Goal: Task Accomplishment & Management: Manage account settings

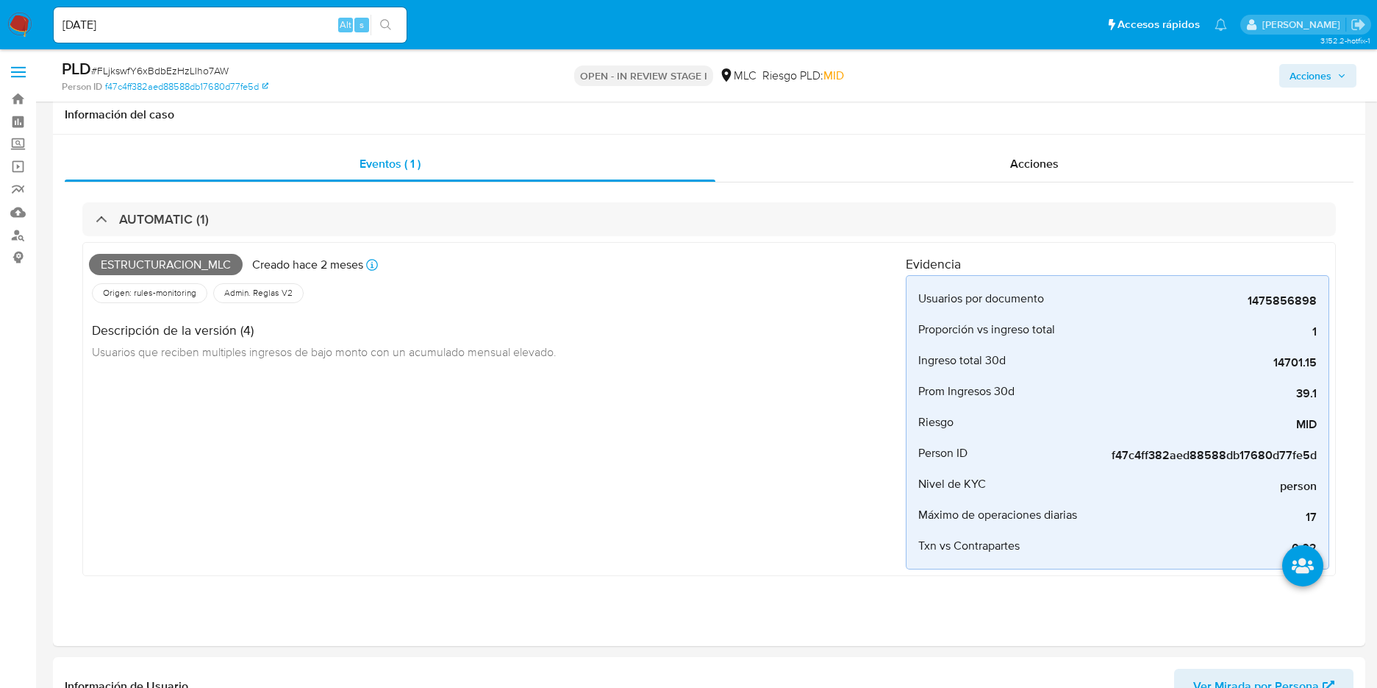
select select "10"
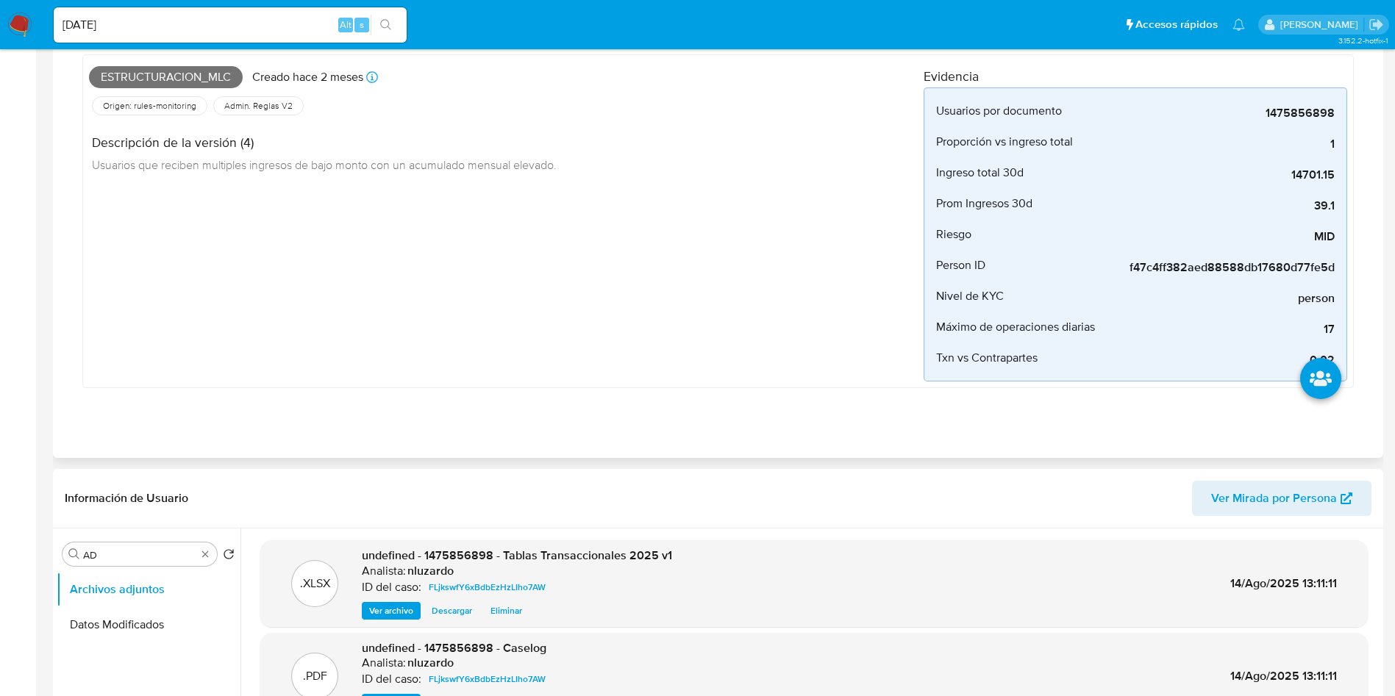
scroll to position [0, 0]
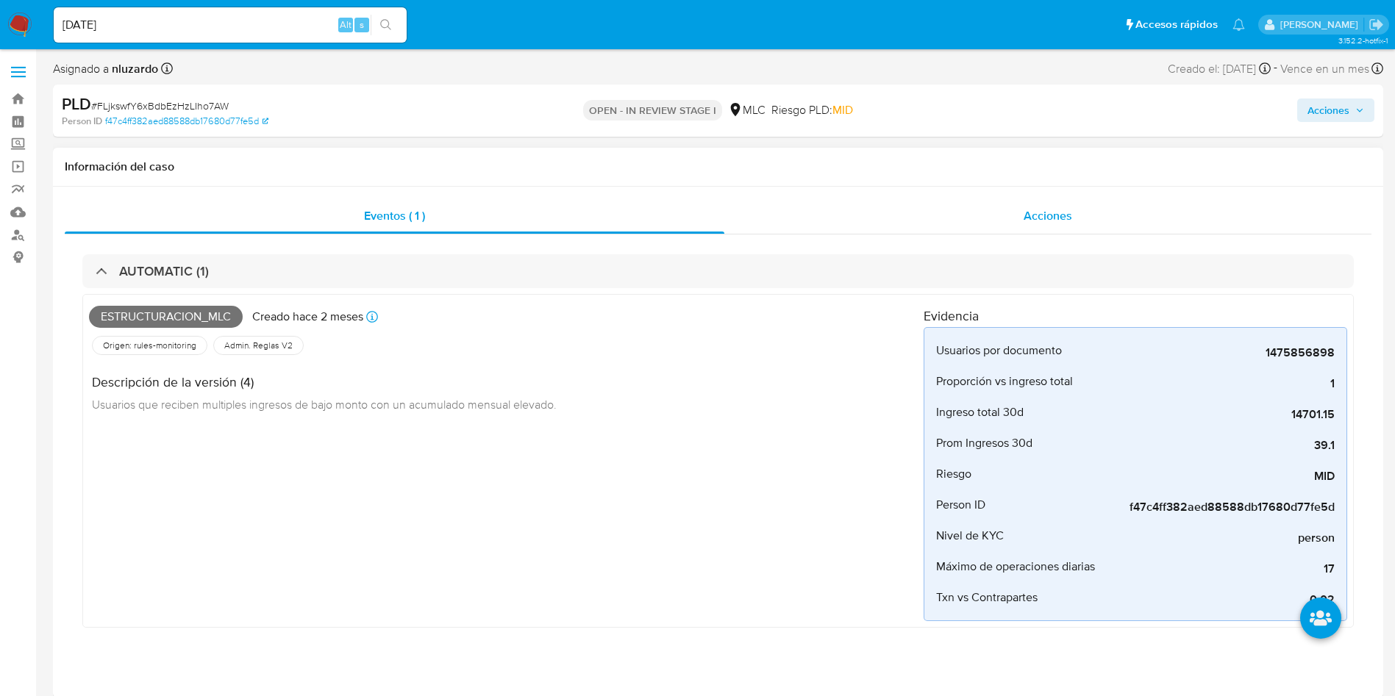
click at [1033, 197] on div "Eventos ( 1 ) Acciones AUTOMATIC (1) Estructuracion_mlc Creado hace 2 meses Cre…" at bounding box center [718, 442] width 1330 height 511
click at [998, 226] on div "Acciones" at bounding box center [1047, 216] width 647 height 35
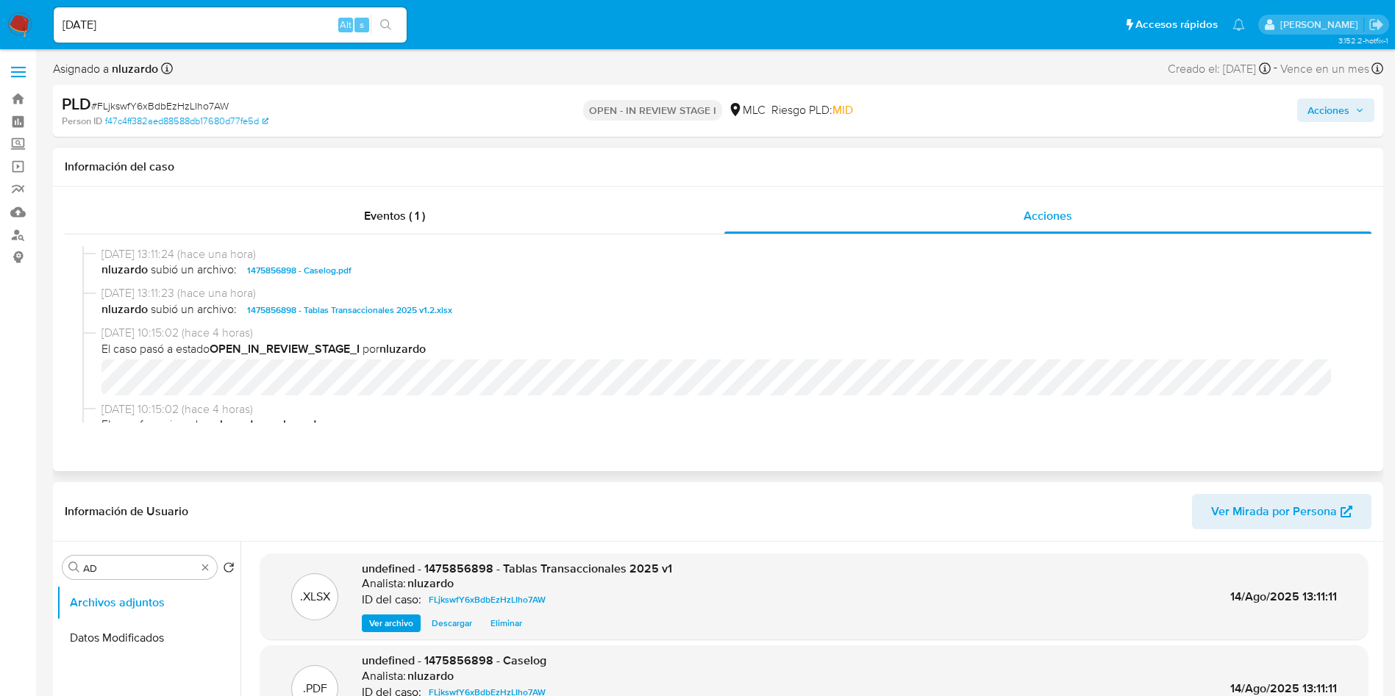
click at [401, 271] on span "nluzardo subió un archivo: 1475856898 - Caselog.pdf" at bounding box center [724, 271] width 1247 height 18
copy span "1475856898 - Caselog.pdf"
click at [643, 275] on span "nluzardo subió un archivo: 1475856898 - Caselog.pdf" at bounding box center [724, 271] width 1247 height 18
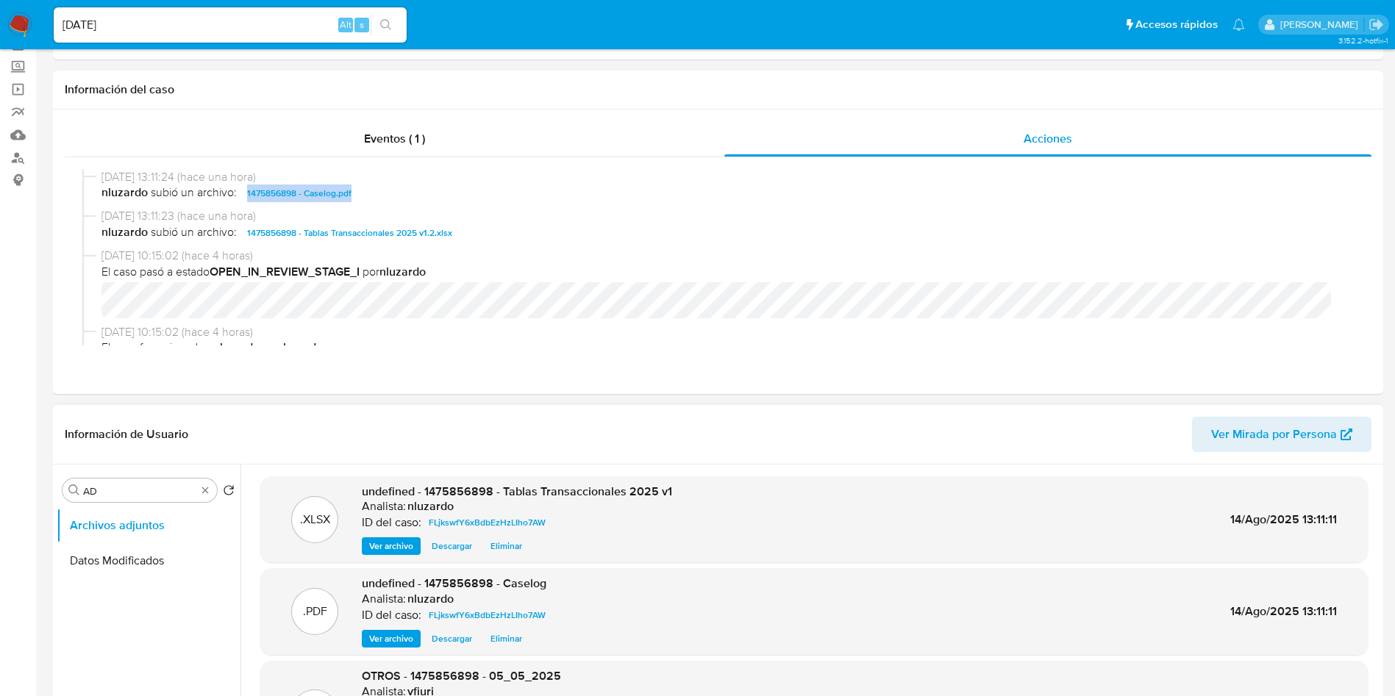
scroll to position [110, 0]
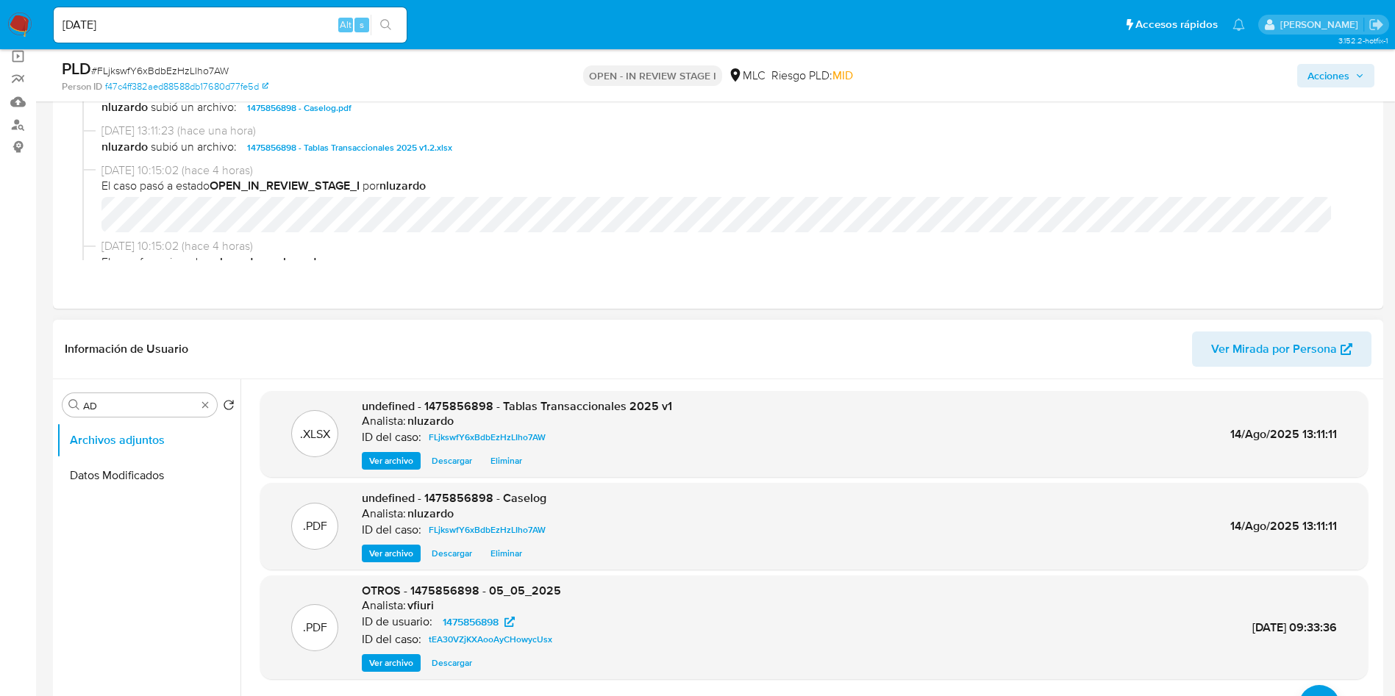
click at [713, 327] on div "Información de Usuario Ver Mirada por Persona" at bounding box center [718, 350] width 1330 height 60
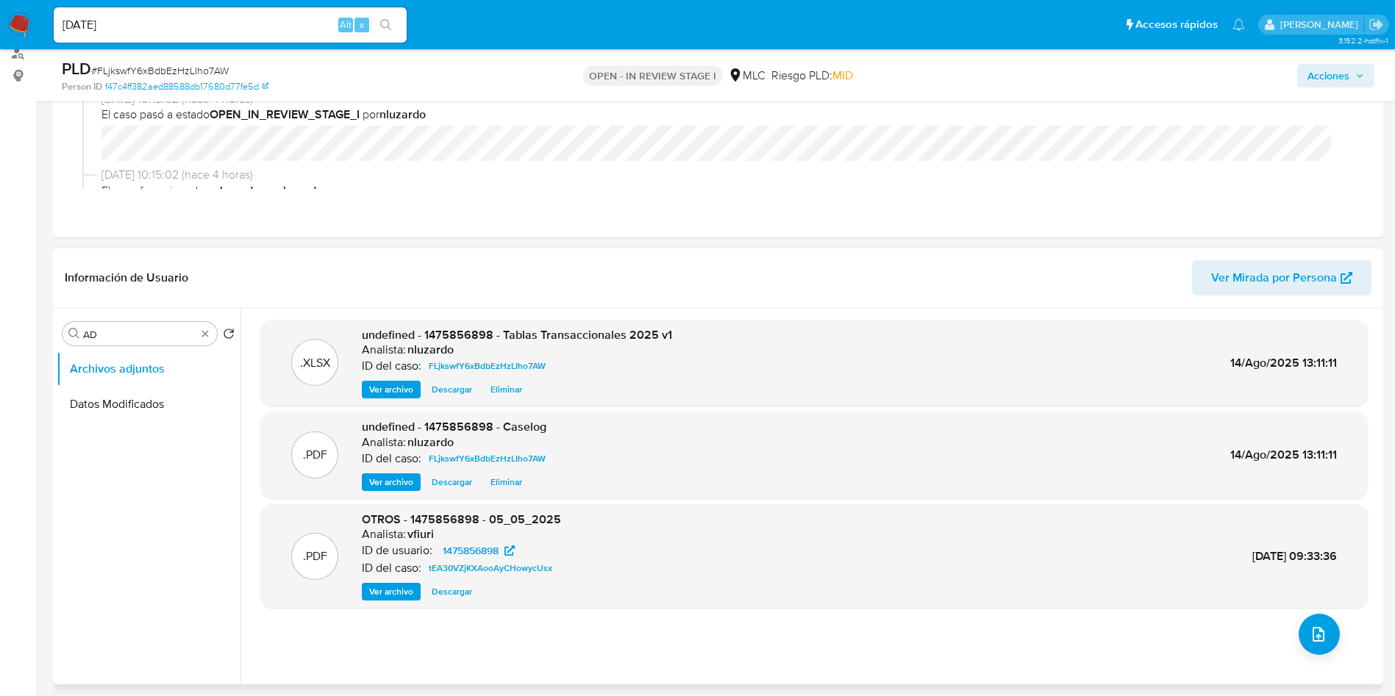
scroll to position [0, 0]
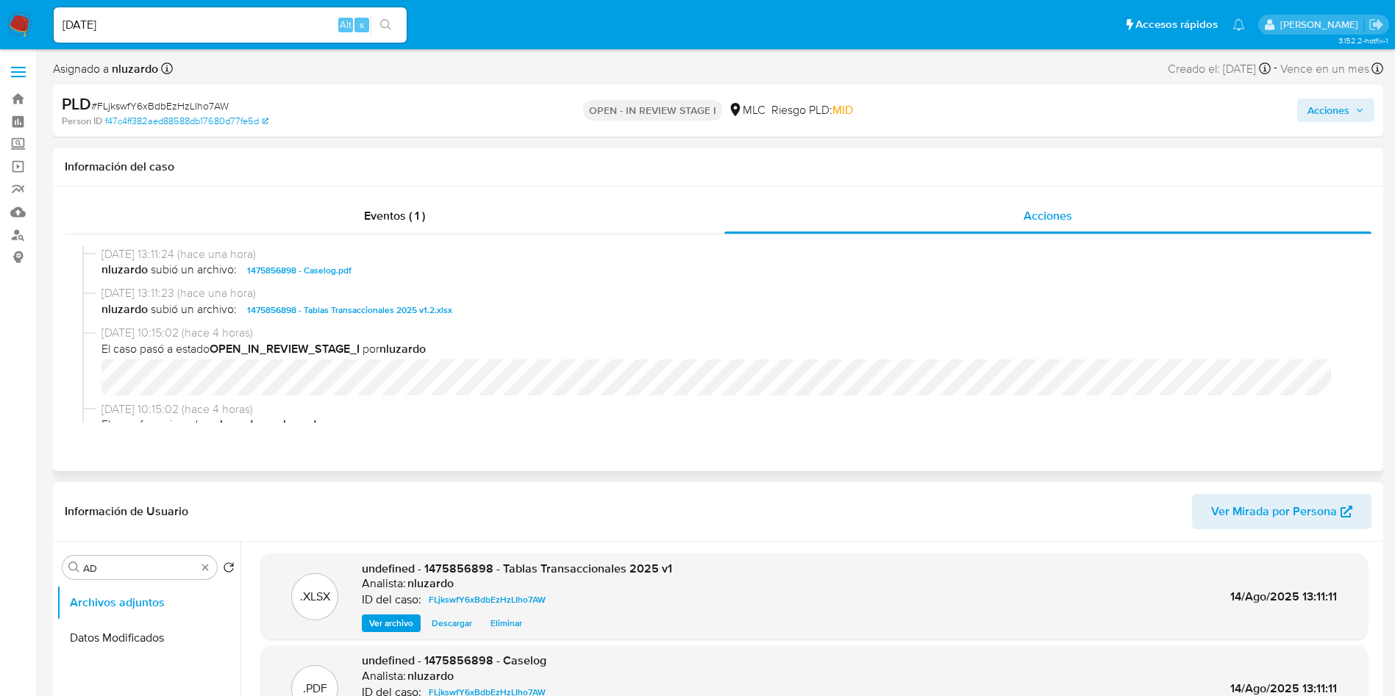
click at [418, 274] on span "nluzardo subió un archivo: 1475856898 - Caselog.pdf" at bounding box center [724, 271] width 1247 height 18
copy span "1475856898 - Caselog.pdf"
click at [418, 277] on span "nluzardo subió un archivo: 1475856898 - Caselog.pdf" at bounding box center [724, 271] width 1247 height 18
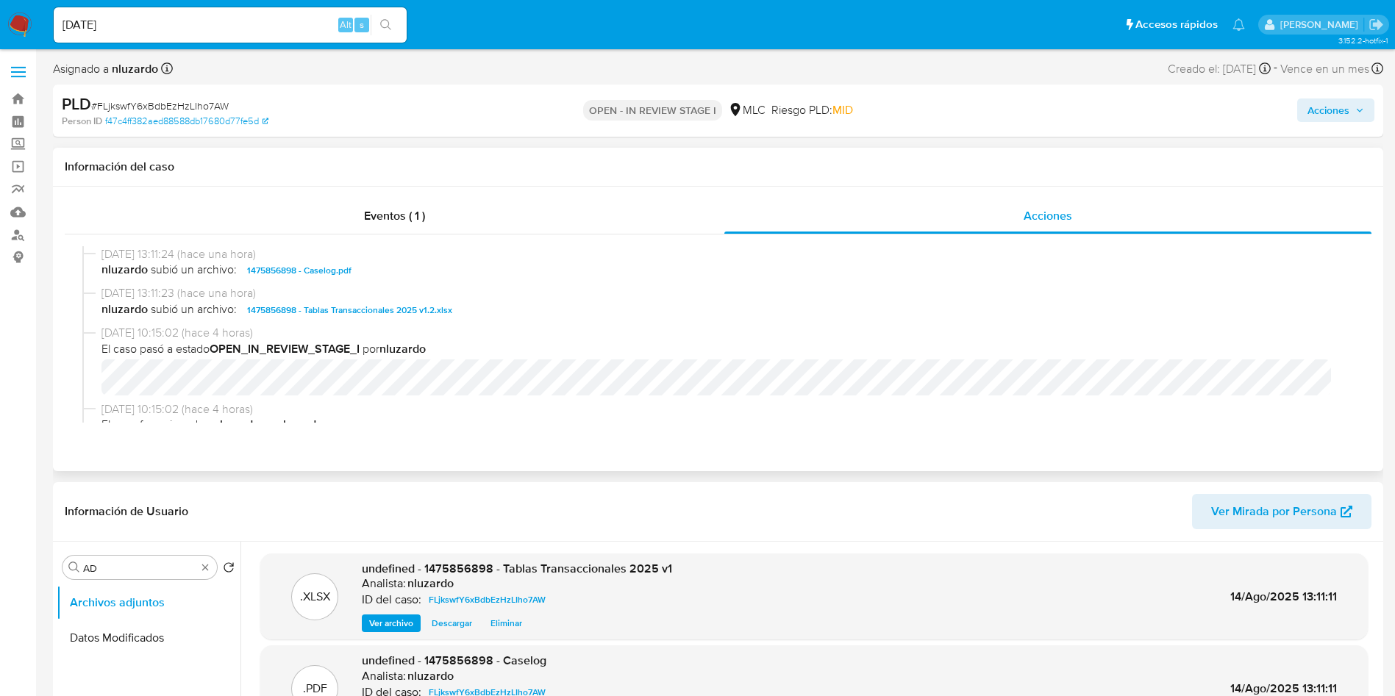
click at [418, 277] on span "nluzardo subió un archivo: 1475856898 - Caselog.pdf" at bounding box center [724, 271] width 1247 height 18
click at [430, 264] on span "nluzardo subió un archivo: 1475856898 - Caselog.pdf" at bounding box center [724, 271] width 1247 height 18
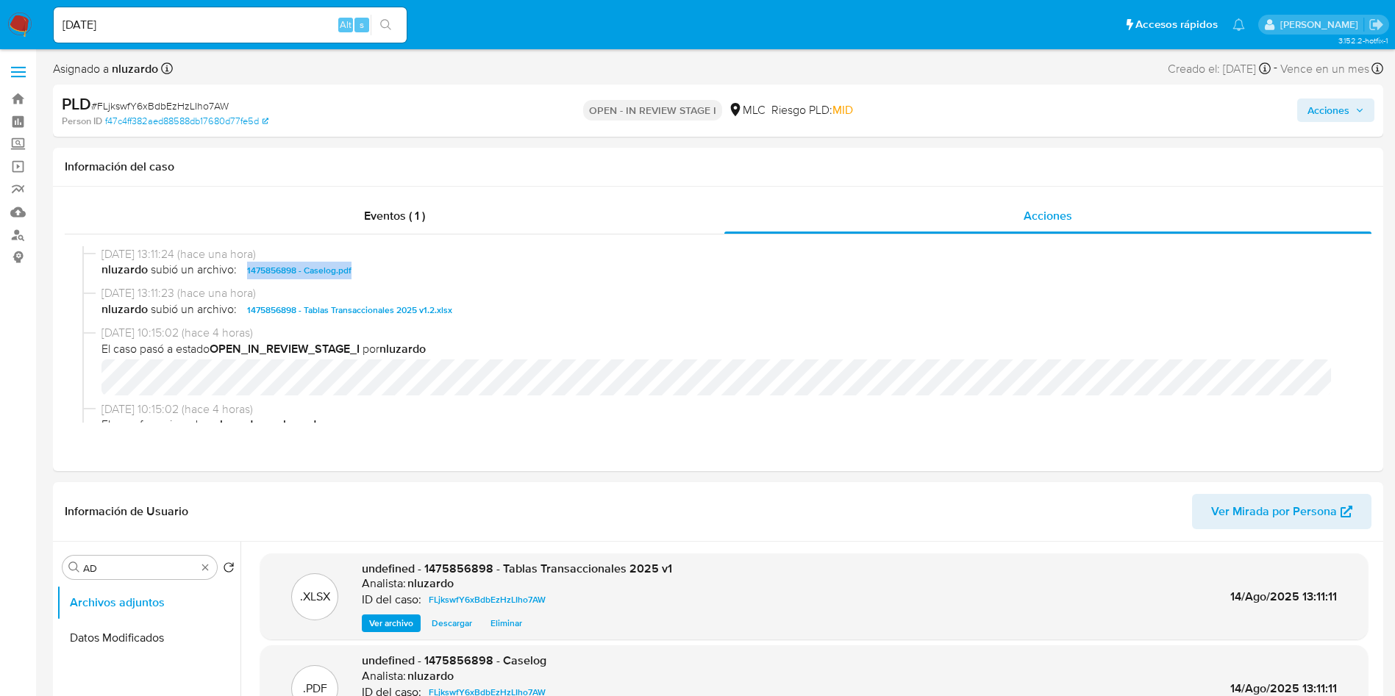
click at [1355, 110] on span "Acciones" at bounding box center [1336, 110] width 57 height 21
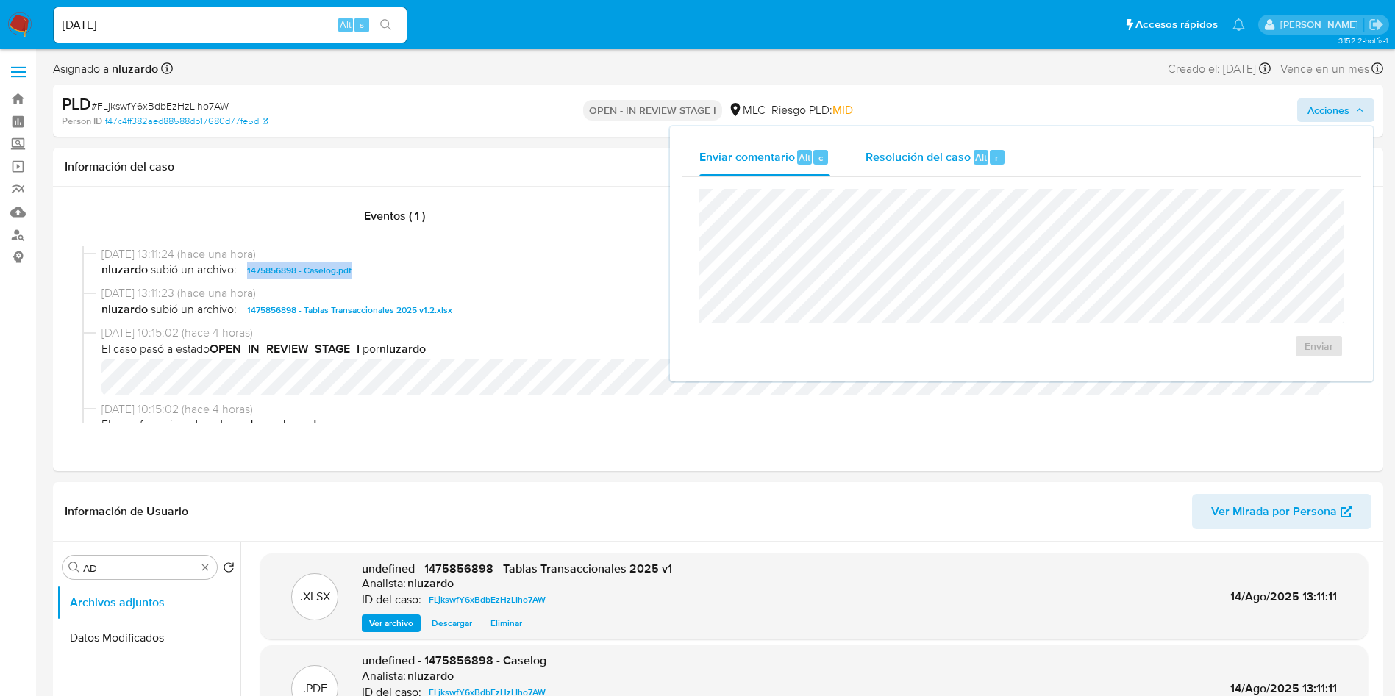
click at [982, 154] on span "Alt" at bounding box center [981, 158] width 12 height 14
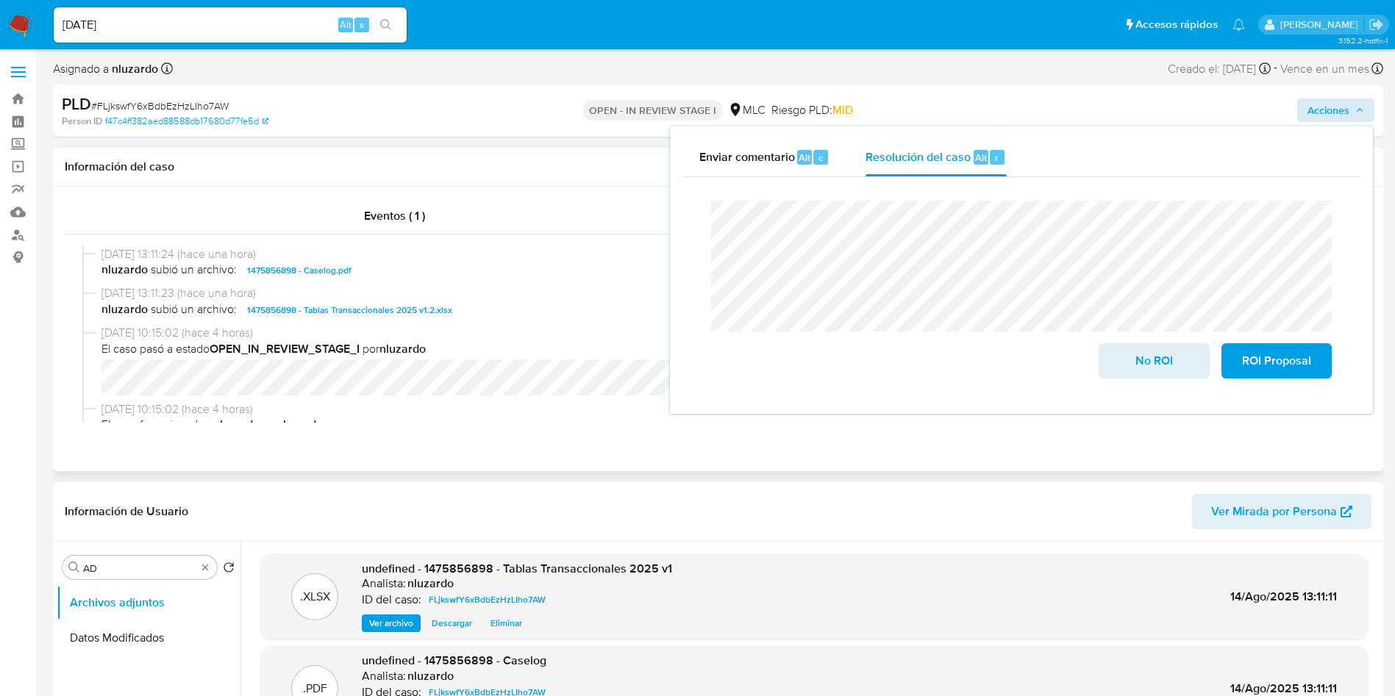
drag, startPoint x: 457, startPoint y: 427, endPoint x: 558, endPoint y: 452, distance: 104.4
click at [457, 427] on div "14/08/2025 13:11:24 (hace una hora) nluzardo subió un archivo: 1475856898 - Cas…" at bounding box center [718, 335] width 1307 height 200
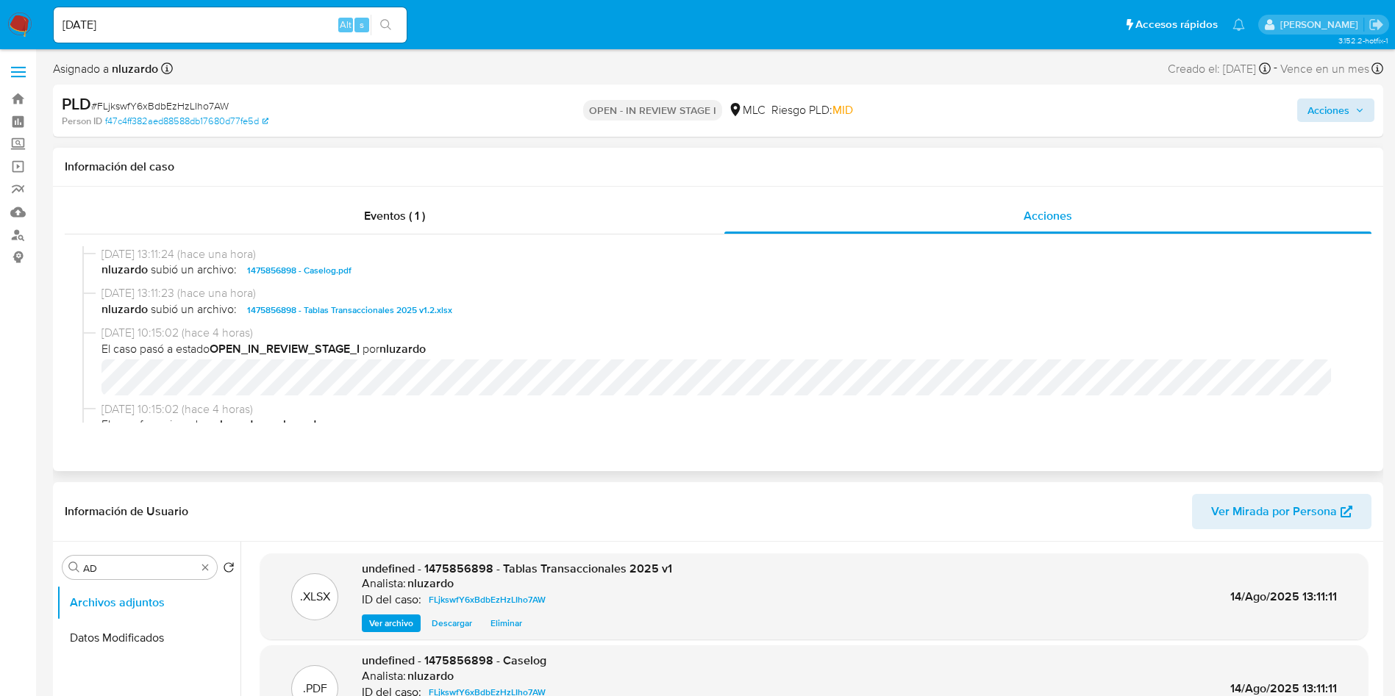
click at [397, 280] on div "14/08/2025 13:11:24 (hace una hora) nluzardo subió un archivo: 1475856898 - Cas…" at bounding box center [718, 266] width 1272 height 40
copy span "1475856898 - Caselog.pdf"
click at [425, 275] on span "nluzardo subió un archivo: 1475856898 - Caselog.pdf" at bounding box center [724, 271] width 1247 height 18
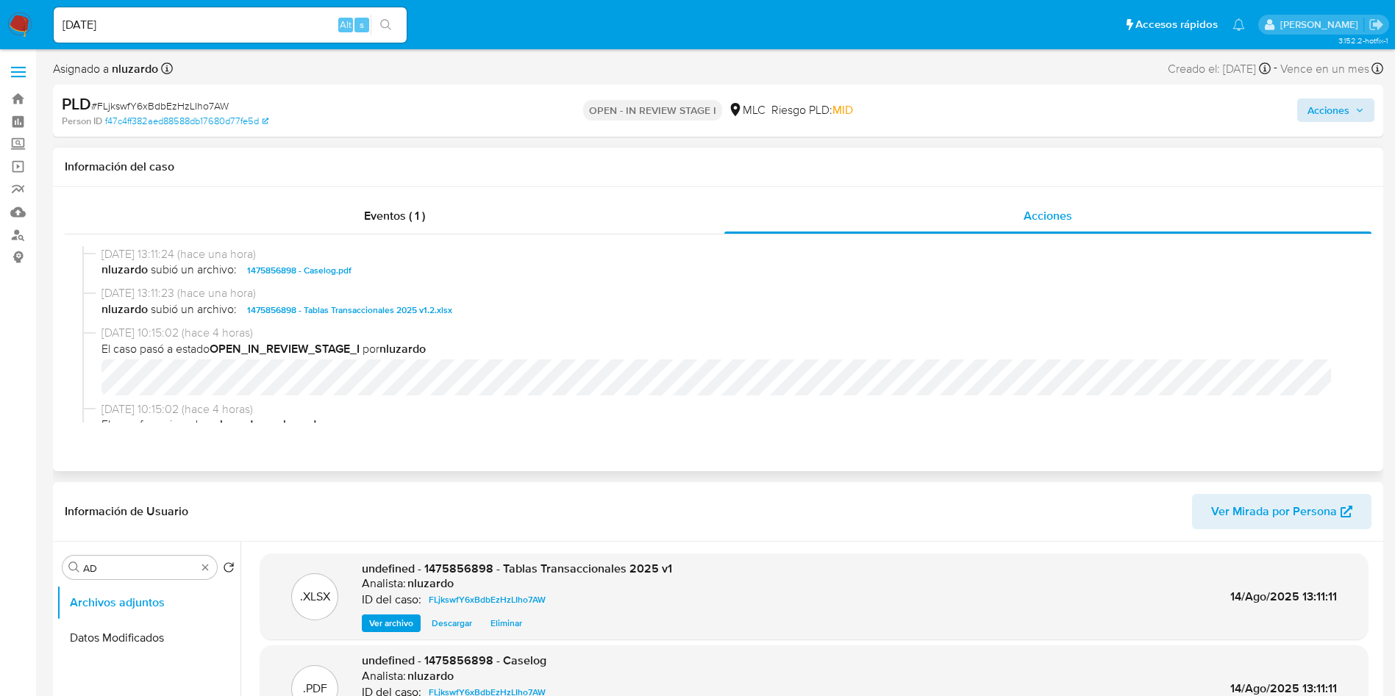
click at [425, 275] on span "nluzardo subió un archivo: 1475856898 - Caselog.pdf" at bounding box center [724, 271] width 1247 height 18
click at [435, 268] on span "nluzardo subió un archivo: 1475856898 - Caselog.pdf" at bounding box center [724, 271] width 1247 height 18
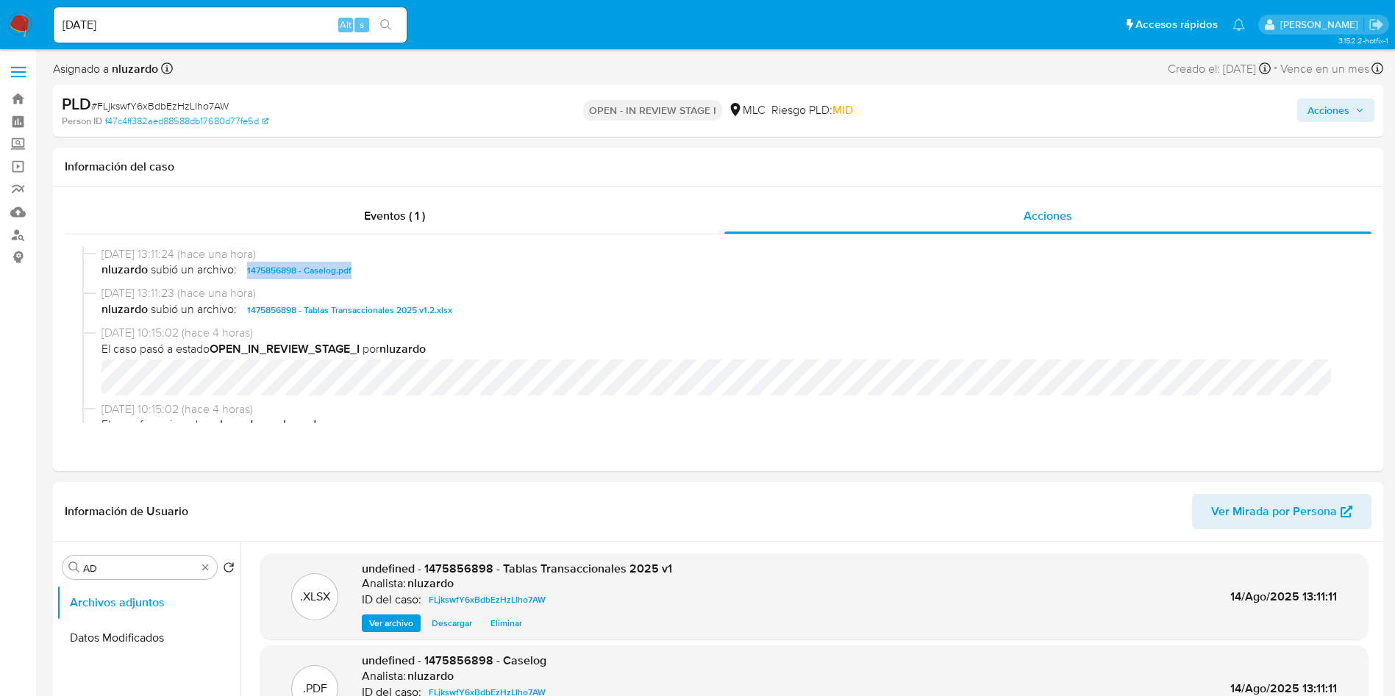
click at [1339, 111] on span "Acciones" at bounding box center [1329, 111] width 42 height 24
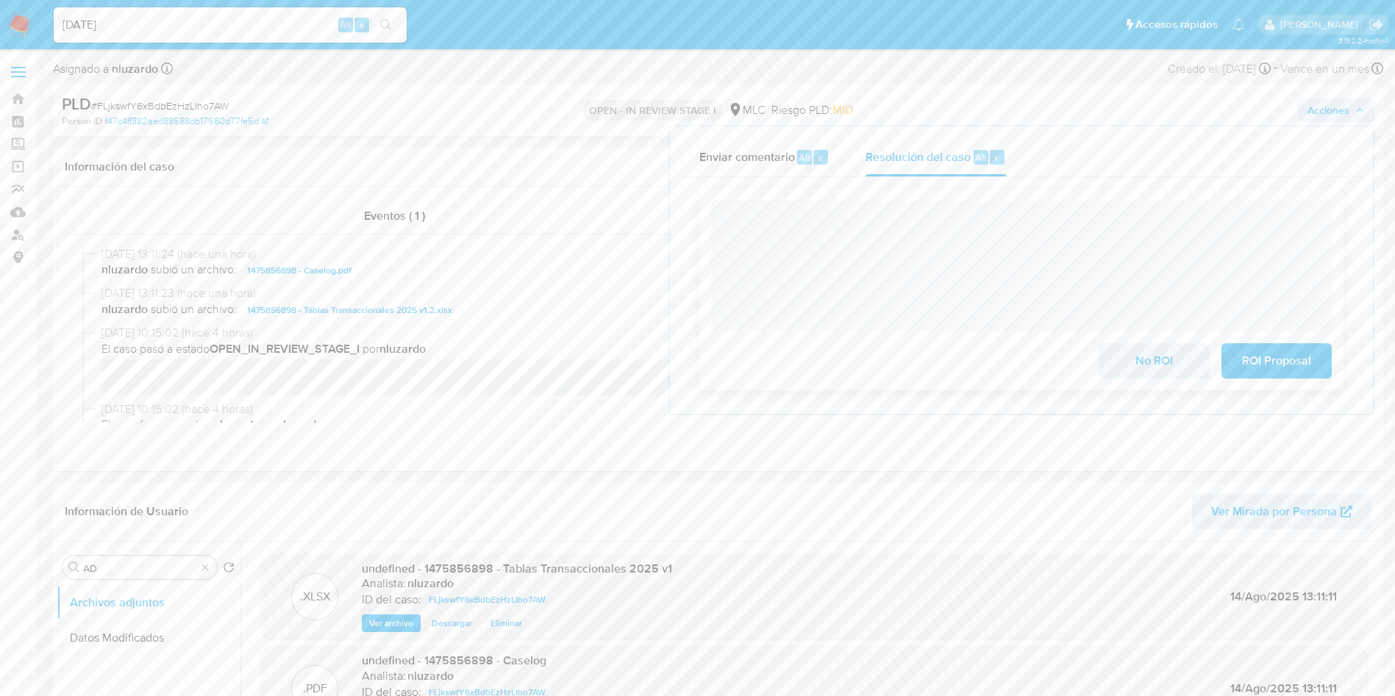
click at [1224, 190] on div "No ROI ROI Proposal" at bounding box center [1021, 290] width 644 height 202
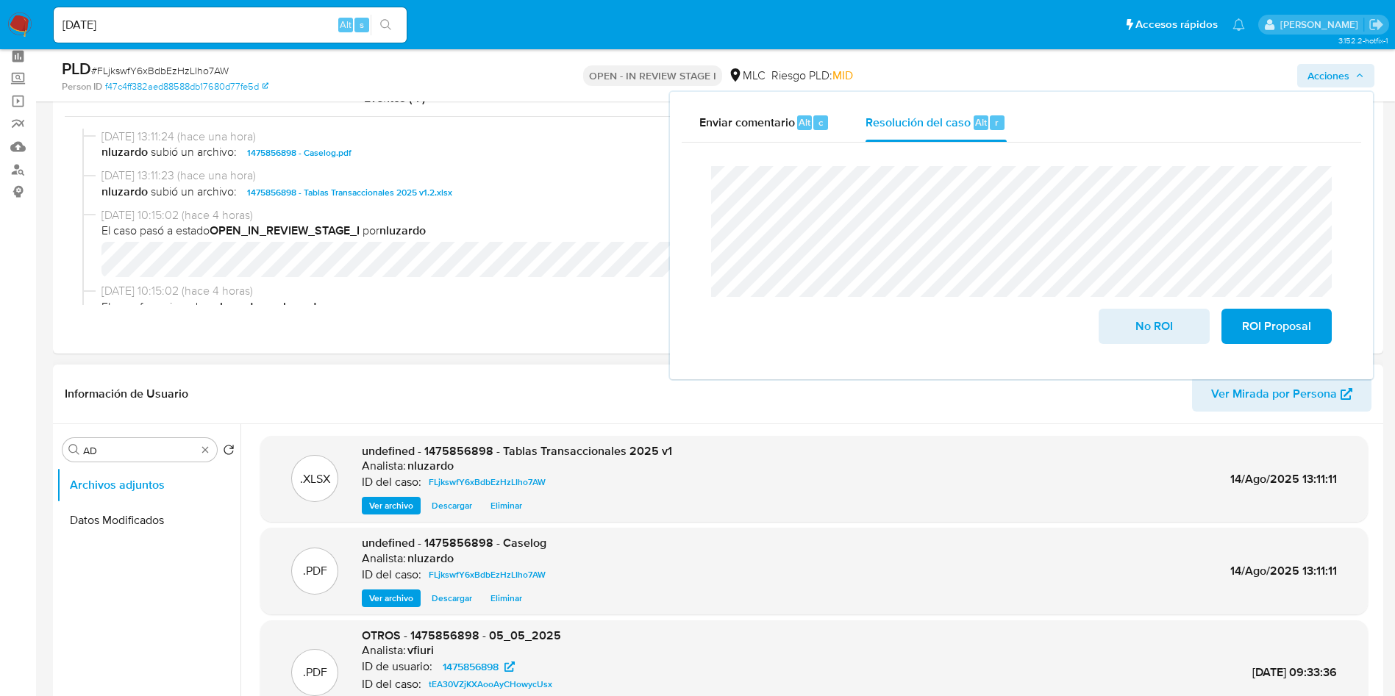
scroll to position [110, 0]
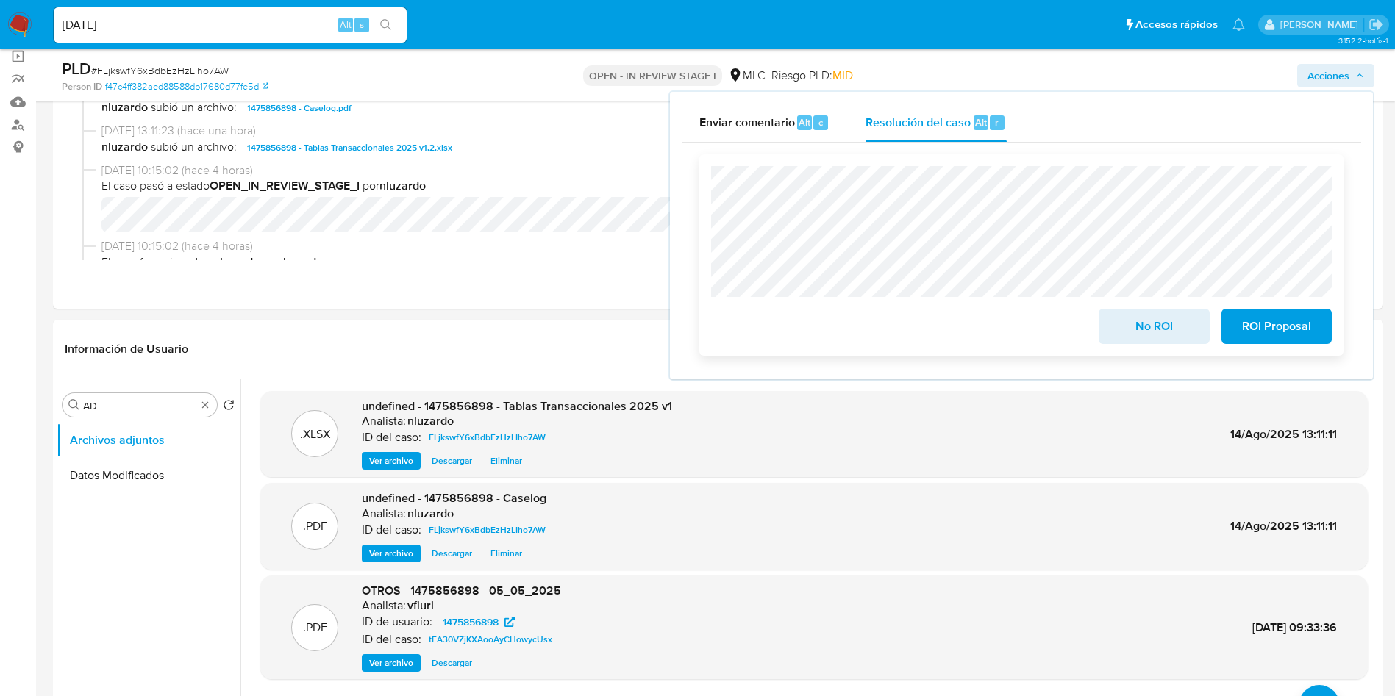
click at [1289, 327] on span "ROI Proposal" at bounding box center [1277, 326] width 72 height 32
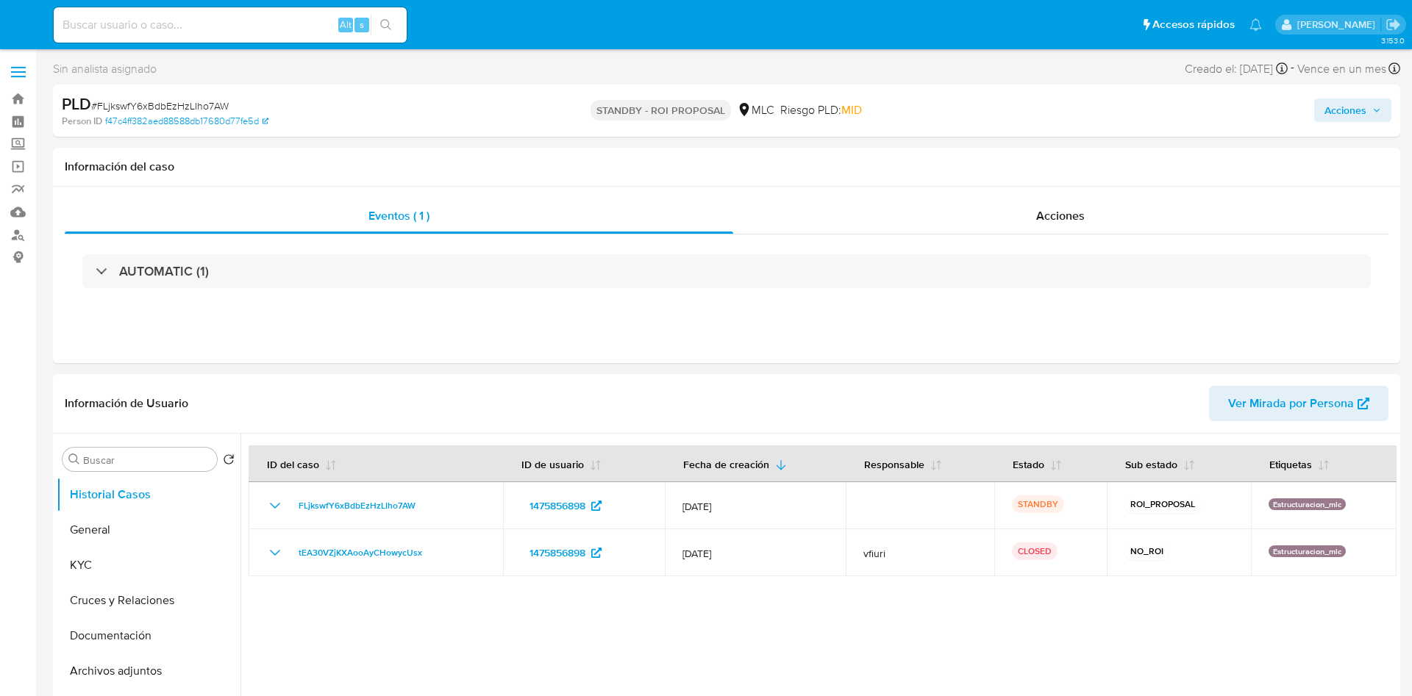
select select "10"
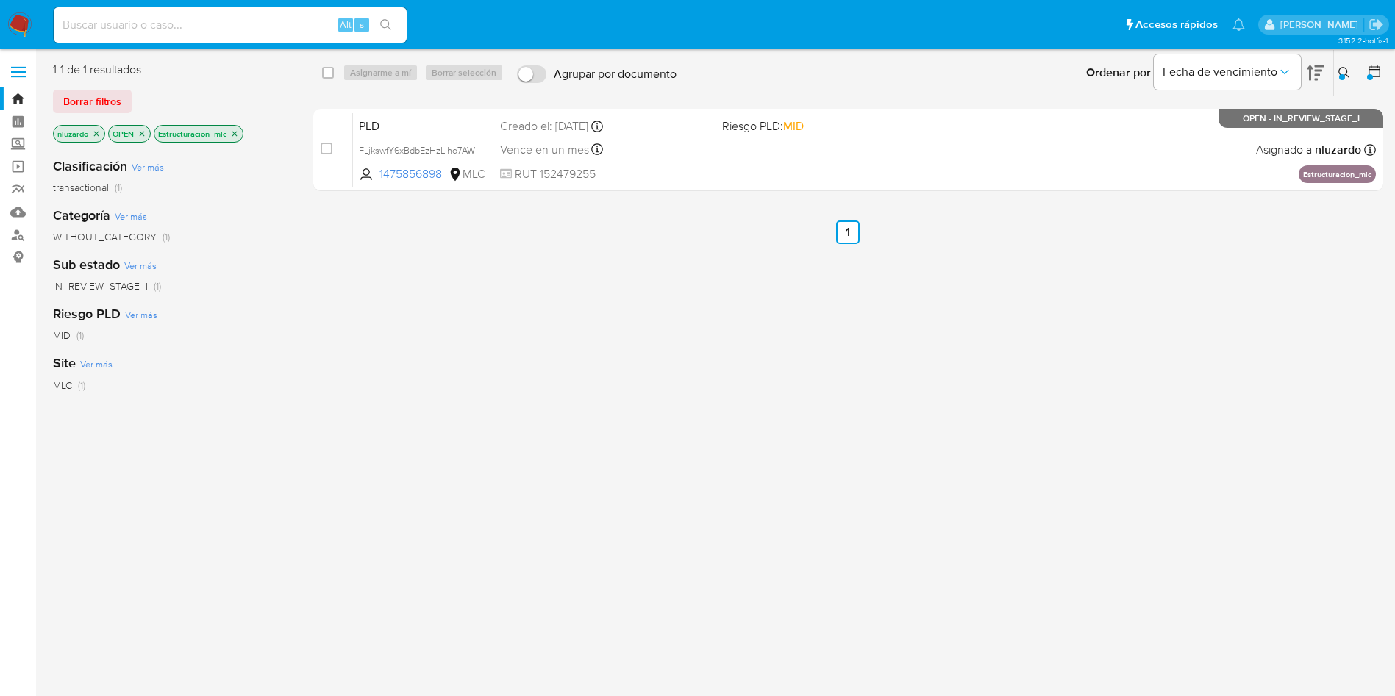
click at [706, 382] on div "select-all-cases-checkbox Asignarme a mí Borrar selección Agrupar por documento…" at bounding box center [848, 389] width 1070 height 655
click at [1346, 74] on icon at bounding box center [1344, 72] width 11 height 11
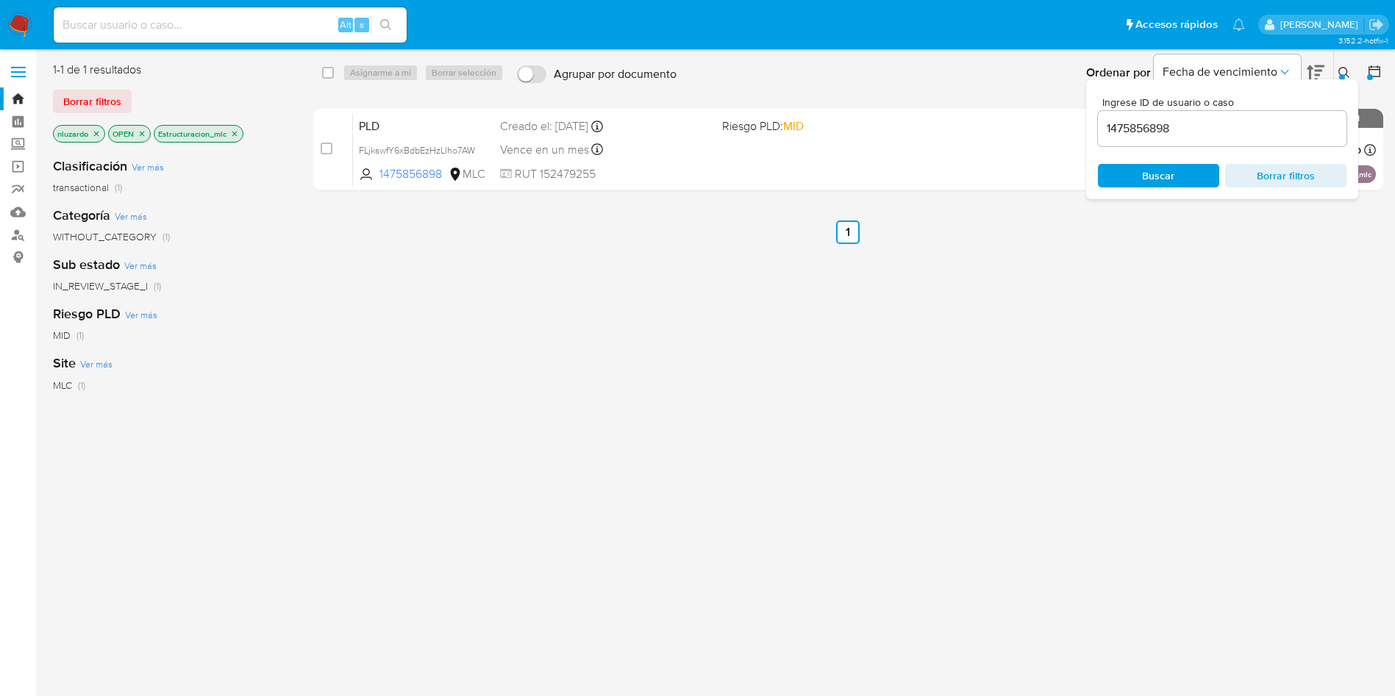
click at [1138, 132] on input "1475856898" at bounding box center [1222, 128] width 249 height 19
click at [1146, 177] on span "Buscar" at bounding box center [1158, 176] width 32 height 24
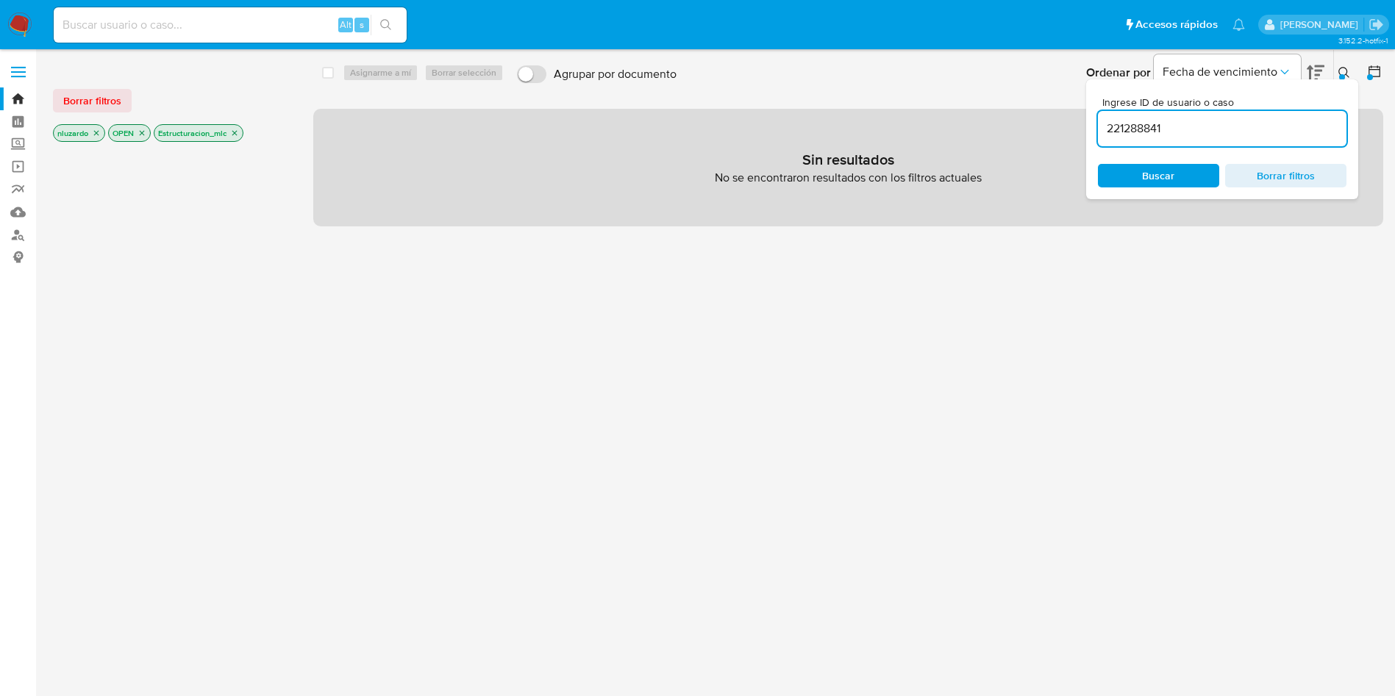
click at [1231, 133] on input "221288841" at bounding box center [1222, 128] width 249 height 19
type input "221288841"
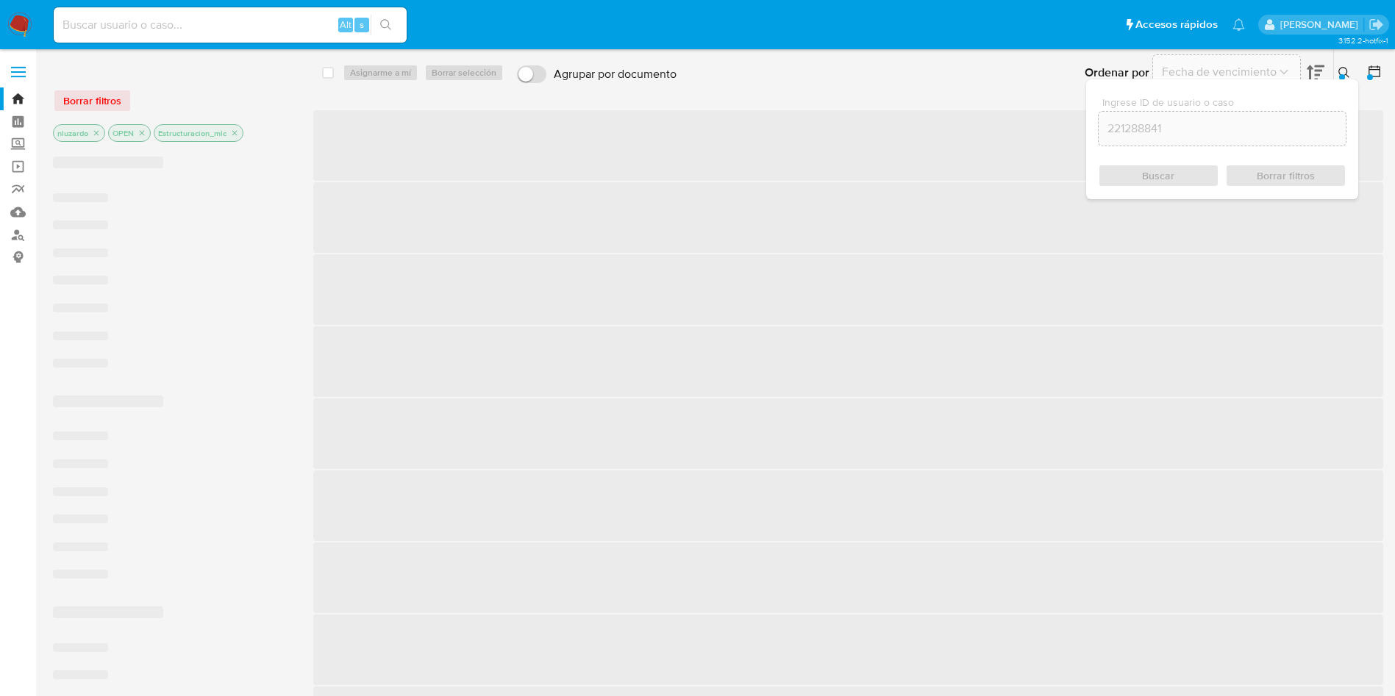
click at [1005, 382] on span "‌" at bounding box center [848, 362] width 1070 height 71
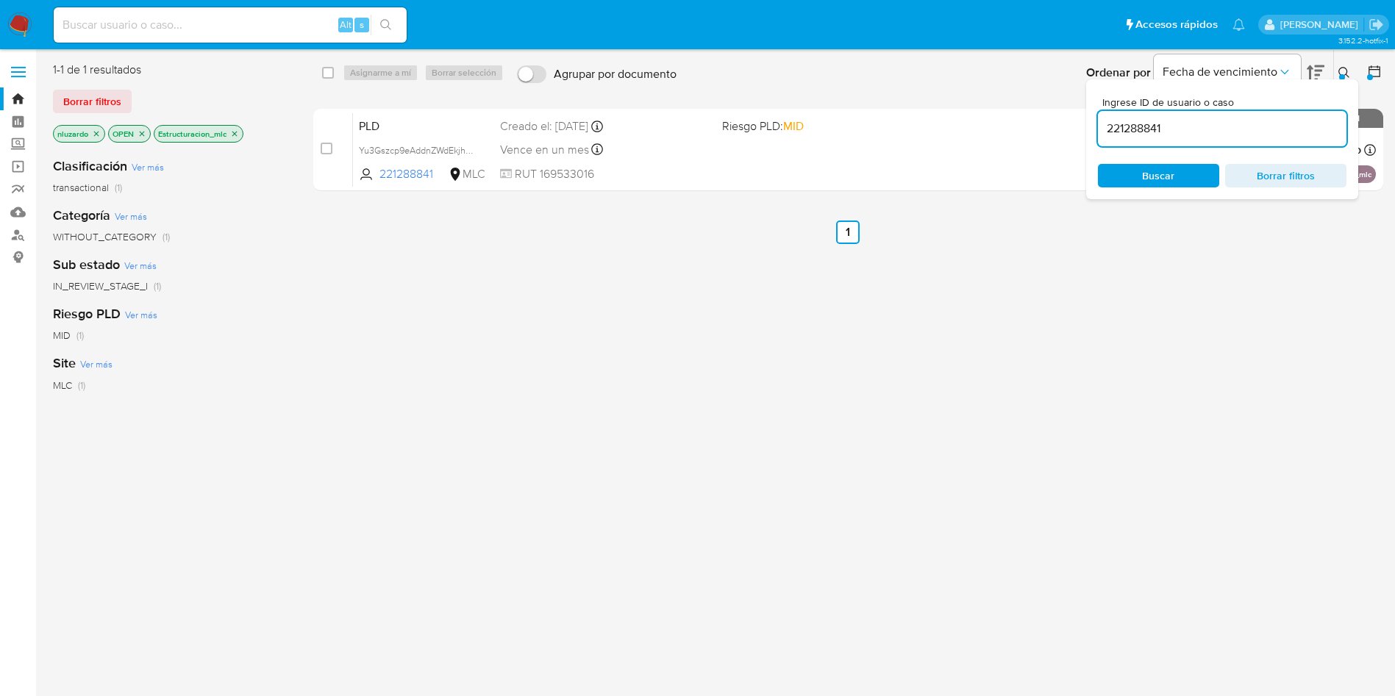
click at [1339, 75] on icon at bounding box center [1345, 73] width 12 height 12
click at [1076, 315] on div "select-all-cases-checkbox Asignarme a mí Borrar selección Agrupar por documento…" at bounding box center [848, 389] width 1070 height 655
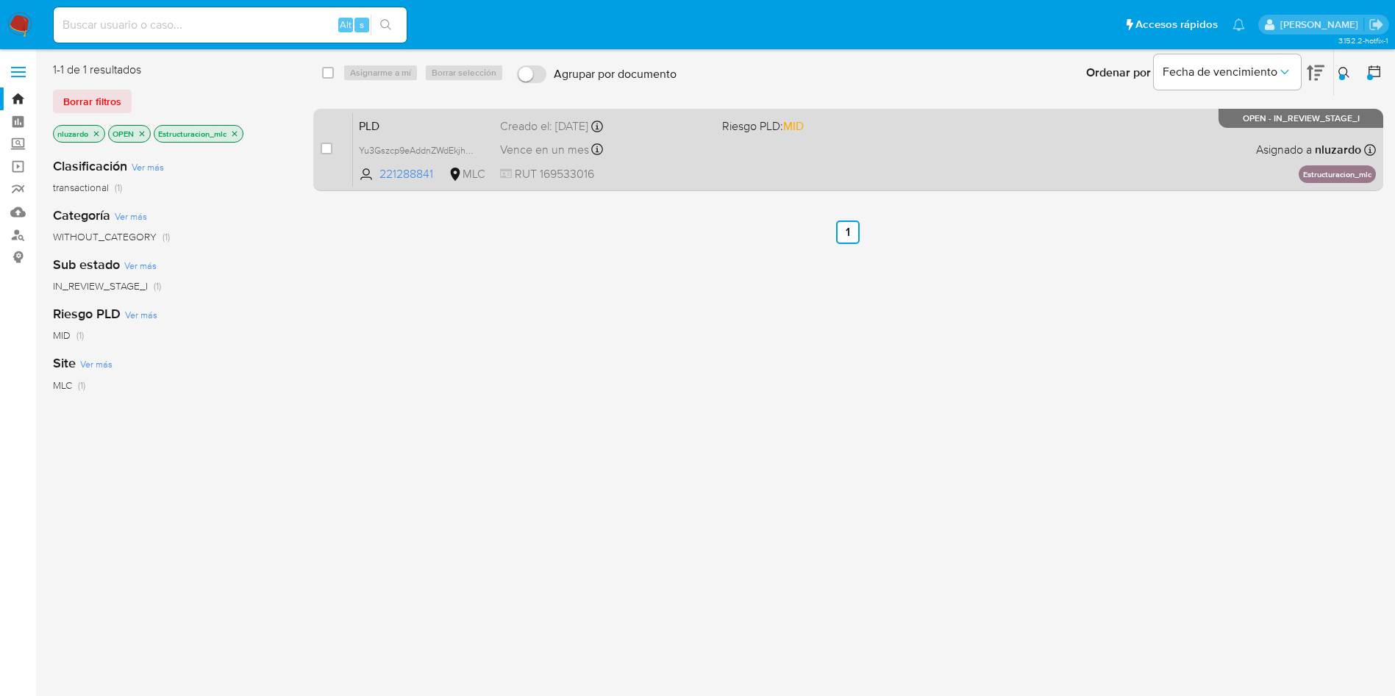
click at [955, 162] on div "PLD Yu3Gszcp9eAddnZWdEkjhJVu 221288841 MLC Riesgo PLD: MID Creado el: 12/06/202…" at bounding box center [864, 150] width 1023 height 74
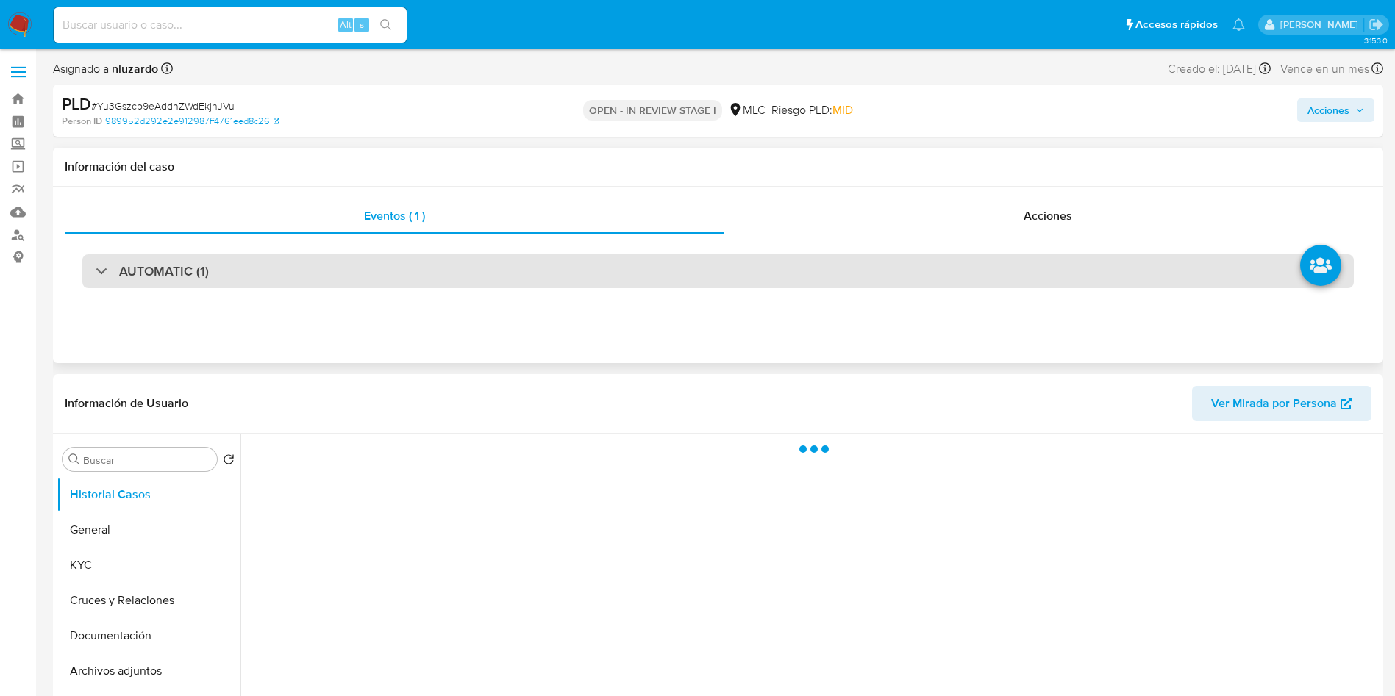
drag, startPoint x: 279, startPoint y: 273, endPoint x: 271, endPoint y: 283, distance: 13.6
click at [279, 273] on div "AUTOMATIC (1)" at bounding box center [718, 271] width 1272 height 34
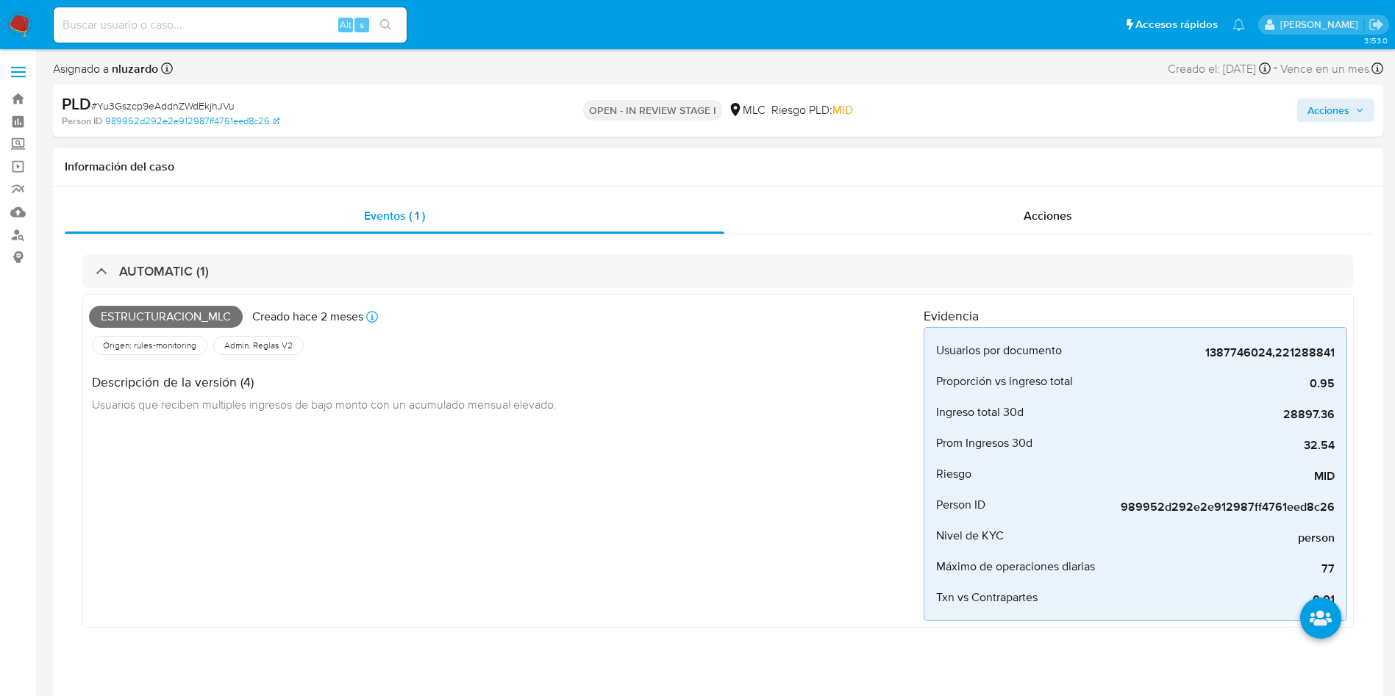
click at [190, 324] on span "Estructuracion_mlc" at bounding box center [166, 317] width 154 height 22
click at [190, 323] on span "Estructuracion_mlc" at bounding box center [166, 317] width 154 height 22
copy span "Estructuracion_mlc"
select select "10"
drag, startPoint x: 776, startPoint y: 268, endPoint x: 450, endPoint y: 151, distance: 346.4
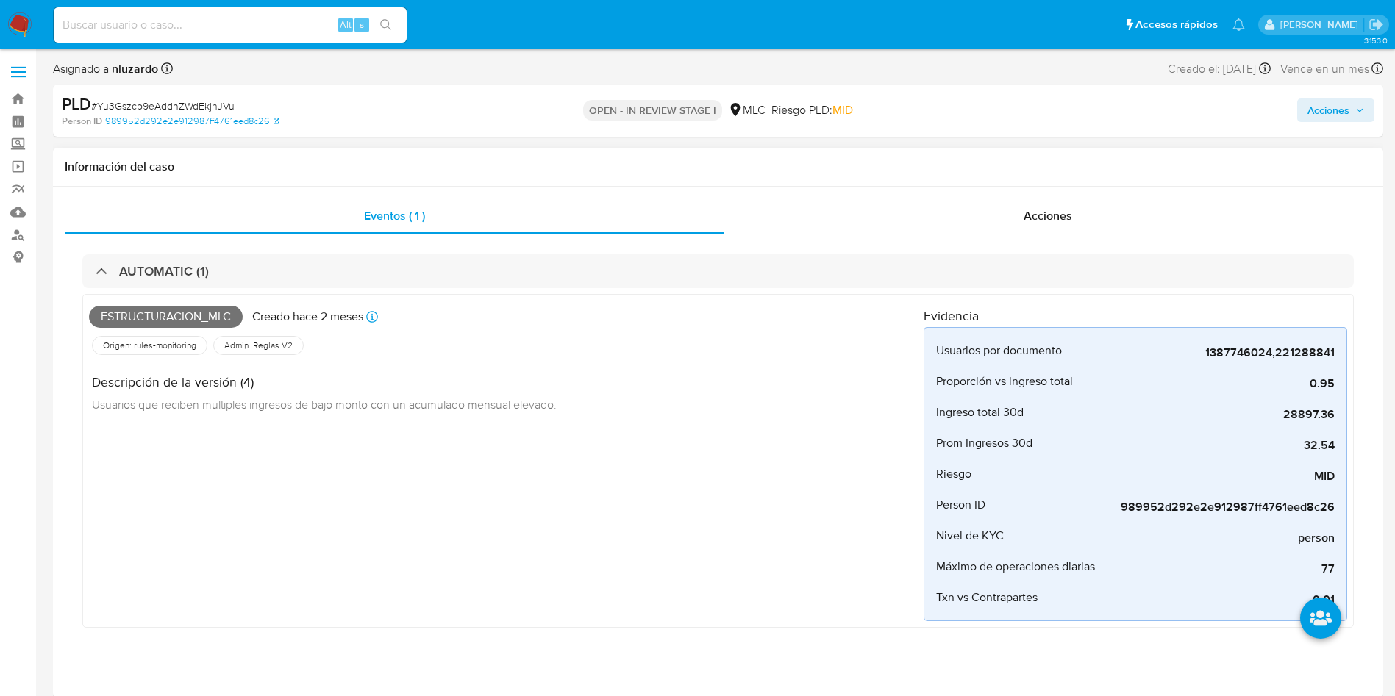
click at [766, 269] on div "AUTOMATIC (1)" at bounding box center [718, 271] width 1272 height 34
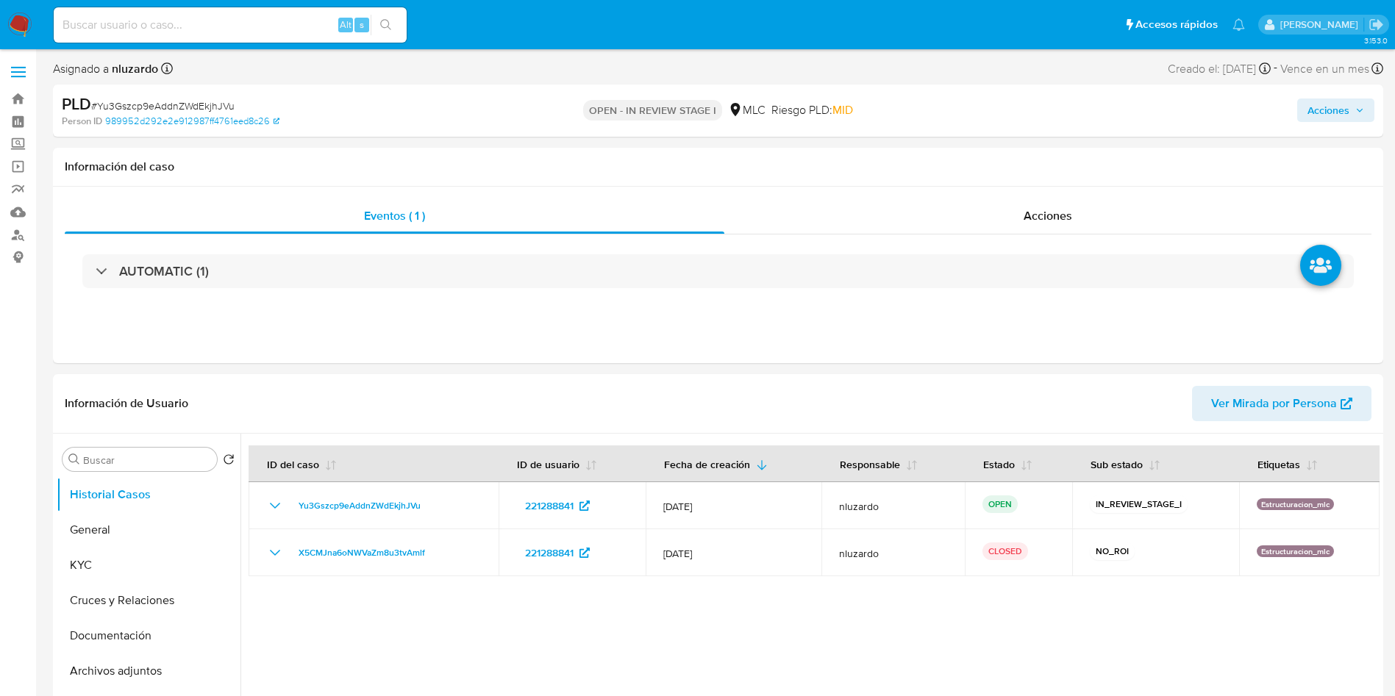
click at [158, 35] on div "Alt s" at bounding box center [230, 24] width 353 height 35
click at [151, 18] on input at bounding box center [230, 24] width 353 height 19
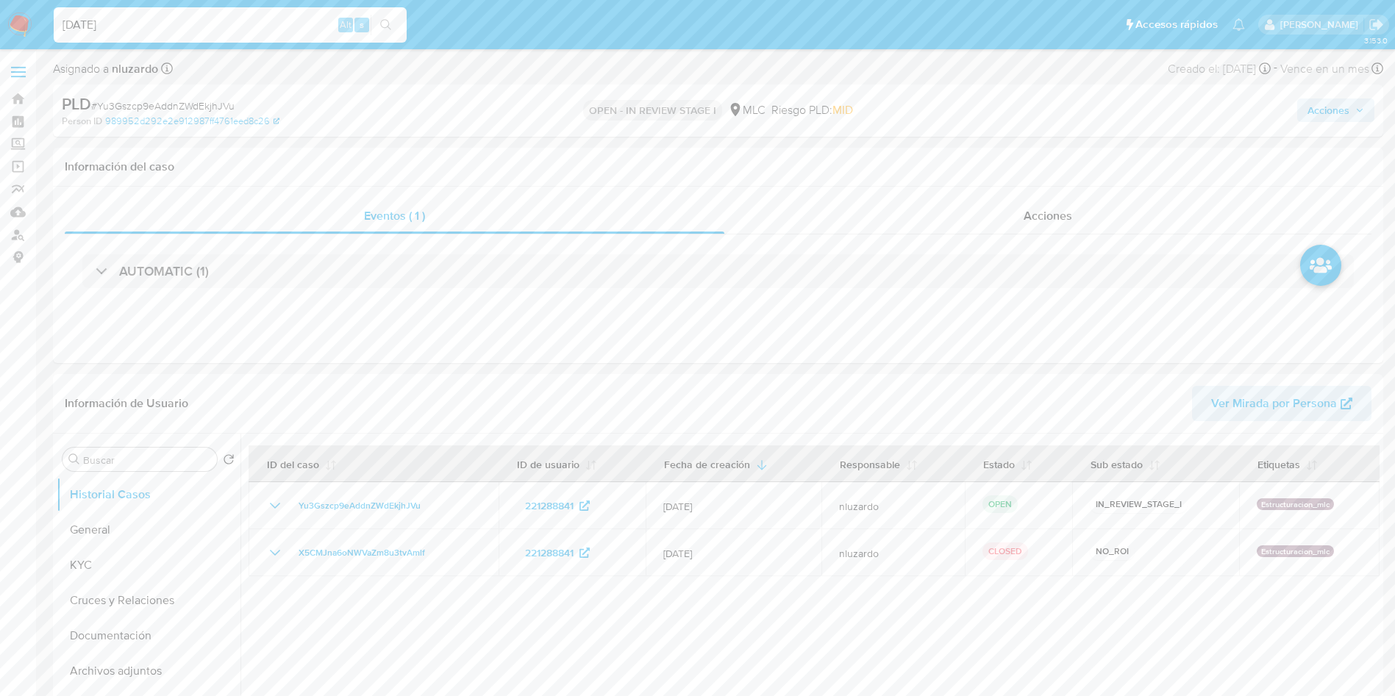
type input "[DATE]"
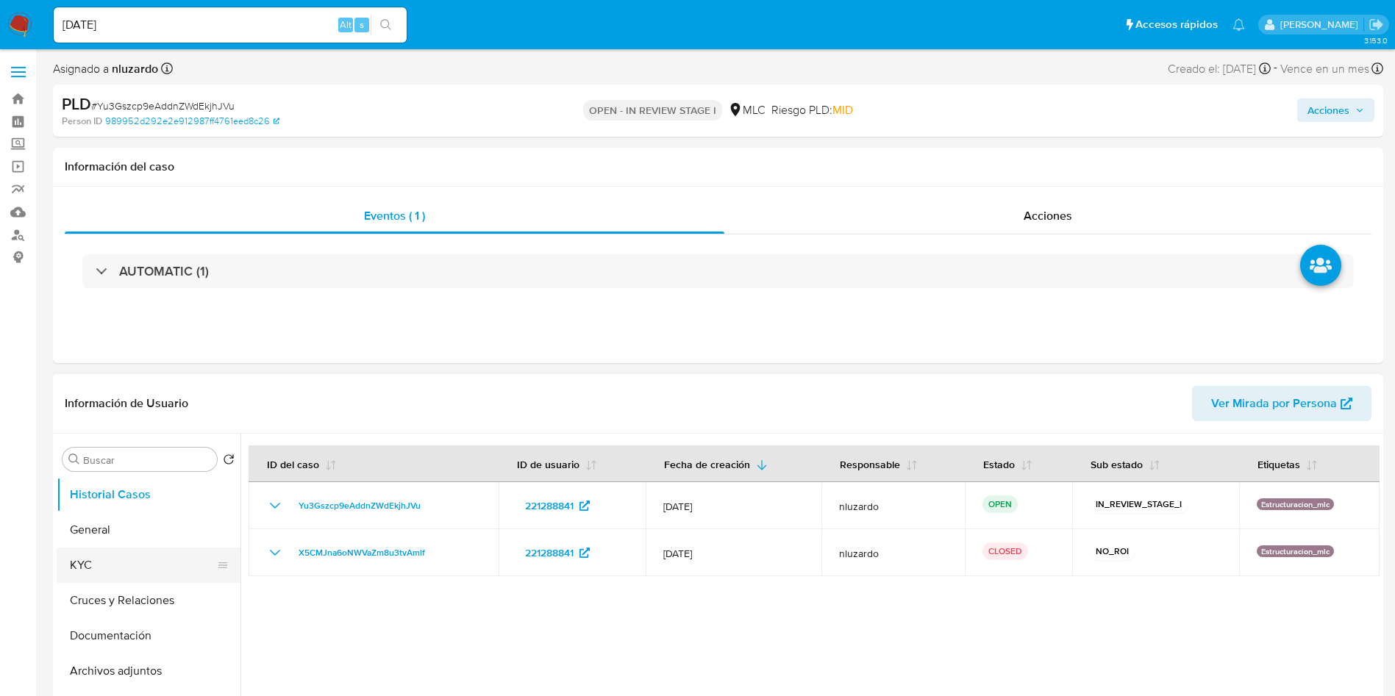
click at [67, 560] on button "KYC" at bounding box center [143, 565] width 172 height 35
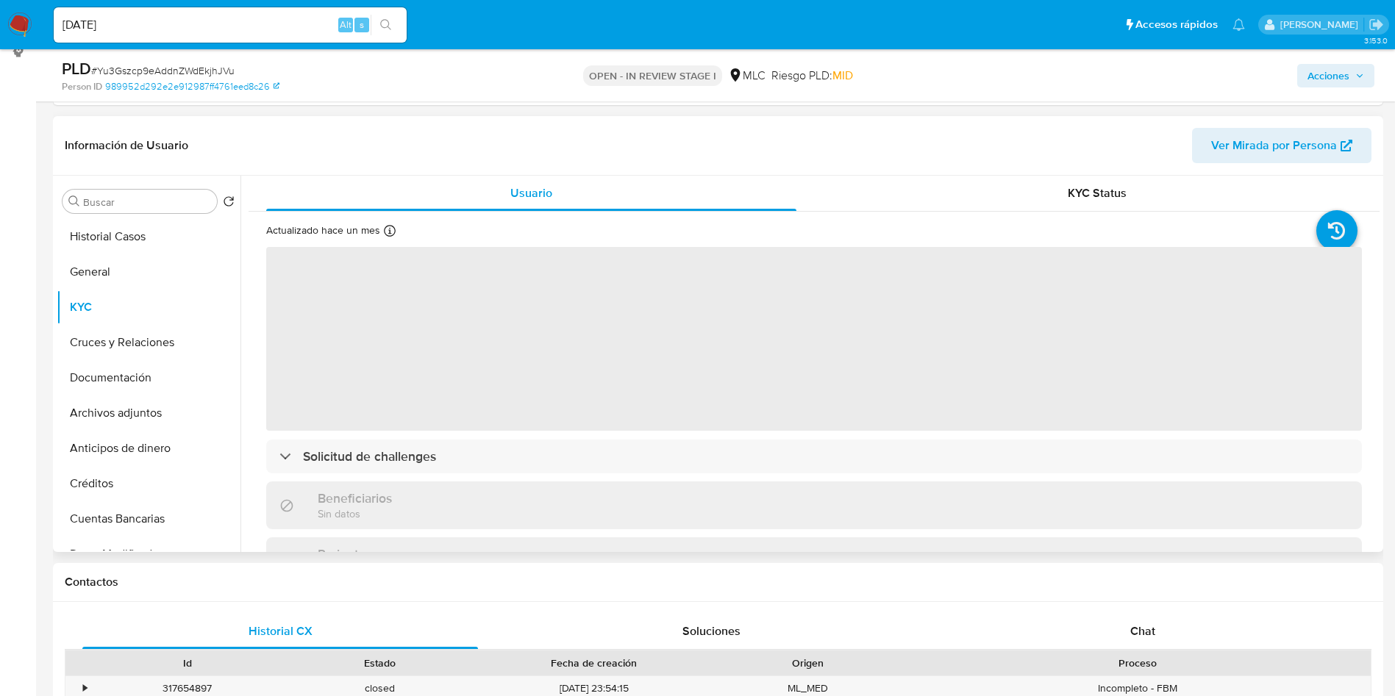
scroll to position [221, 0]
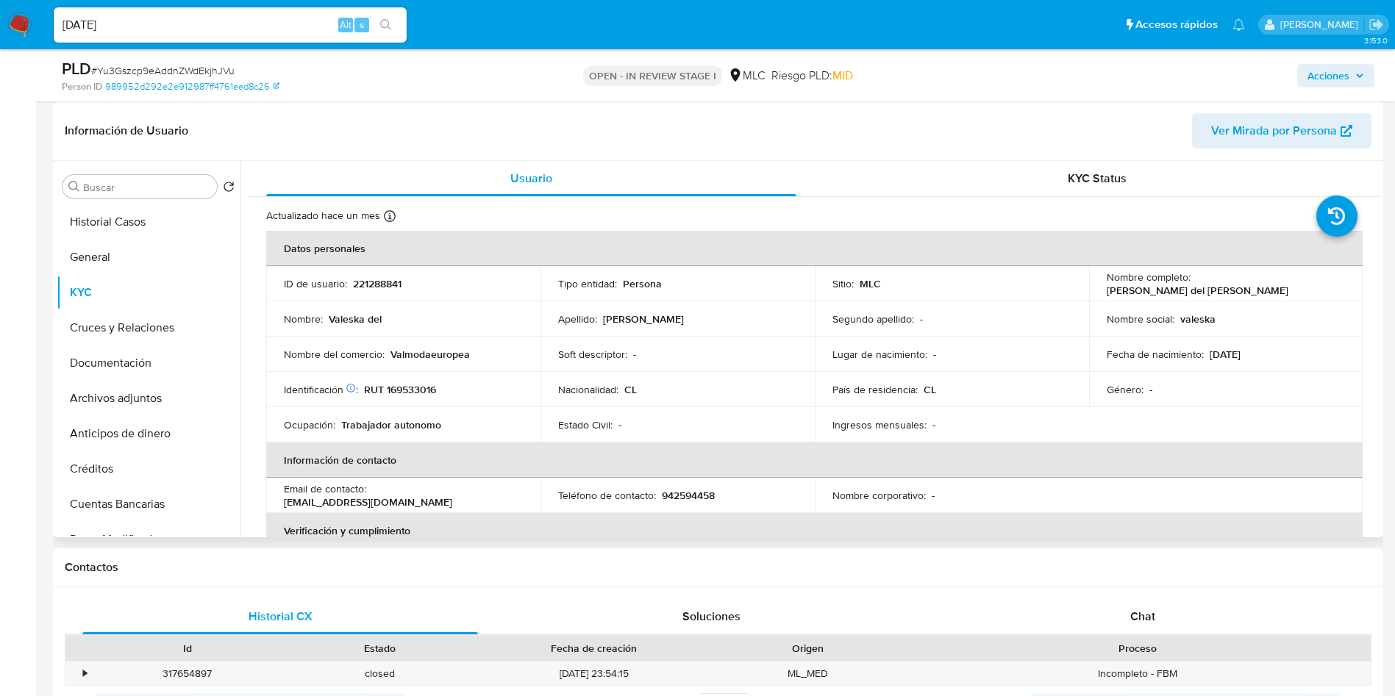
click at [1118, 294] on p "Valeska del Pilar Villalón Suárez" at bounding box center [1198, 290] width 182 height 13
drag, startPoint x: 1180, startPoint y: 300, endPoint x: 1248, endPoint y: 290, distance: 69.2
click at [1248, 290] on td "Nombre completo : Valeska del Pilar Villalón Suárez" at bounding box center [1226, 283] width 274 height 35
copy p "Valeska del Pilar Villalón Suárez"
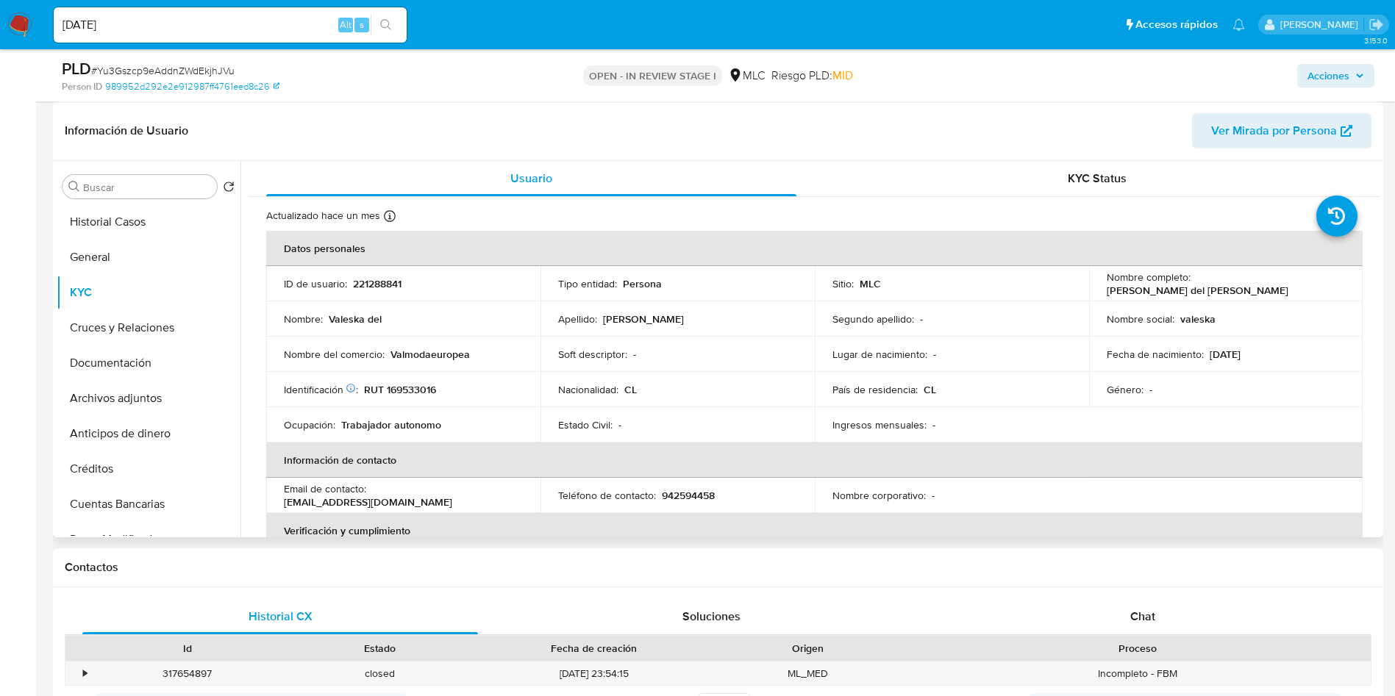
click at [404, 387] on p "RUT 169533016" at bounding box center [400, 389] width 72 height 13
click at [406, 386] on p "RUT 169533016" at bounding box center [400, 389] width 72 height 13
copy p "169533016"
click at [141, 221] on button "Historial Casos" at bounding box center [143, 221] width 172 height 35
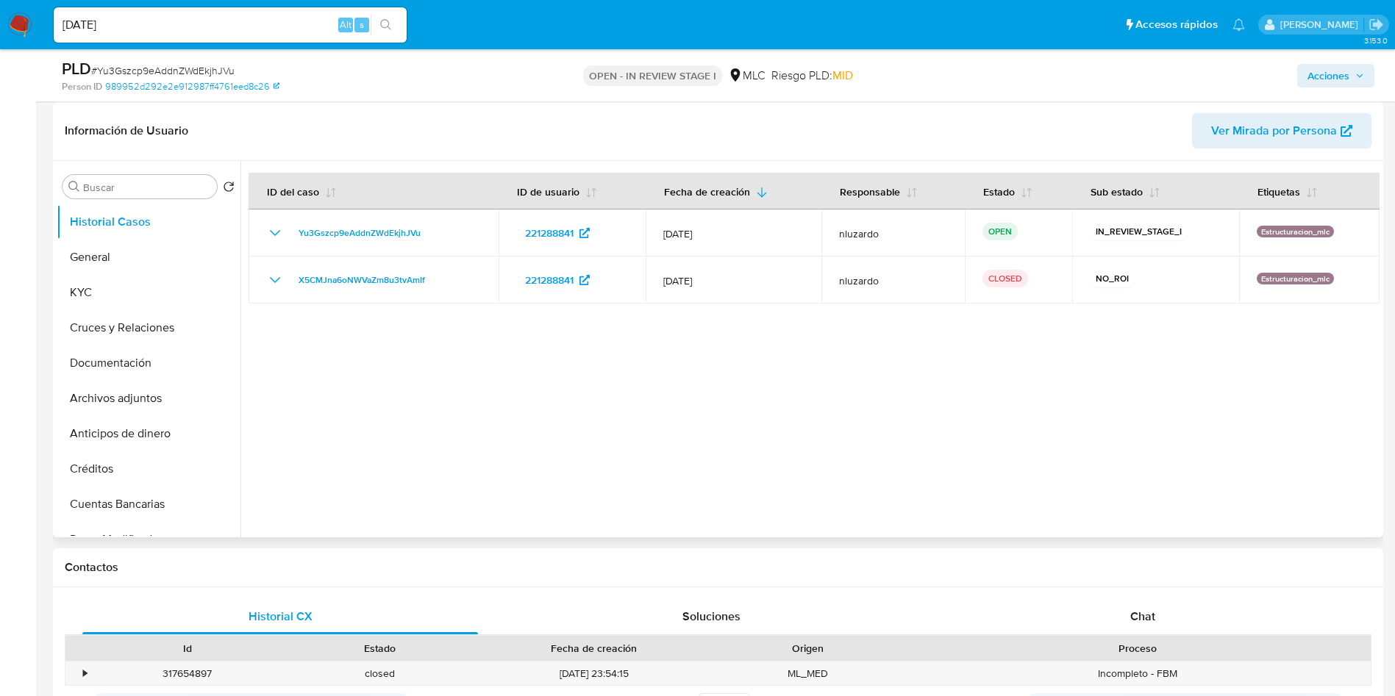
drag, startPoint x: 819, startPoint y: 482, endPoint x: 807, endPoint y: 471, distance: 16.7
click at [819, 482] on div at bounding box center [809, 349] width 1139 height 377
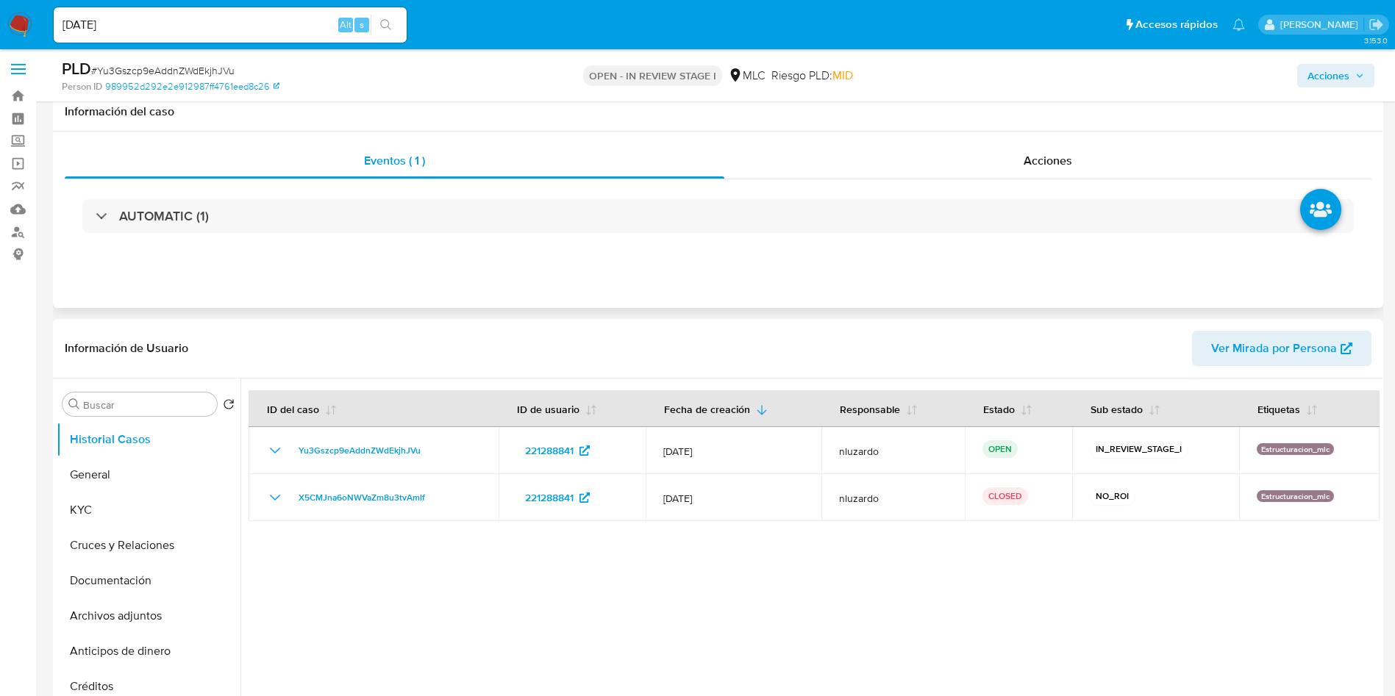
scroll to position [0, 0]
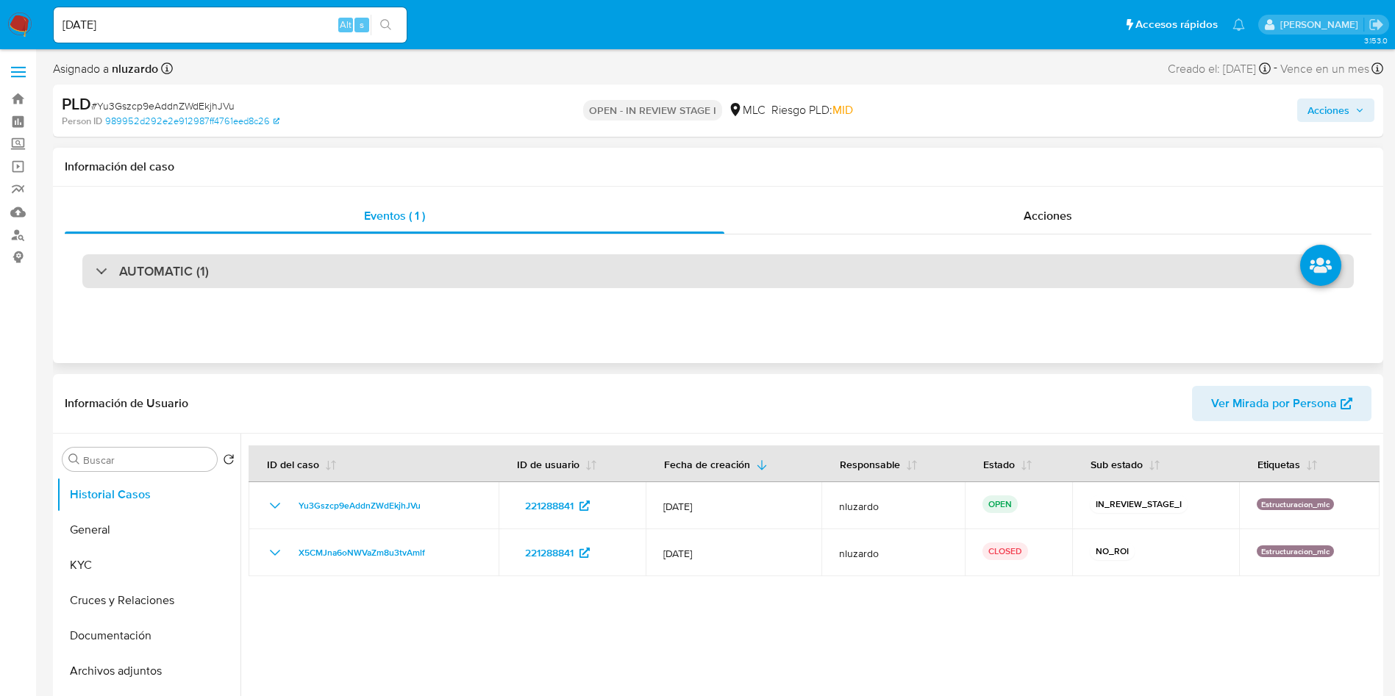
click at [385, 274] on div "AUTOMATIC (1)" at bounding box center [718, 271] width 1272 height 34
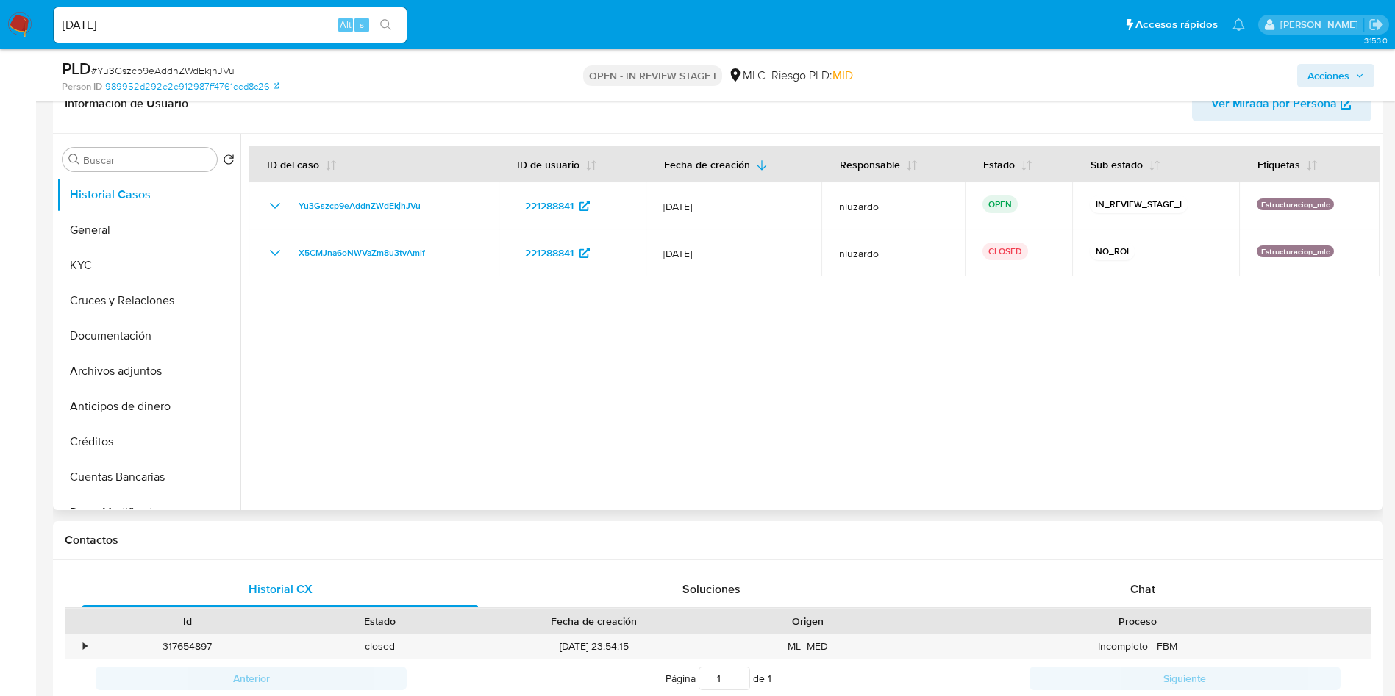
scroll to position [552, 0]
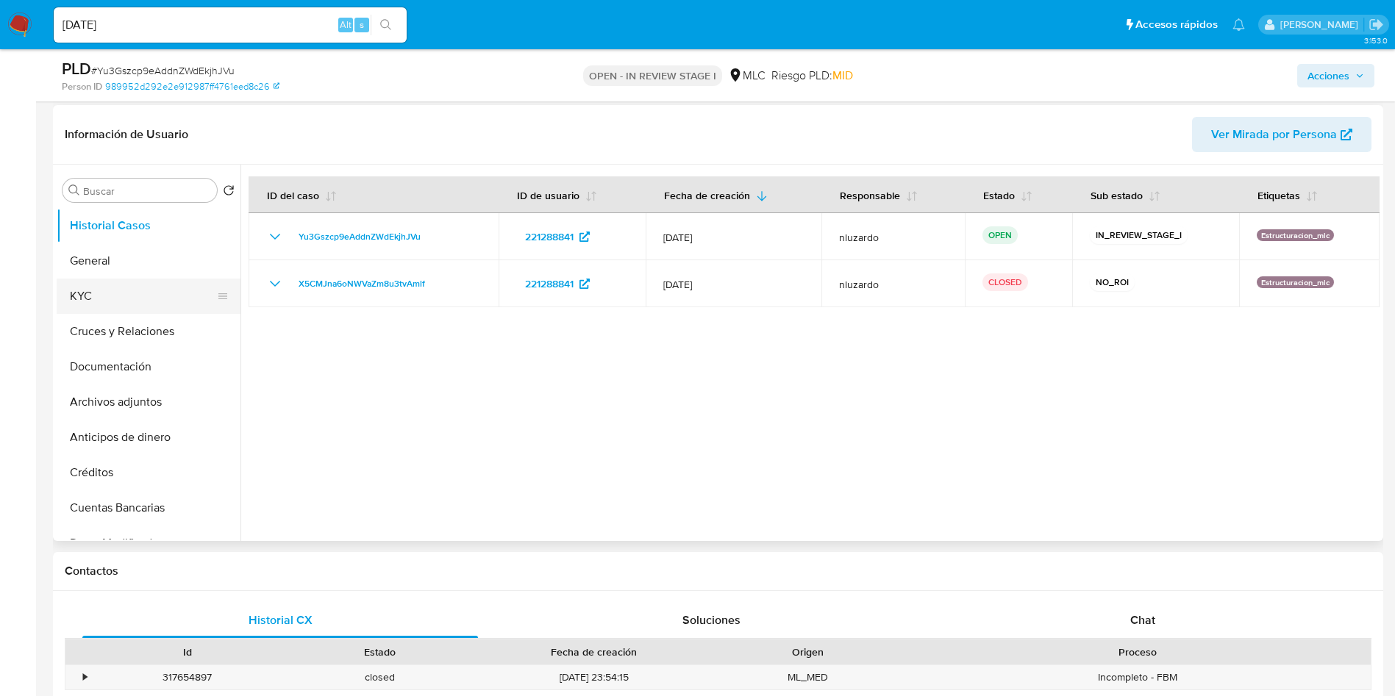
click at [124, 289] on button "KYC" at bounding box center [143, 296] width 172 height 35
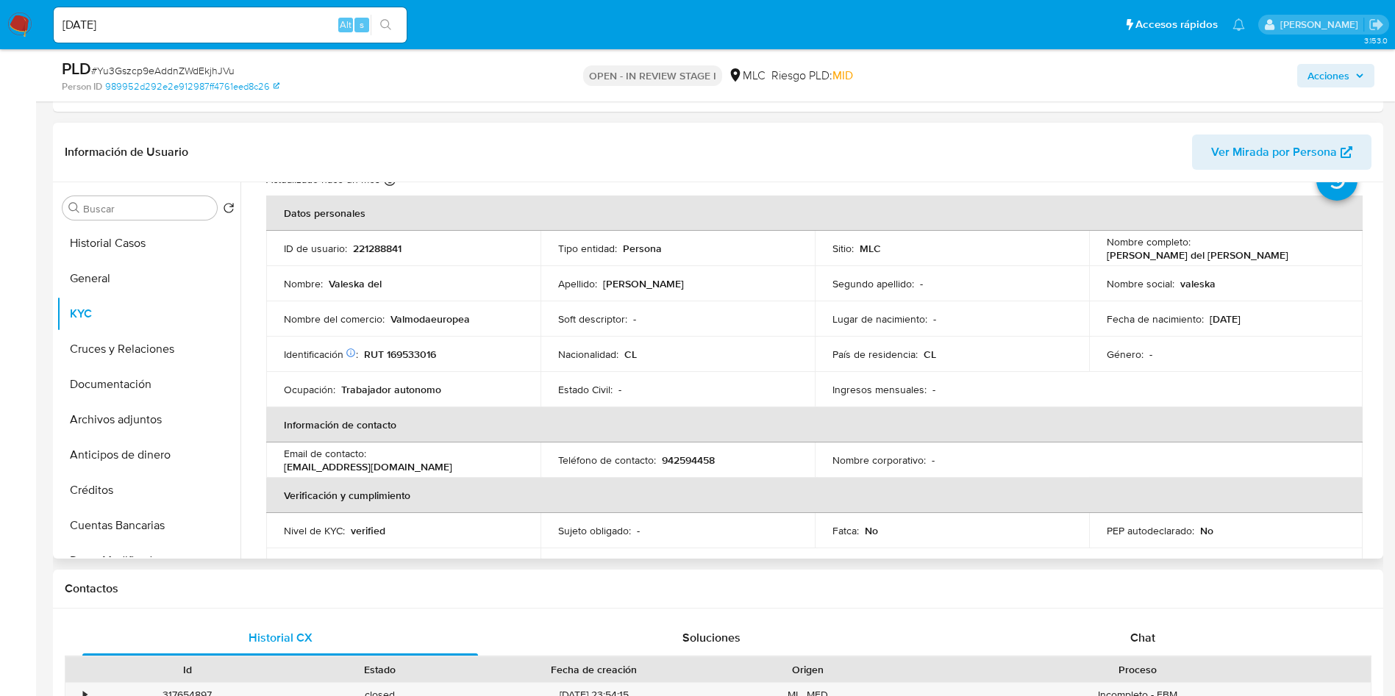
scroll to position [60, 0]
click at [92, 207] on input "Buscar" at bounding box center [147, 208] width 128 height 13
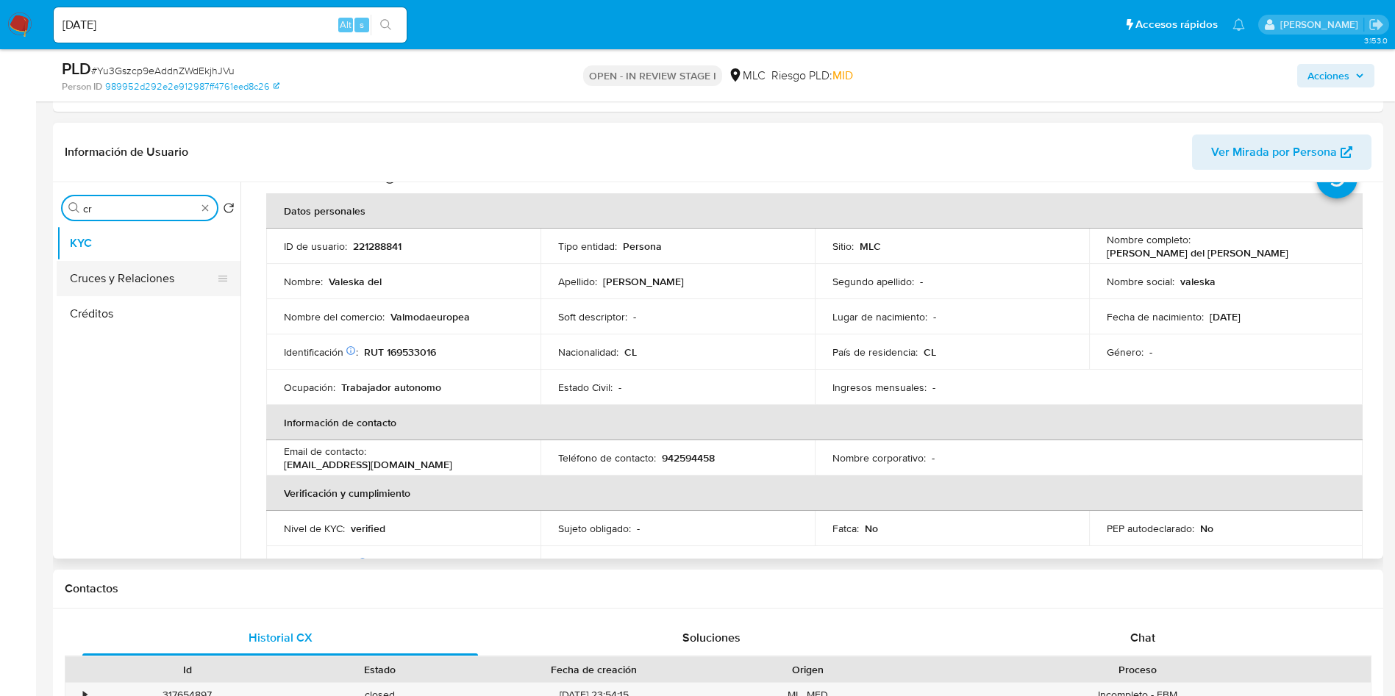
type input "cr"
click at [130, 279] on button "Cruces y Relaciones" at bounding box center [143, 278] width 172 height 35
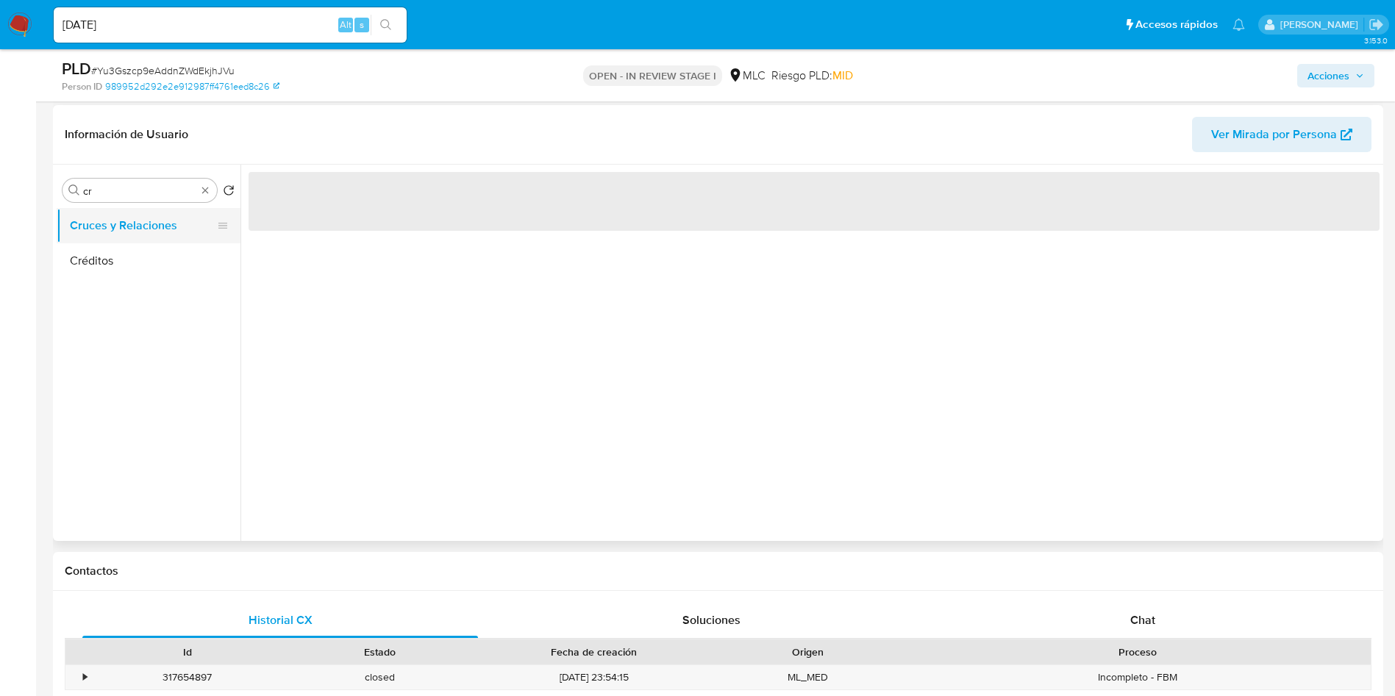
scroll to position [0, 0]
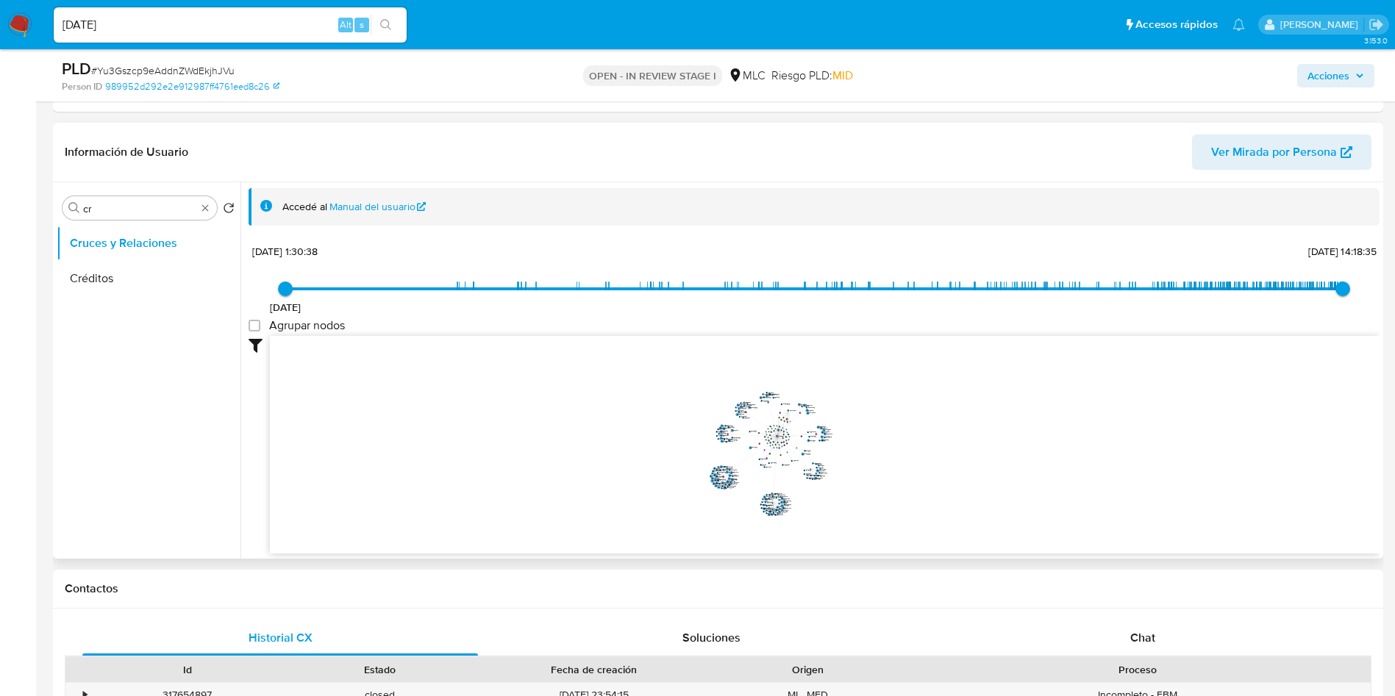
drag, startPoint x: 808, startPoint y: 491, endPoint x: 738, endPoint y: 481, distance: 70.5
click at [738, 481] on icon "user-221288841  221288841 phone-d5ffc4968e04e39140ad8406421fde6b  person-9899…" at bounding box center [825, 442] width 1110 height 213
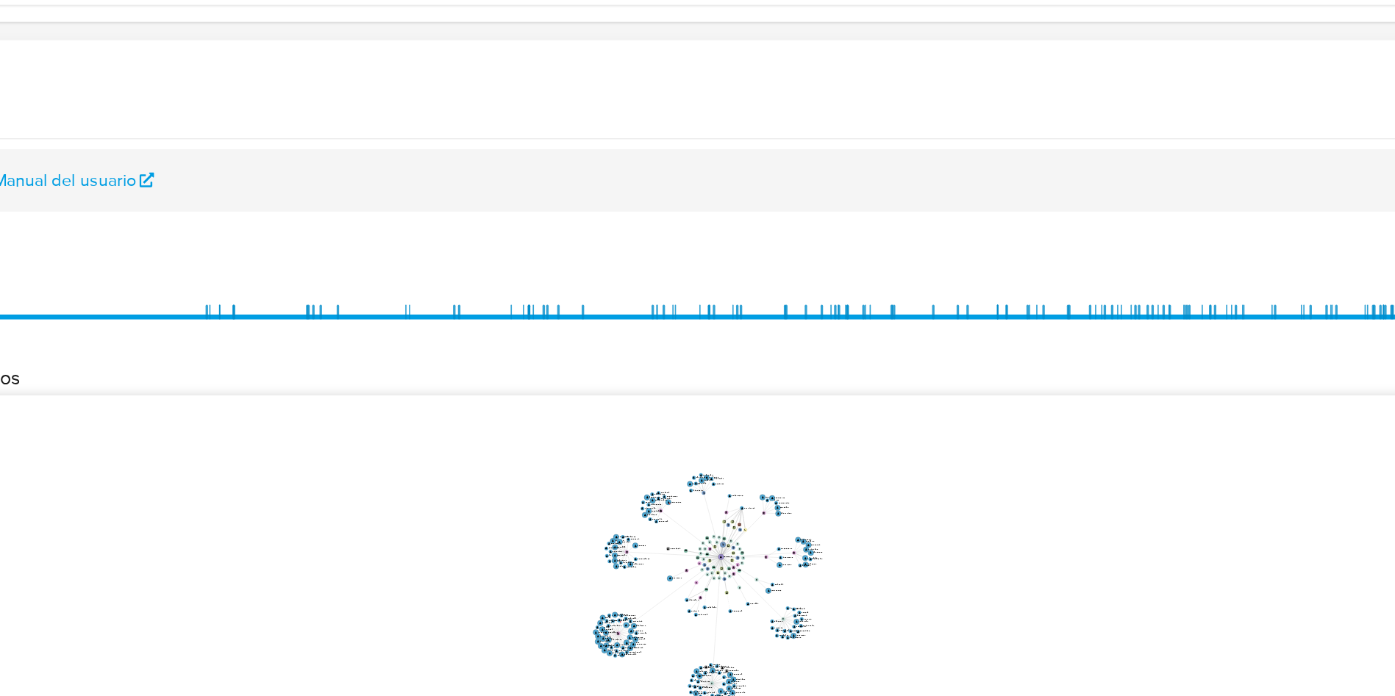
scroll to position [2, 0]
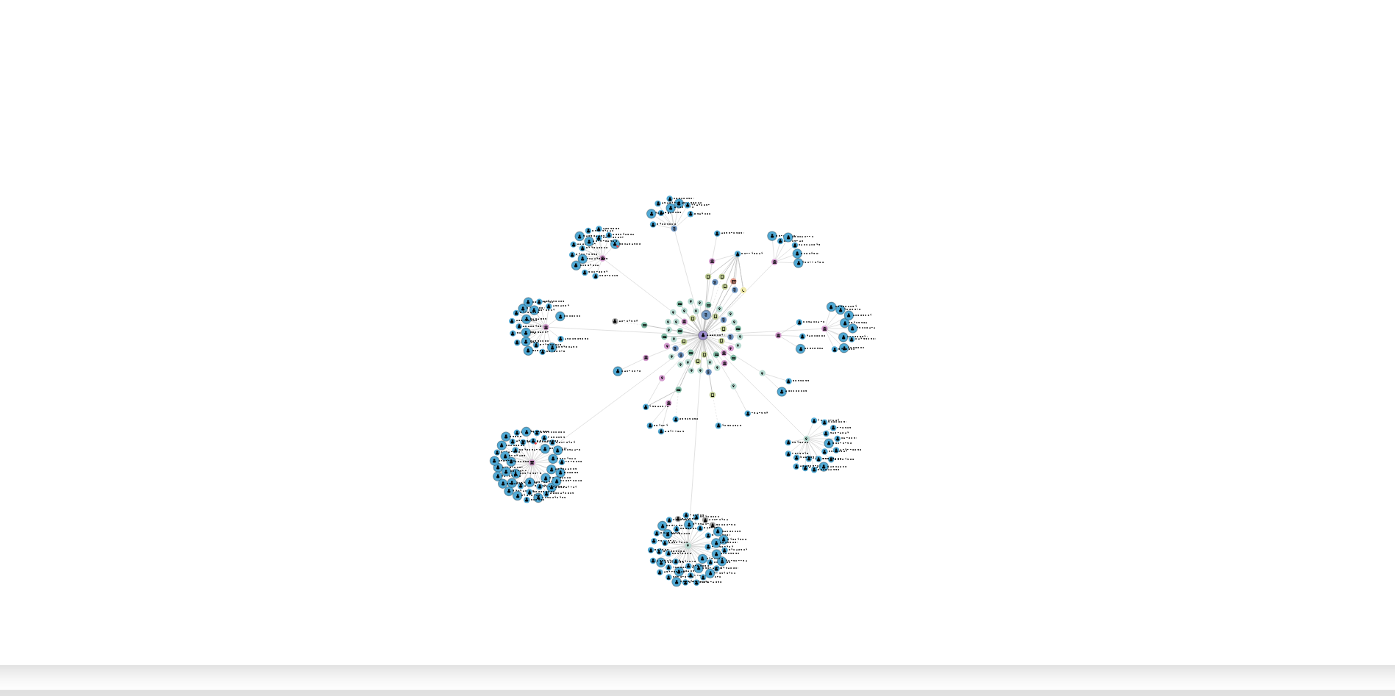
drag, startPoint x: 855, startPoint y: 480, endPoint x: 903, endPoint y: 488, distance: 49.2
click at [903, 488] on icon "user-221288841  221288841 phone-d5ffc4968e04e39140ad8406421fde6b  person-9899…" at bounding box center [825, 440] width 1110 height 213
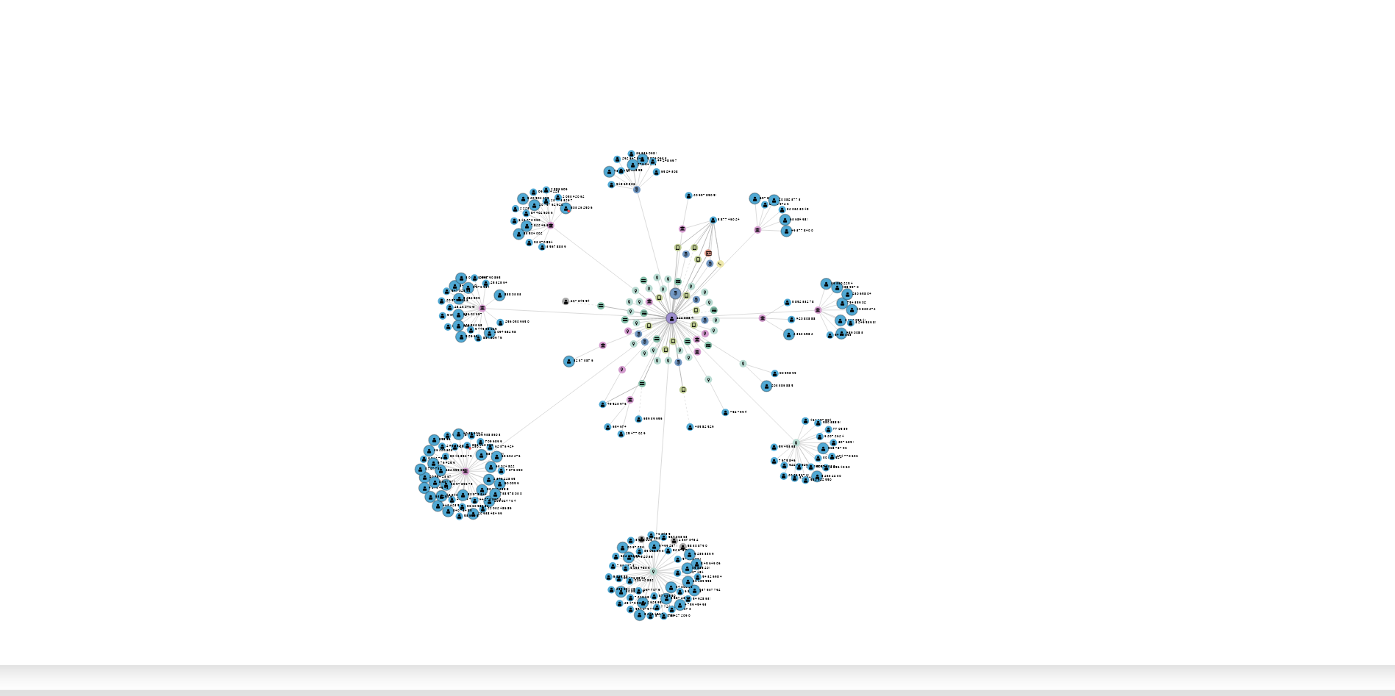
click at [913, 505] on icon "user-221288841  221288841 phone-d5ffc4968e04e39140ad8406421fde6b  person-9899…" at bounding box center [825, 440] width 1110 height 213
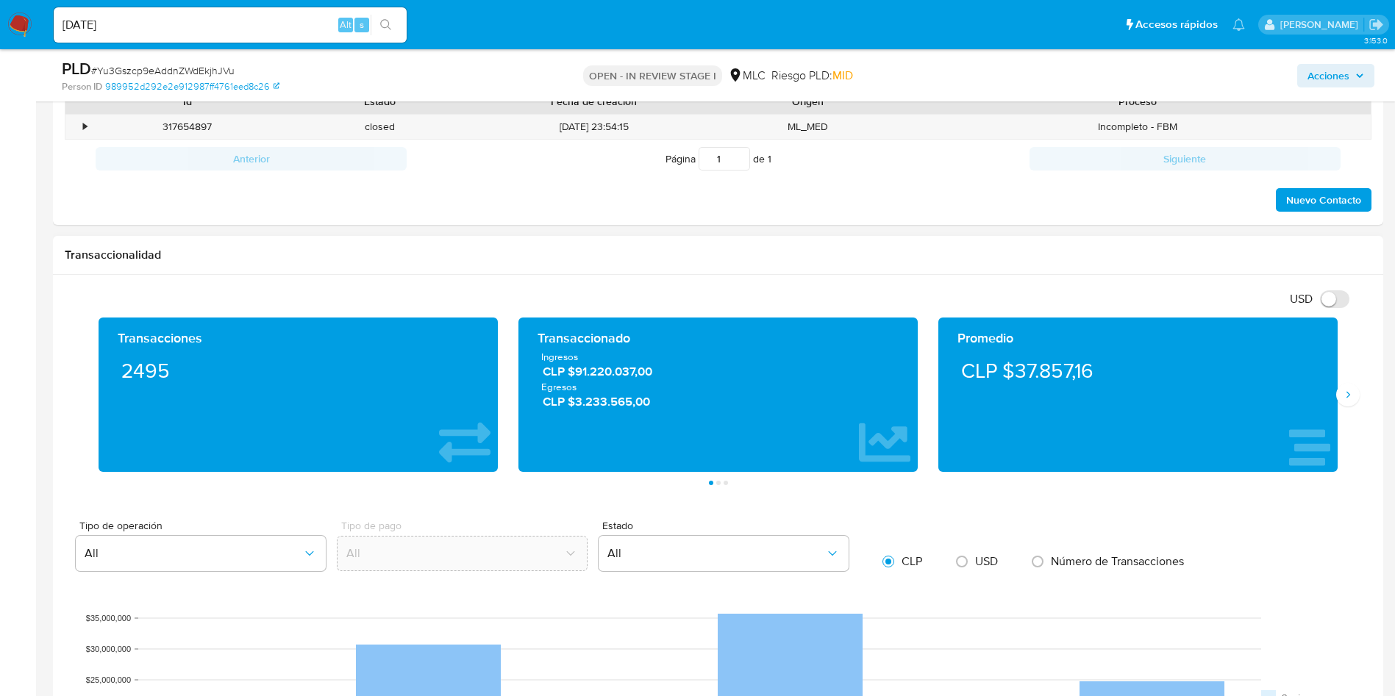
scroll to position [1010, 0]
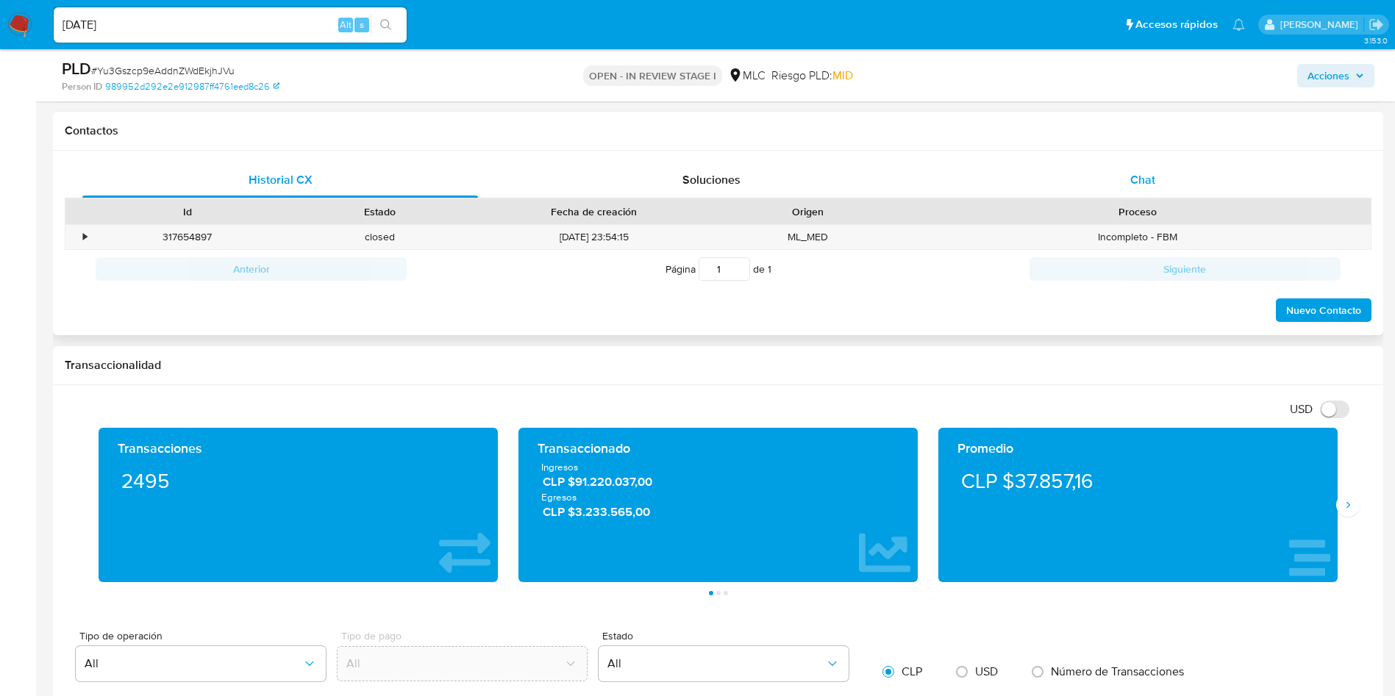
click at [1091, 185] on div "Chat" at bounding box center [1143, 180] width 396 height 35
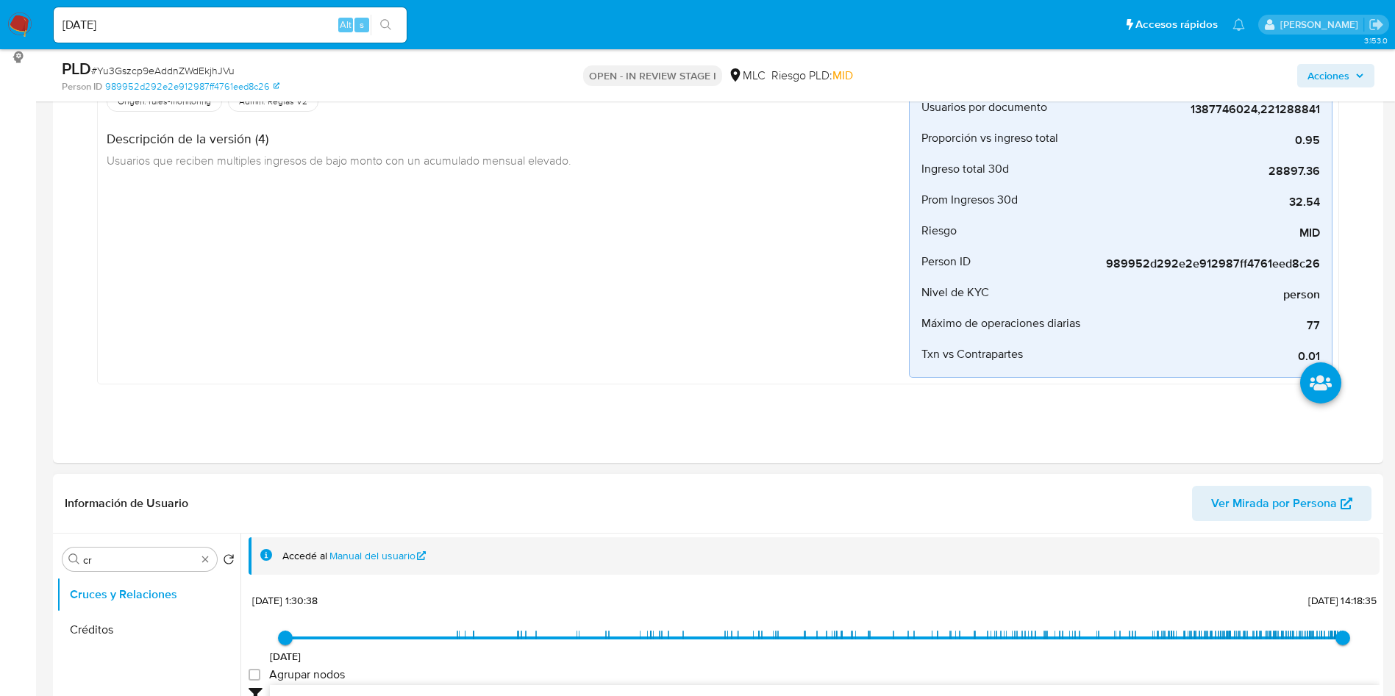
scroll to position [441, 0]
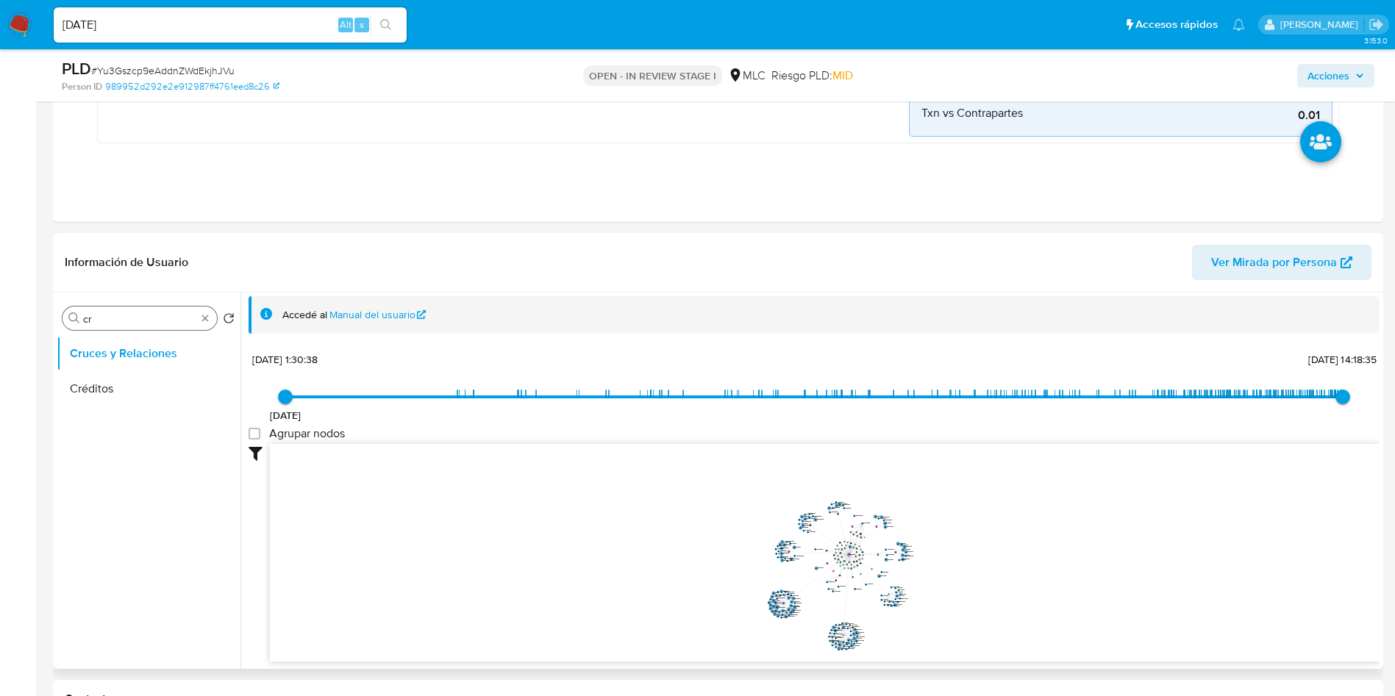
click at [140, 321] on input "cr" at bounding box center [139, 319] width 113 height 13
type input "DOC"
click at [146, 404] on button "Documentación" at bounding box center [143, 388] width 172 height 35
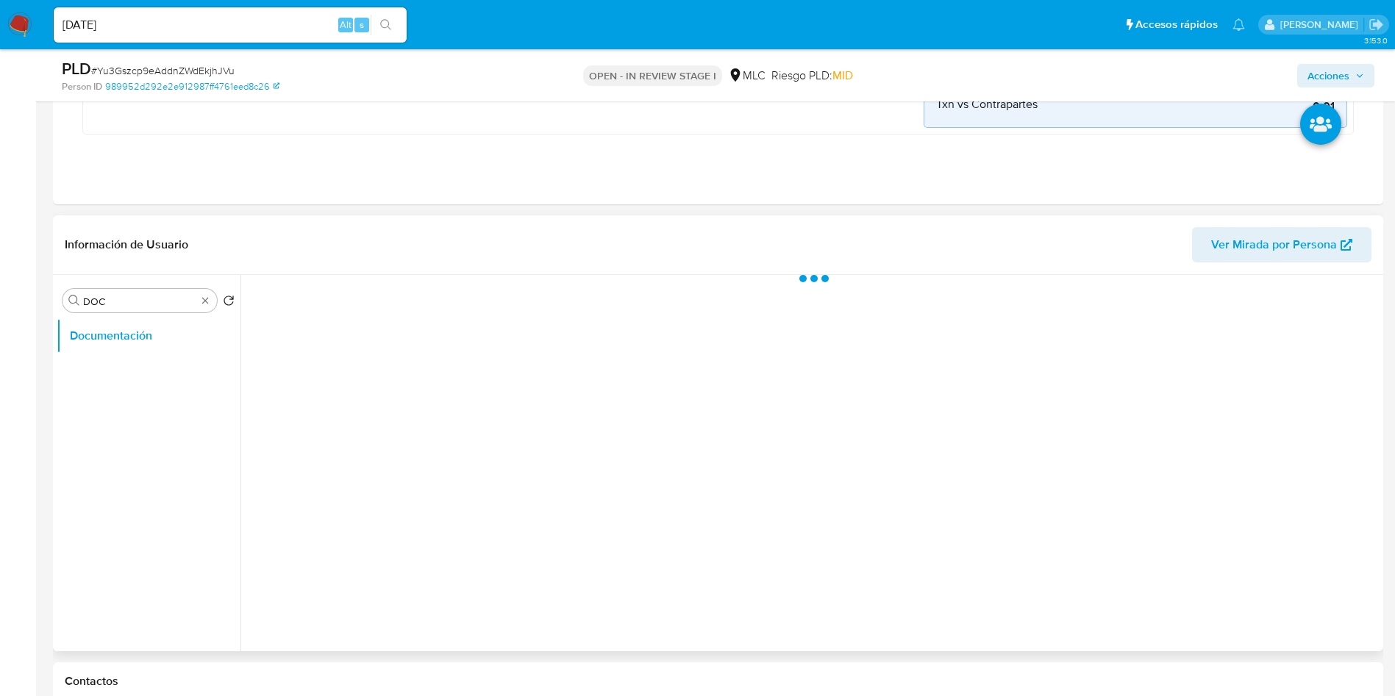
scroll to position [0, 0]
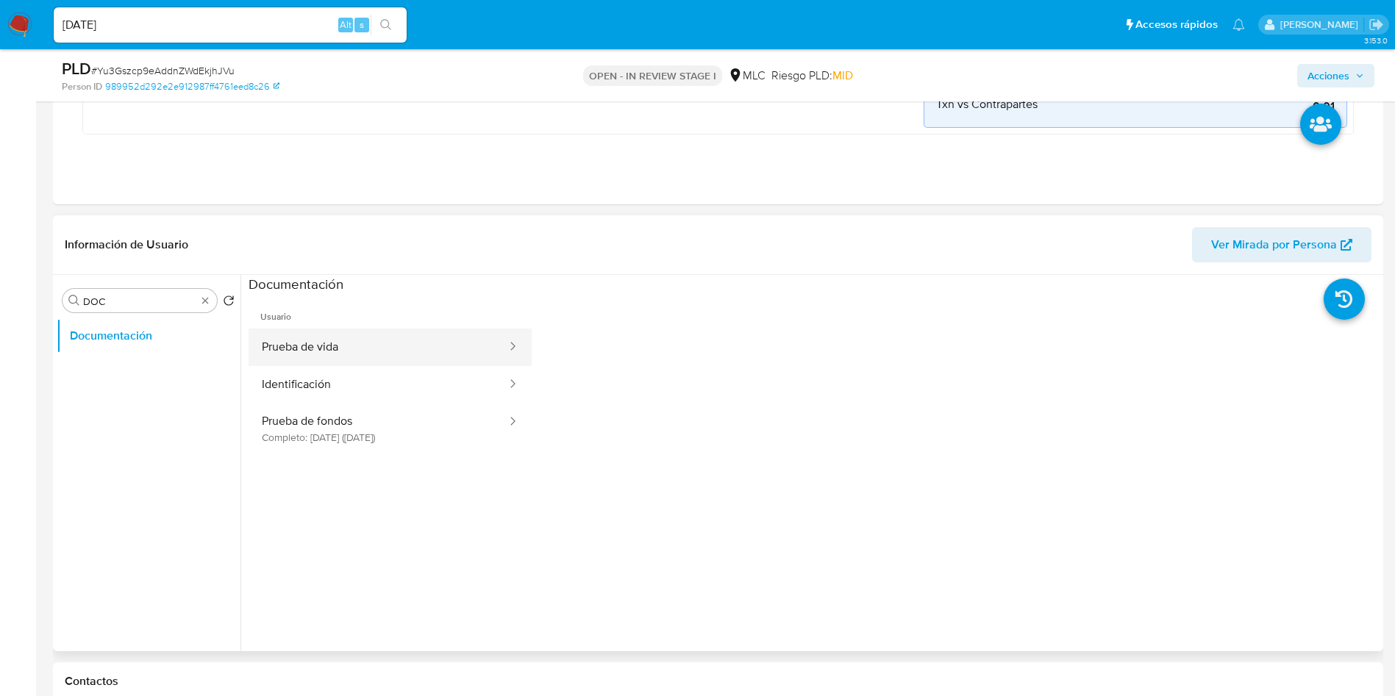
click at [335, 350] on button "Prueba de vida" at bounding box center [379, 348] width 260 height 38
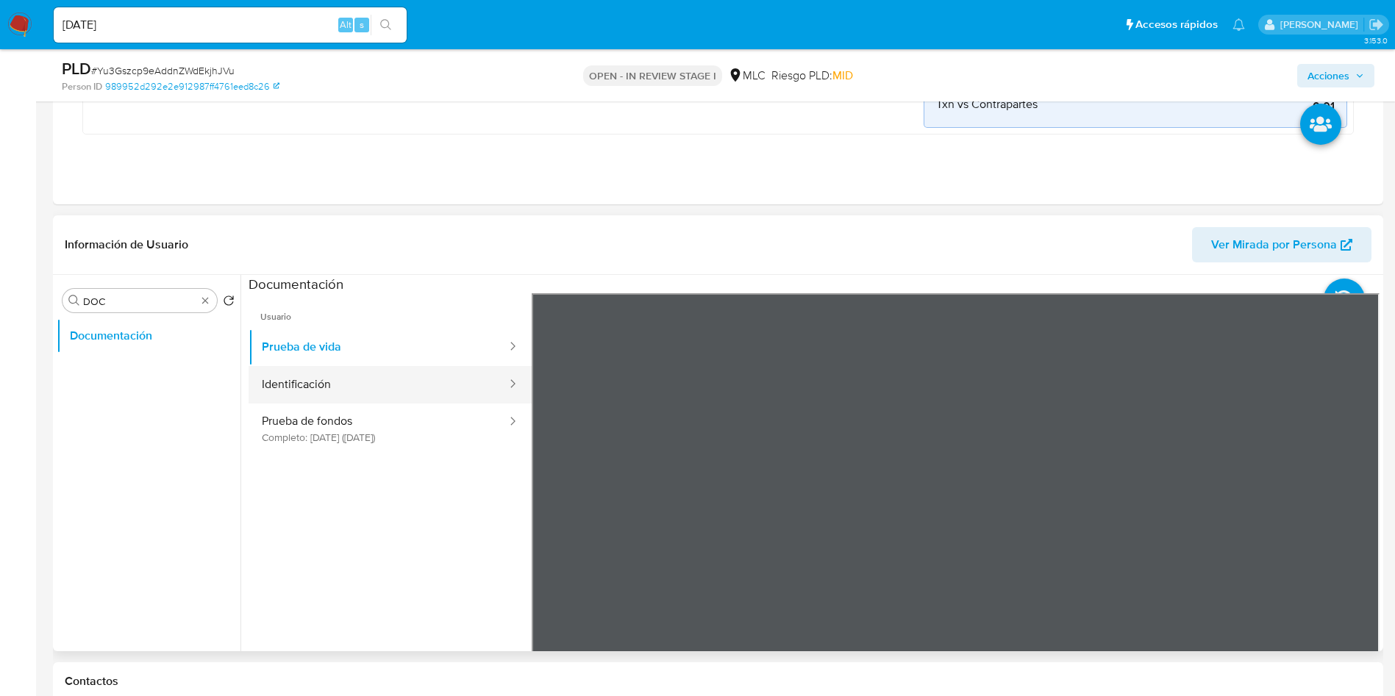
click at [291, 384] on button "Identificación" at bounding box center [379, 385] width 260 height 38
click at [1366, 542] on icon at bounding box center [1361, 532] width 29 height 29
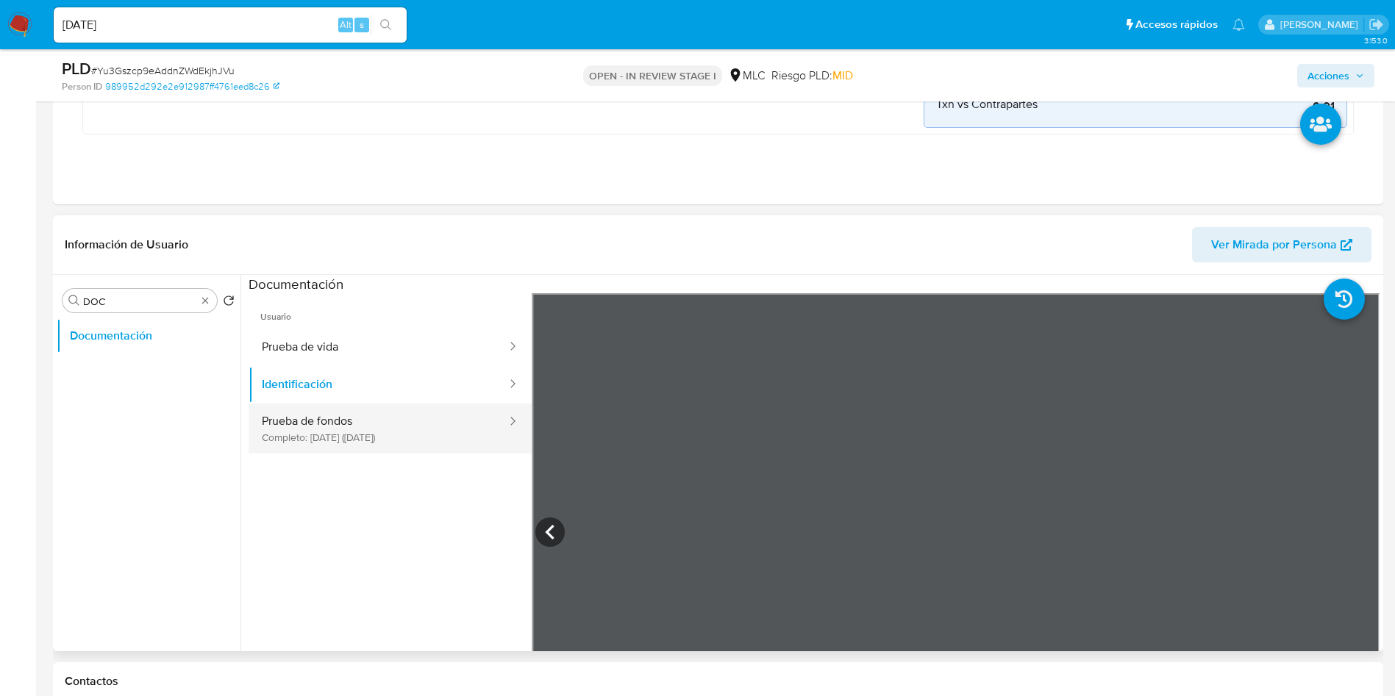
click at [265, 424] on button "Prueba de fondos Completo: 18/05/2025 (hace 3 meses)" at bounding box center [379, 429] width 260 height 50
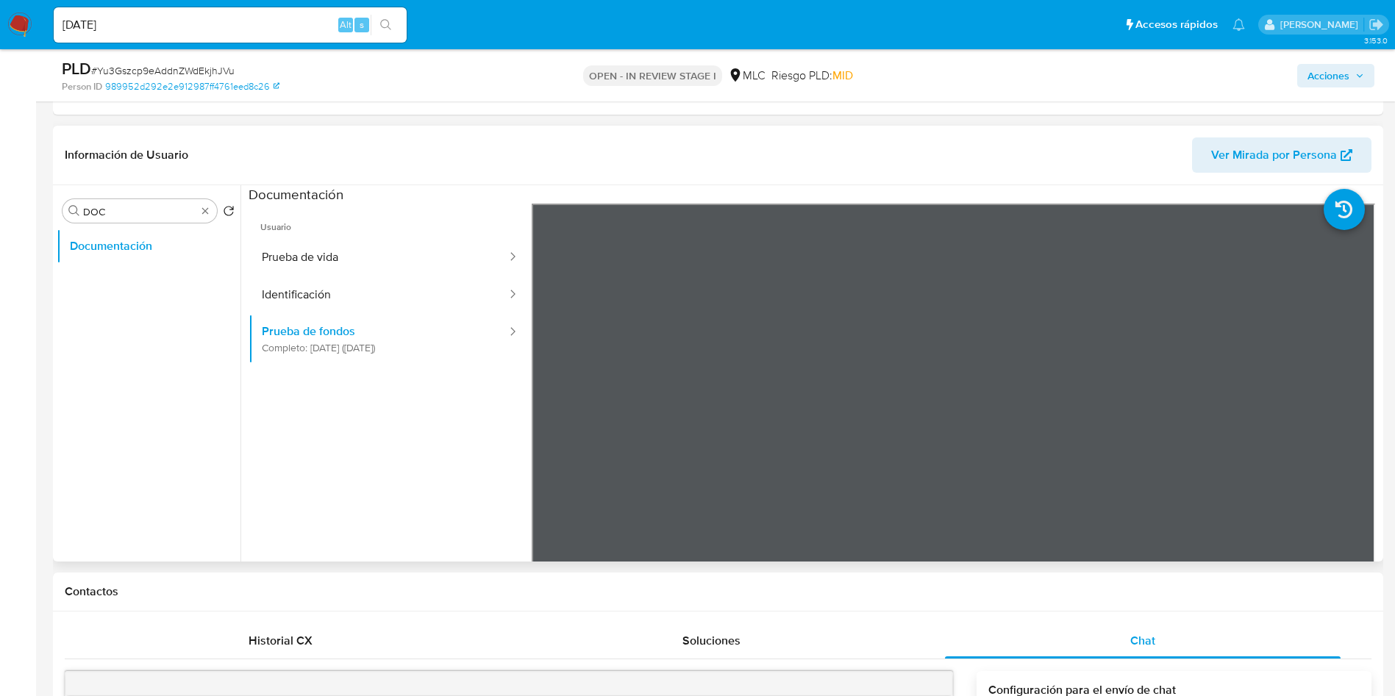
scroll to position [552, 0]
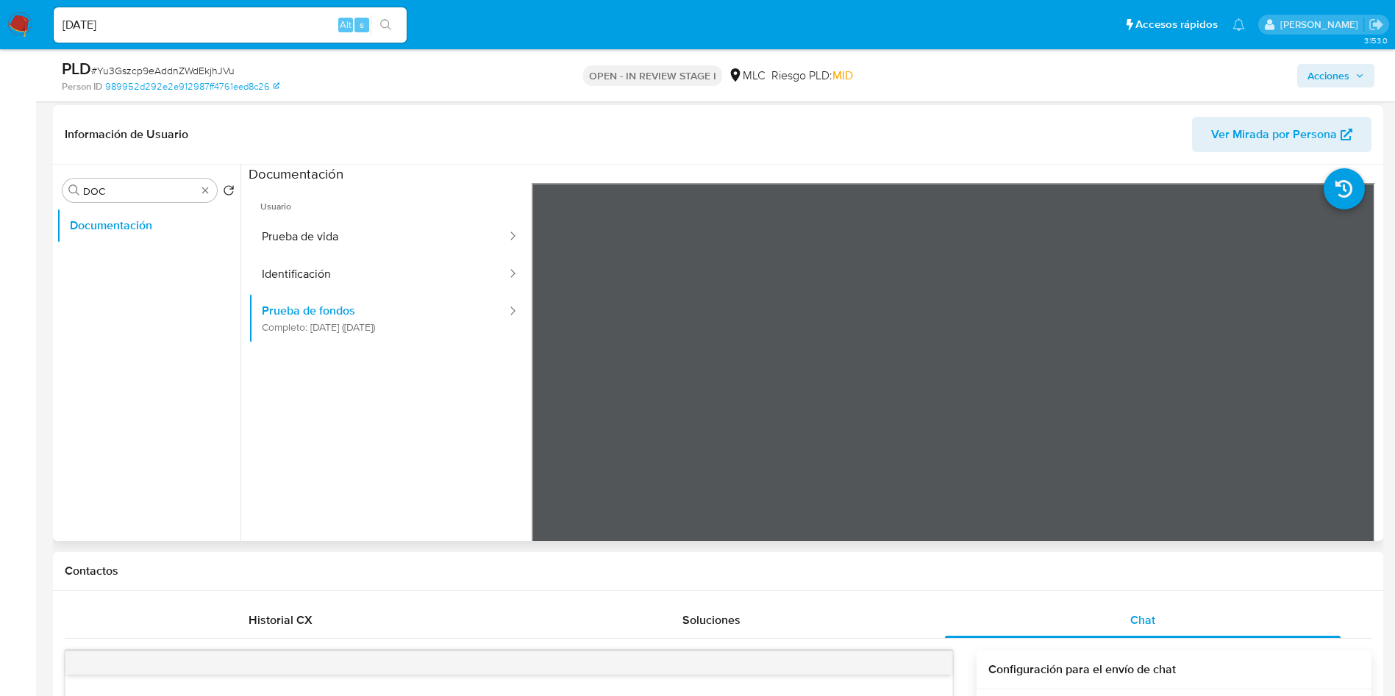
click at [508, 474] on ul "Usuario Prueba de vida Identificación Prueba de fondos Completo: 18/05/2025 (ha…" at bounding box center [390, 395] width 283 height 424
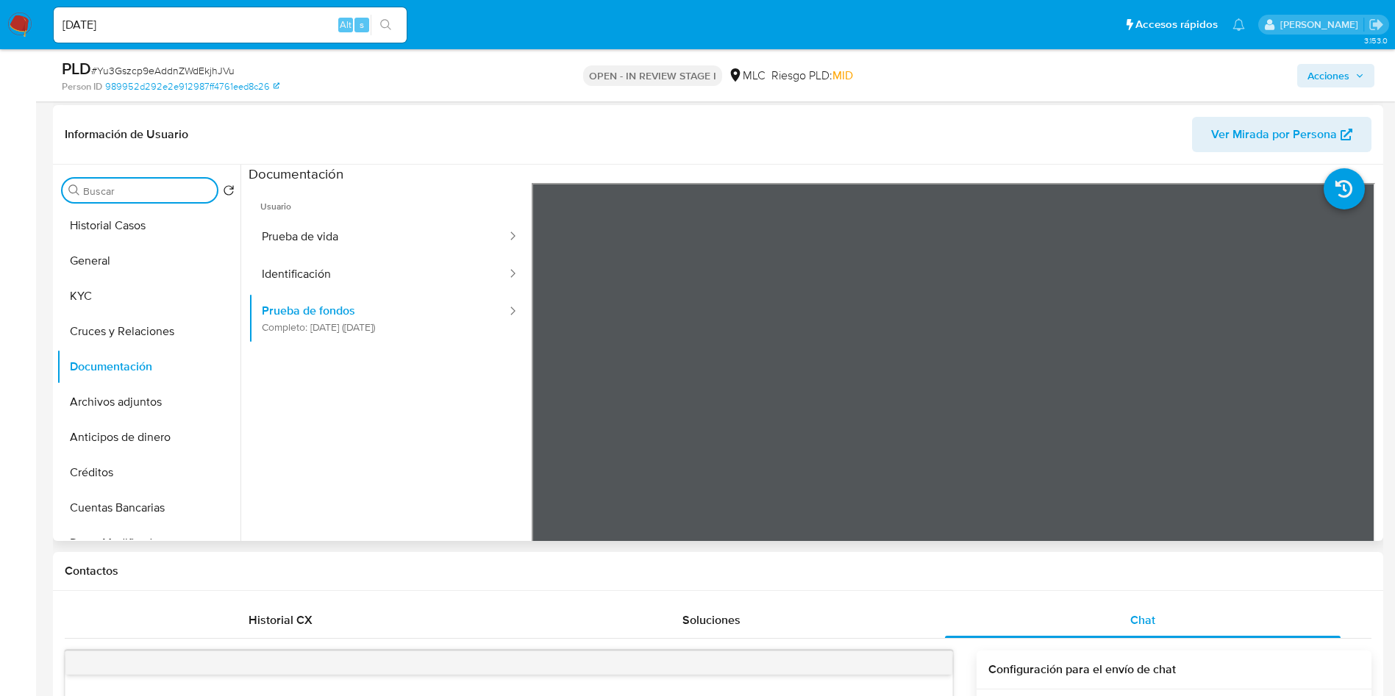
click at [157, 198] on div "Buscar" at bounding box center [140, 191] width 154 height 24
click at [162, 192] on input "Buscar" at bounding box center [147, 191] width 128 height 13
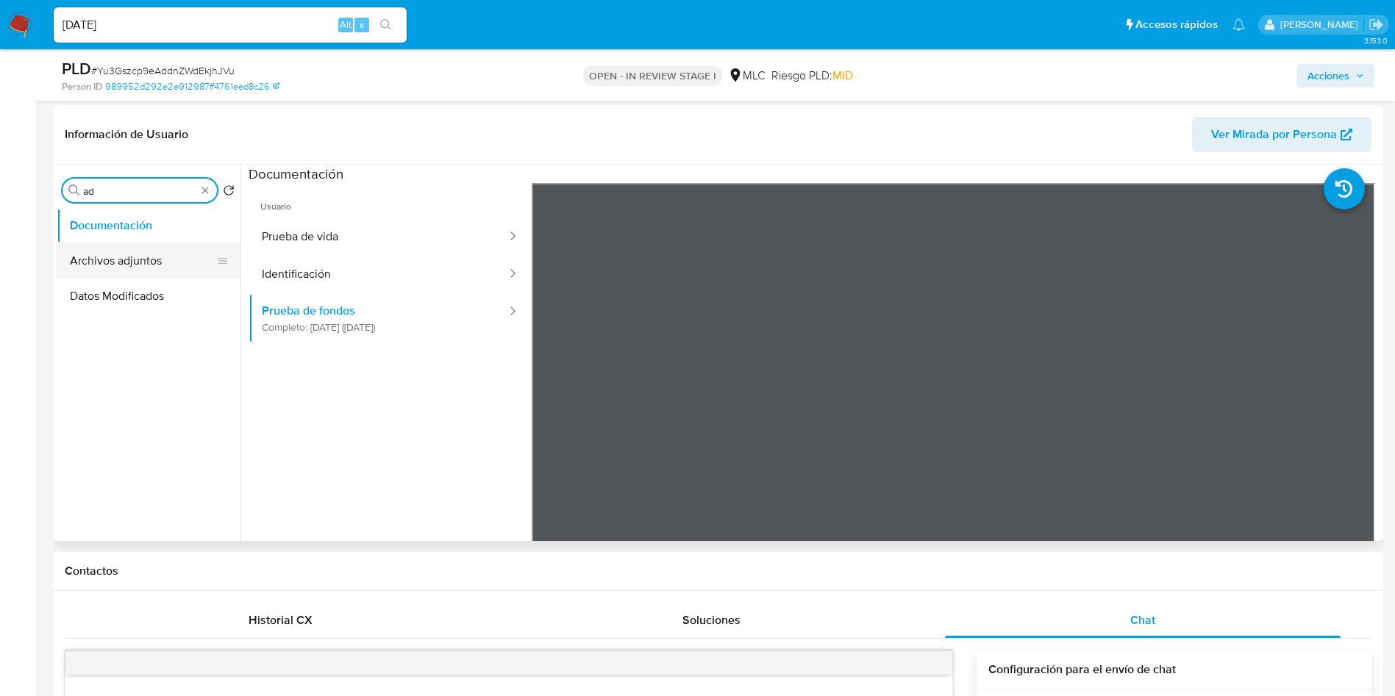
type input "ad"
click at [157, 258] on button "Archivos adjuntos" at bounding box center [143, 260] width 172 height 35
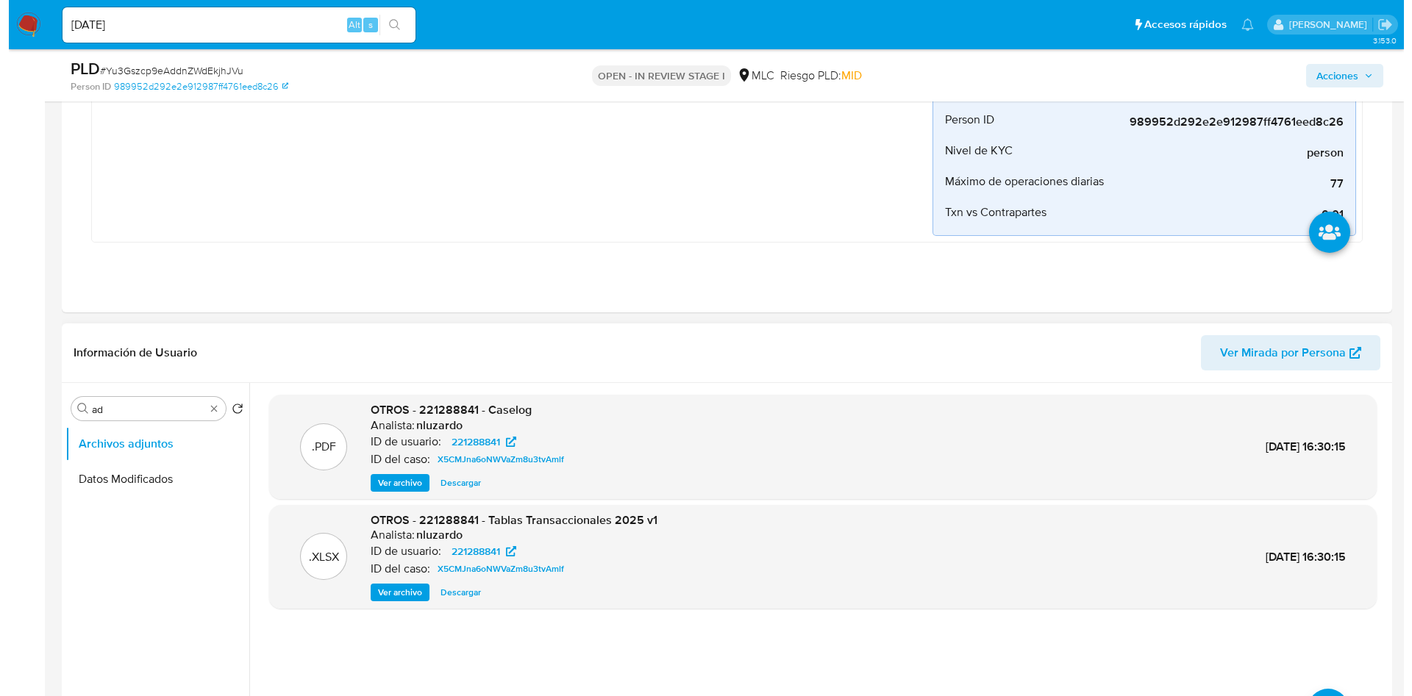
scroll to position [441, 0]
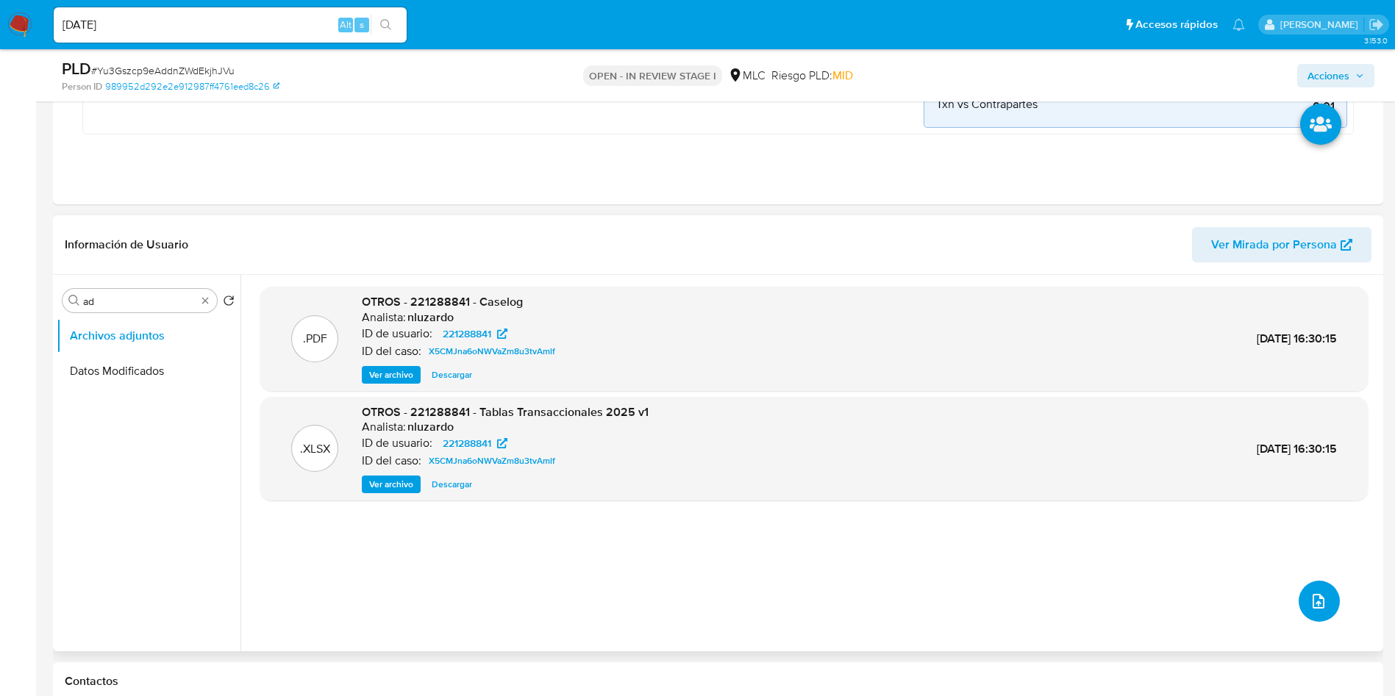
click at [1310, 593] on icon "upload-file" at bounding box center [1319, 602] width 18 height 18
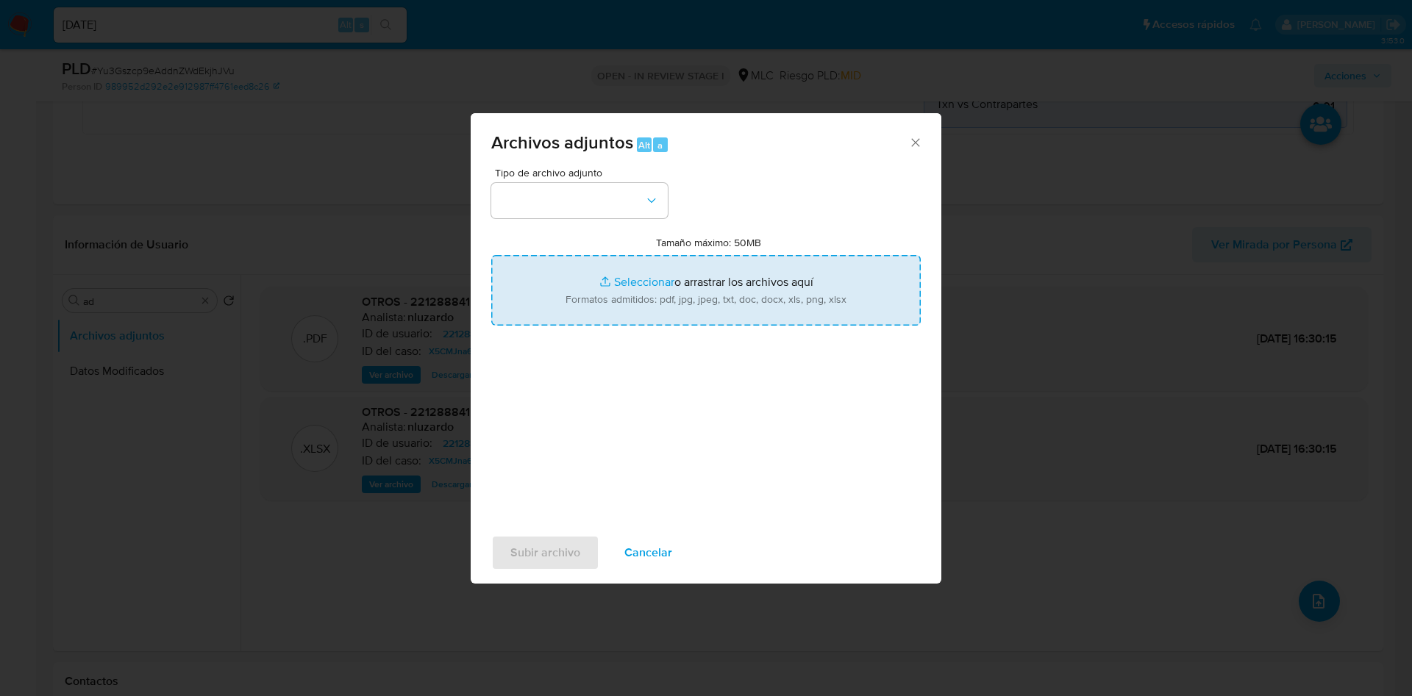
type input "C:\fakepath\221288841 - Tablas Transaccionales 2025 v1.2.xlsx"
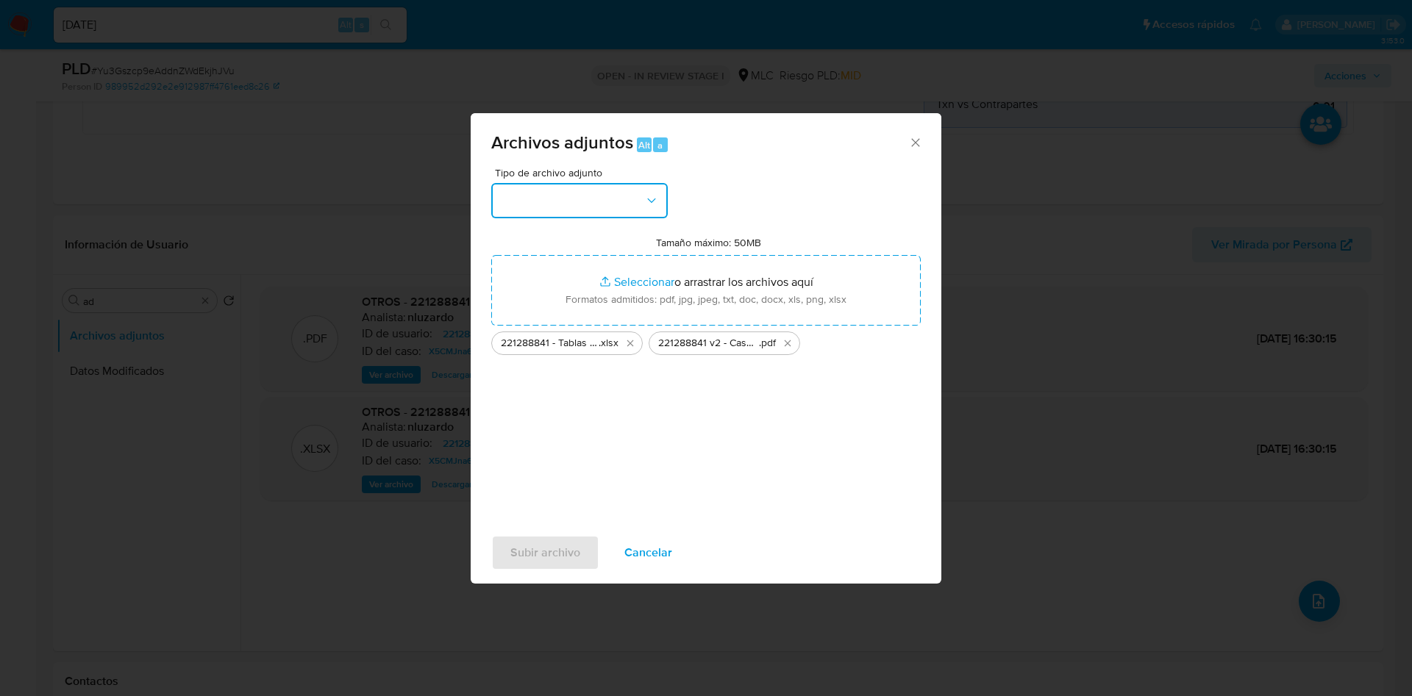
click at [636, 210] on button "button" at bounding box center [579, 200] width 177 height 35
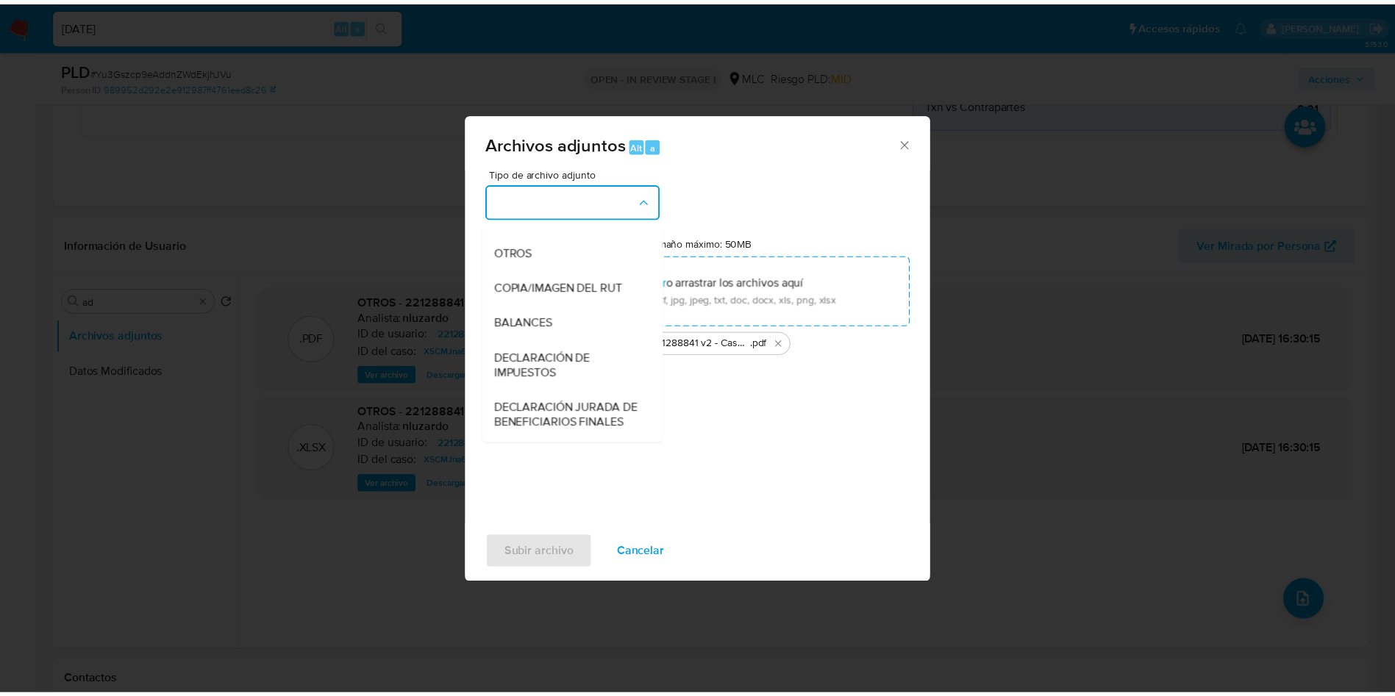
scroll to position [171, 0]
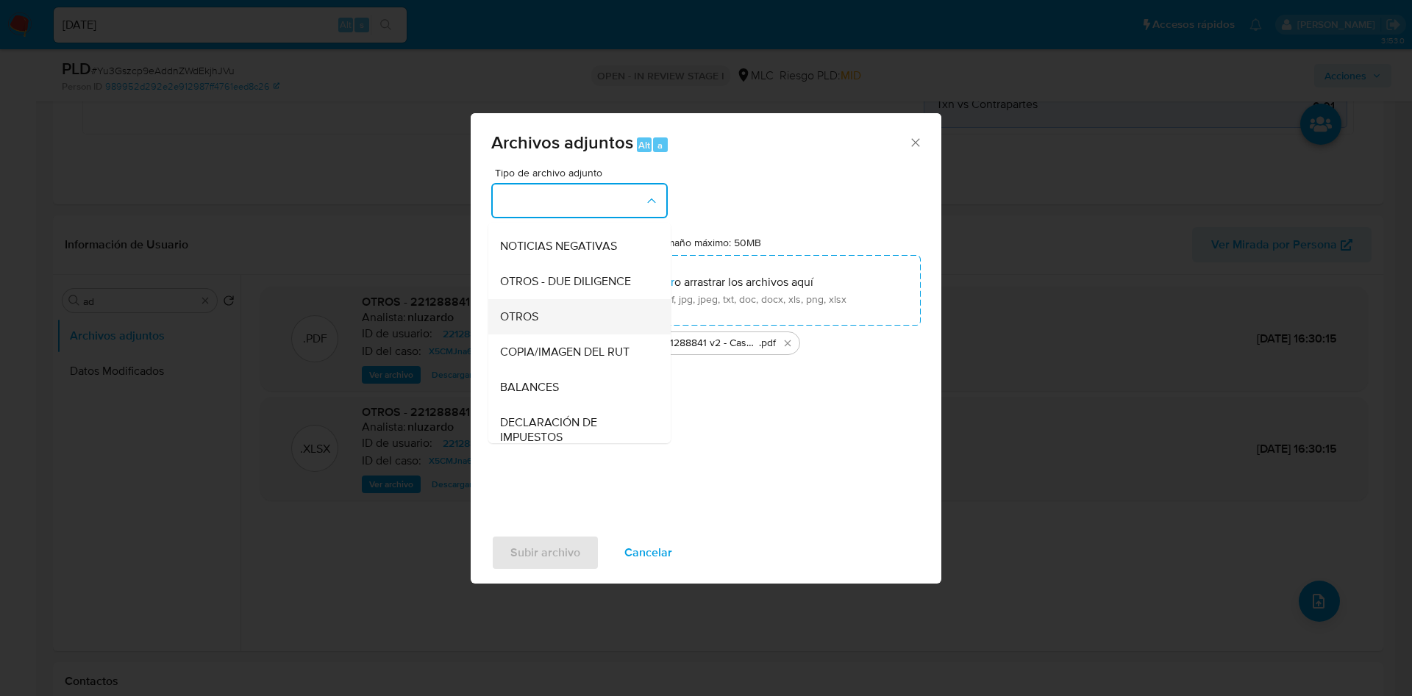
click at [538, 323] on span "OTROS" at bounding box center [519, 317] width 38 height 15
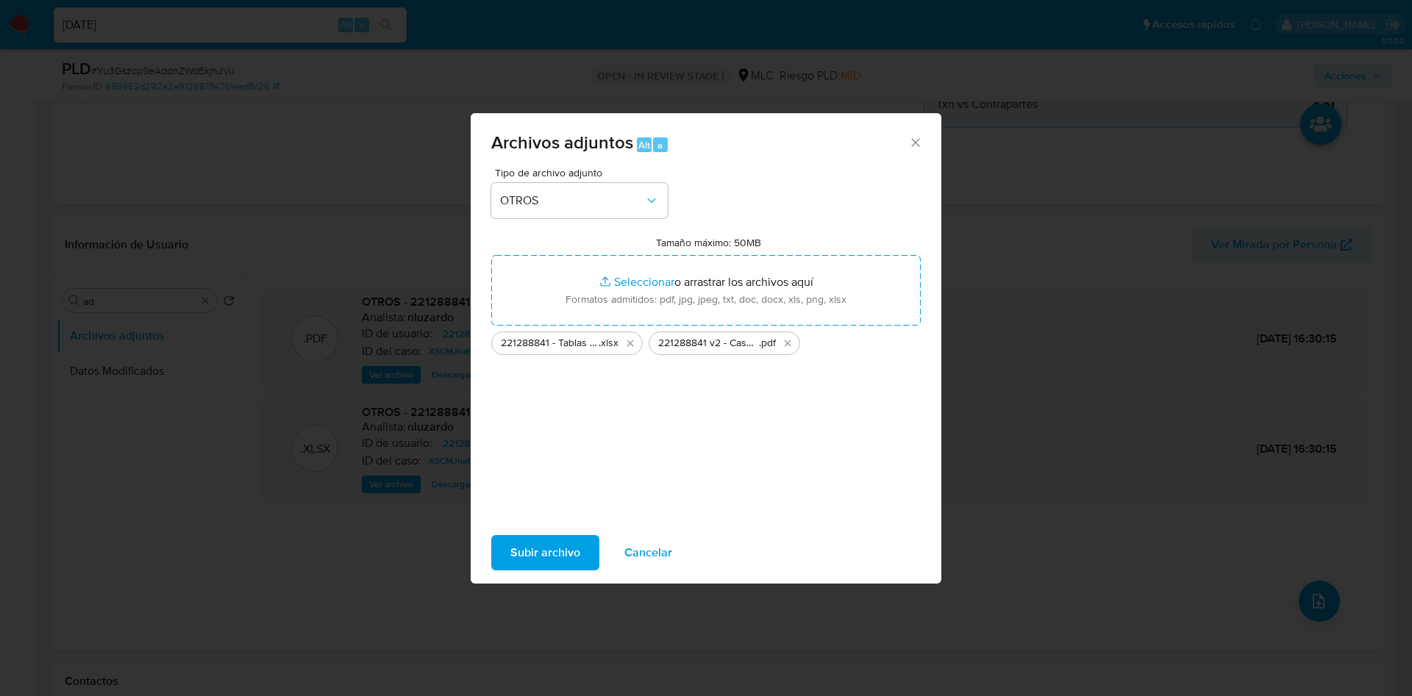
click at [535, 559] on span "Subir archivo" at bounding box center [545, 553] width 70 height 32
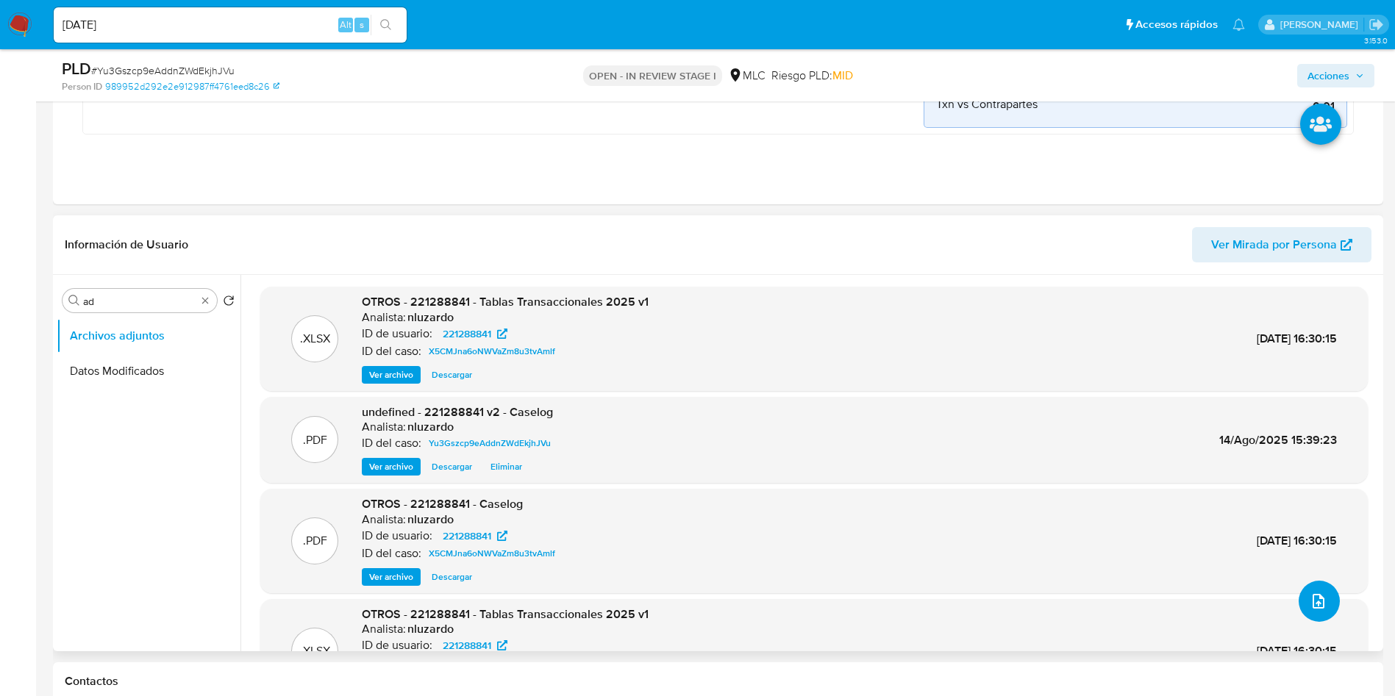
scroll to position [0, 0]
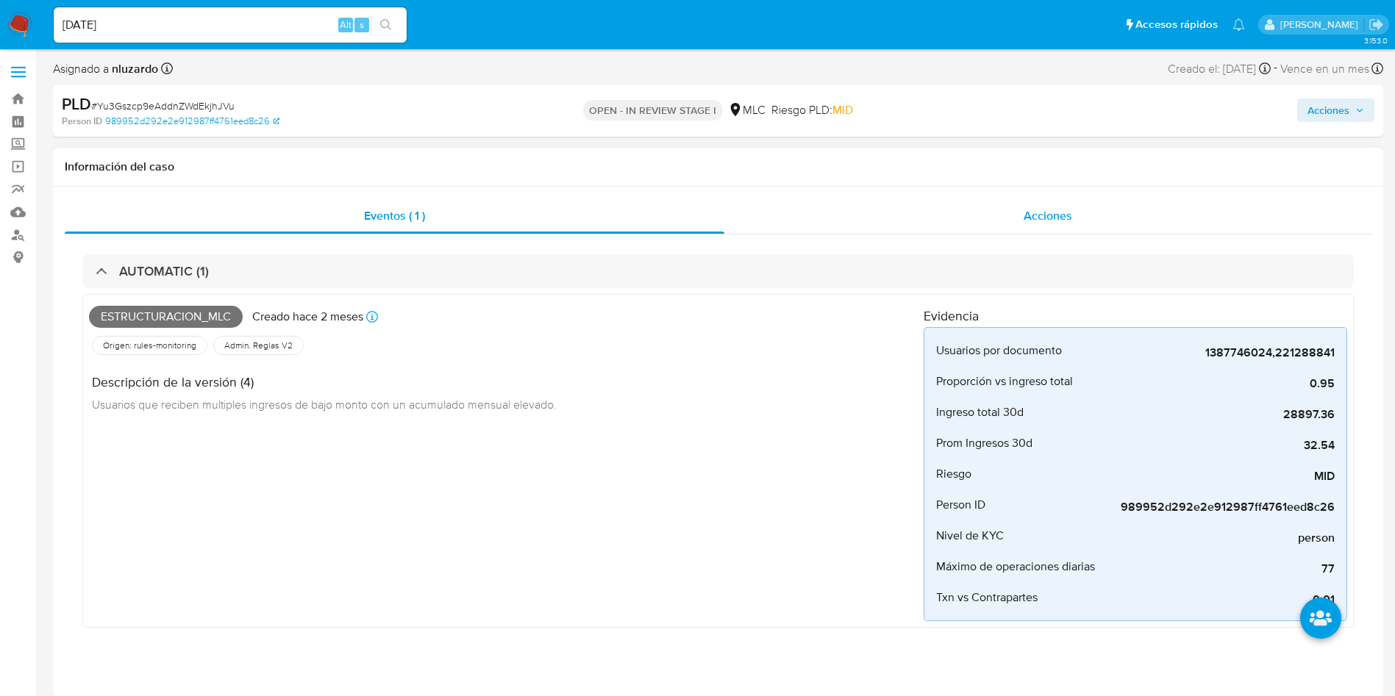
click at [1070, 202] on div "Acciones" at bounding box center [1047, 216] width 647 height 35
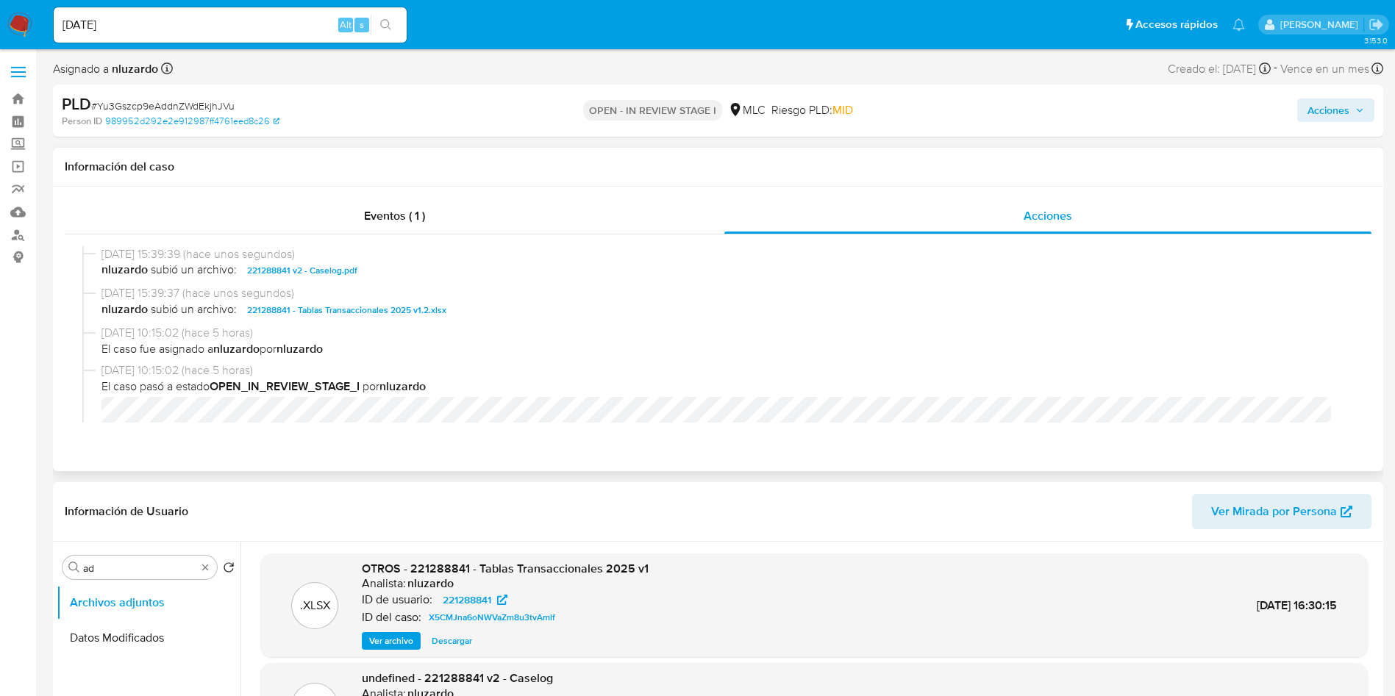
click at [373, 280] on div "14/08/2025 15:39:39 (hace unos segundos) nluzardo subió un archivo: 221288841 v…" at bounding box center [718, 266] width 1272 height 40
copy span "221288841 v2 - Caselog.pdf"
click at [1319, 115] on span "Acciones" at bounding box center [1329, 111] width 42 height 24
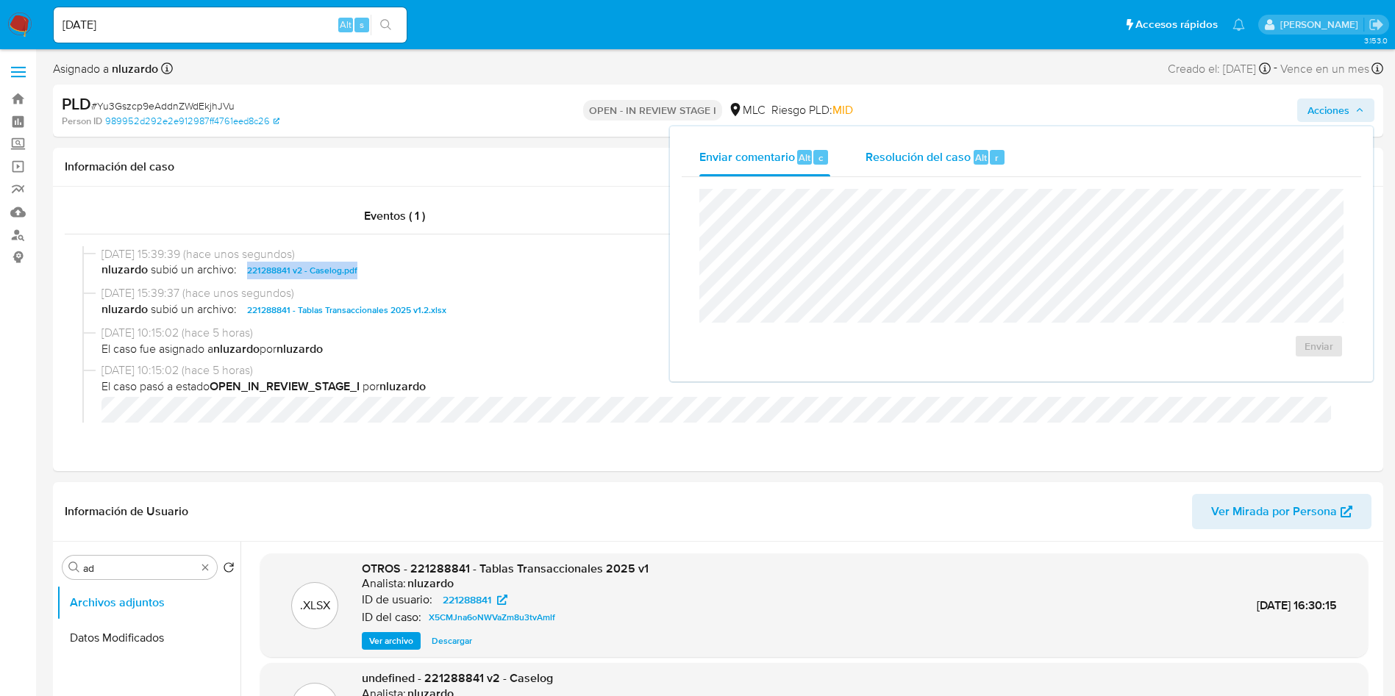
click at [960, 147] on div "Resolución del caso Alt r" at bounding box center [936, 157] width 140 height 38
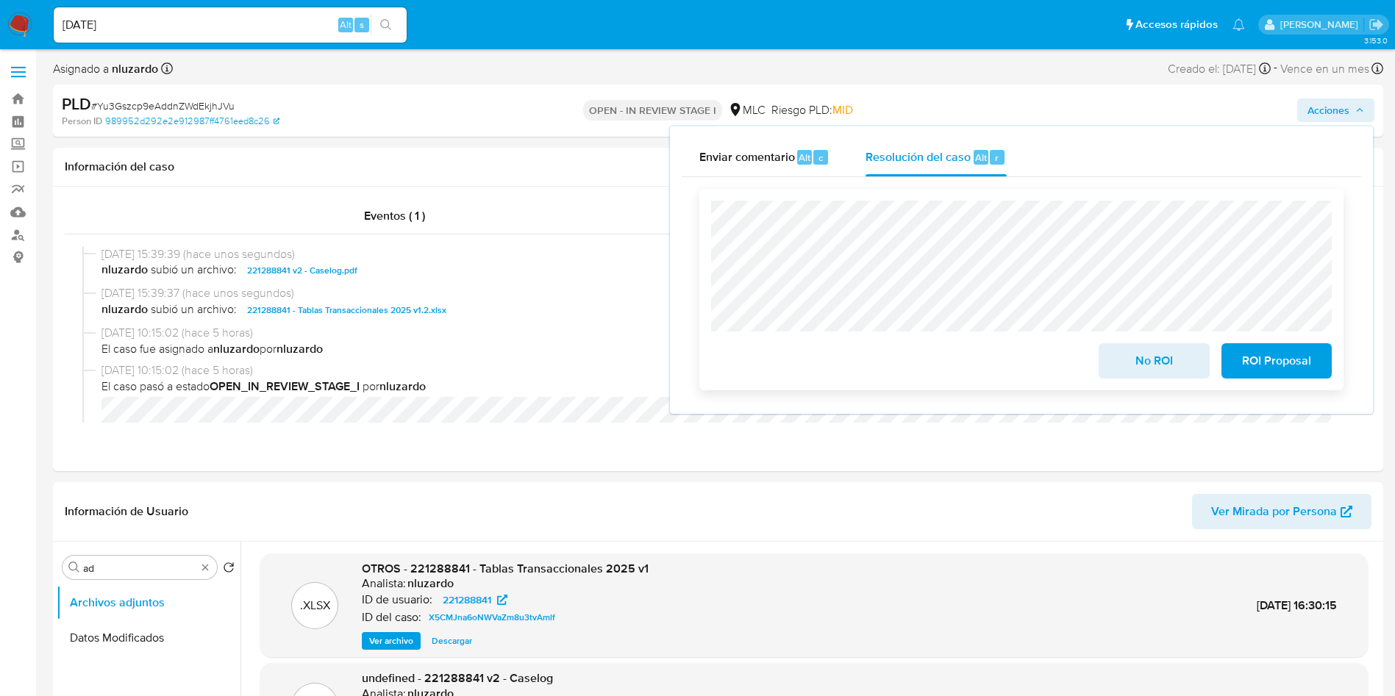
click at [1147, 363] on span "No ROI" at bounding box center [1154, 361] width 72 height 32
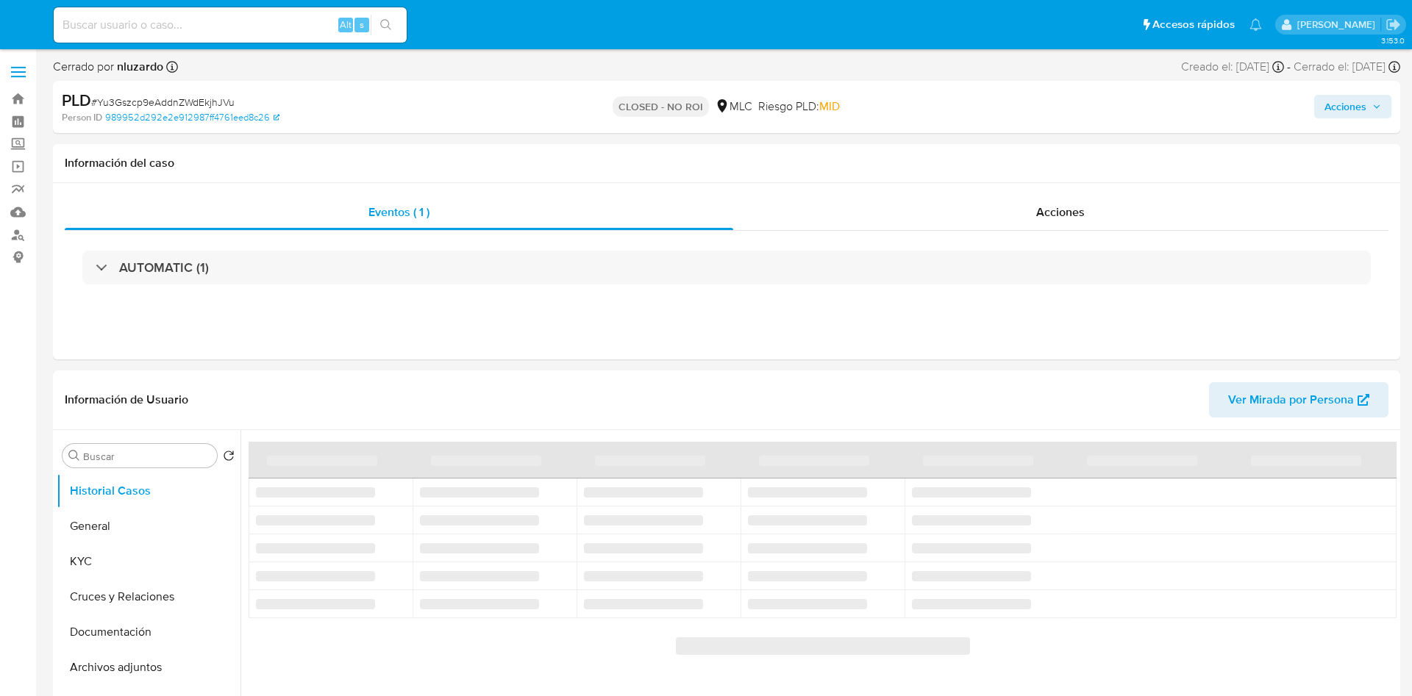
select select "10"
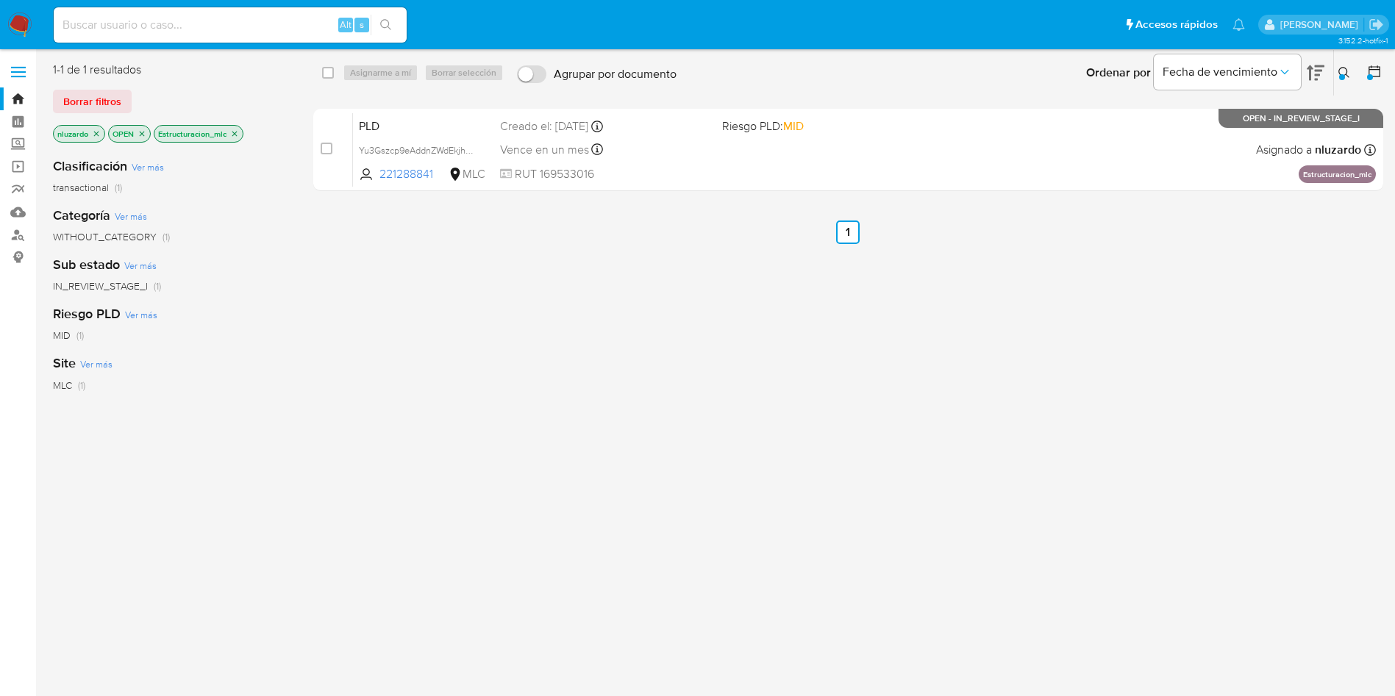
click at [611, 449] on div "select-all-cases-checkbox Asignarme a mí Borrar selección Agrupar por documento…" at bounding box center [848, 389] width 1070 height 655
click at [1344, 76] on div at bounding box center [1342, 77] width 6 height 6
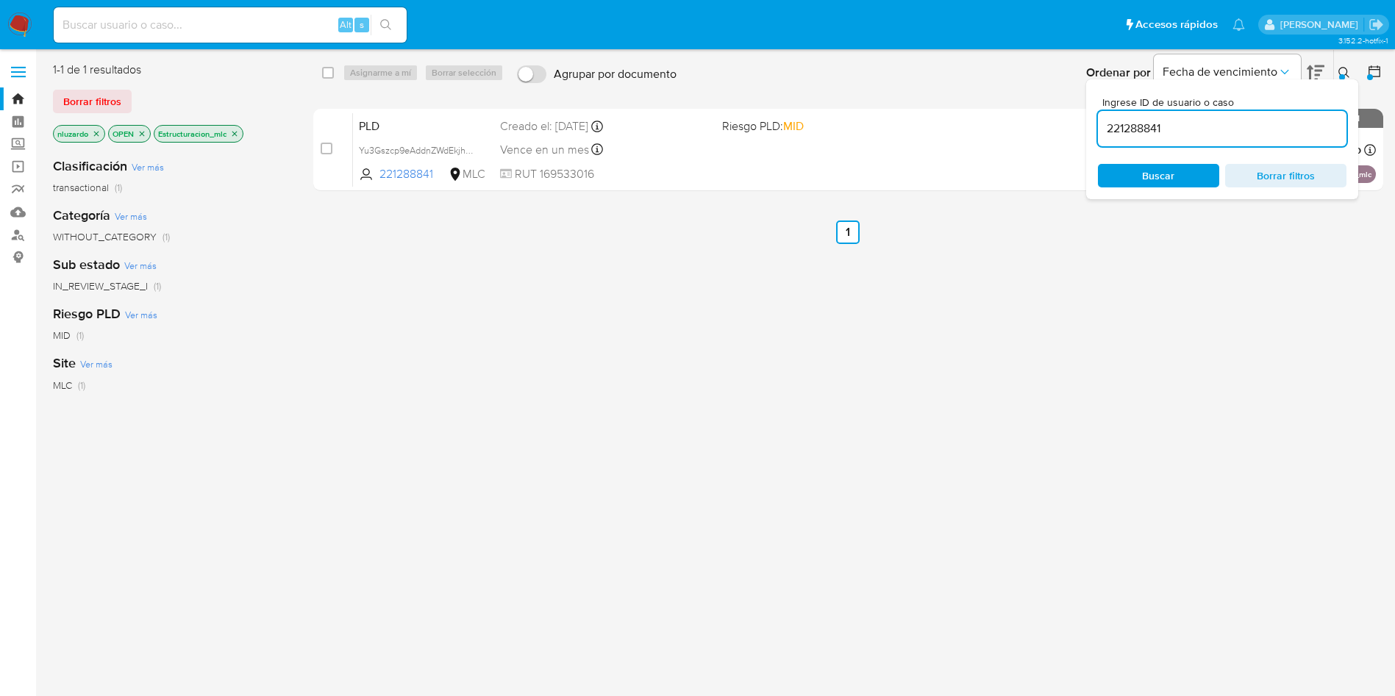
click at [1159, 125] on input "221288841" at bounding box center [1222, 128] width 249 height 19
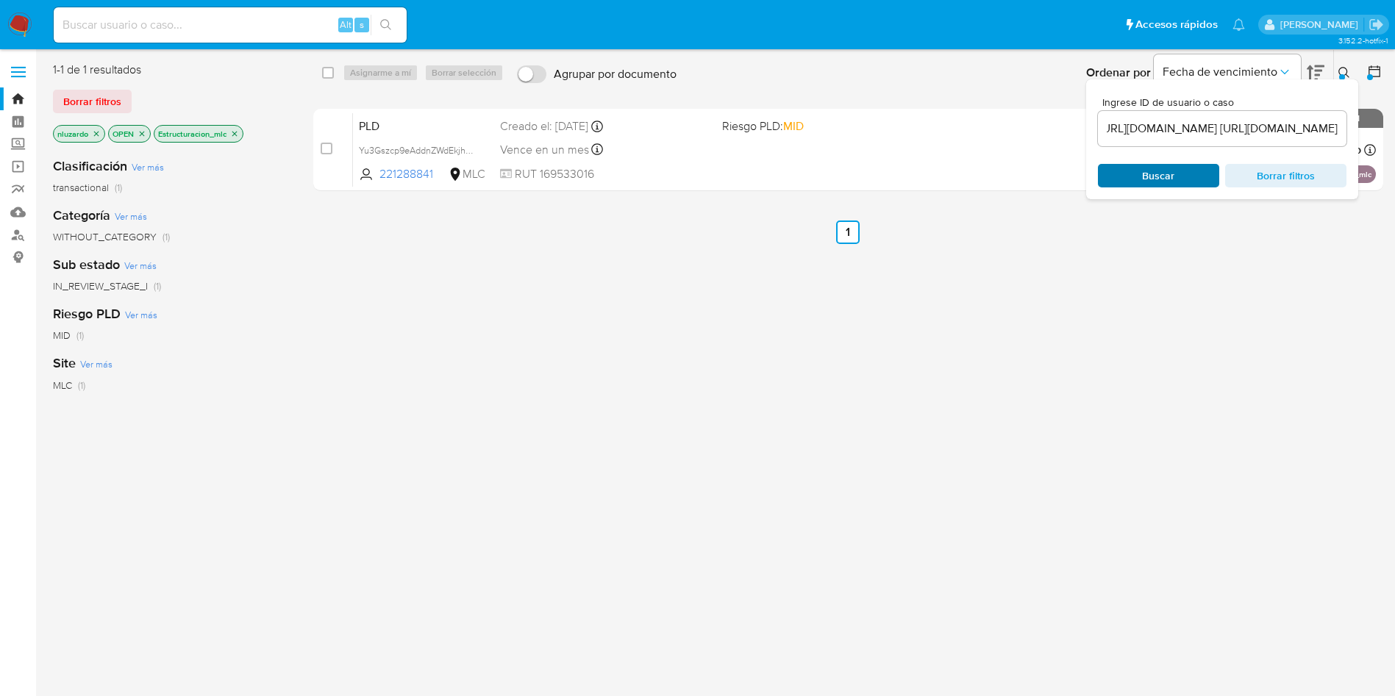
click at [1136, 179] on span "Buscar" at bounding box center [1158, 175] width 101 height 21
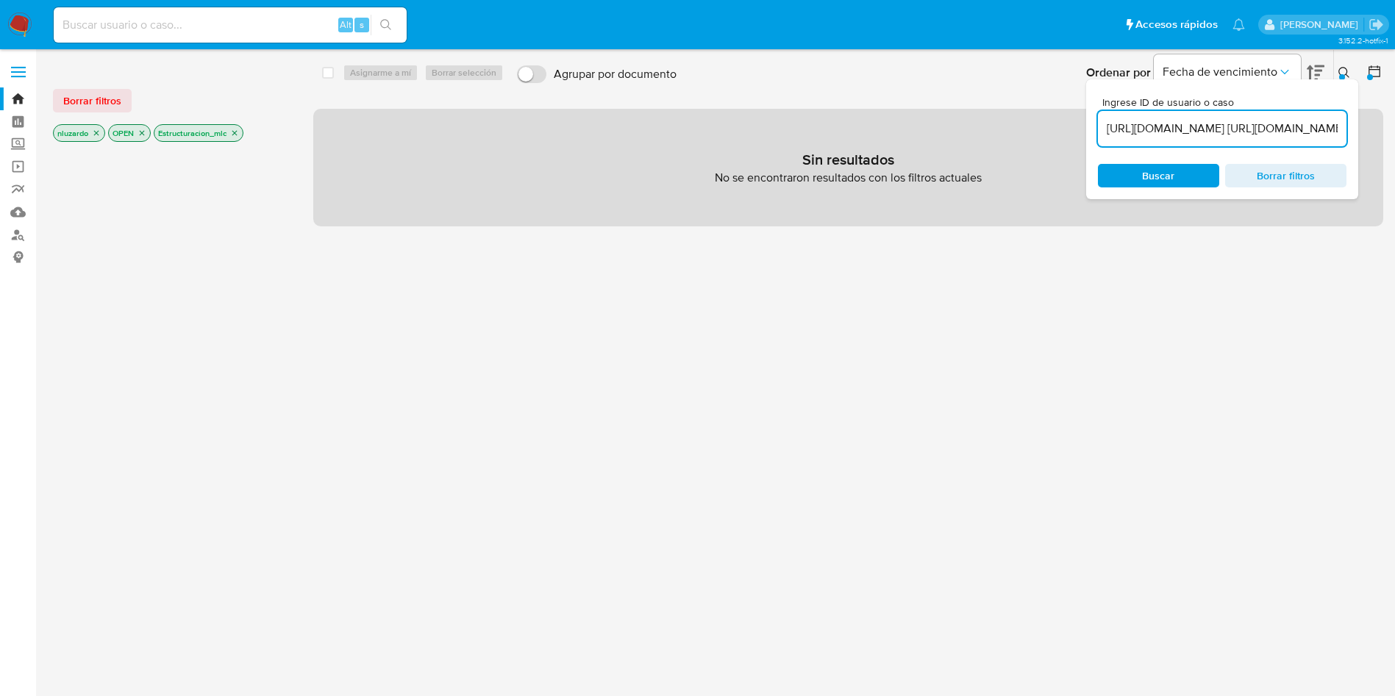
click at [1189, 126] on input "https://drive.google.com/open?id=1hogilaI6etxkXdsFF1oovH4XKbCU0xL-RW-XVJYQq1w&u…" at bounding box center [1222, 128] width 249 height 19
paste input "2421074557"
type input "2421074557"
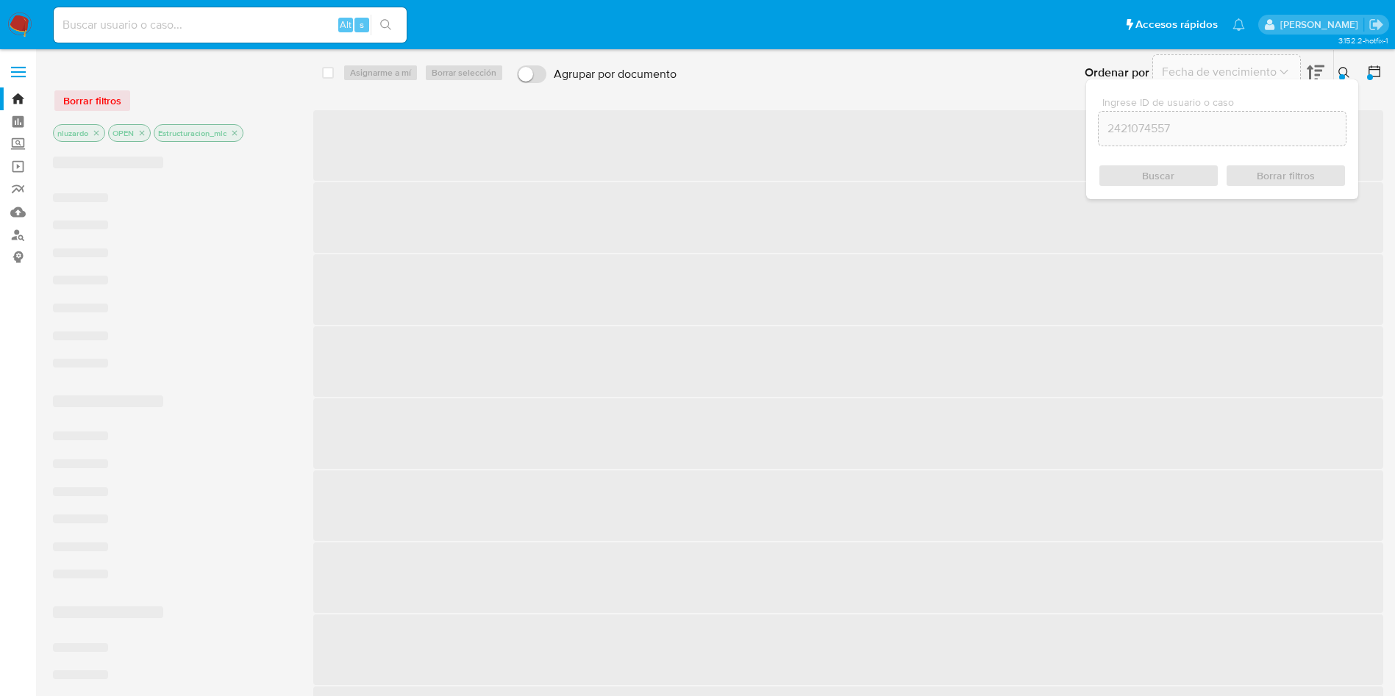
click at [1141, 180] on div "Buscar Borrar filtros" at bounding box center [1222, 176] width 249 height 24
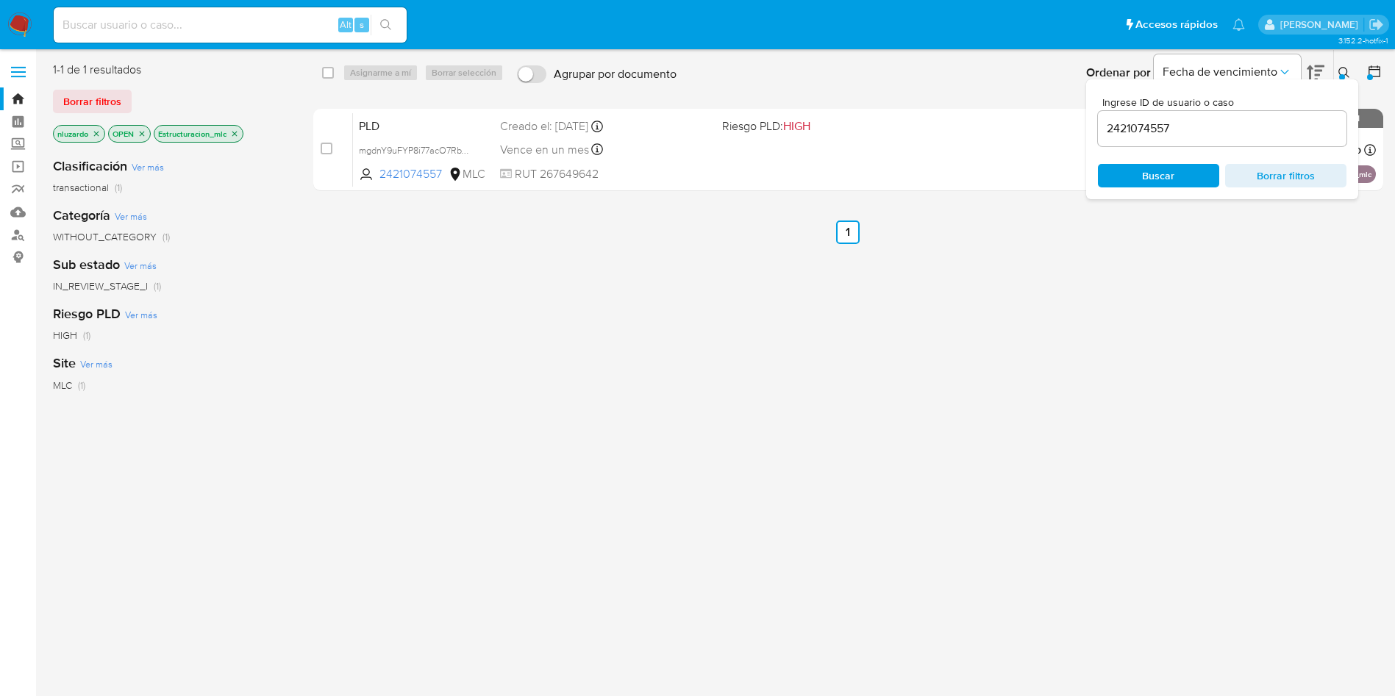
click at [1344, 73] on button at bounding box center [1346, 73] width 24 height 18
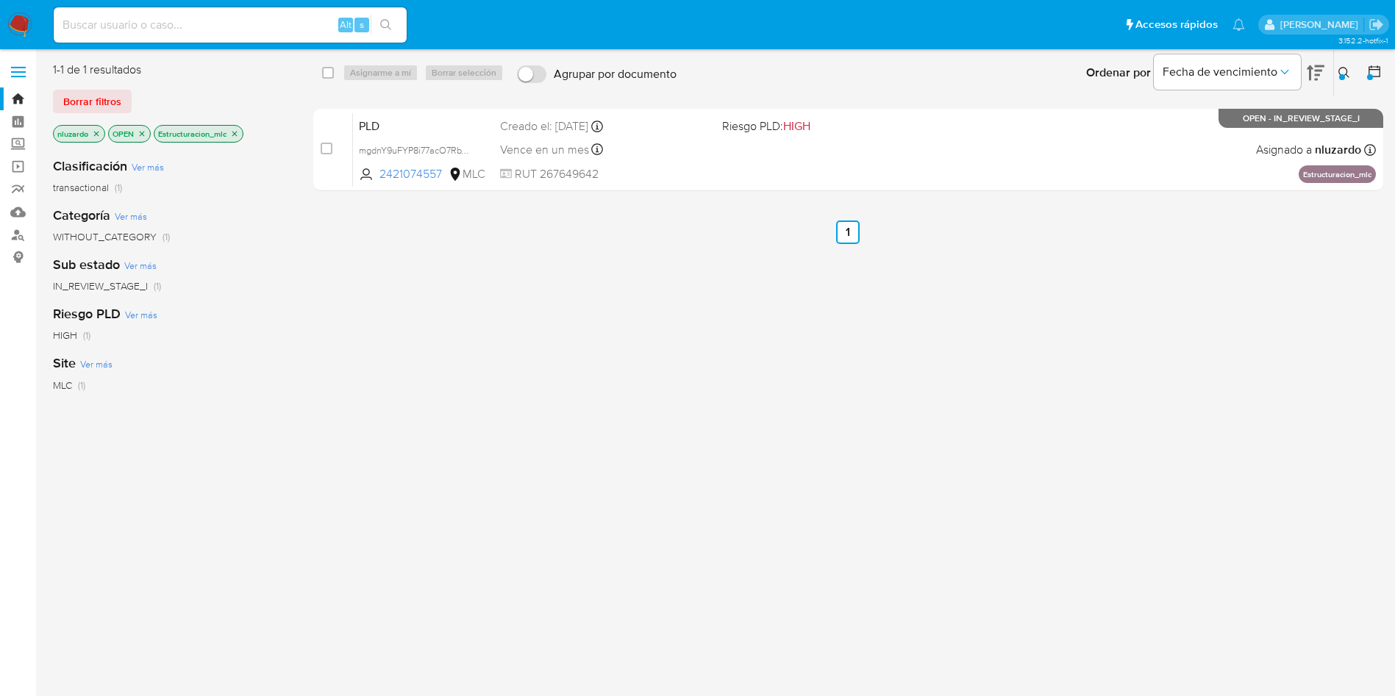
click at [1129, 292] on div "select-all-cases-checkbox Asignarme a mí Borrar selección Agrupar por documento…" at bounding box center [848, 389] width 1070 height 655
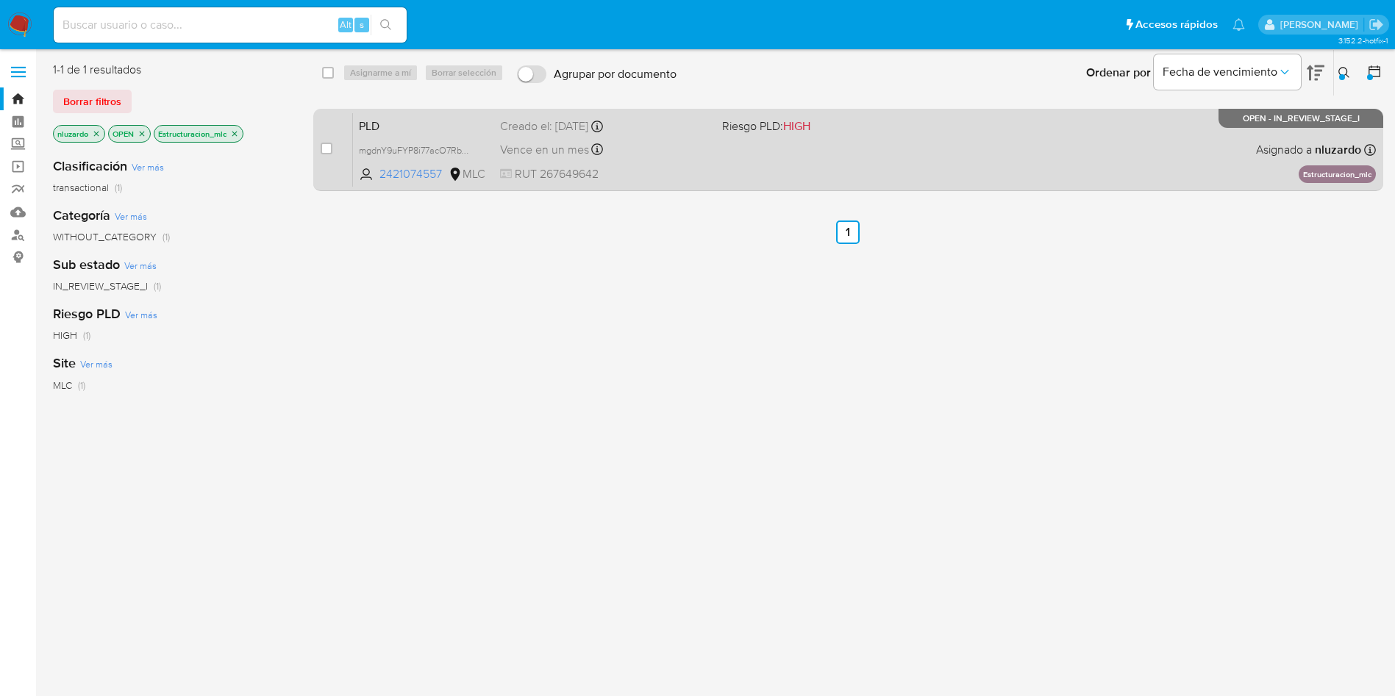
click at [1074, 156] on div "PLD mgdnY9uFYP8i77acO7RbWnQE 2421074557 MLC Riesgo PLD: HIGH Creado el: 12/06/2…" at bounding box center [864, 150] width 1023 height 74
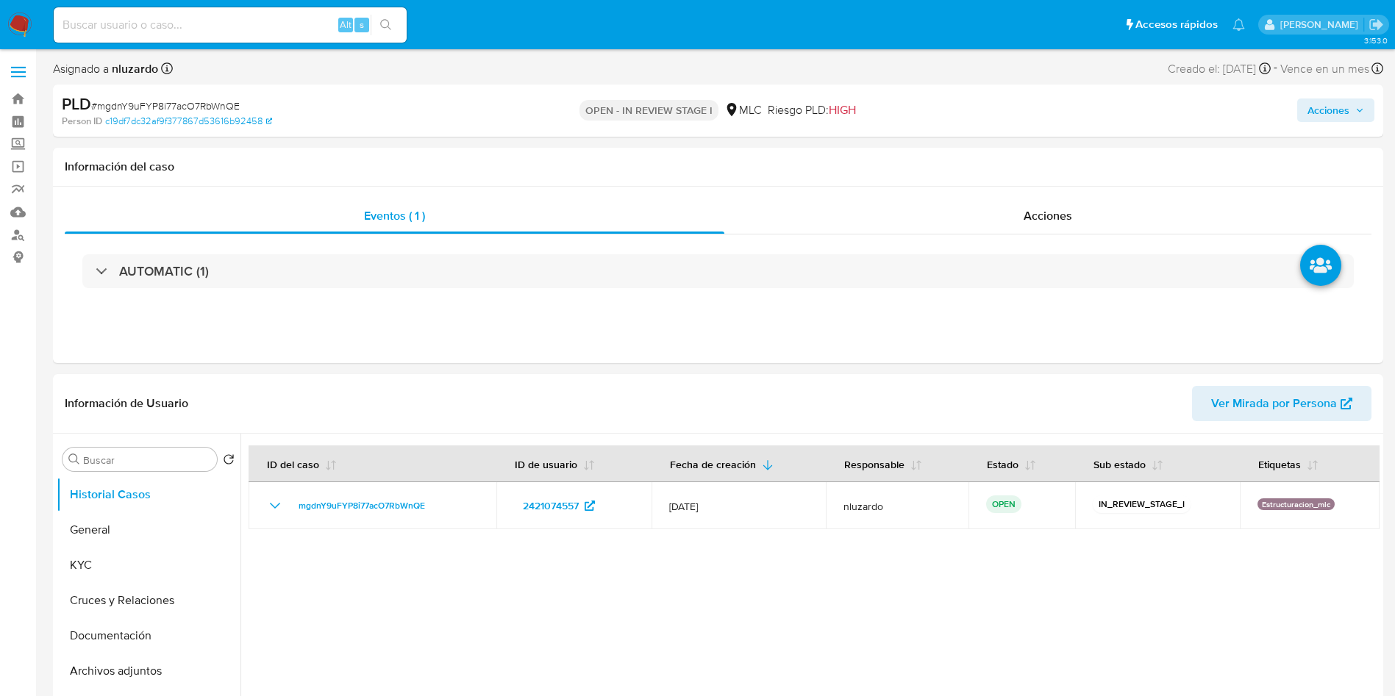
select select "10"
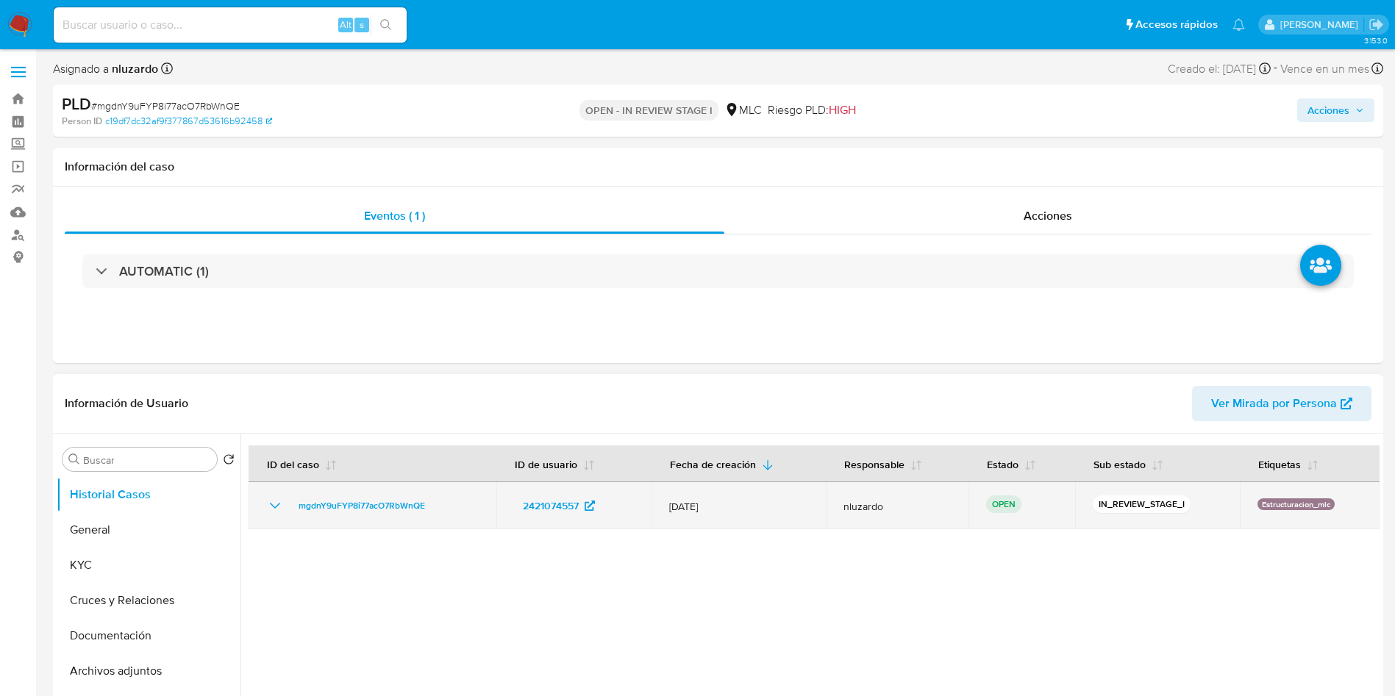
click at [508, 510] on td "2421074557" at bounding box center [573, 505] width 155 height 47
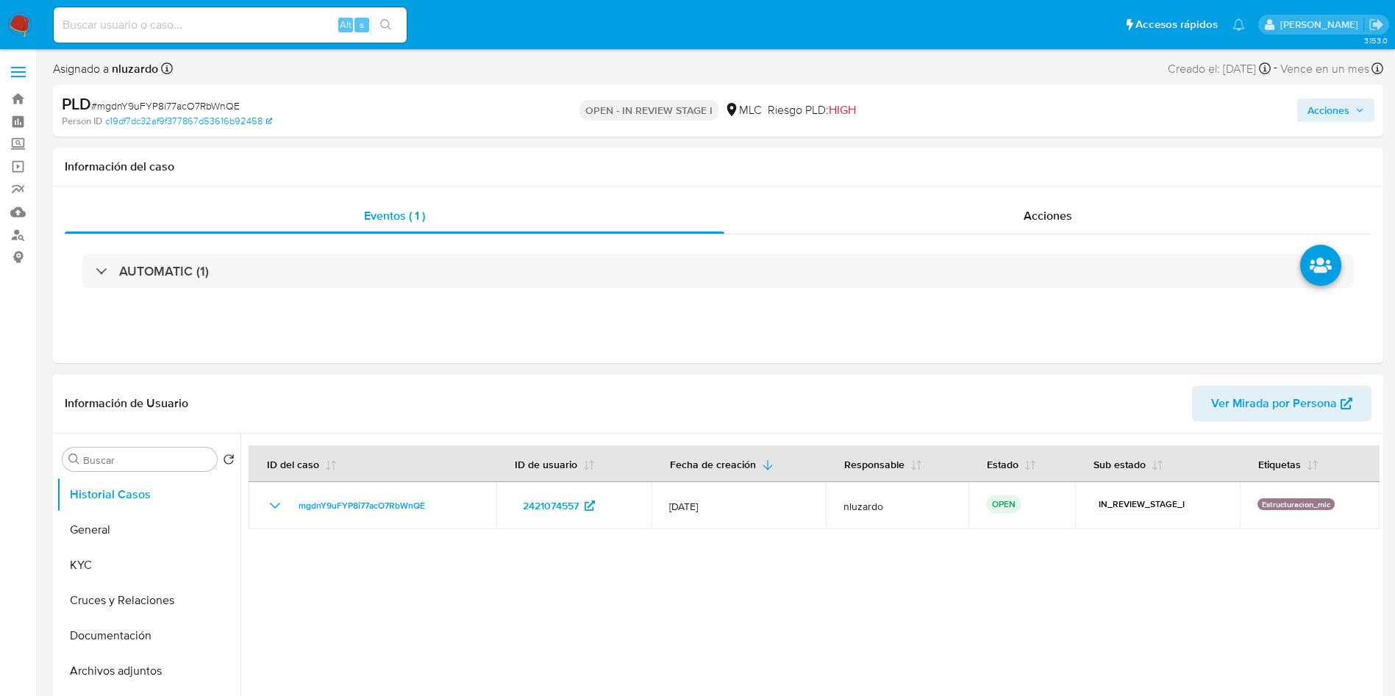
click at [518, 596] on div at bounding box center [809, 622] width 1139 height 377
click at [565, 608] on div at bounding box center [809, 622] width 1139 height 377
click at [107, 574] on button "KYC" at bounding box center [143, 565] width 172 height 35
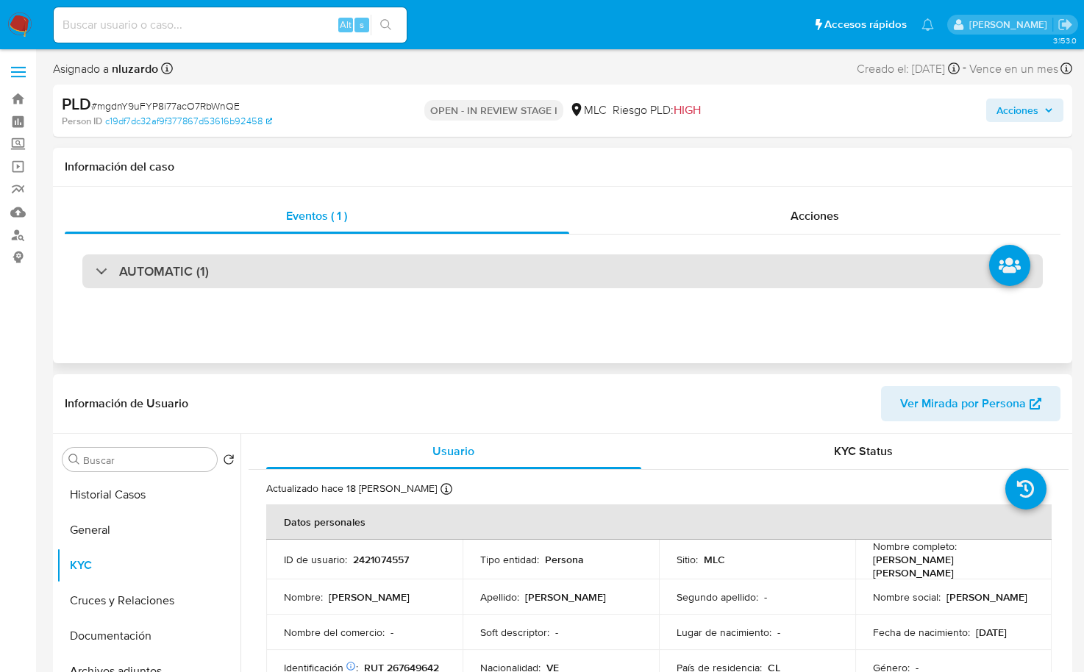
click at [185, 271] on h3 "AUTOMATIC (1)" at bounding box center [164, 271] width 90 height 16
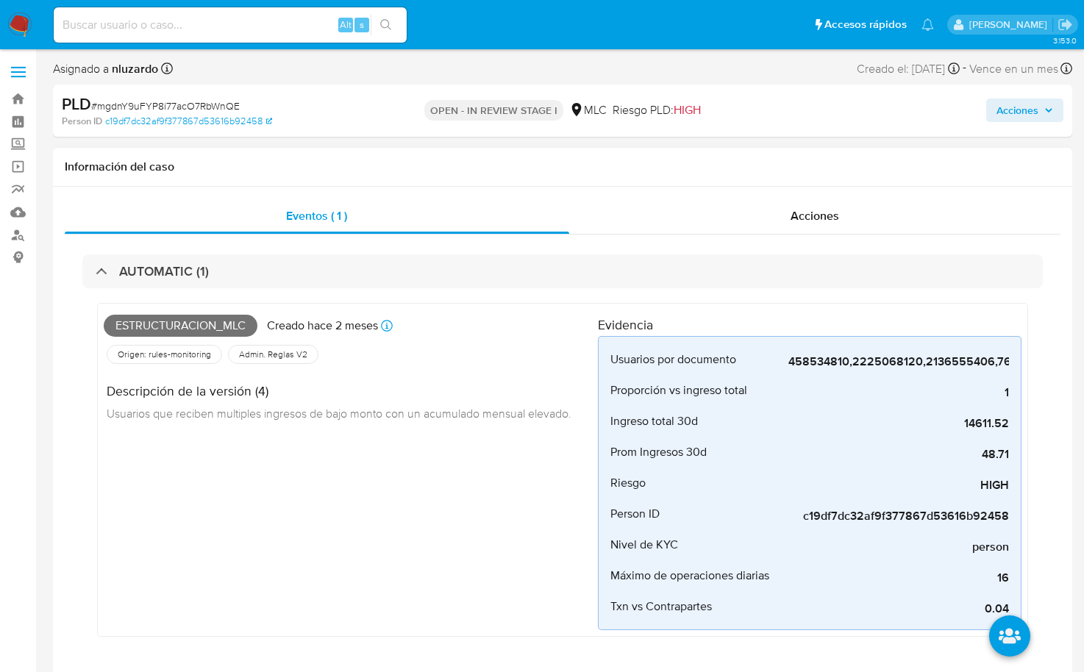
click at [211, 313] on div "Estructuracion_mlc Creado hace 2 meses Creado: 12/06/2025 06:05:31" at bounding box center [351, 326] width 494 height 32
click at [209, 324] on span "Estructuracion_mlc" at bounding box center [181, 326] width 154 height 22
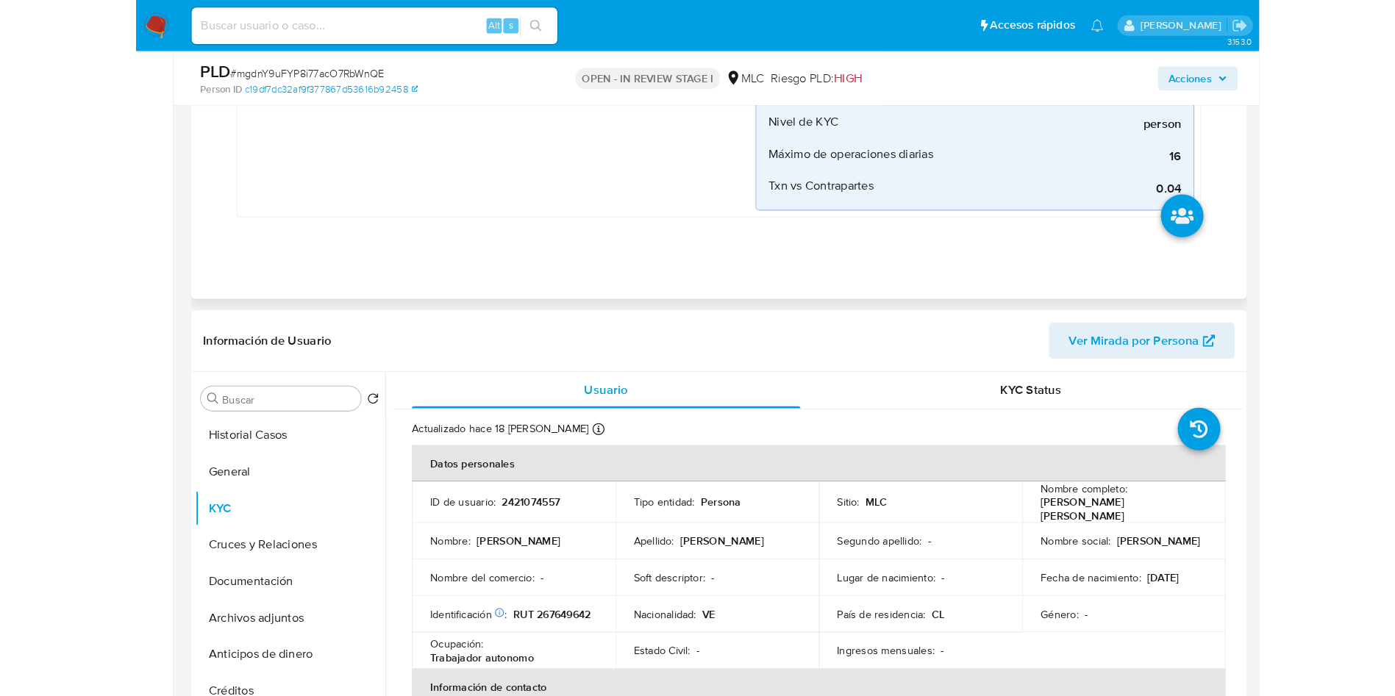
scroll to position [441, 0]
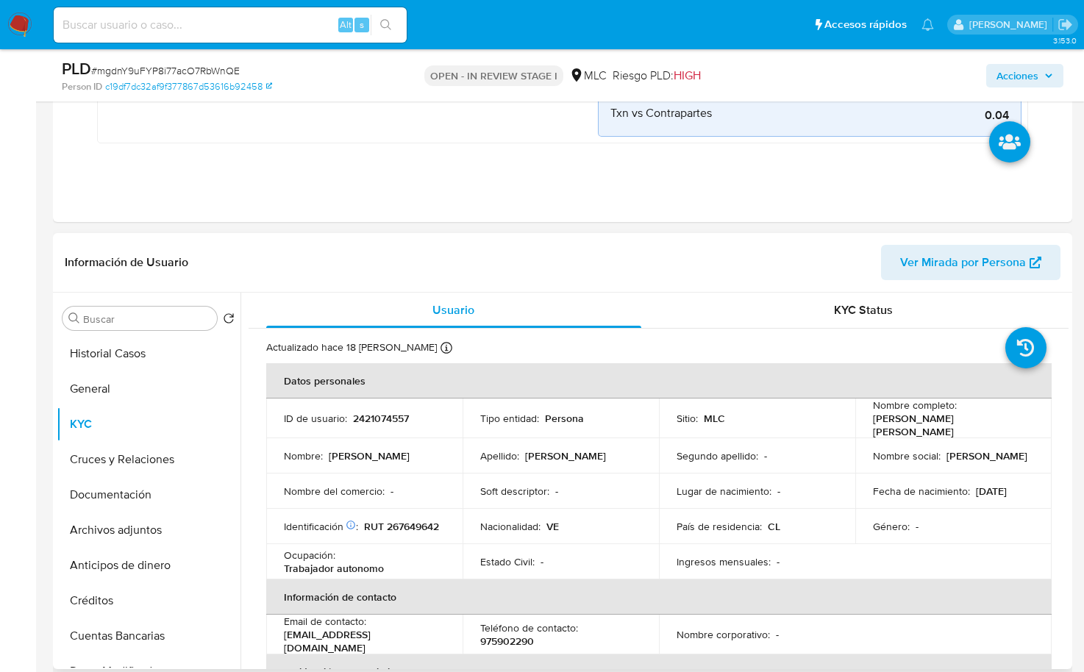
click at [599, 474] on td "Soft descriptor : -" at bounding box center [561, 491] width 196 height 35
click at [890, 428] on p "Michelle Corine Conrado Rojas" at bounding box center [950, 425] width 155 height 26
drag, startPoint x: 991, startPoint y: 425, endPoint x: 1023, endPoint y: 421, distance: 31.8
click at [1023, 421] on div "Nombre completo : Michelle Corine Conrado Rojas" at bounding box center [953, 419] width 161 height 40
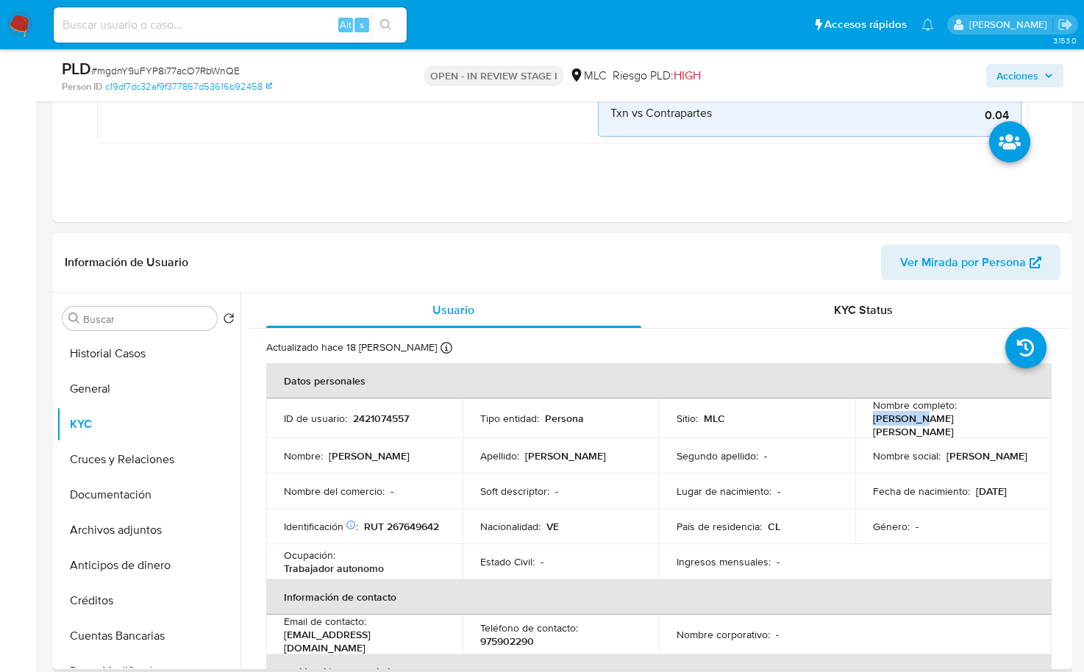
copy p "Michelle Corine Conrado Rojas"
drag, startPoint x: 372, startPoint y: 502, endPoint x: 371, endPoint y: 494, distance: 7.4
click at [372, 502] on td "Nombre del comercio : -" at bounding box center [364, 491] width 196 height 35
click at [364, 524] on p "RUT 267649642" at bounding box center [401, 526] width 75 height 13
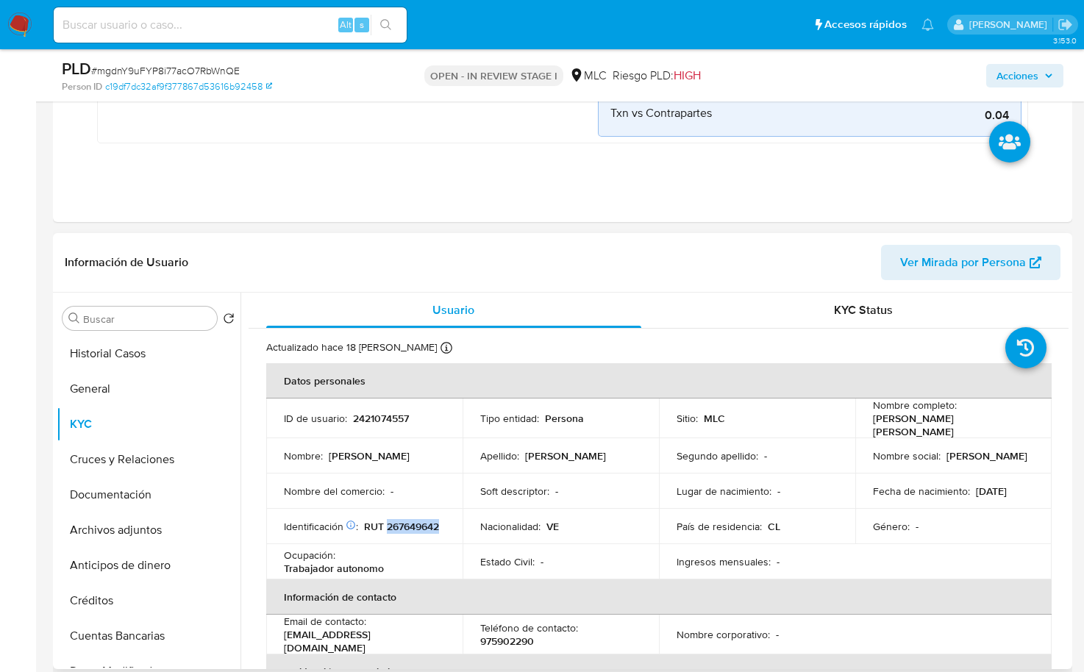
copy p "267649642"
click at [251, 31] on input at bounding box center [230, 24] width 353 height 19
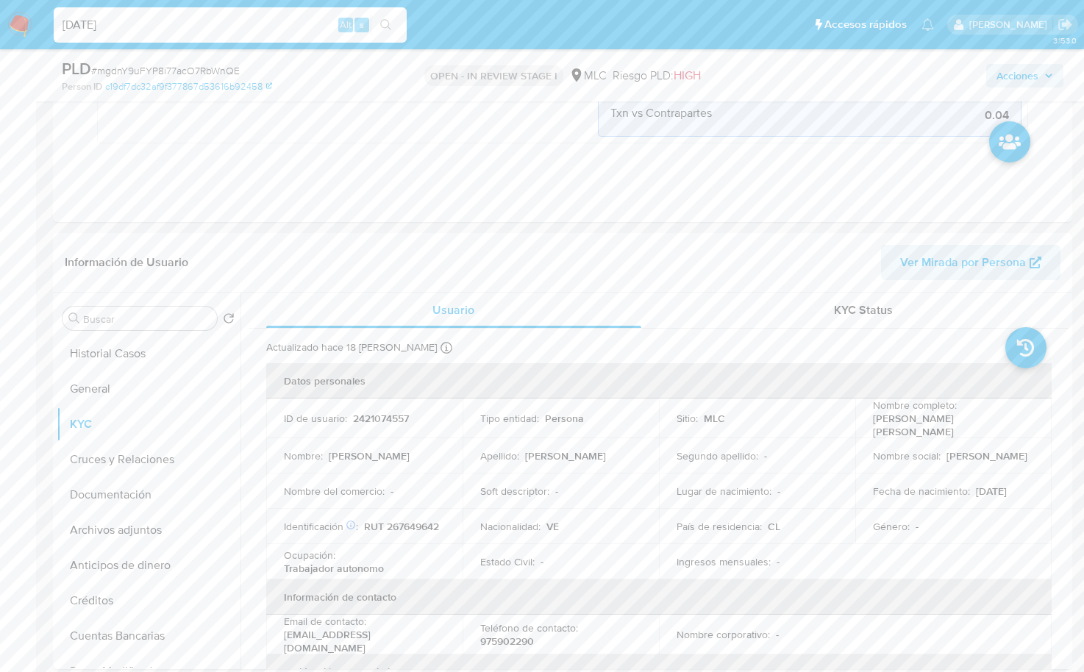
type input "[DATE]"
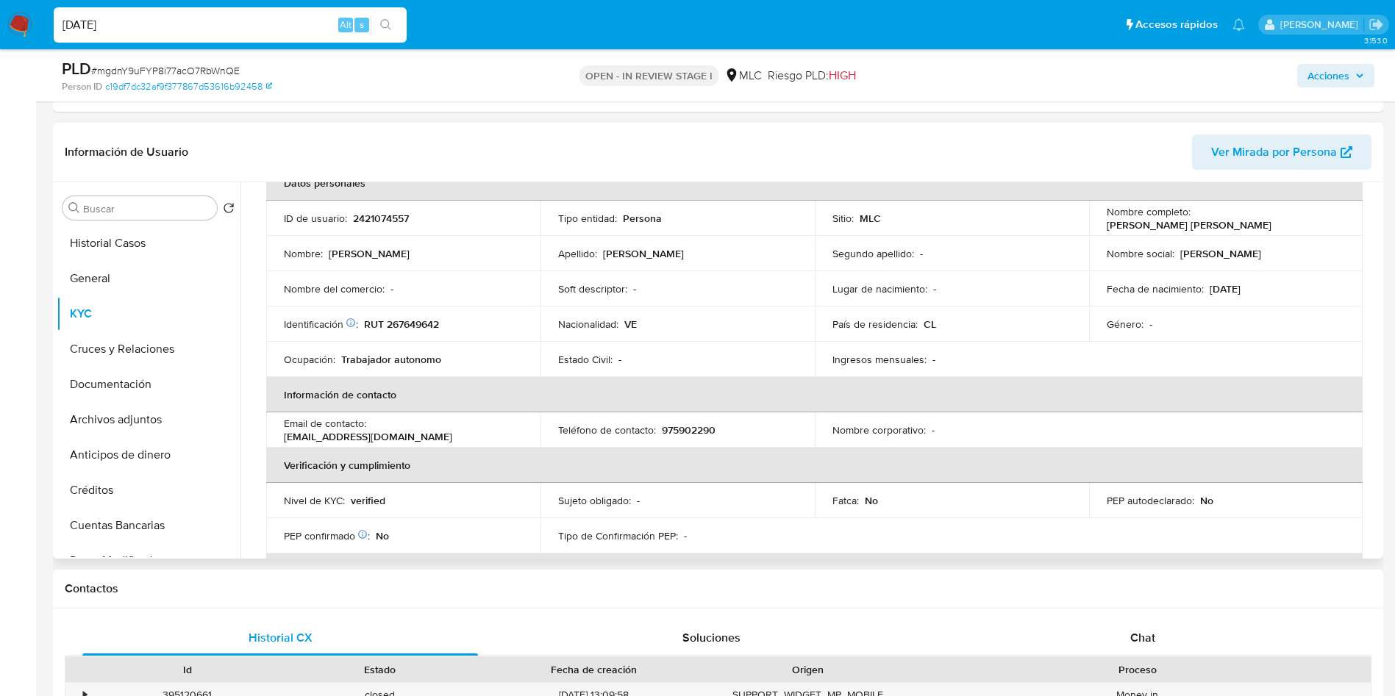
scroll to position [81, 0]
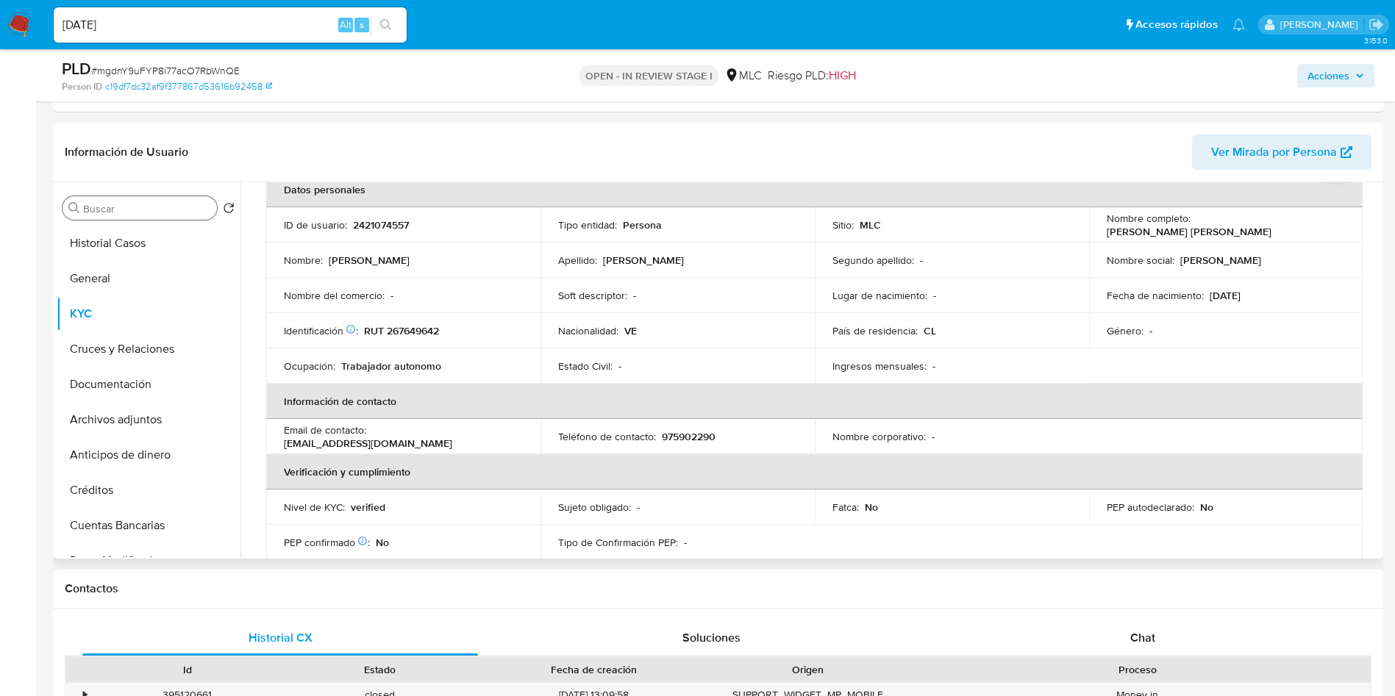
click at [135, 199] on div "Buscar" at bounding box center [140, 208] width 154 height 24
click at [133, 204] on input "Buscar" at bounding box center [147, 208] width 128 height 13
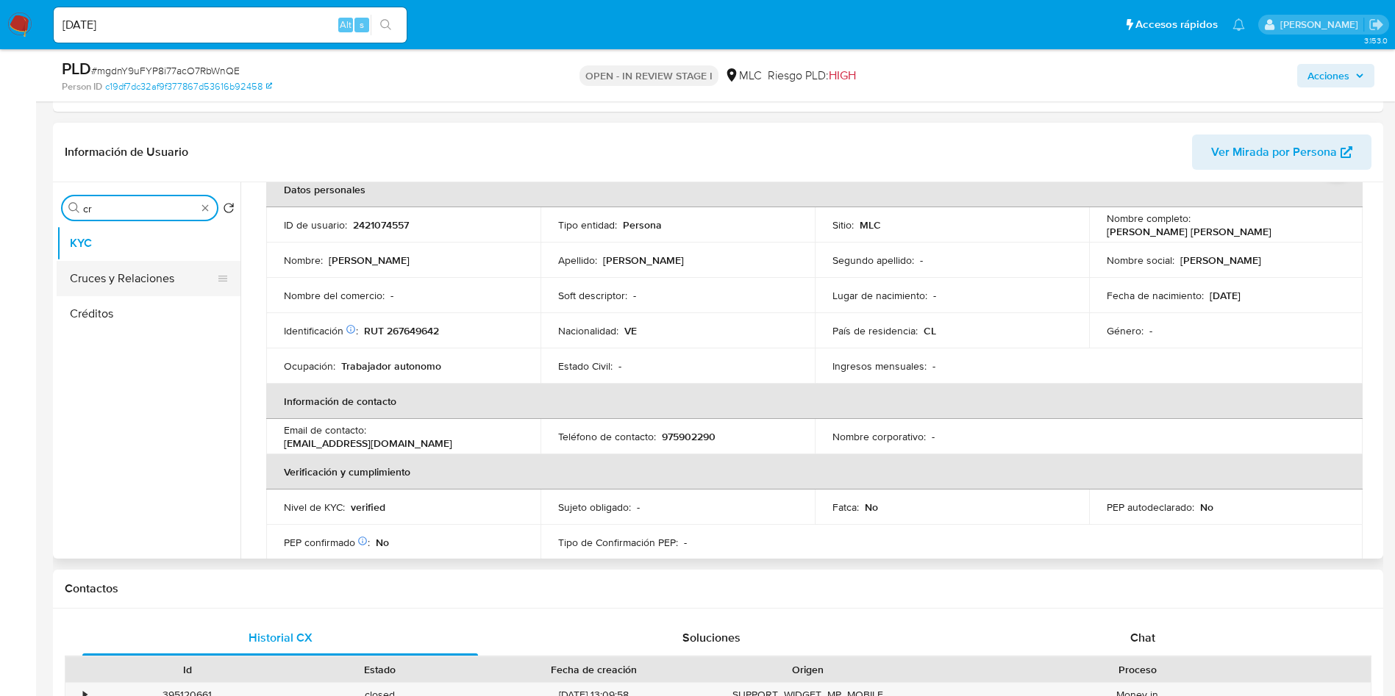
type input "cr"
click at [129, 264] on button "Cruces y Relaciones" at bounding box center [149, 278] width 184 height 35
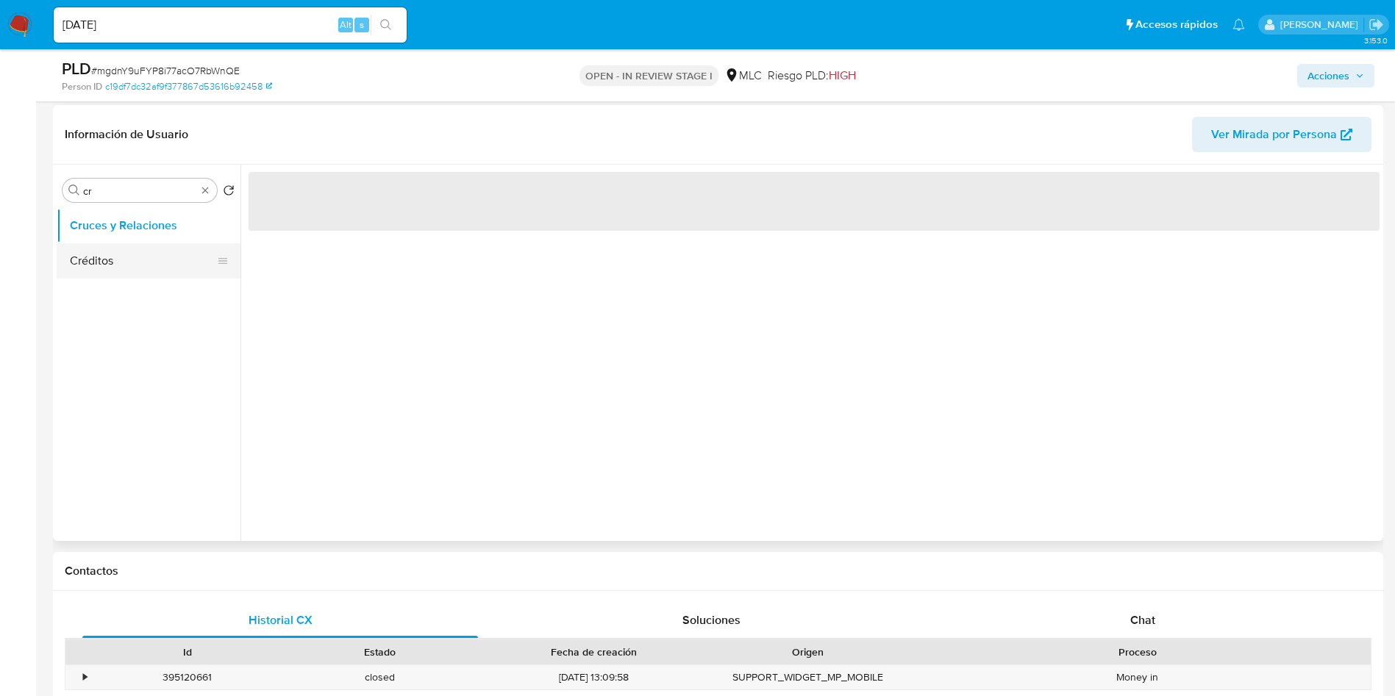
scroll to position [0, 0]
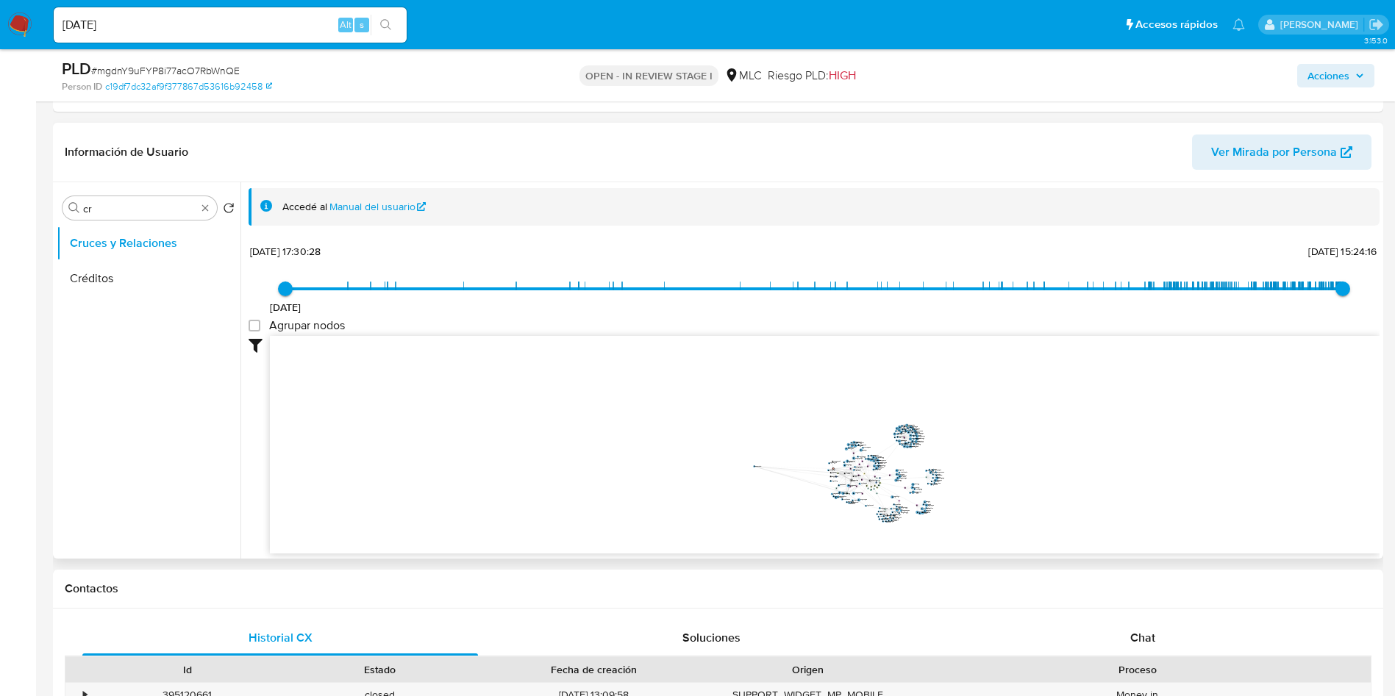
drag, startPoint x: 755, startPoint y: 466, endPoint x: 607, endPoint y: 449, distance: 148.0
click at [755, 465] on icon "user-2421074557  2421074557 phone-9632a6af34674bd02c45d9acf6f87367  person-c1…" at bounding box center [825, 442] width 1110 height 213
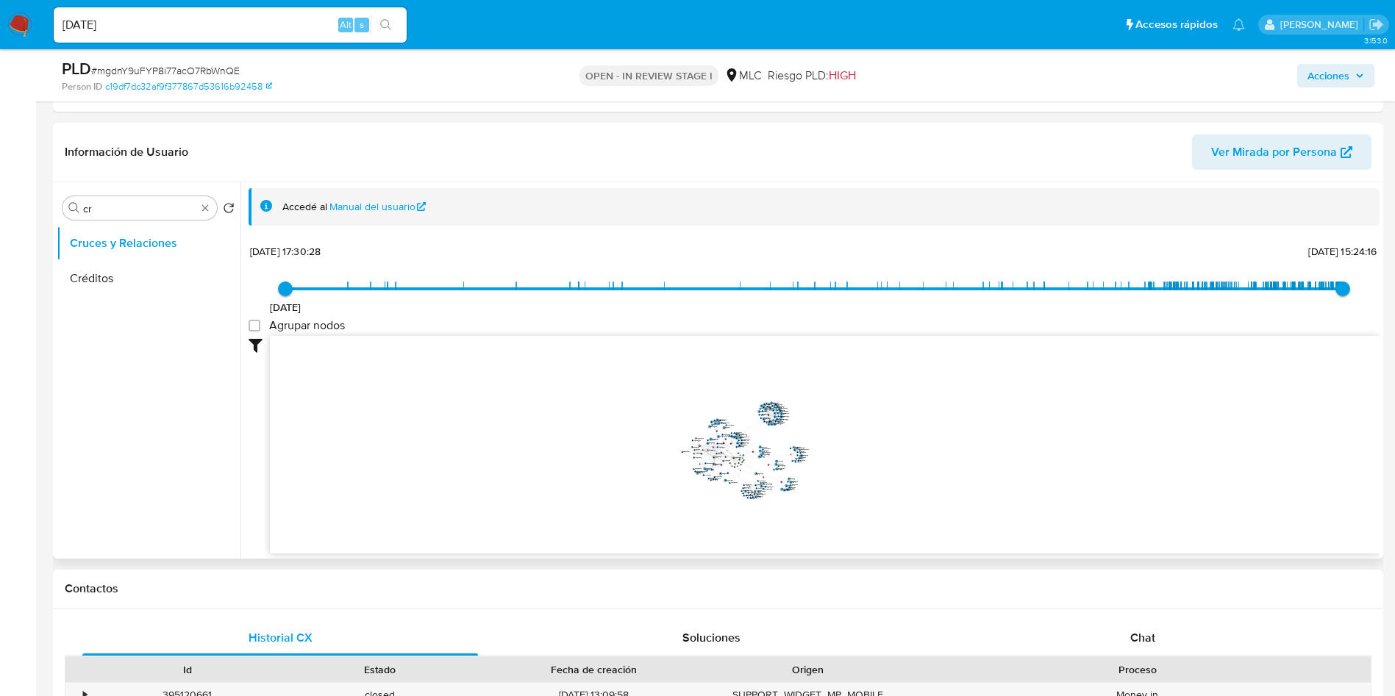
drag, startPoint x: 607, startPoint y: 449, endPoint x: 678, endPoint y: 489, distance: 81.0
click at [593, 447] on icon "user-2421074557  2421074557 phone-9632a6af34674bd02c45d9acf6f87367  person-c1…" at bounding box center [825, 442] width 1110 height 213
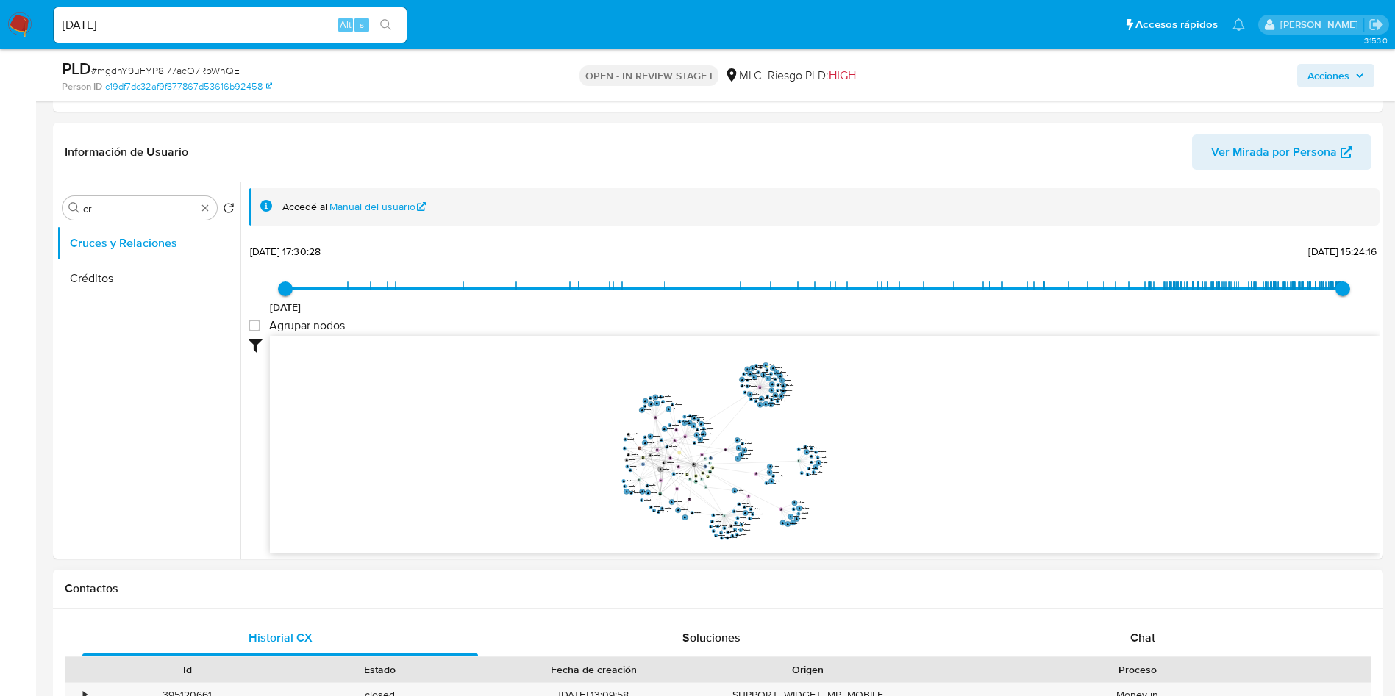
drag, startPoint x: 869, startPoint y: 486, endPoint x: 938, endPoint y: 586, distance: 121.6
click at [922, 477] on icon "user-2421074557  2421074557 phone-9632a6af34674bd02c45d9acf6f87367  person-c1…" at bounding box center [825, 442] width 1110 height 213
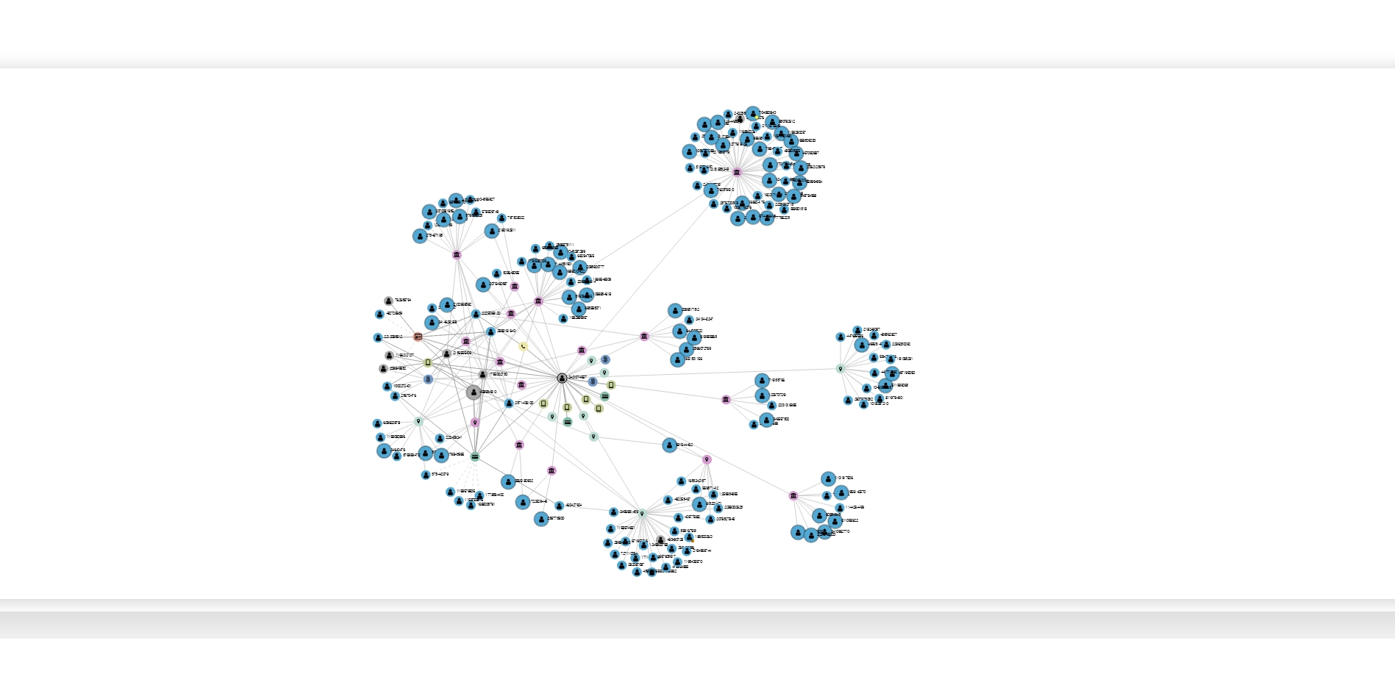
click at [899, 500] on icon "user-2421074557  2421074557 phone-9632a6af34674bd02c45d9acf6f87367  person-c1…" at bounding box center [825, 442] width 1110 height 213
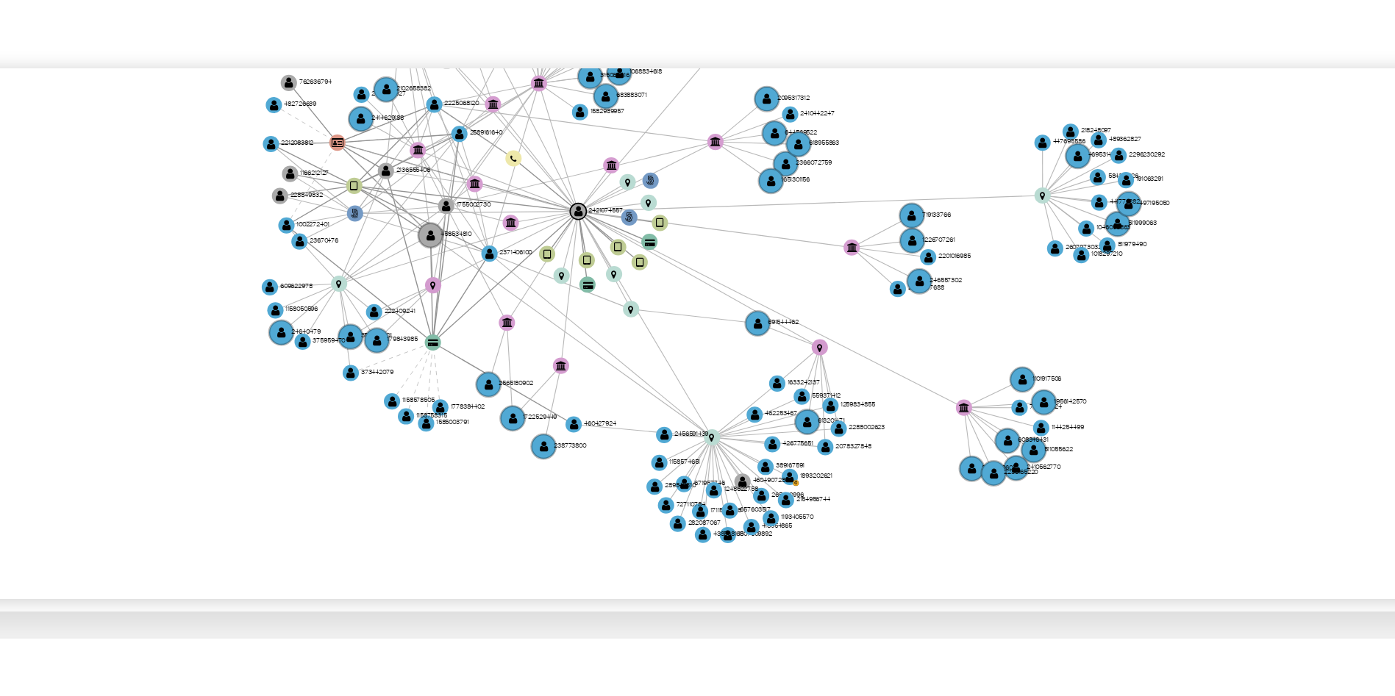
drag, startPoint x: 959, startPoint y: 463, endPoint x: 992, endPoint y: 429, distance: 47.3
click at [994, 428] on icon "user-2421074557  2421074557 phone-9632a6af34674bd02c45d9acf6f87367  person-c1…" at bounding box center [825, 442] width 1110 height 213
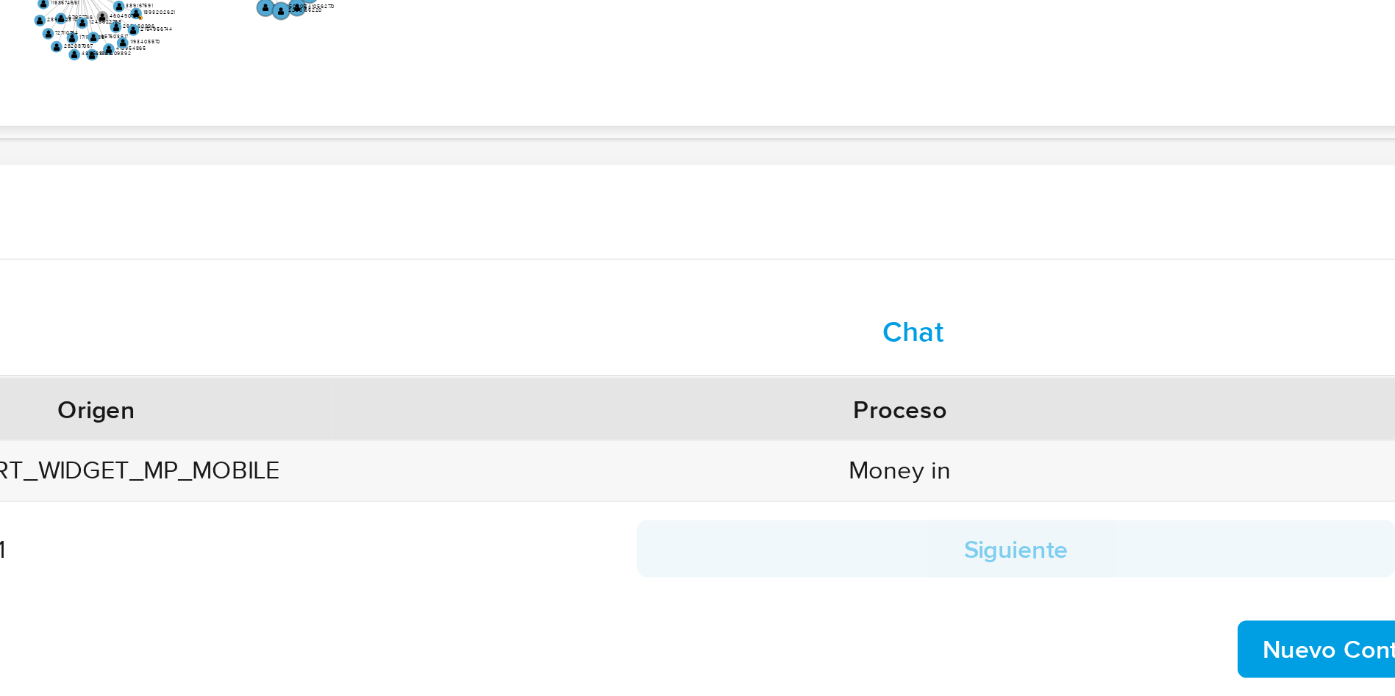
scroll to position [687, 0]
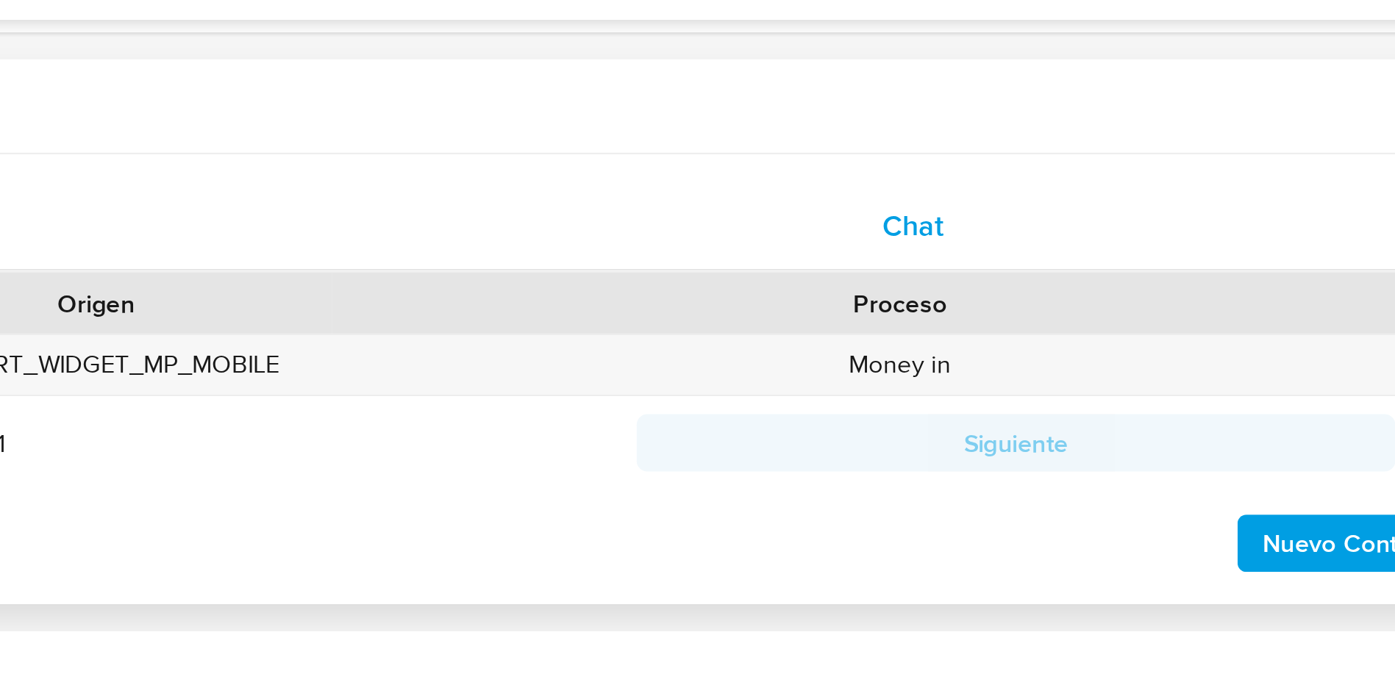
click at [1128, 497] on div "Chat" at bounding box center [1143, 502] width 396 height 35
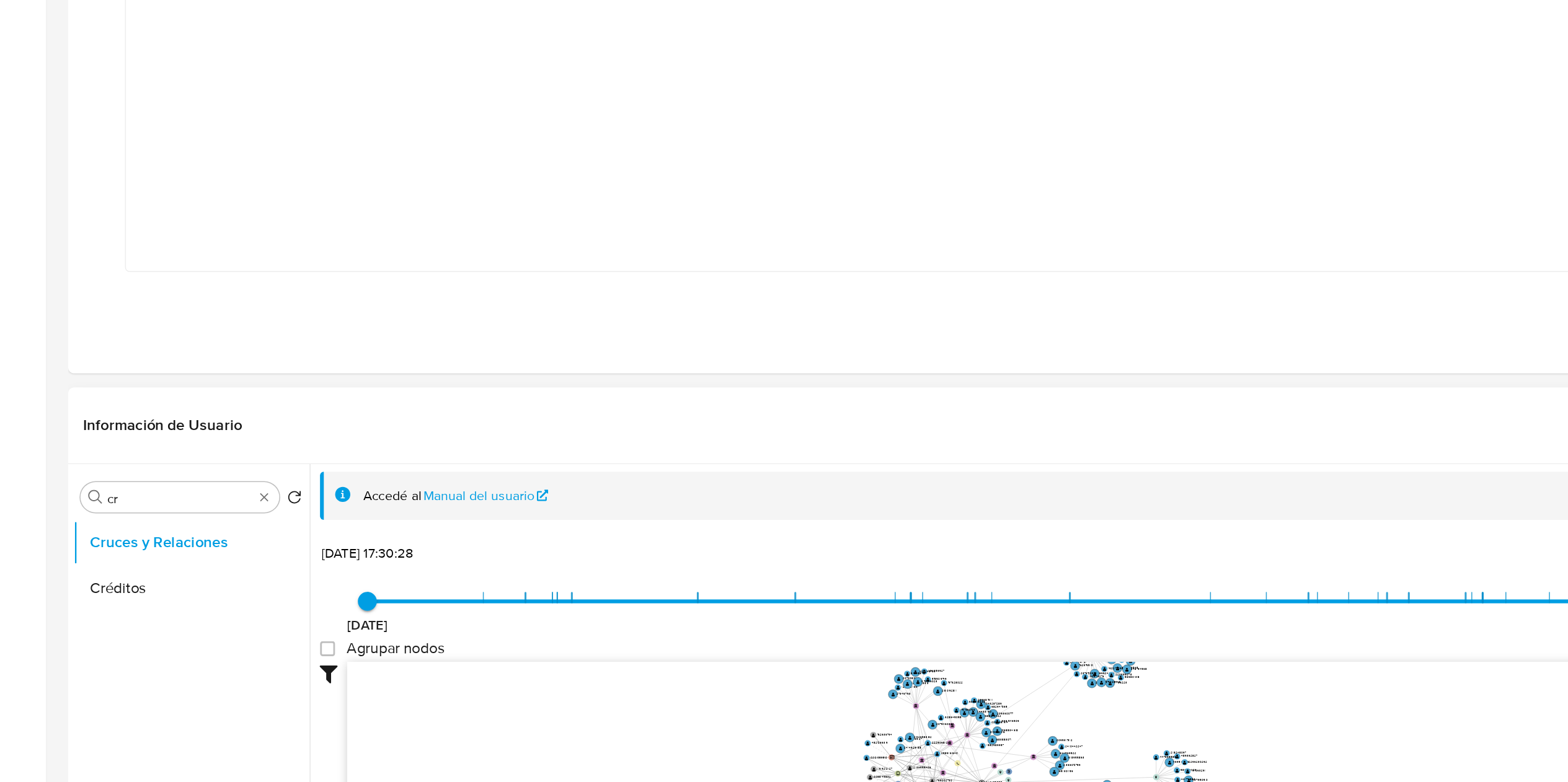
scroll to position [45, 0]
click at [117, 586] on div "Buscar cr" at bounding box center [118, 596] width 130 height 20
click at [117, 586] on input "cr" at bounding box center [117, 596] width 95 height 11
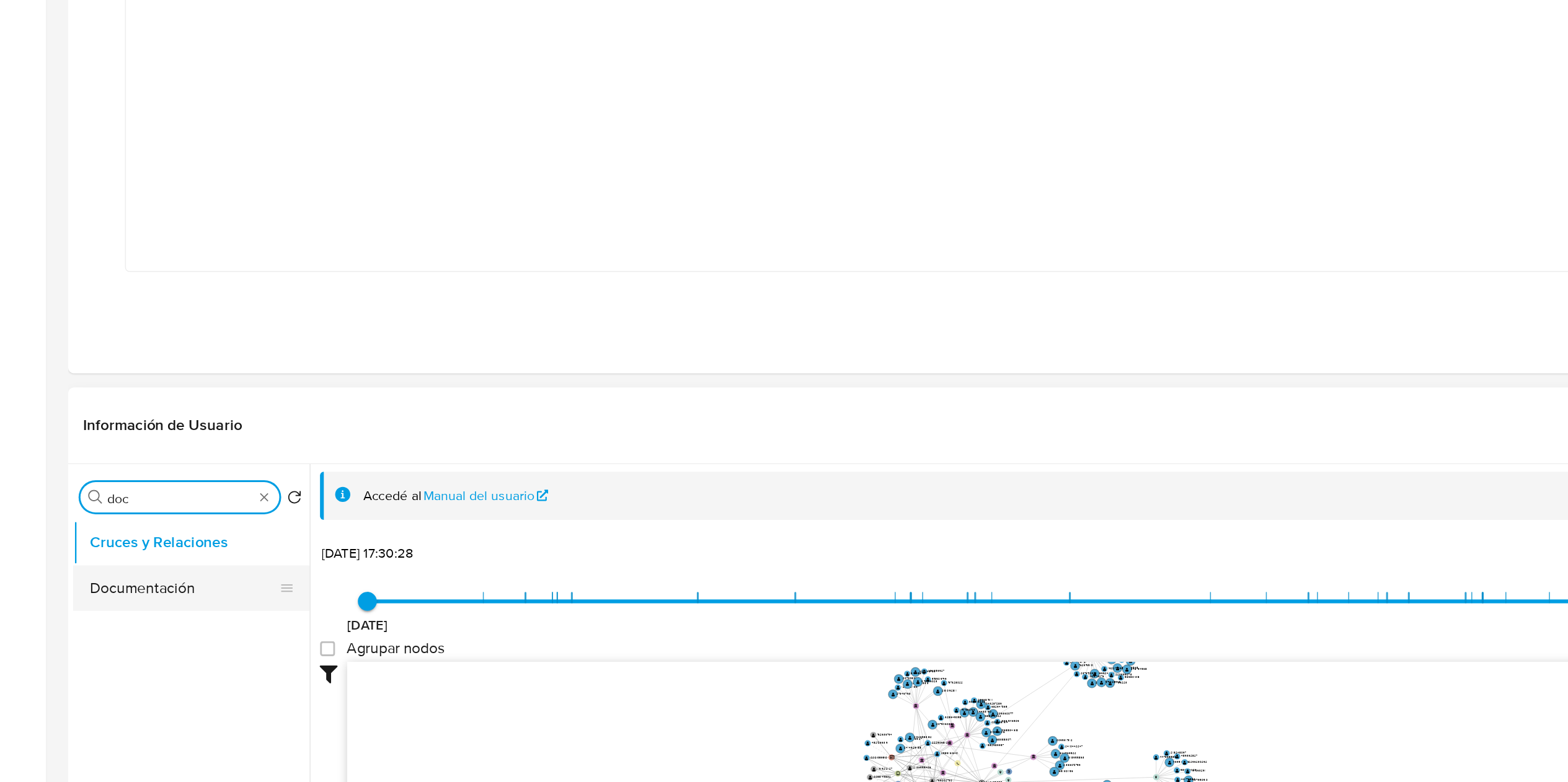
type input "doc"
click at [136, 586] on button "Documentación" at bounding box center [121, 655] width 145 height 29
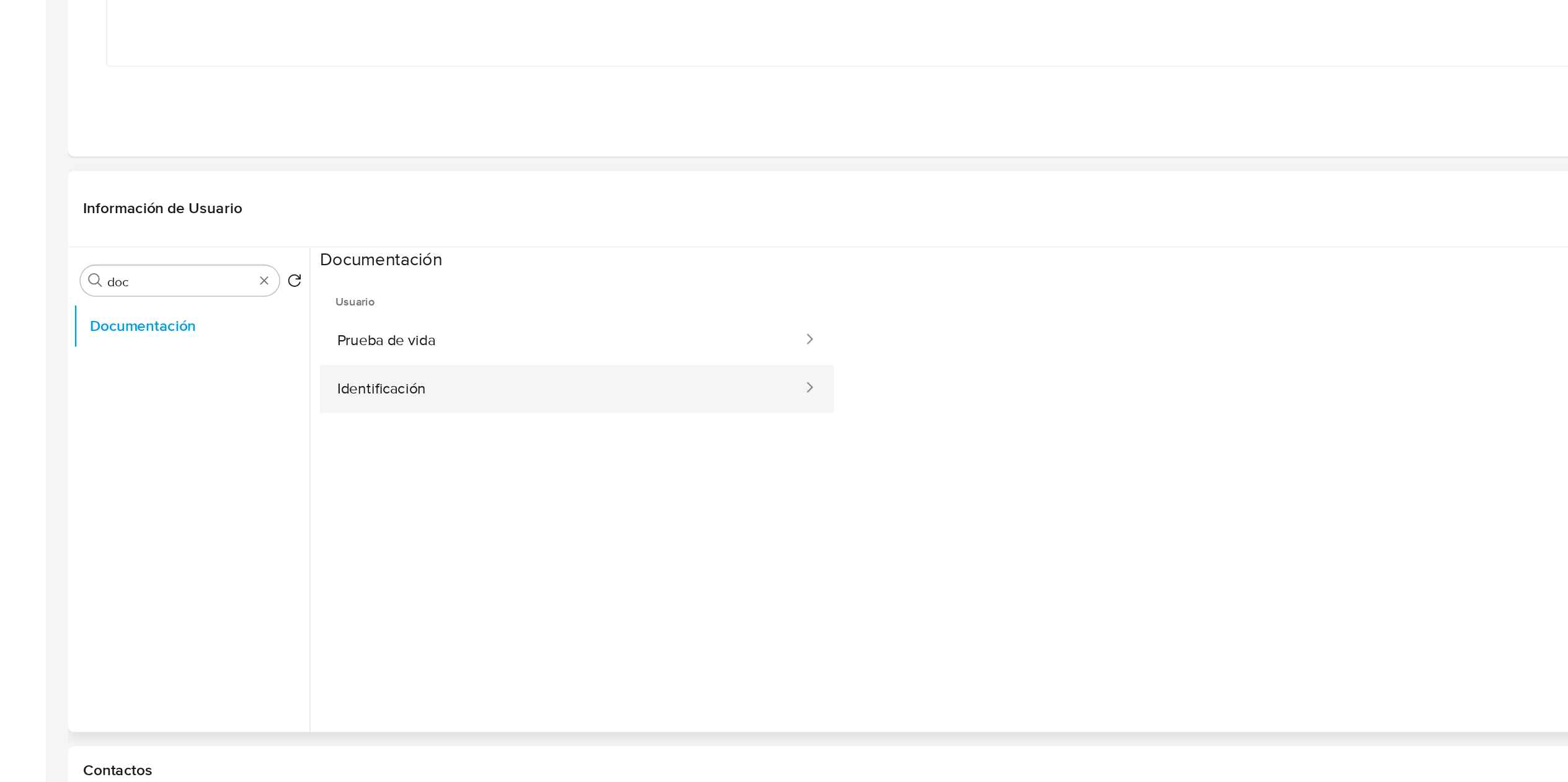
scroll to position [207, 0]
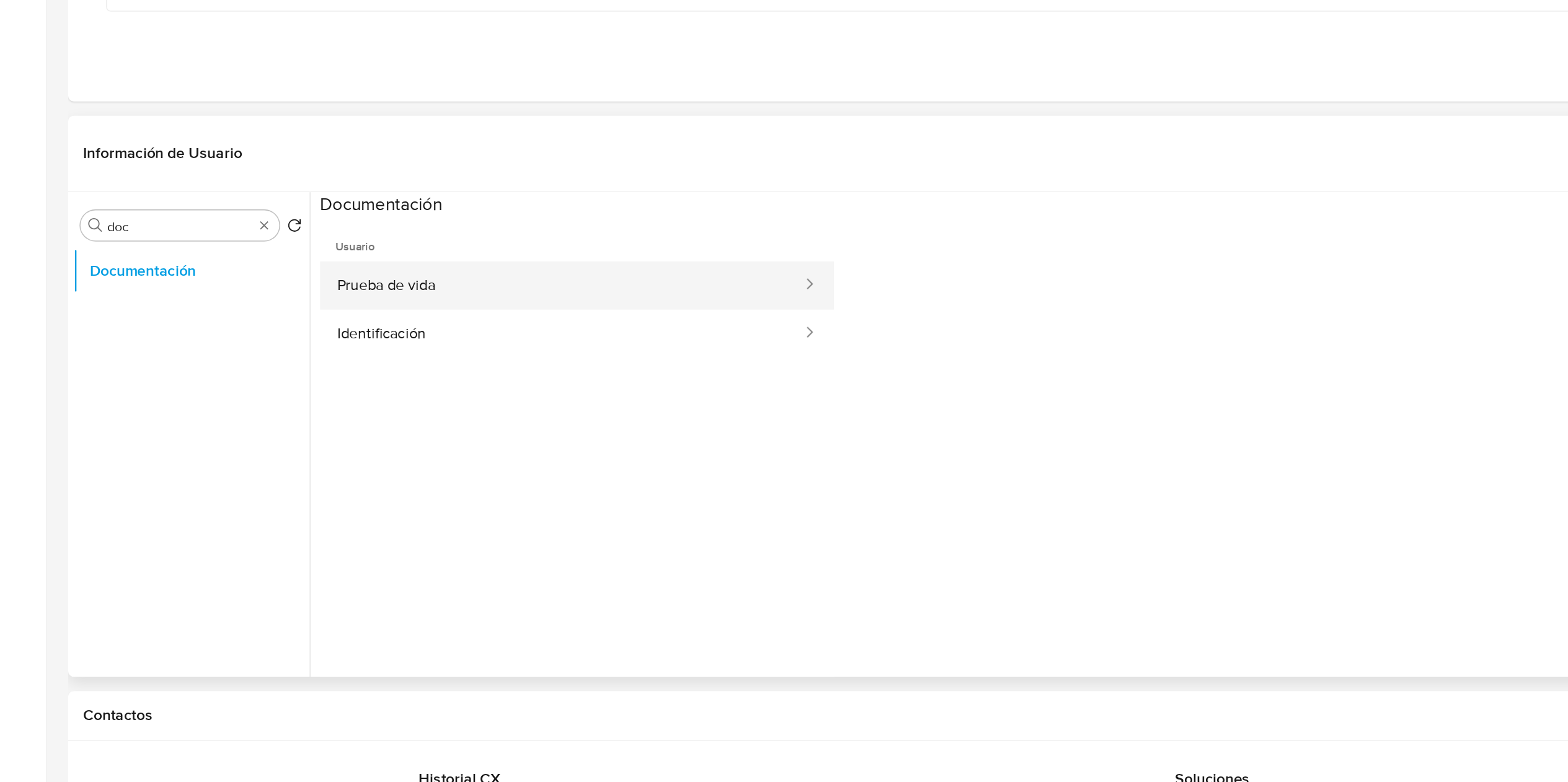
click at [315, 471] on button "Prueba de vida" at bounding box center [368, 458] width 317 height 32
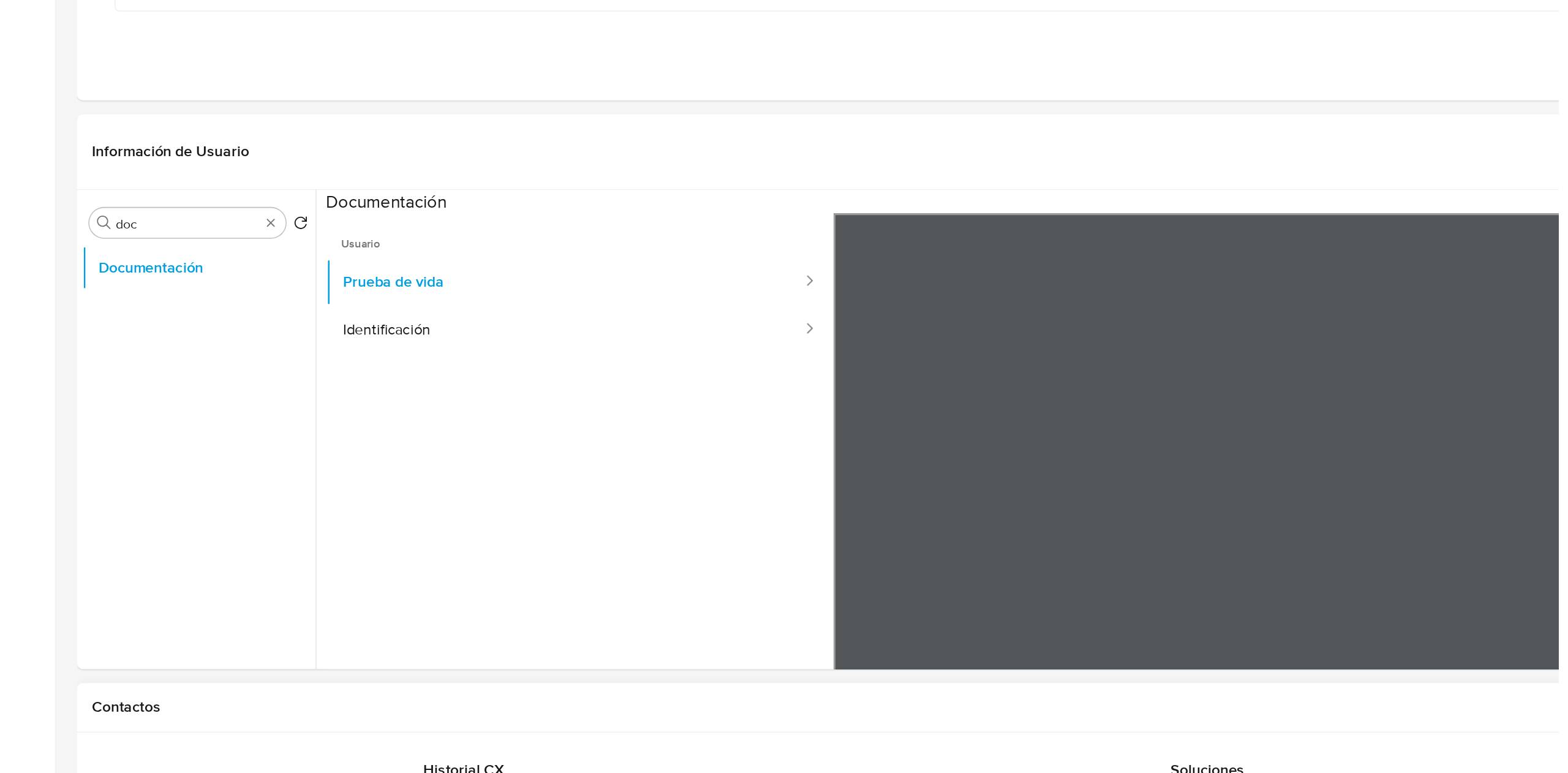
scroll to position [204, 0]
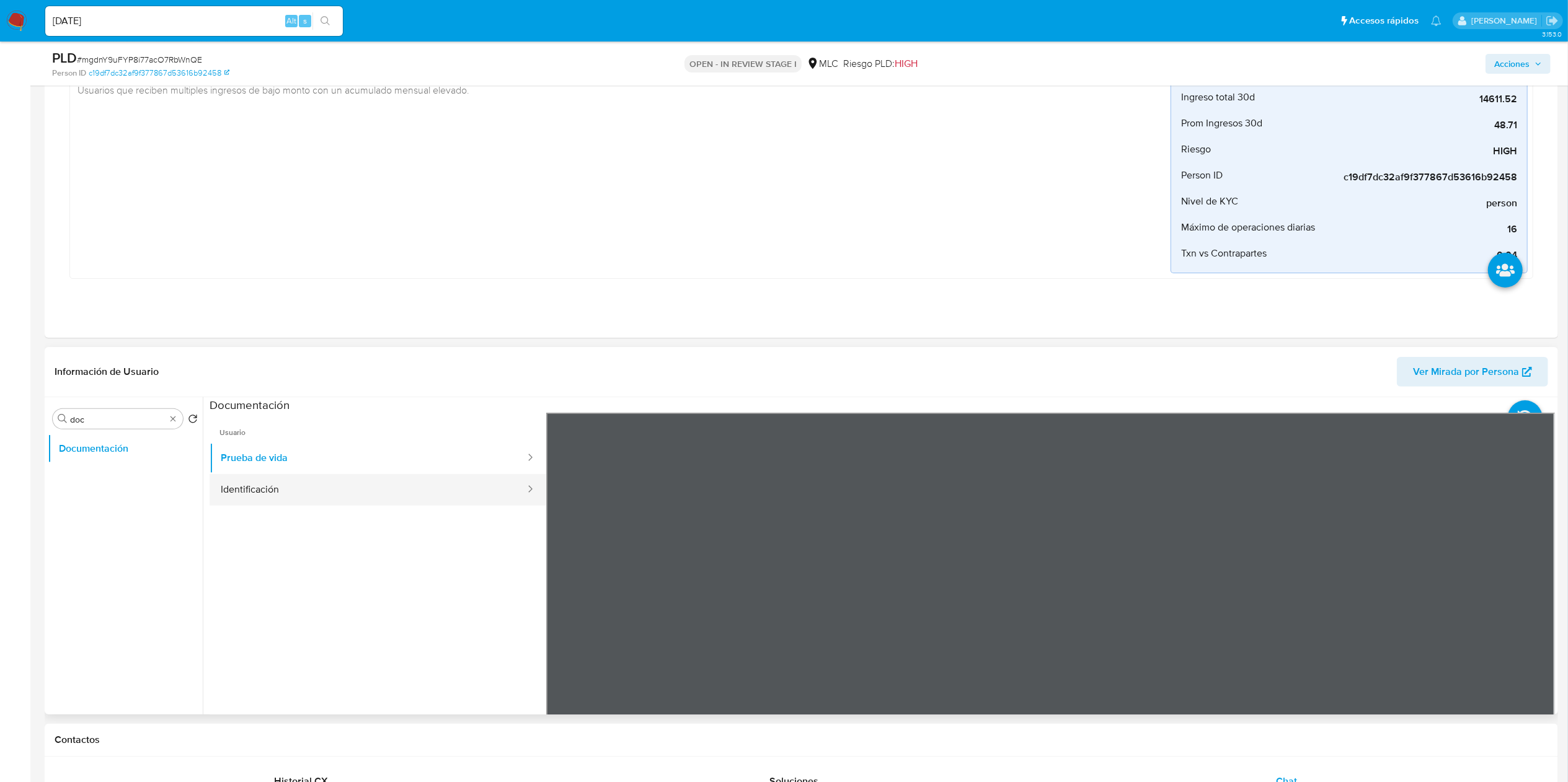
click at [390, 498] on button "Identificación" at bounding box center [368, 490] width 317 height 32
click at [1189, 586] on icon at bounding box center [1538, 613] width 24 height 24
click at [571, 586] on icon at bounding box center [561, 613] width 24 height 24
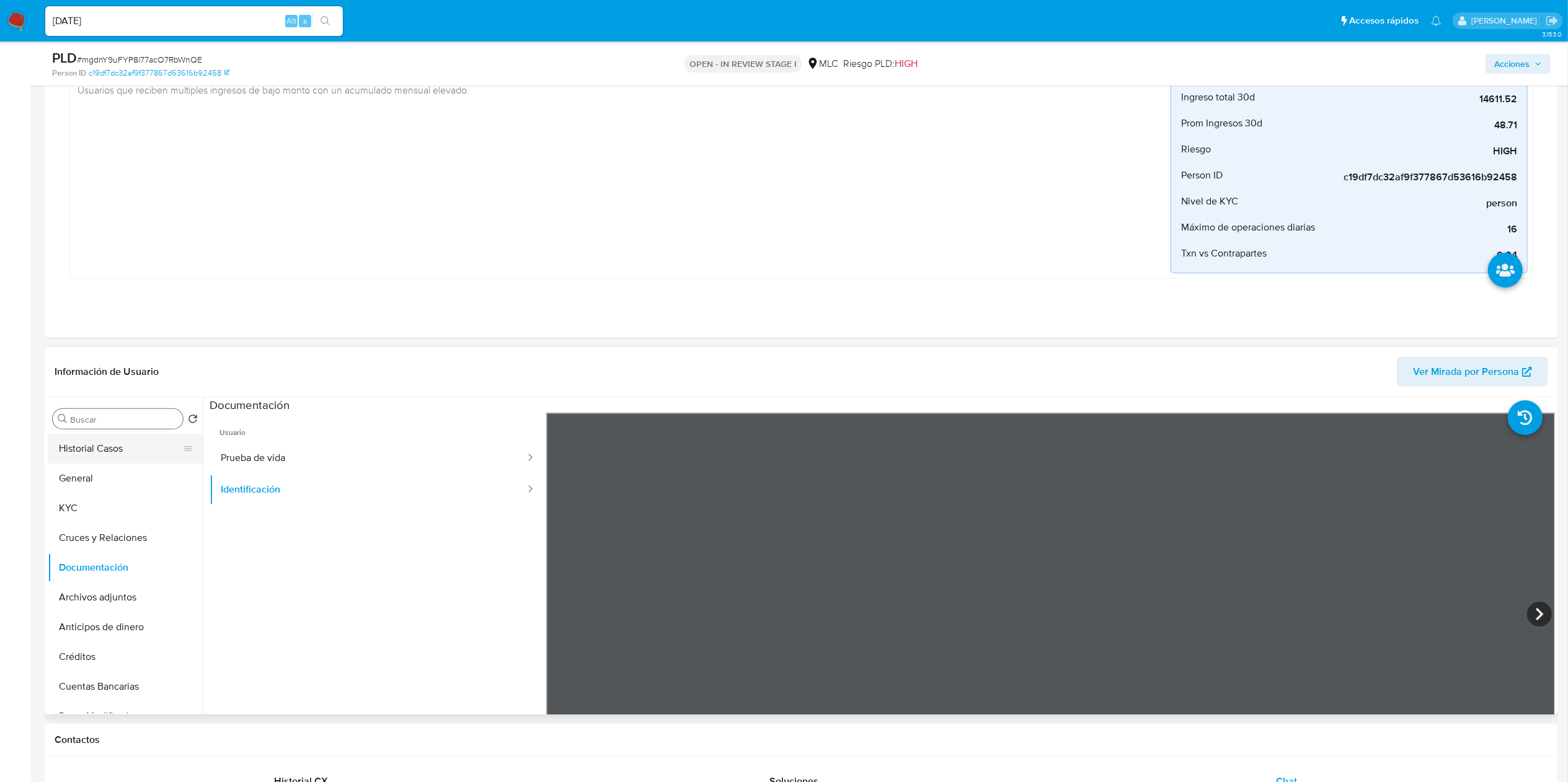
click at [150, 453] on button "Historial Casos" at bounding box center [121, 448] width 145 height 29
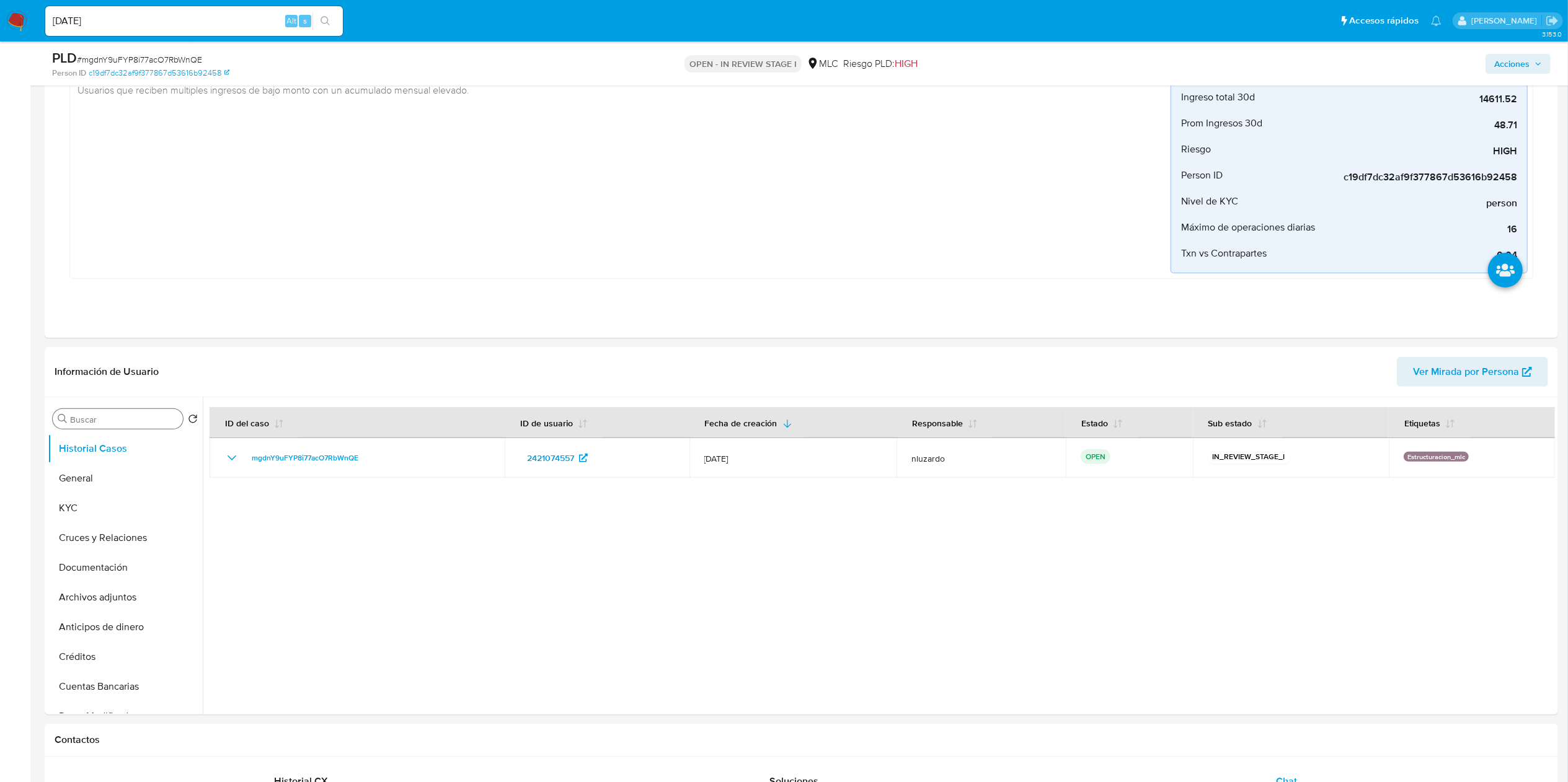
click at [109, 421] on input "Buscar" at bounding box center [124, 419] width 108 height 11
type input "AD"
click at [132, 477] on button "Archivos adjuntos" at bounding box center [121, 478] width 145 height 29
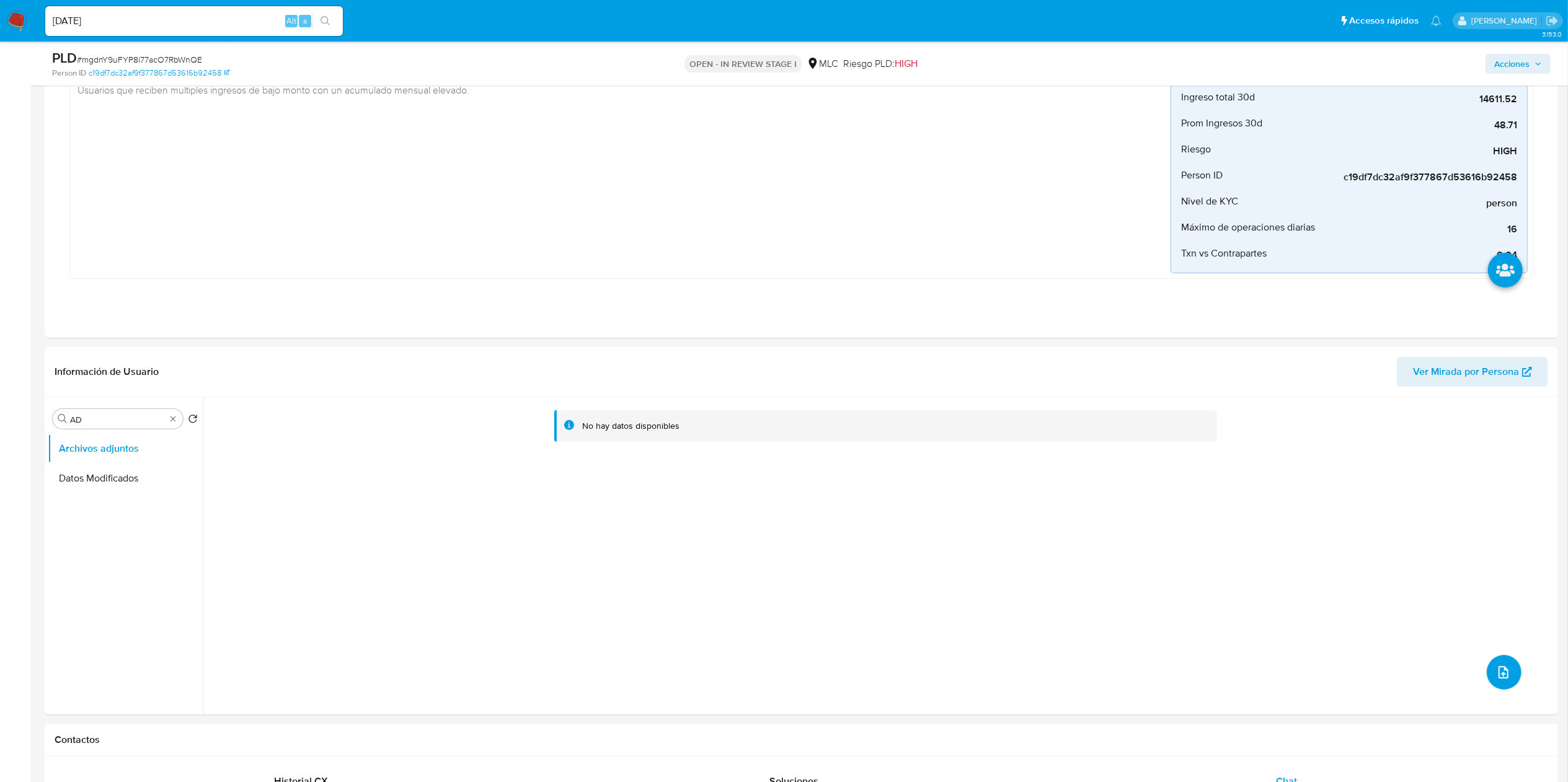
click at [1189, 586] on icon "upload-file" at bounding box center [1504, 672] width 15 height 15
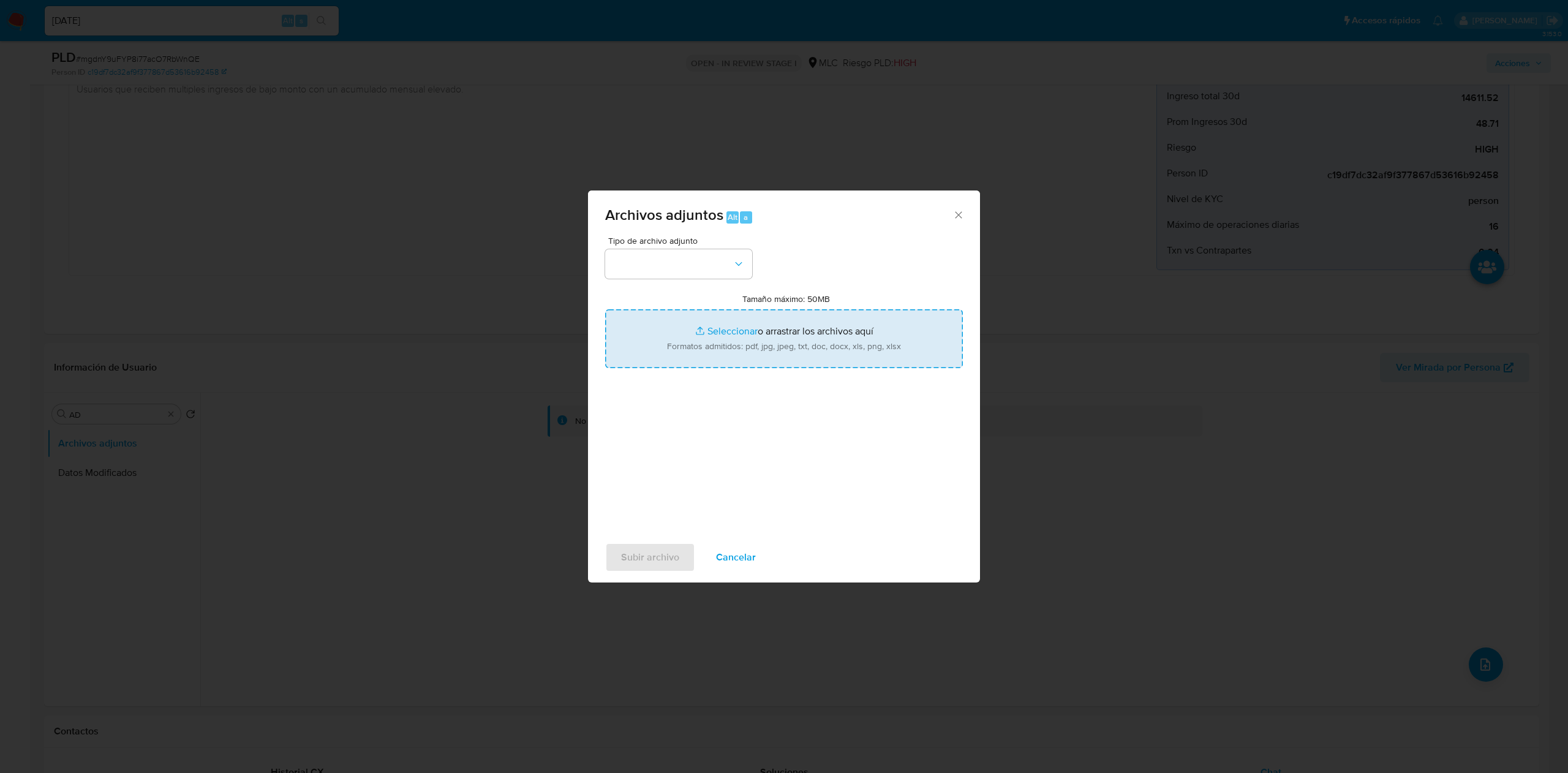
type input "C:\fakepath\2421074557 - Tablas Transaccionales 2025 v1.2.xlsx"
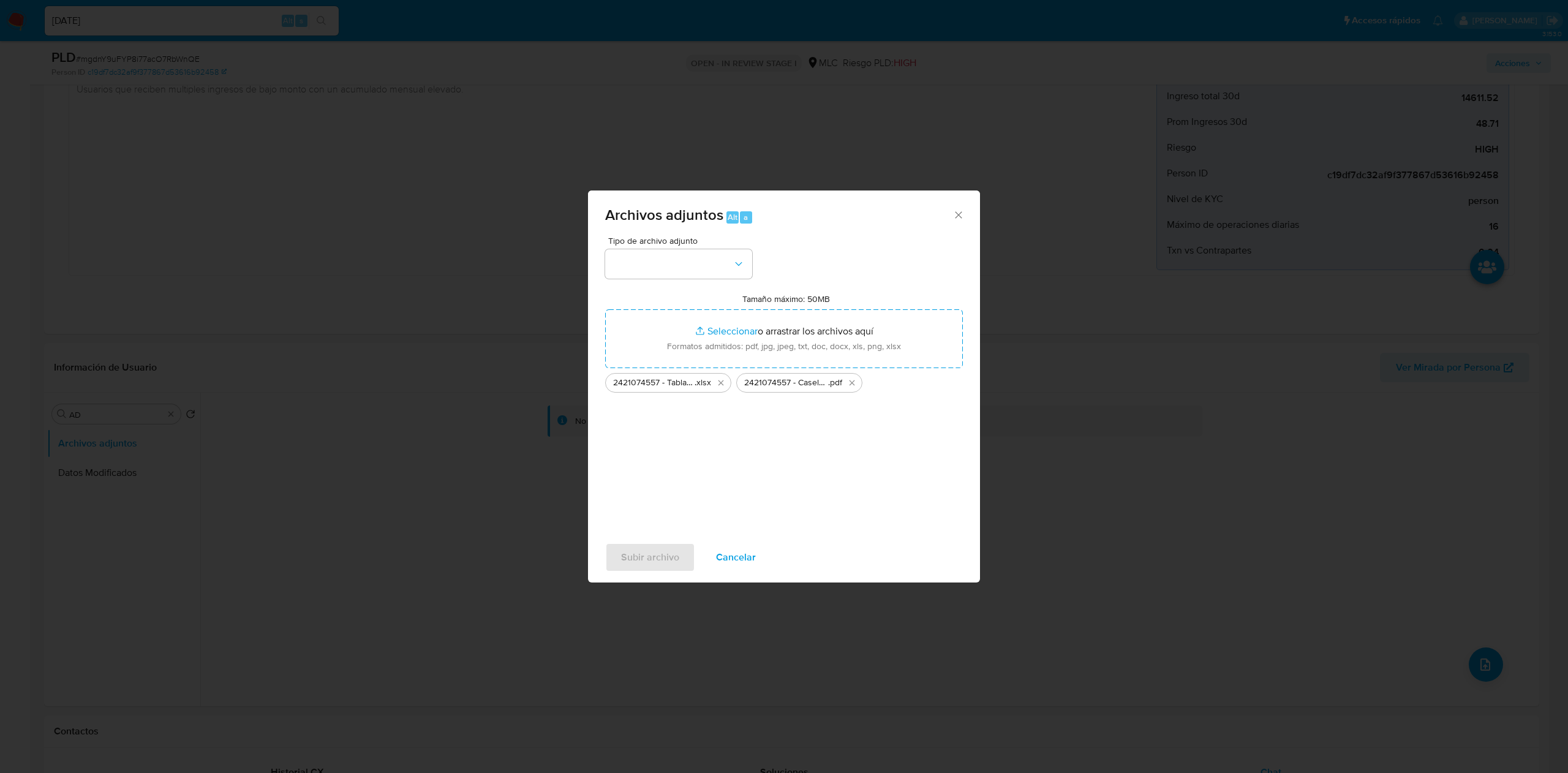
click at [721, 440] on div "Tipo de archivo adjunto Tamaño máximo: 50MB Seleccionar archivos Seleccionar o …" at bounding box center [784, 381] width 358 height 289
click at [725, 279] on div "Tipo de archivo adjunto Tamaño máximo: 50MB Seleccionar archivos Seleccionar o …" at bounding box center [784, 381] width 358 height 289
click at [730, 269] on button "button" at bounding box center [679, 263] width 147 height 29
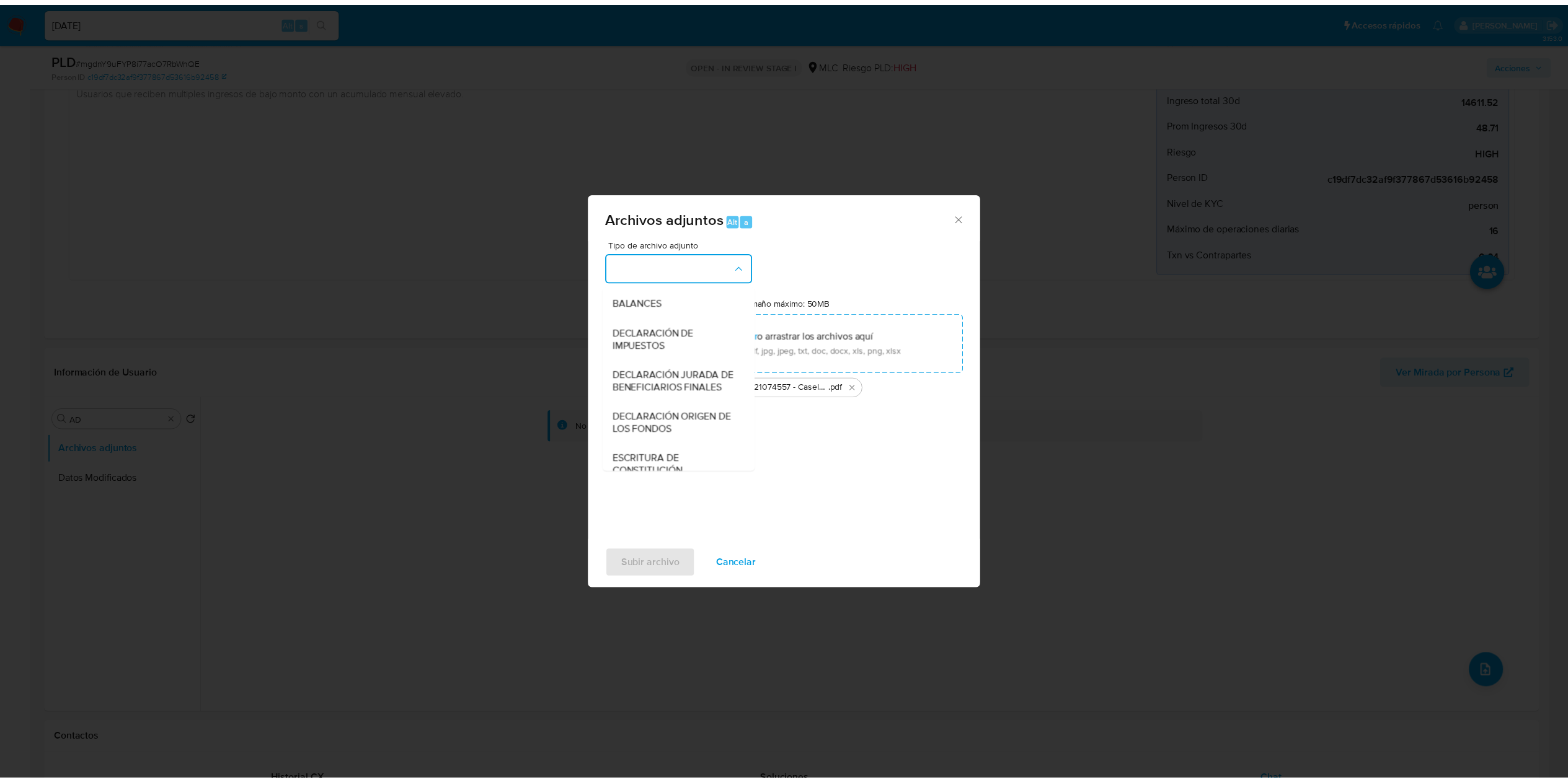
scroll to position [169, 0]
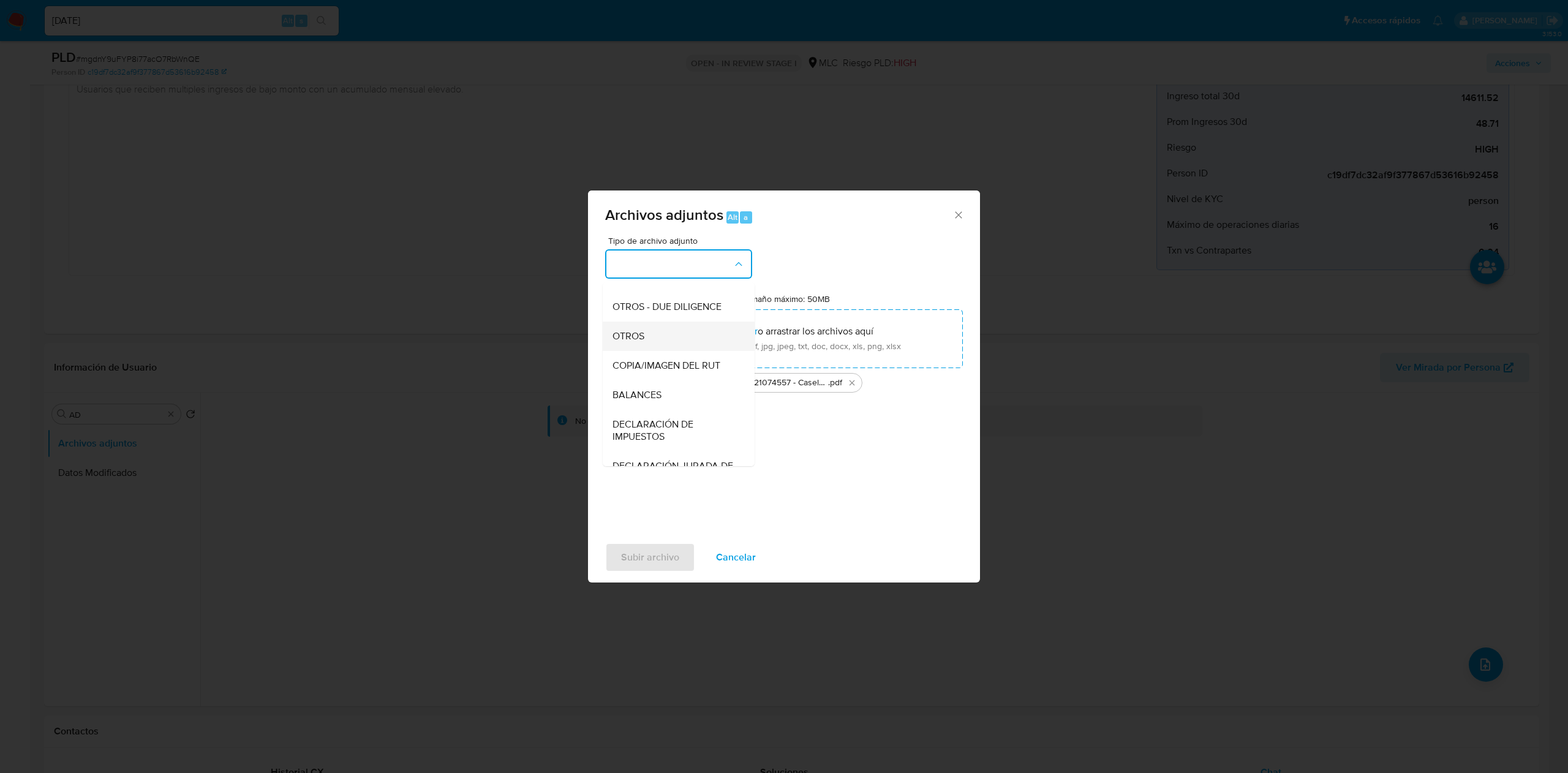
click at [657, 351] on div "OTROS" at bounding box center [674, 336] width 125 height 29
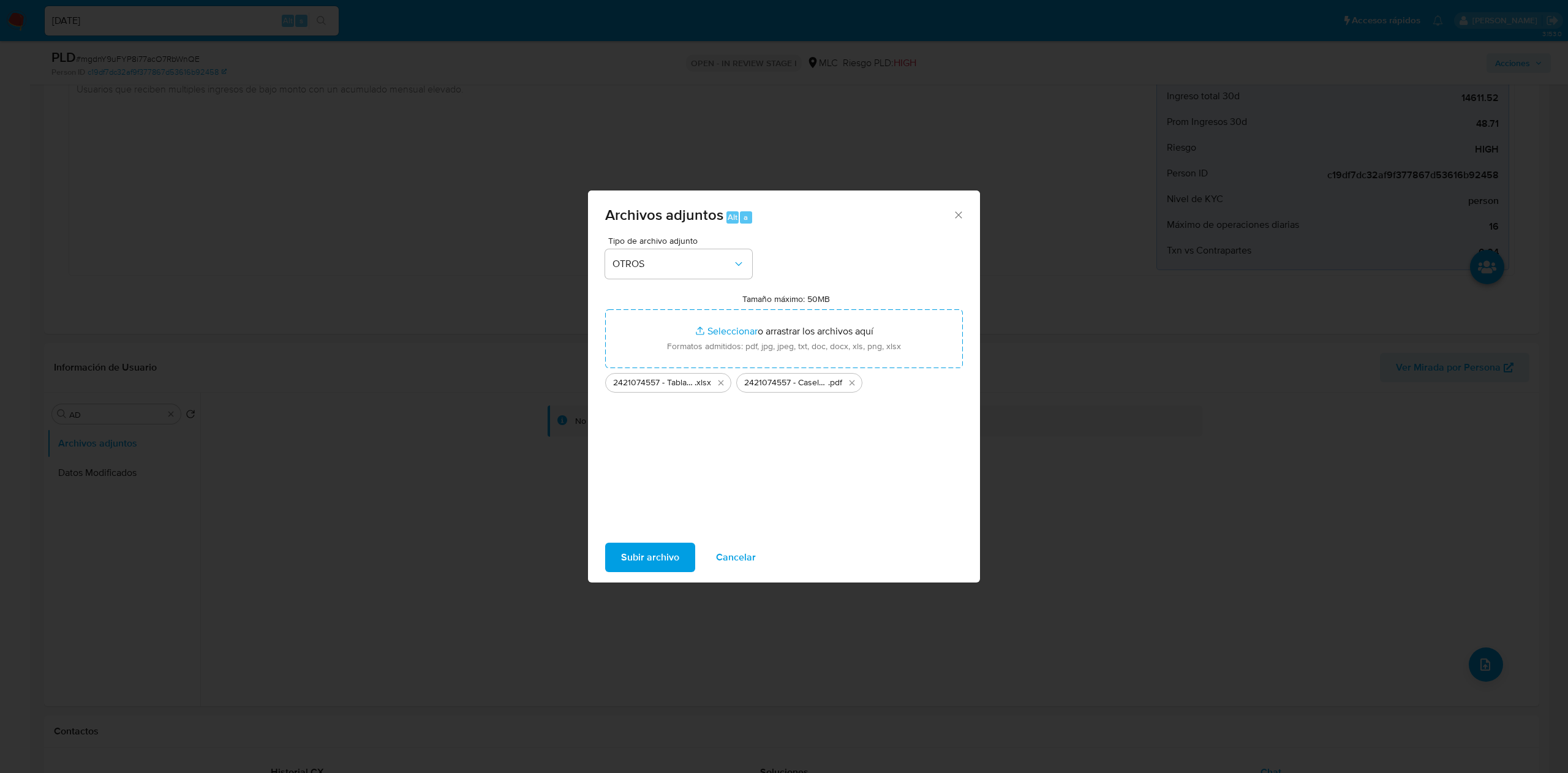
click at [666, 576] on div "Subir archivo Cancelar" at bounding box center [784, 557] width 392 height 47
click at [660, 551] on span "Subir archivo" at bounding box center [650, 557] width 58 height 27
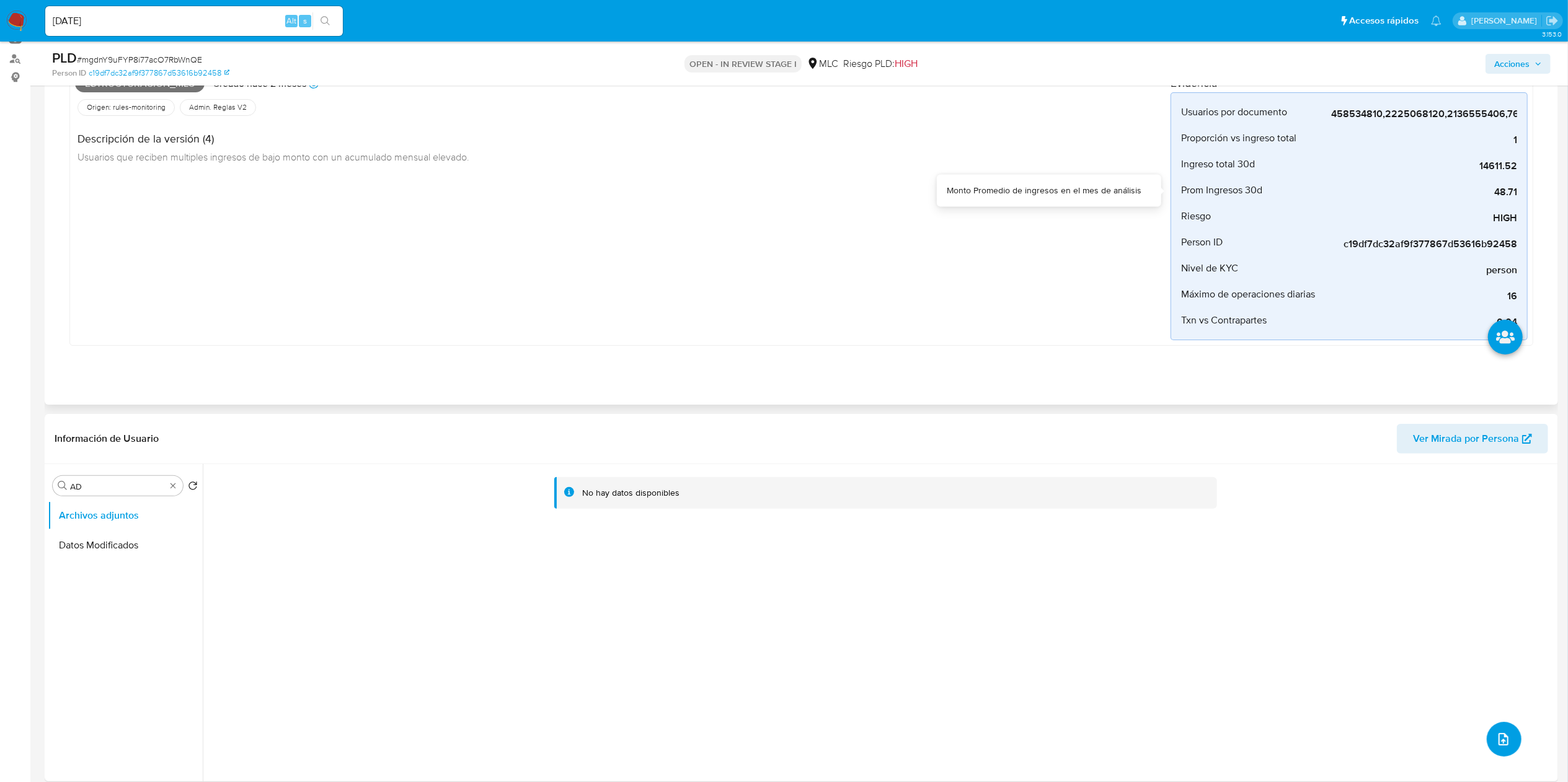
scroll to position [0, 0]
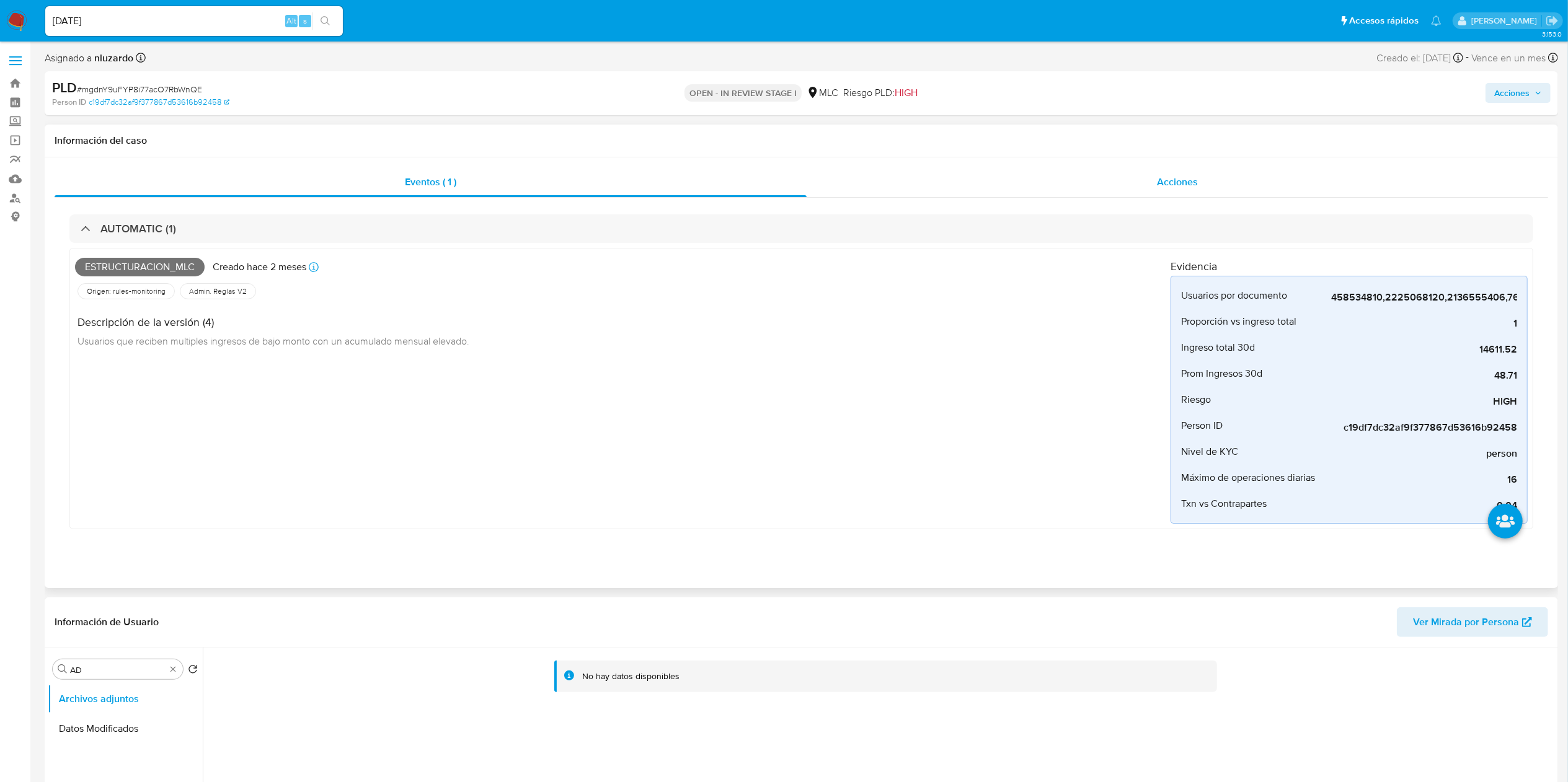
click at [1079, 171] on div "Acciones" at bounding box center [1178, 182] width 742 height 29
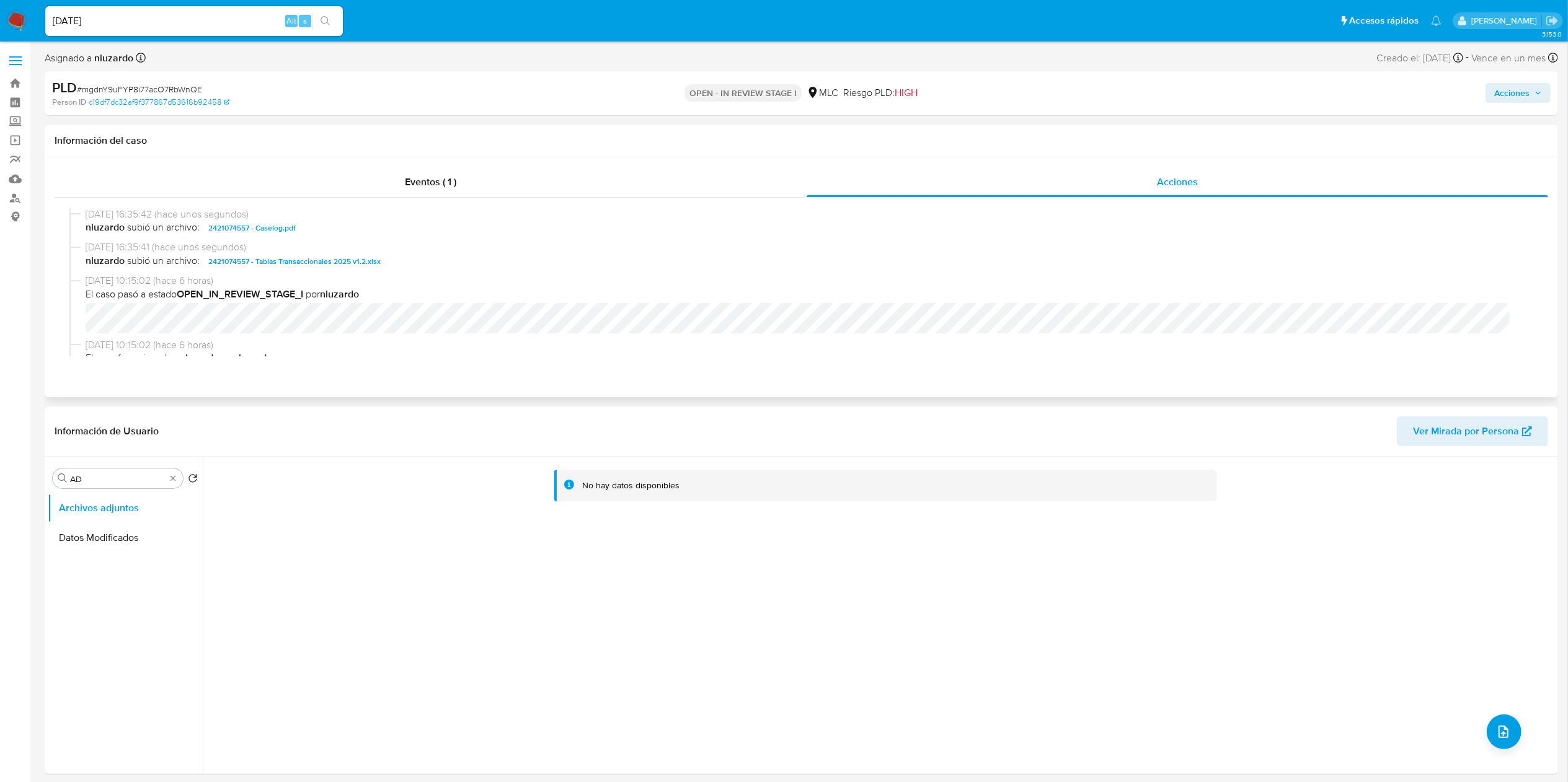
click at [346, 235] on span "nluzardo subió un archivo: 2421074557 - Caselog.pdf" at bounding box center [806, 228] width 1442 height 15
copy span "2421074557 - Caselog.pdf"
click at [1189, 97] on span "Acciones" at bounding box center [1512, 94] width 35 height 20
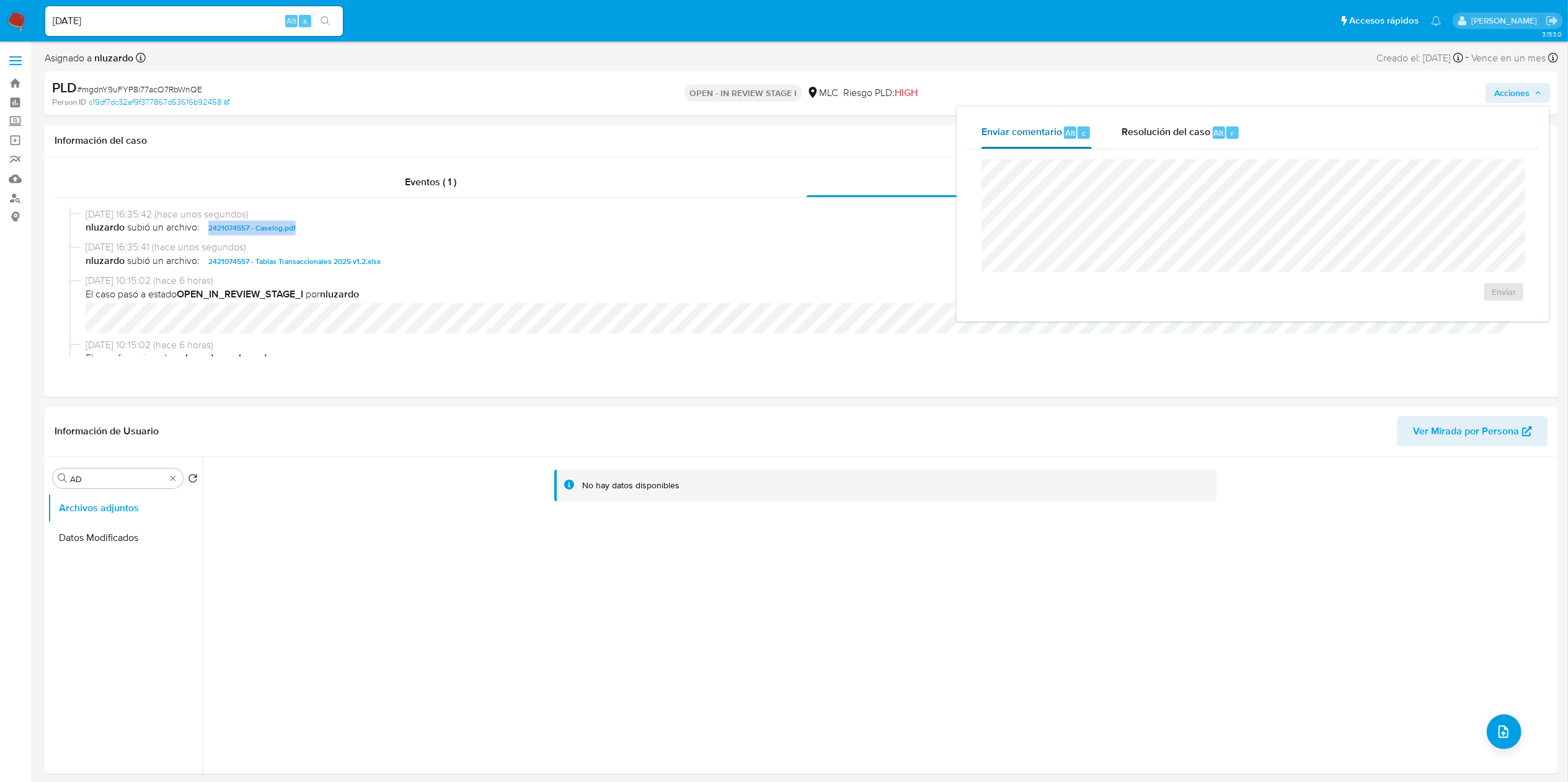
click at [1098, 128] on button "Enviar comentario Alt c" at bounding box center [1037, 132] width 140 height 32
click at [1152, 141] on div "Resolución del caso Alt r" at bounding box center [1180, 132] width 118 height 32
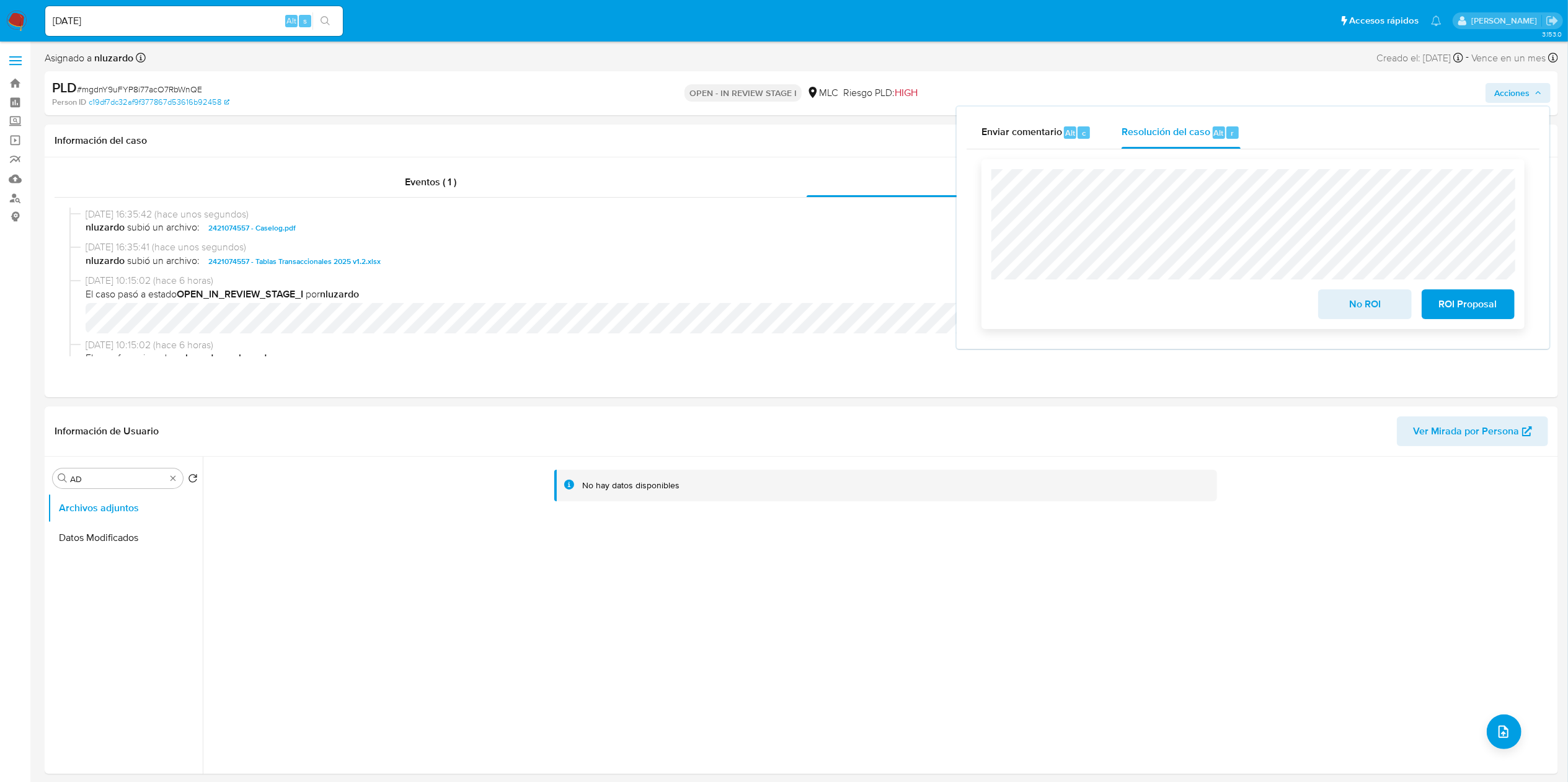
click at [1189, 307] on span "ROI Proposal" at bounding box center [1469, 304] width 61 height 27
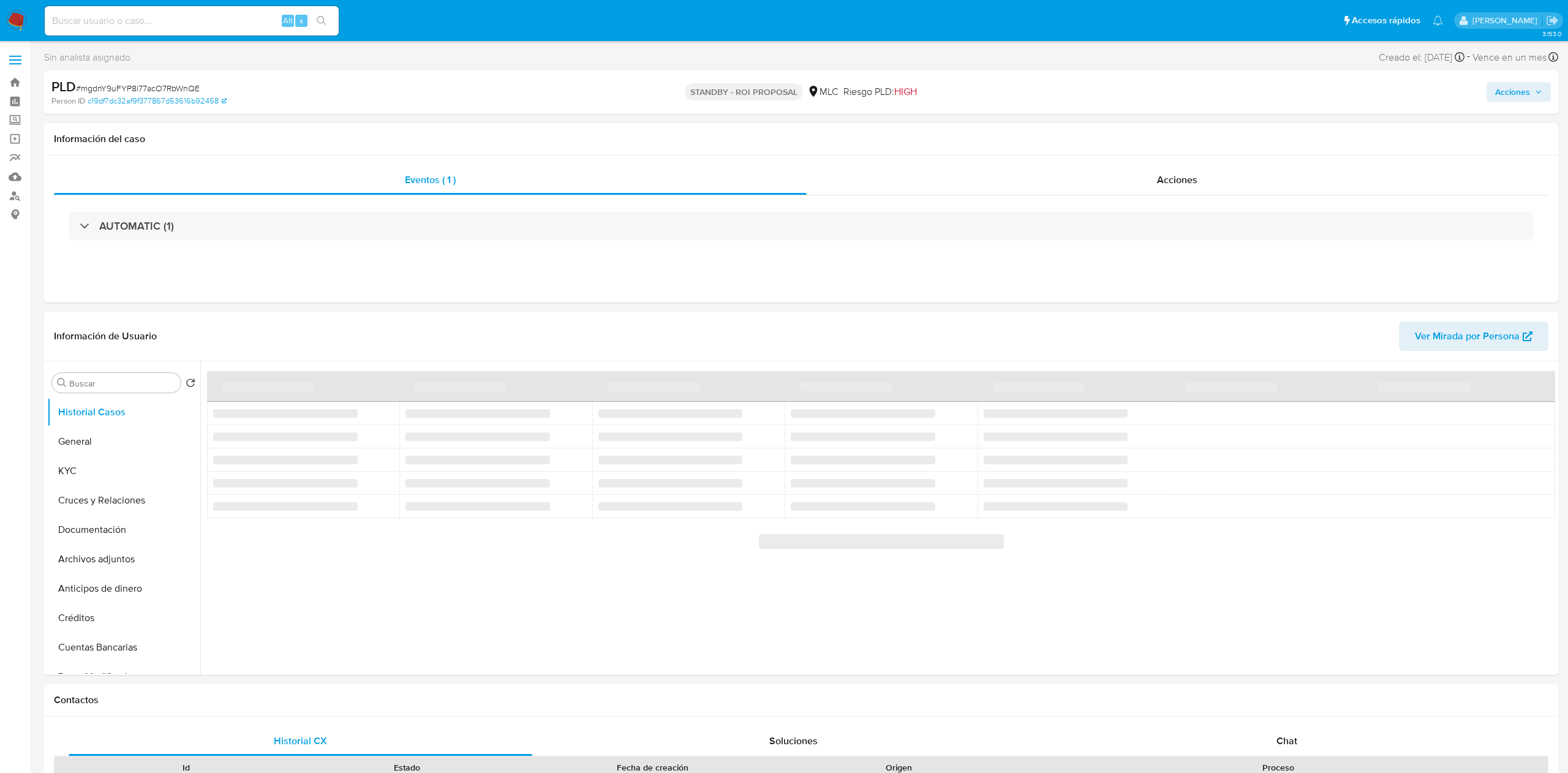
select select "10"
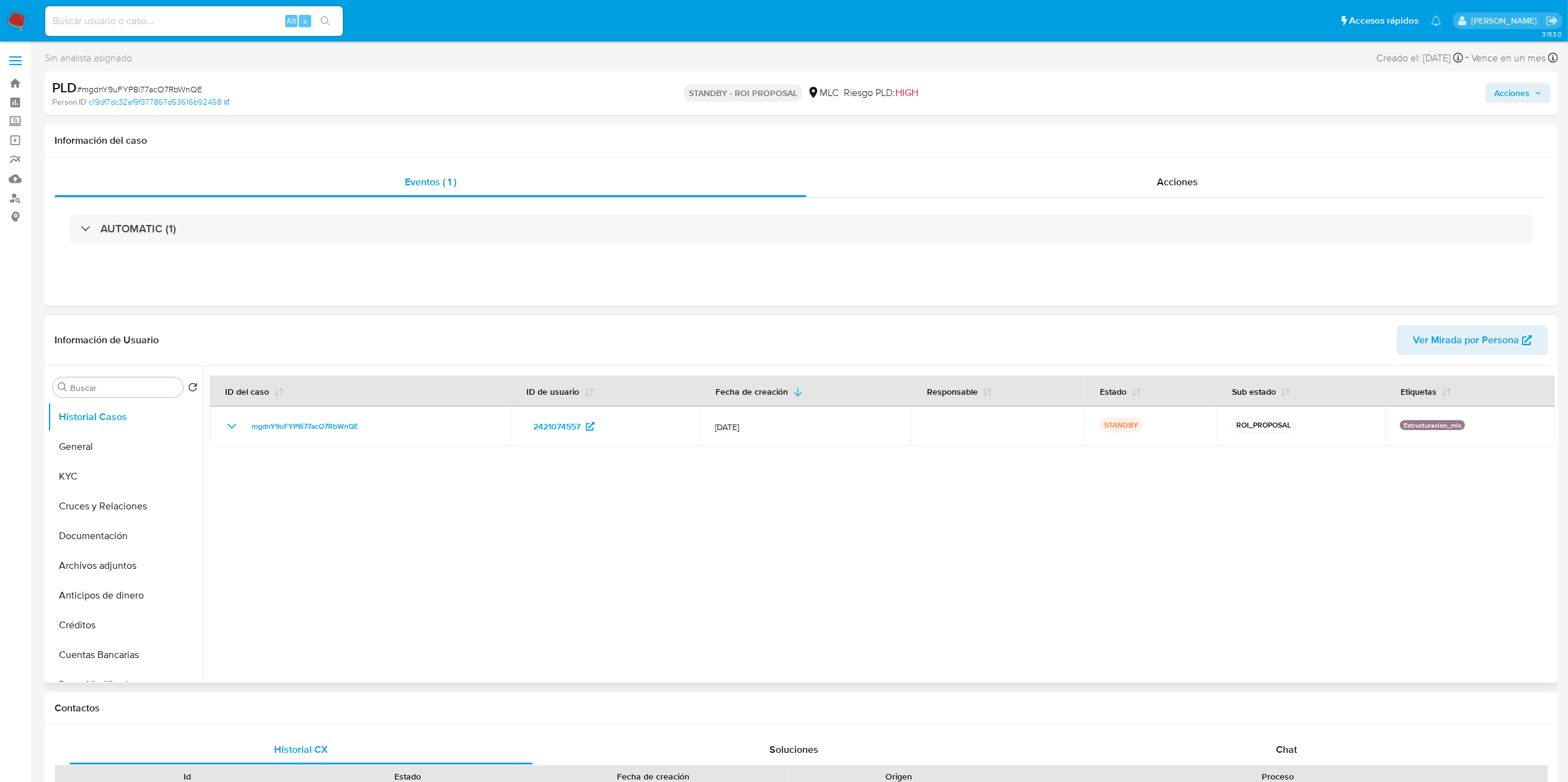
click at [852, 661] on div at bounding box center [878, 524] width 1352 height 318
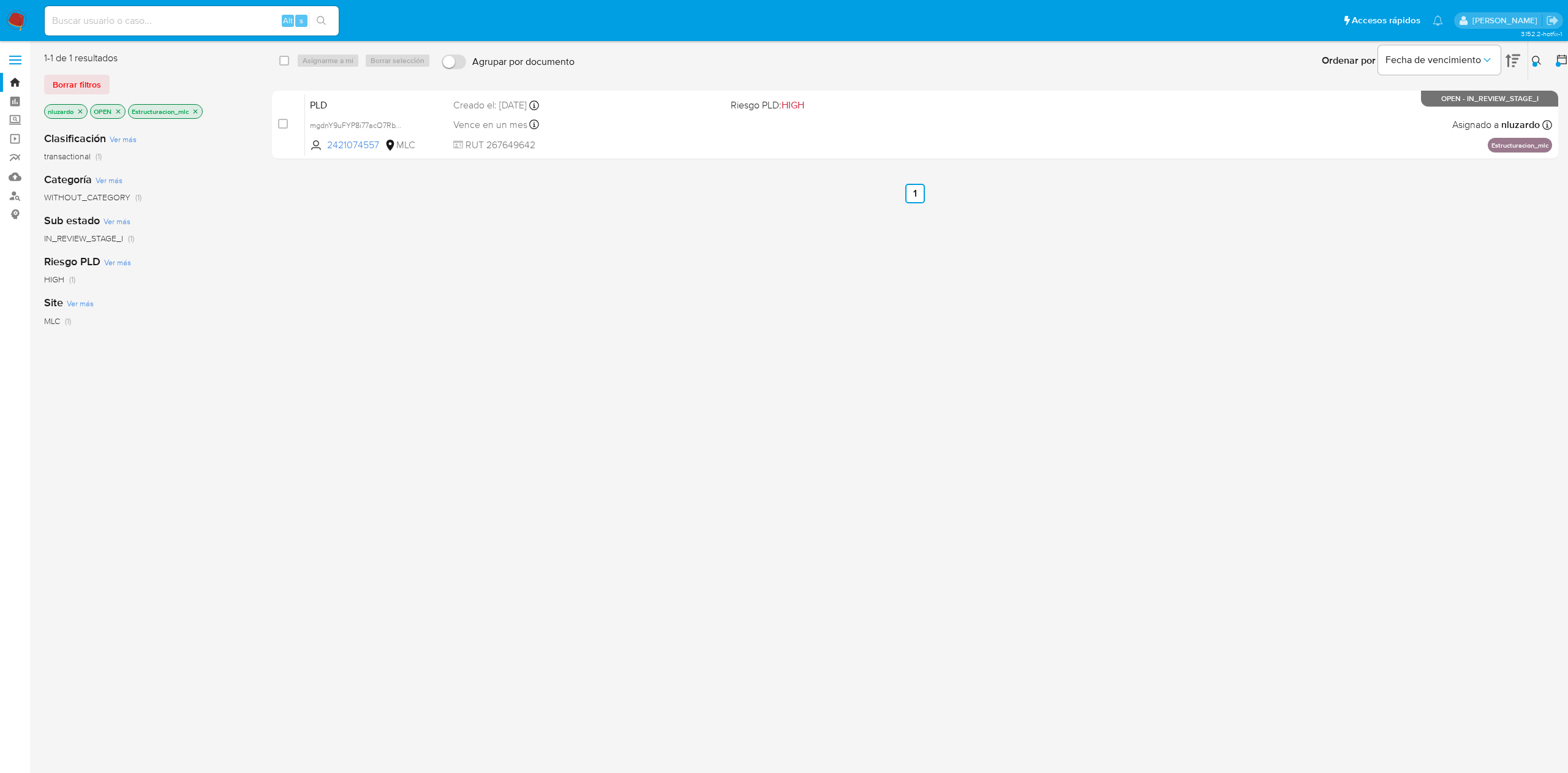
click at [1546, 56] on button at bounding box center [1538, 61] width 20 height 15
click at [1478, 112] on input "2421074557" at bounding box center [1435, 107] width 207 height 16
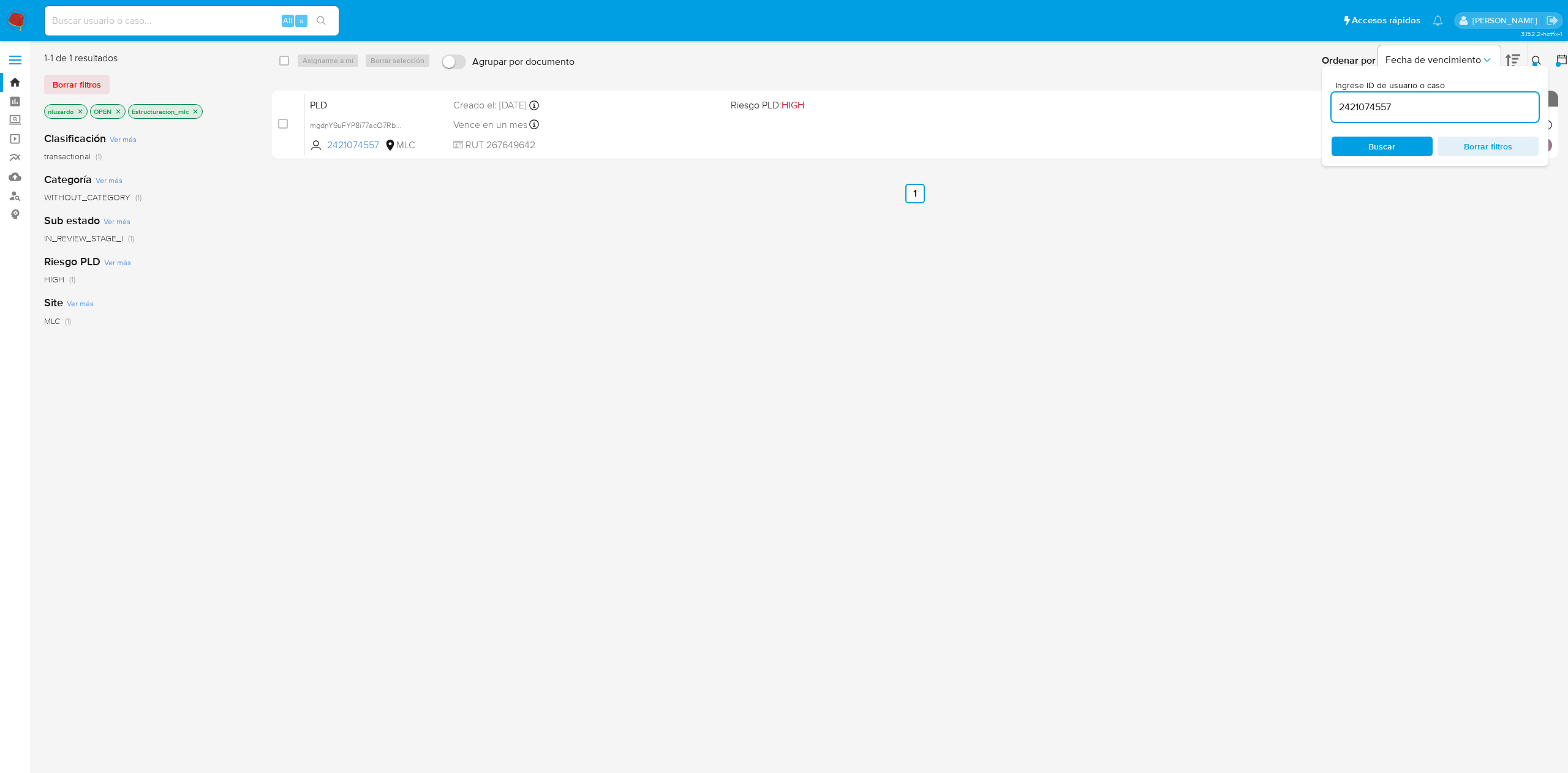
click at [1478, 112] on input "2421074557" at bounding box center [1435, 107] width 207 height 16
type input "600205210"
click at [1406, 153] on span "Buscar" at bounding box center [1381, 146] width 84 height 17
click at [1304, 307] on div "select-all-cases-checkbox Asignarme a mí Borrar selección Agrupar por documento…" at bounding box center [915, 324] width 1286 height 546
click at [1531, 57] on button at bounding box center [1538, 61] width 20 height 15
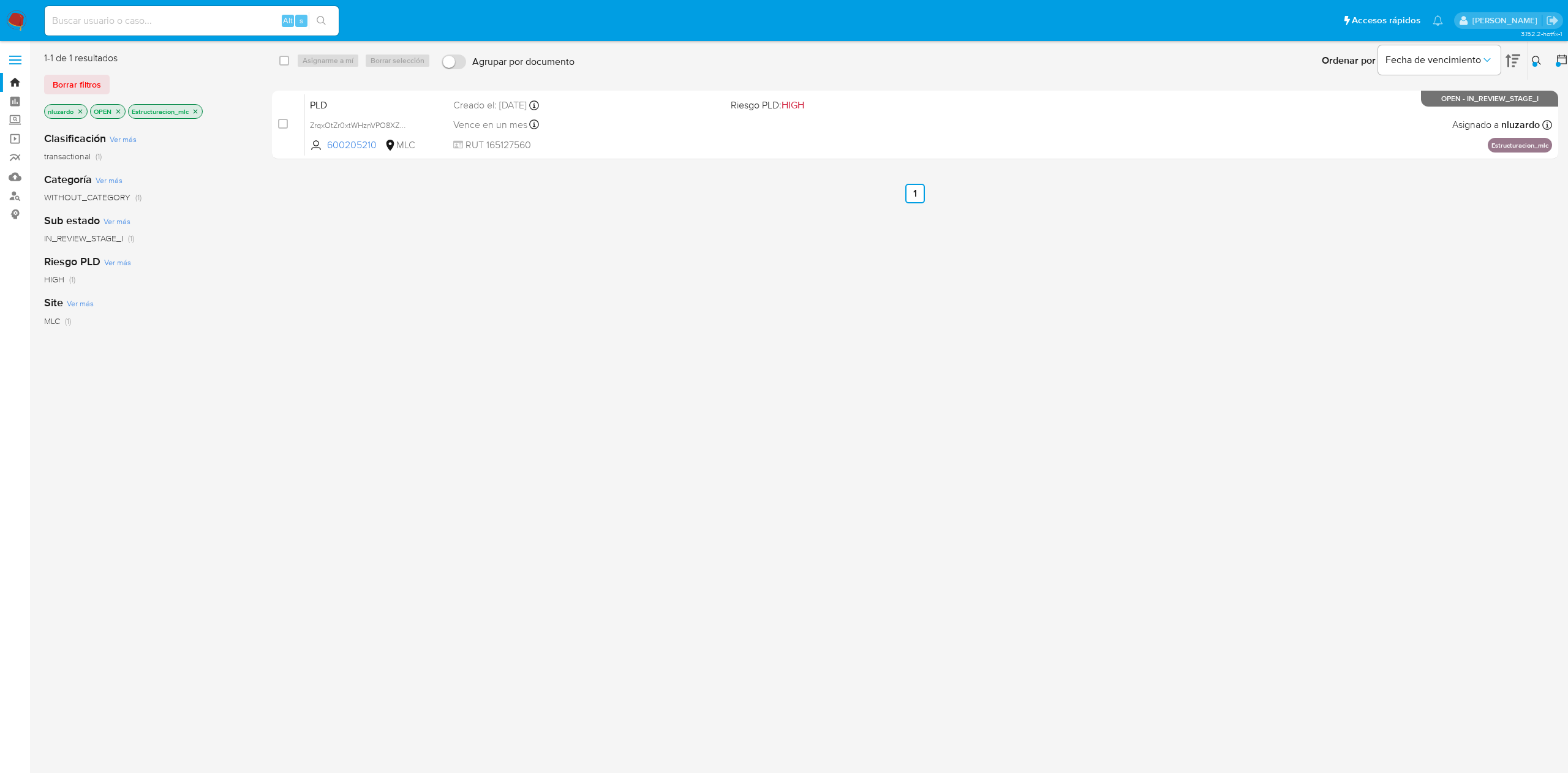
click at [1158, 308] on div "select-all-cases-checkbox Asignarme a mí Borrar selección Agrupar por documento…" at bounding box center [915, 324] width 1286 height 546
click at [902, 345] on div "select-all-cases-checkbox Asignarme a mí Borrar selección Agrupar por documento…" at bounding box center [915, 324] width 1286 height 546
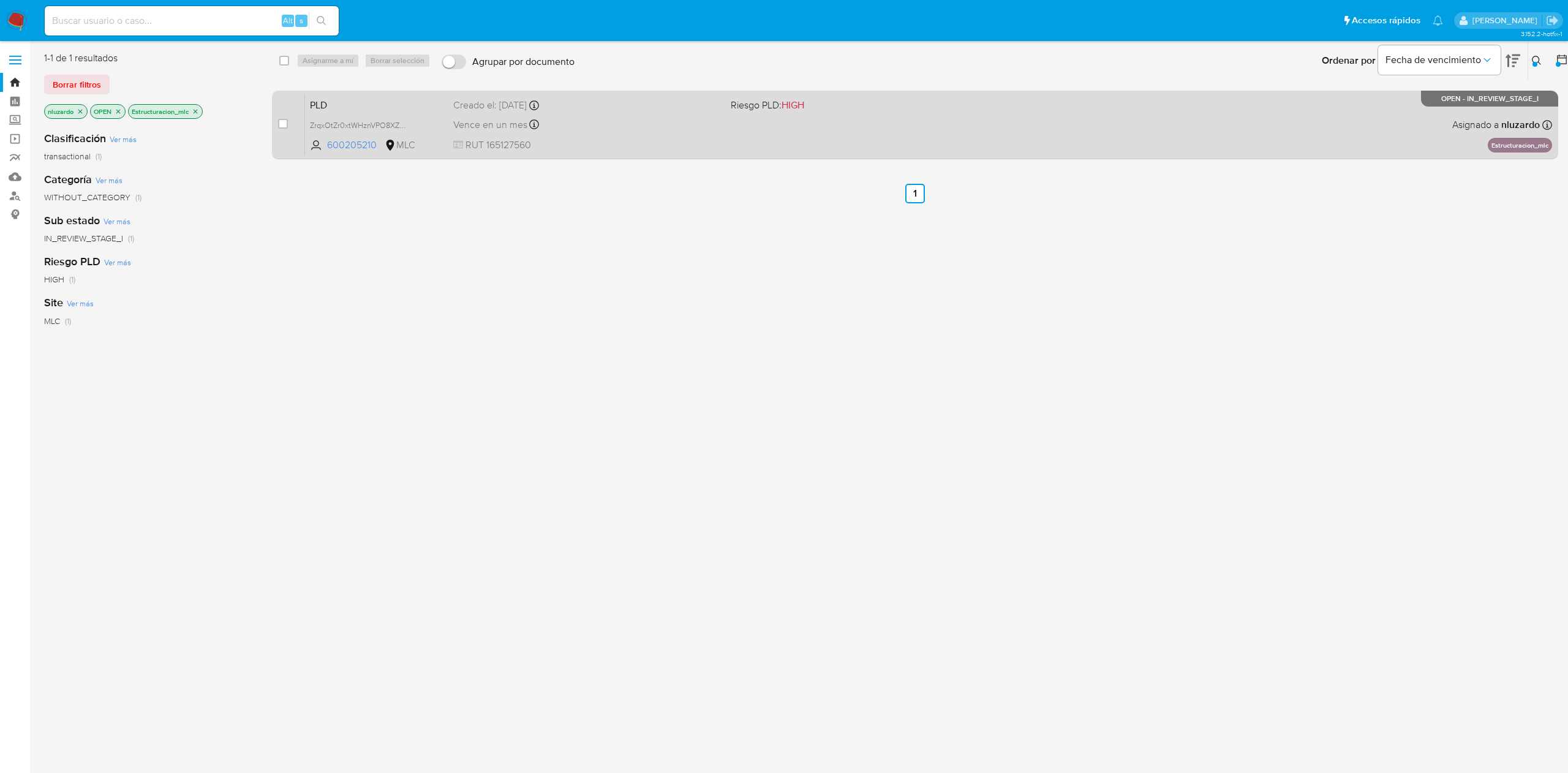
click at [829, 141] on div "PLD ZrqxOtZr0xtWHznVPO8XZPHN 600205210 MLC Riesgo PLD: HIGH Creado el: [DATE] C…" at bounding box center [928, 125] width 1247 height 62
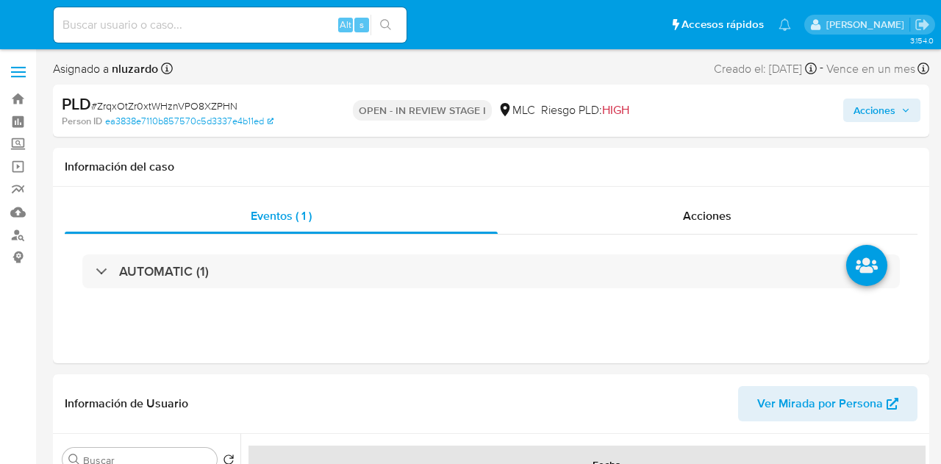
select select "10"
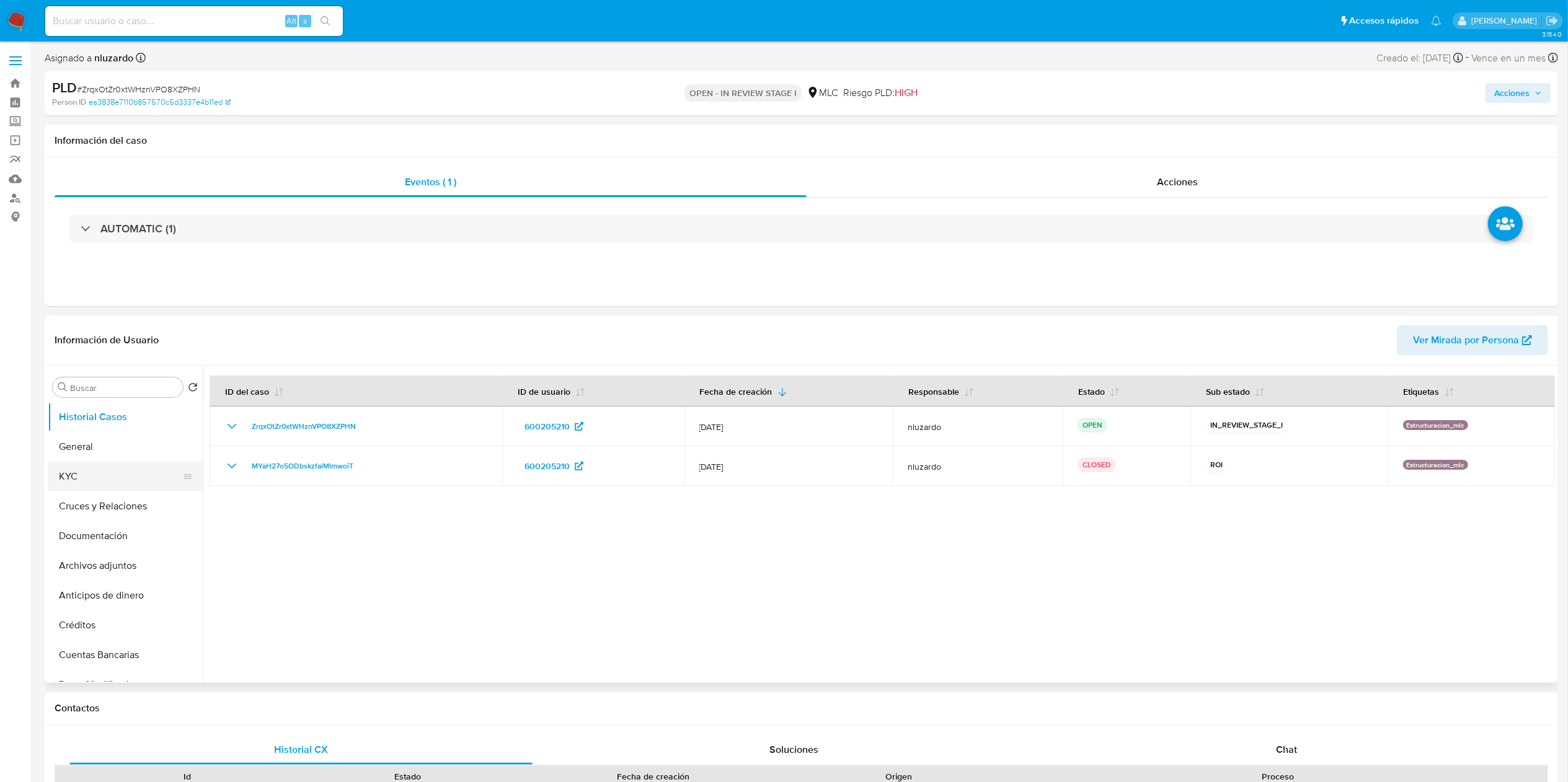
click at [119, 390] on button "KYC" at bounding box center [121, 476] width 145 height 29
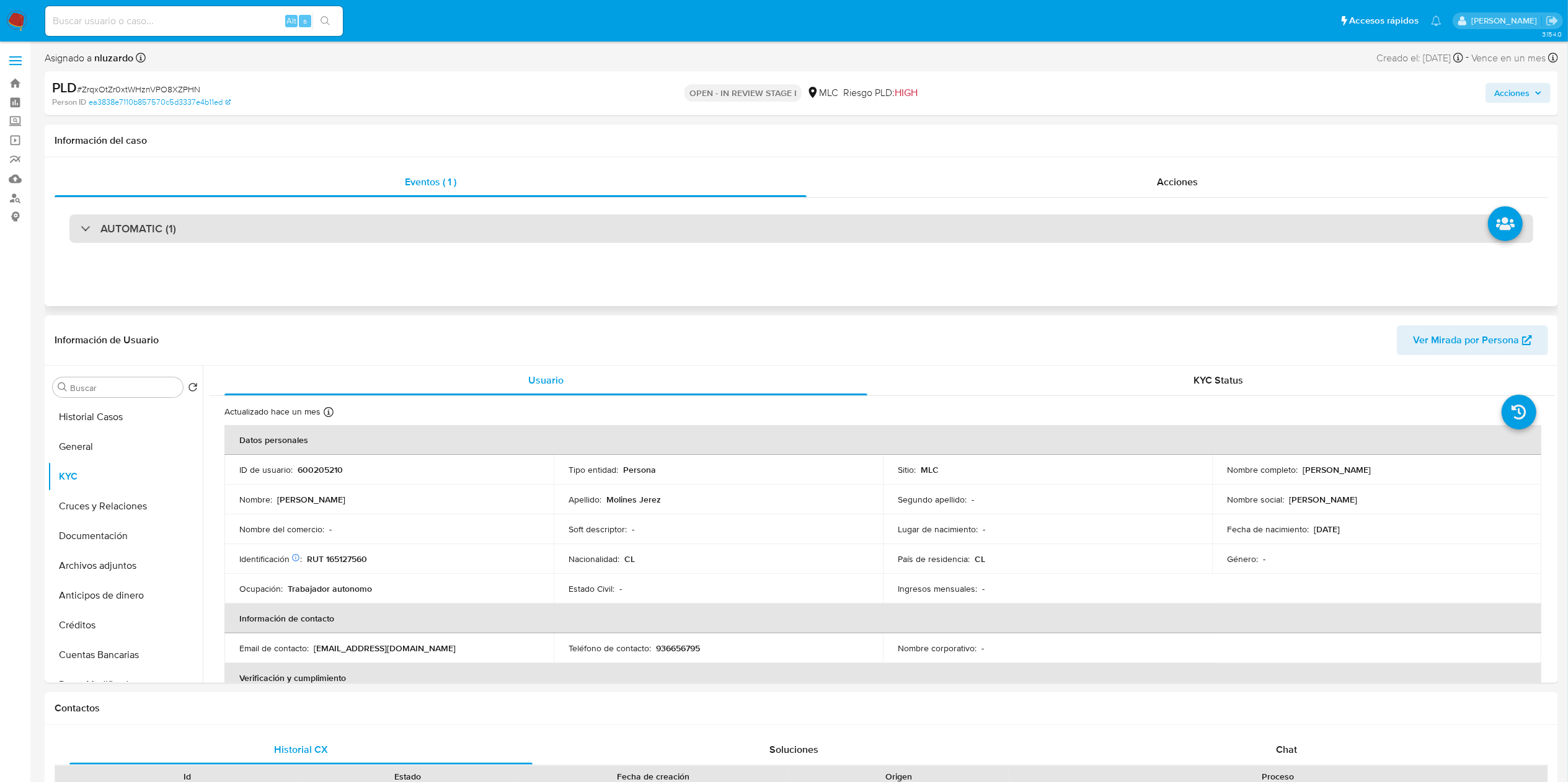
click at [149, 215] on div "AUTOMATIC (1)" at bounding box center [801, 228] width 1463 height 29
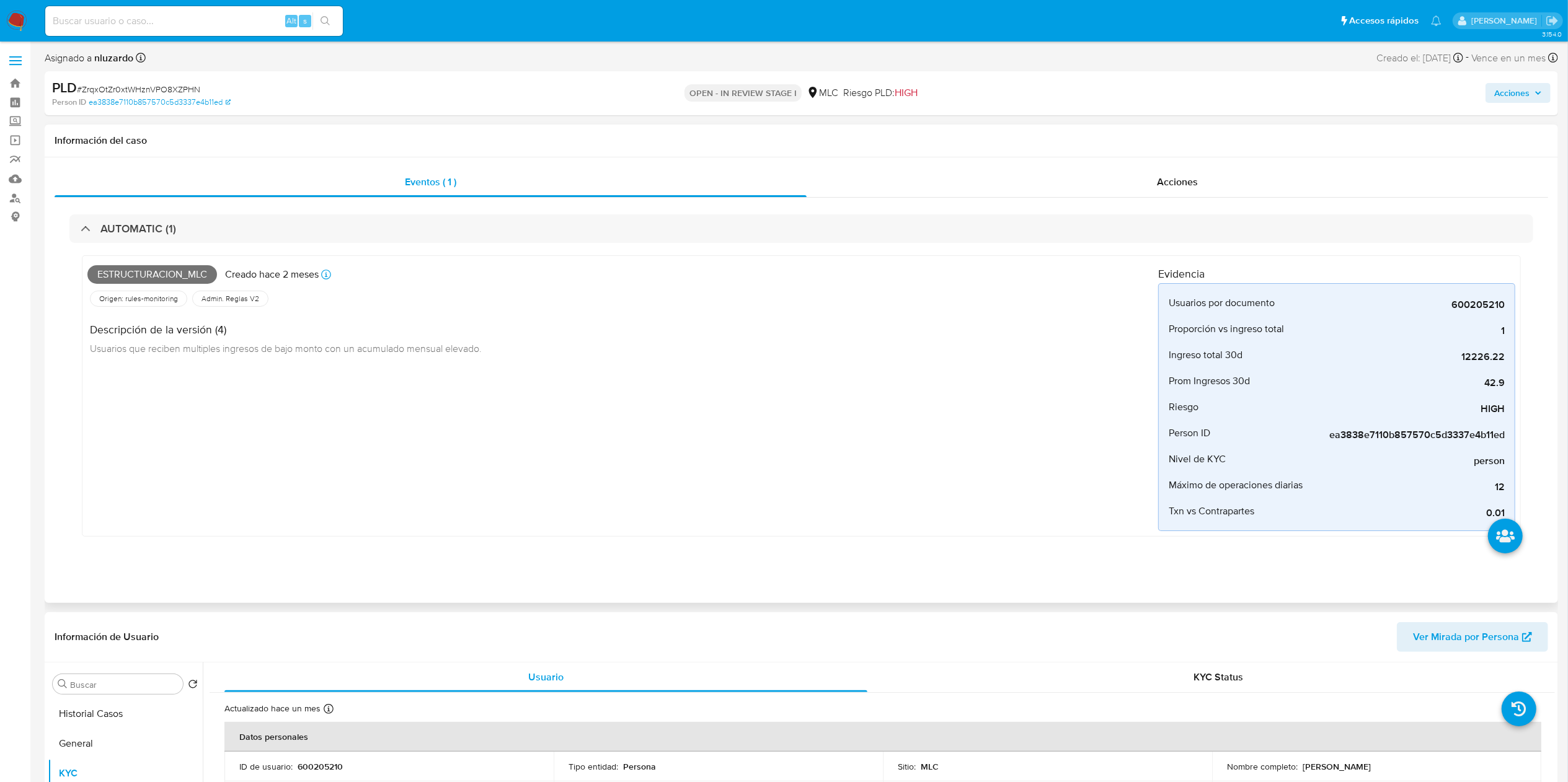
click at [185, 279] on span "Estructuracion_mlc" at bounding box center [153, 275] width 130 height 19
click at [185, 277] on span "Estructuracion_mlc" at bounding box center [153, 275] width 130 height 19
click at [184, 277] on span "Estructuracion_mlc" at bounding box center [153, 275] width 130 height 19
copy span "Estructuracion_mlc"
click at [212, 29] on div "Alt s" at bounding box center [194, 20] width 298 height 29
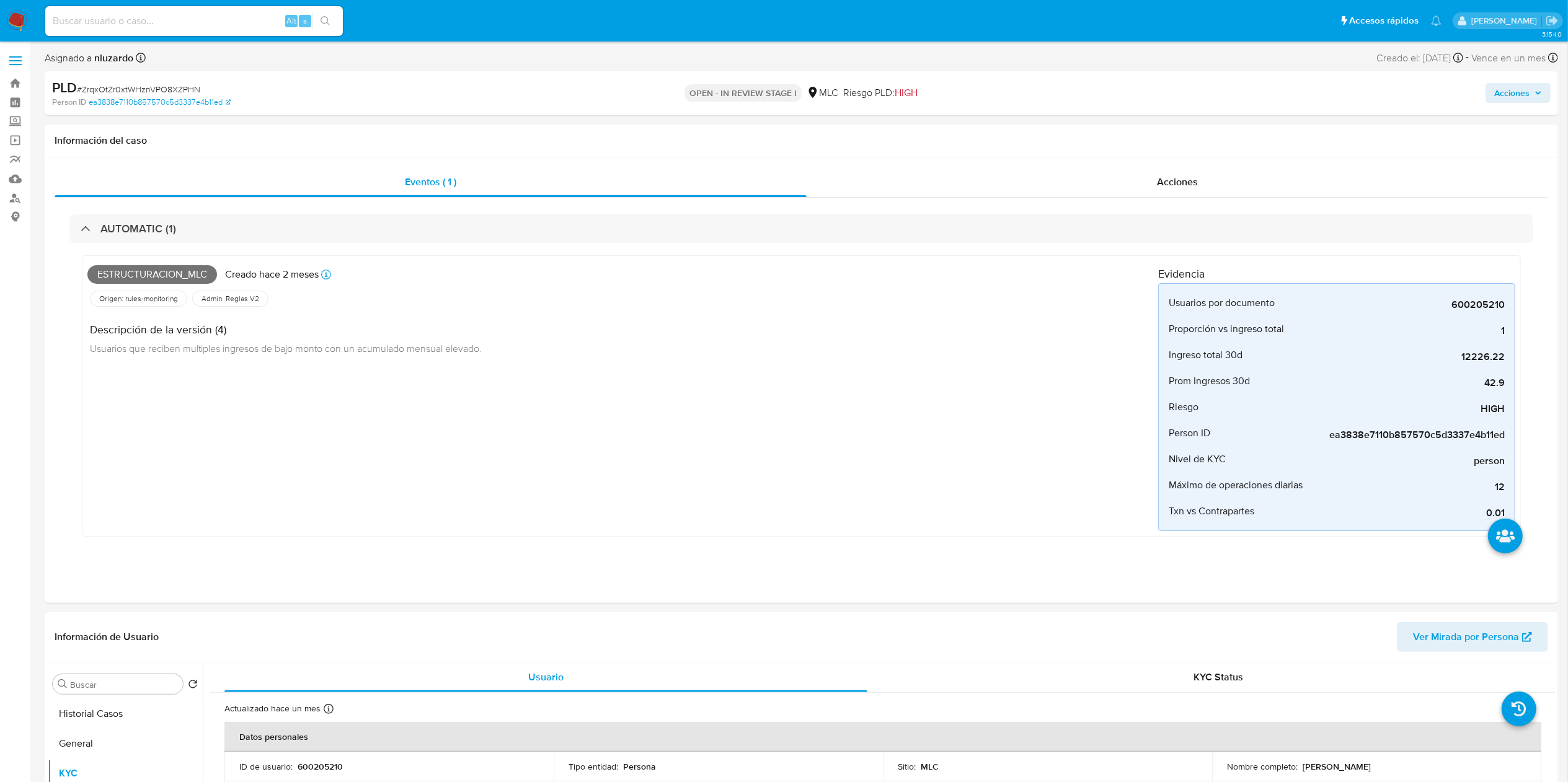
click at [214, 18] on input at bounding box center [194, 20] width 298 height 16
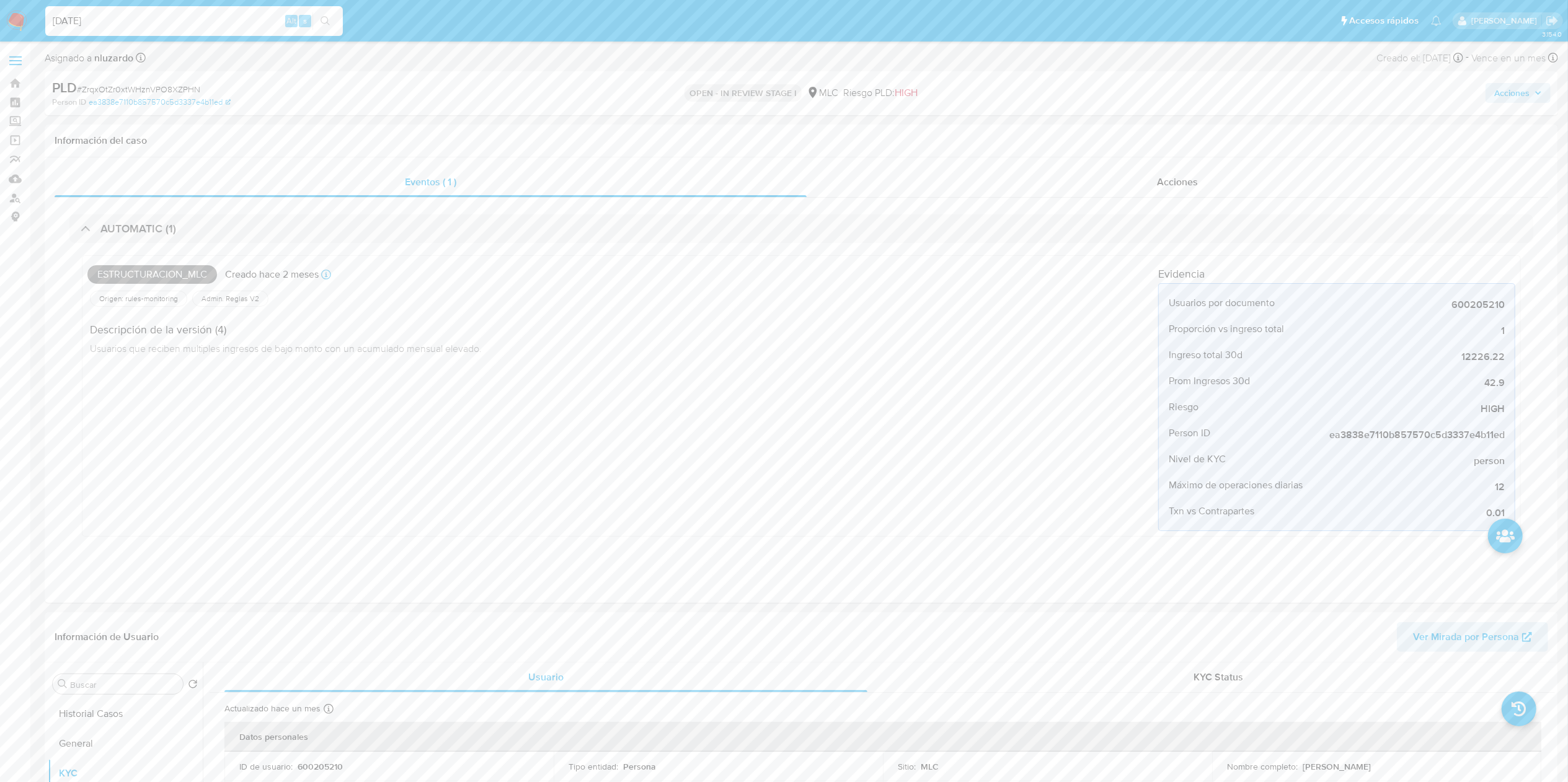
type input "[DATE]"
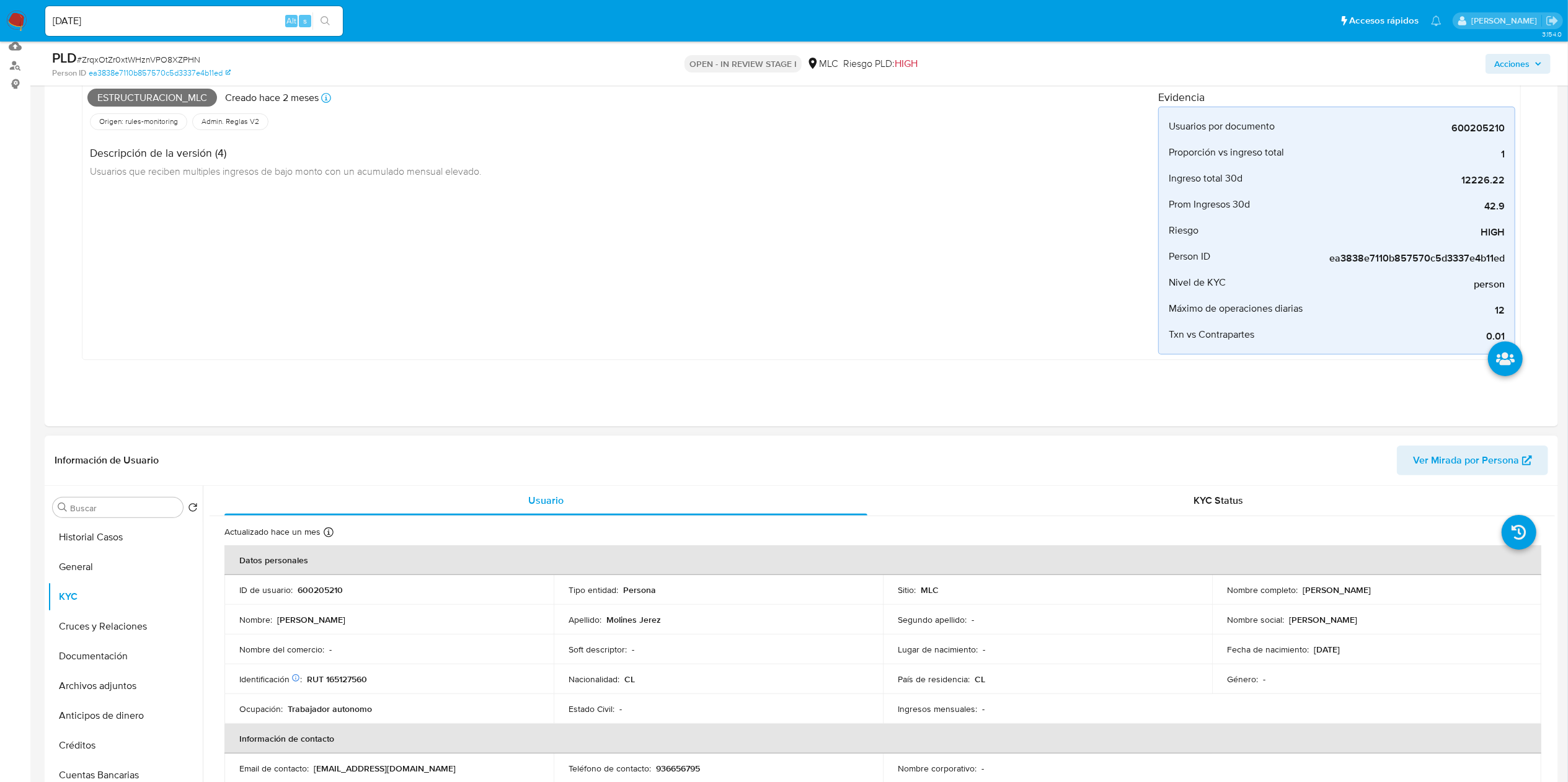
scroll to position [248, 0]
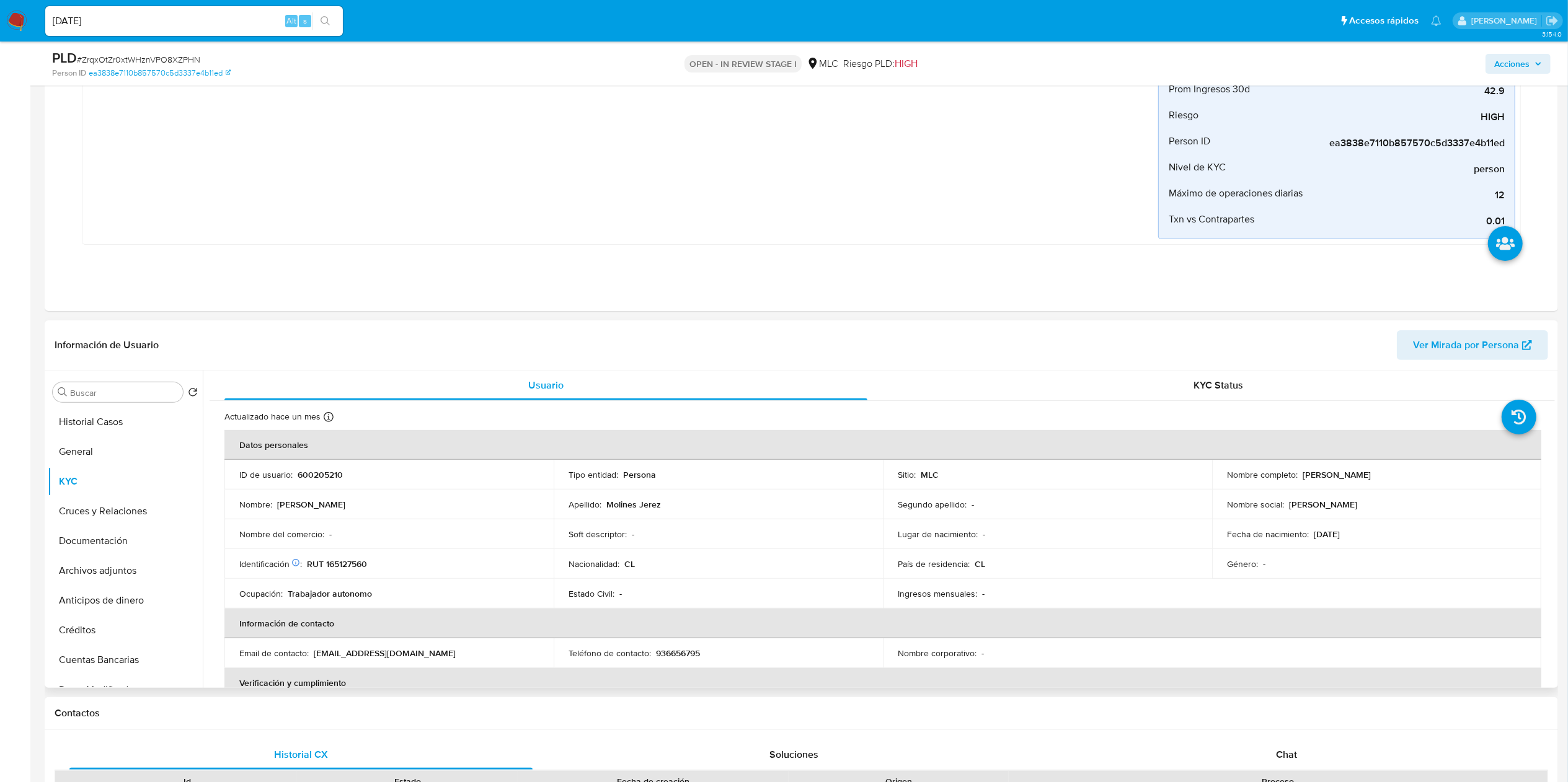
click at [630, 390] on td "Estado Civil : -" at bounding box center [718, 593] width 330 height 29
click at [793, 390] on p "[PERSON_NAME]" at bounding box center [1336, 474] width 68 height 11
drag, startPoint x: 1393, startPoint y: 479, endPoint x: 1421, endPoint y: 479, distance: 28.0
click at [793, 390] on div "Nombre completo : [PERSON_NAME]" at bounding box center [1376, 474] width 299 height 11
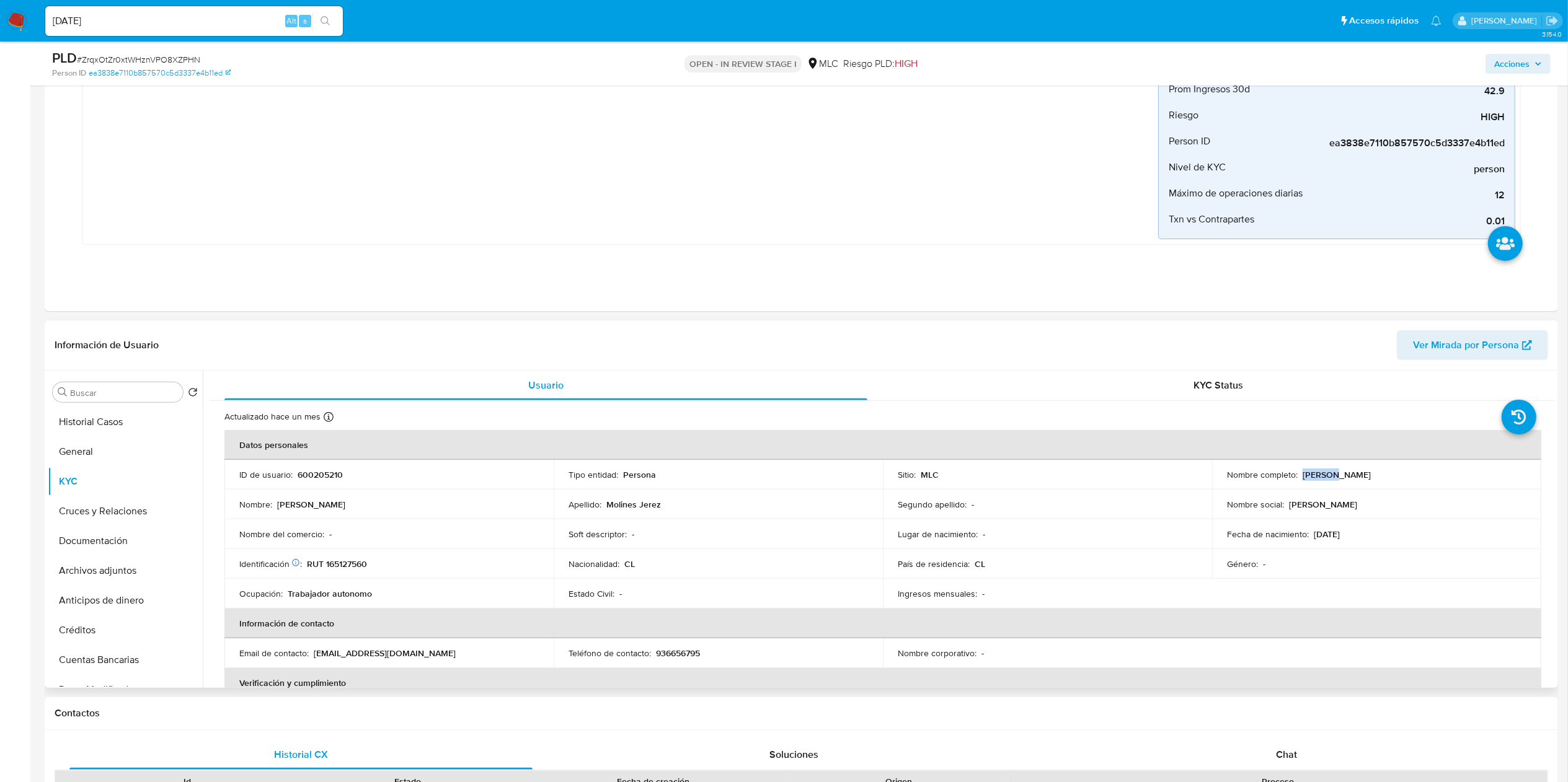
copy p "[PERSON_NAME]"
click at [361, 390] on p "RUT 165127560" at bounding box center [336, 564] width 60 height 11
copy p "165127560"
click at [361, 390] on p "RUT 165127560" at bounding box center [336, 564] width 60 height 11
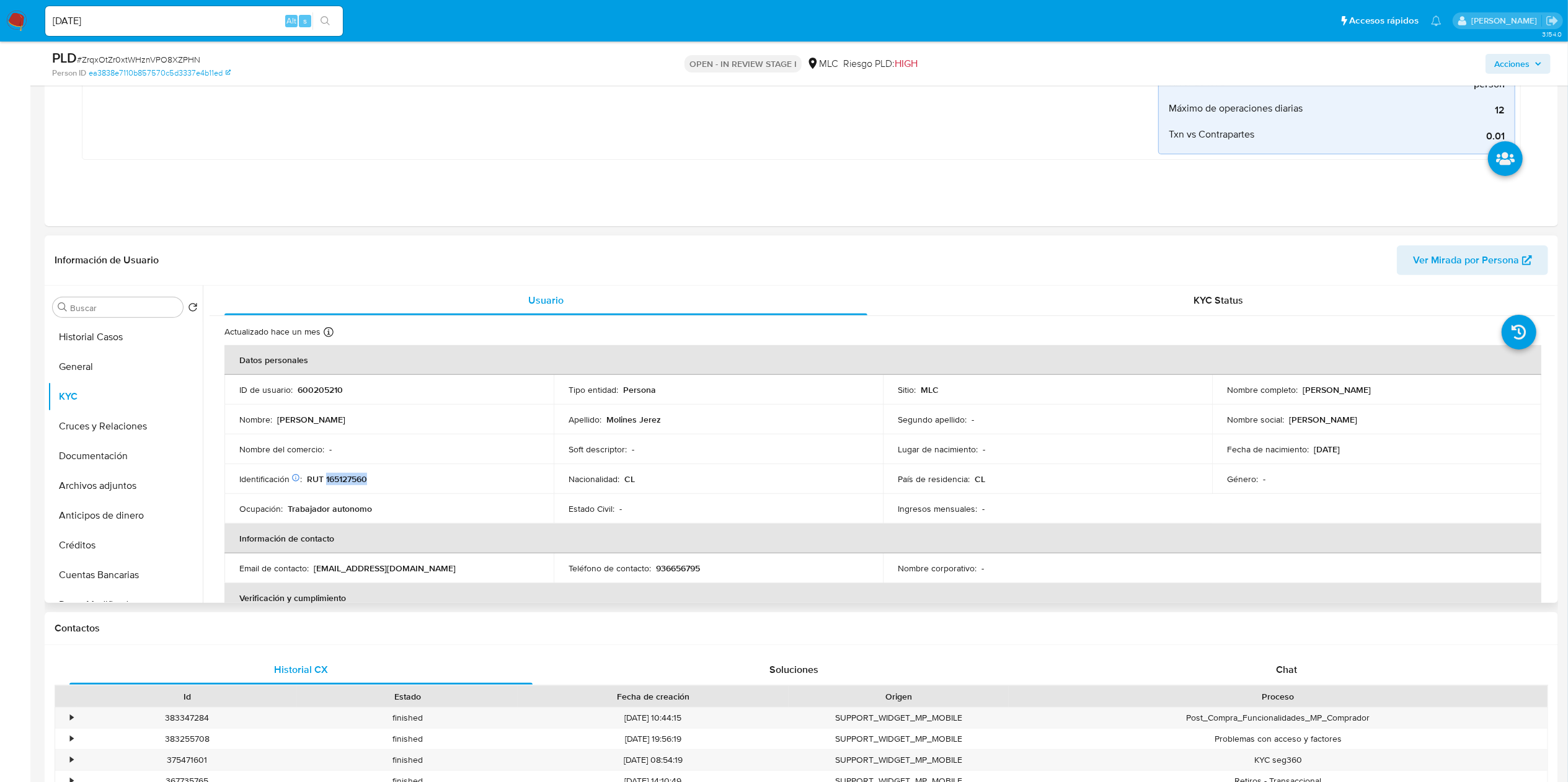
scroll to position [372, 0]
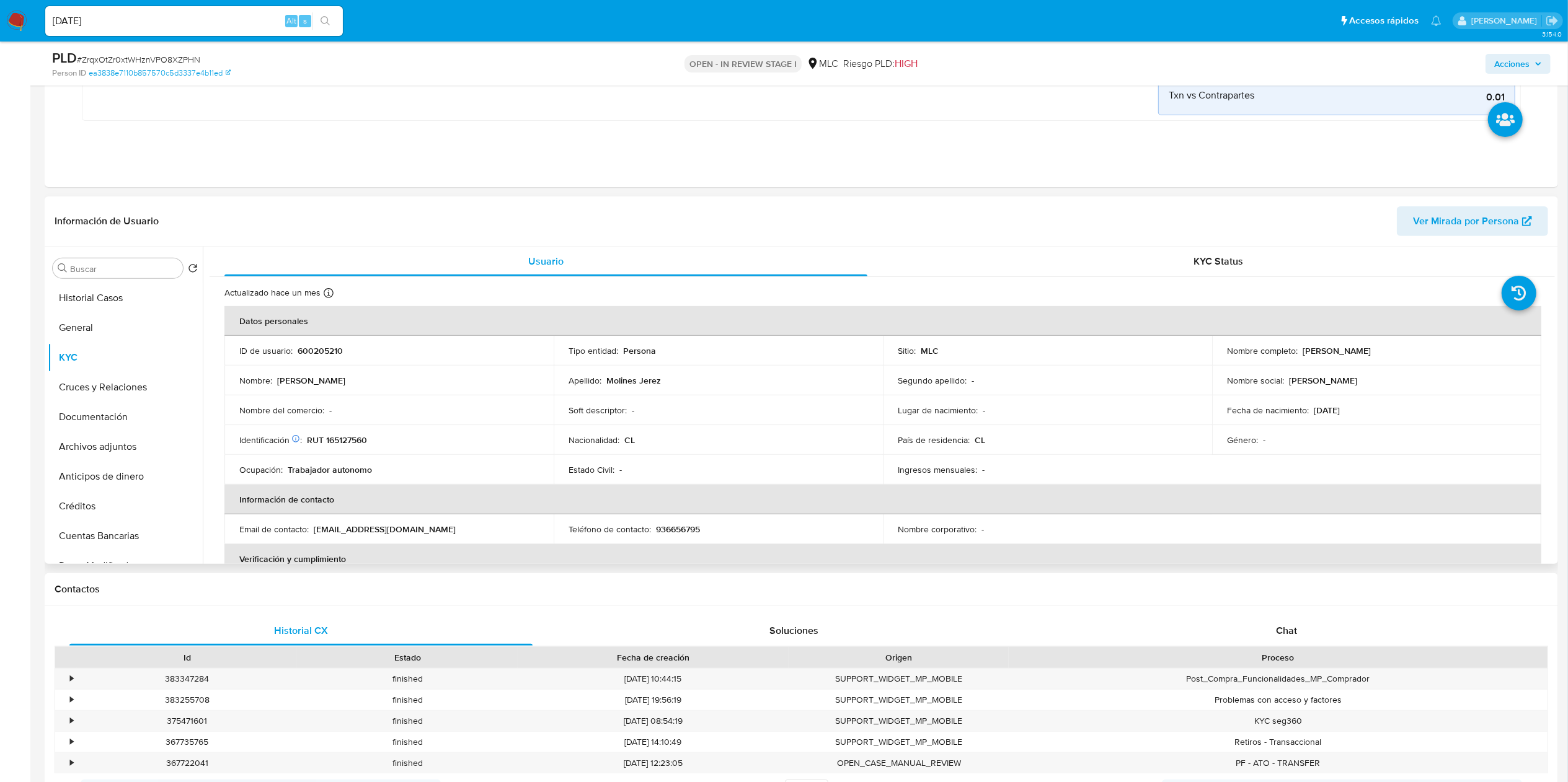
click at [793, 390] on td "Soft descriptor : -" at bounding box center [718, 410] width 330 height 29
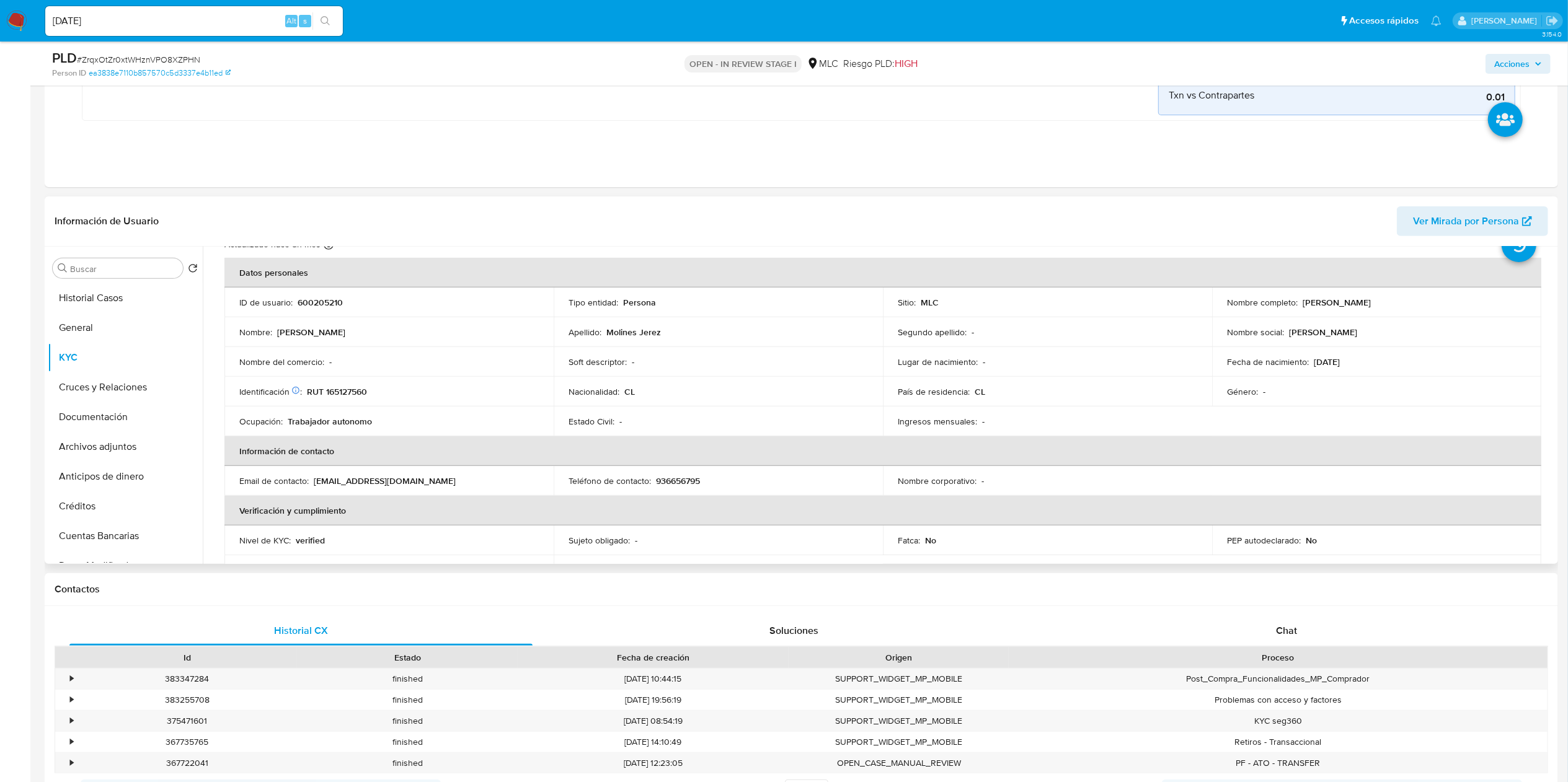
scroll to position [43, 0]
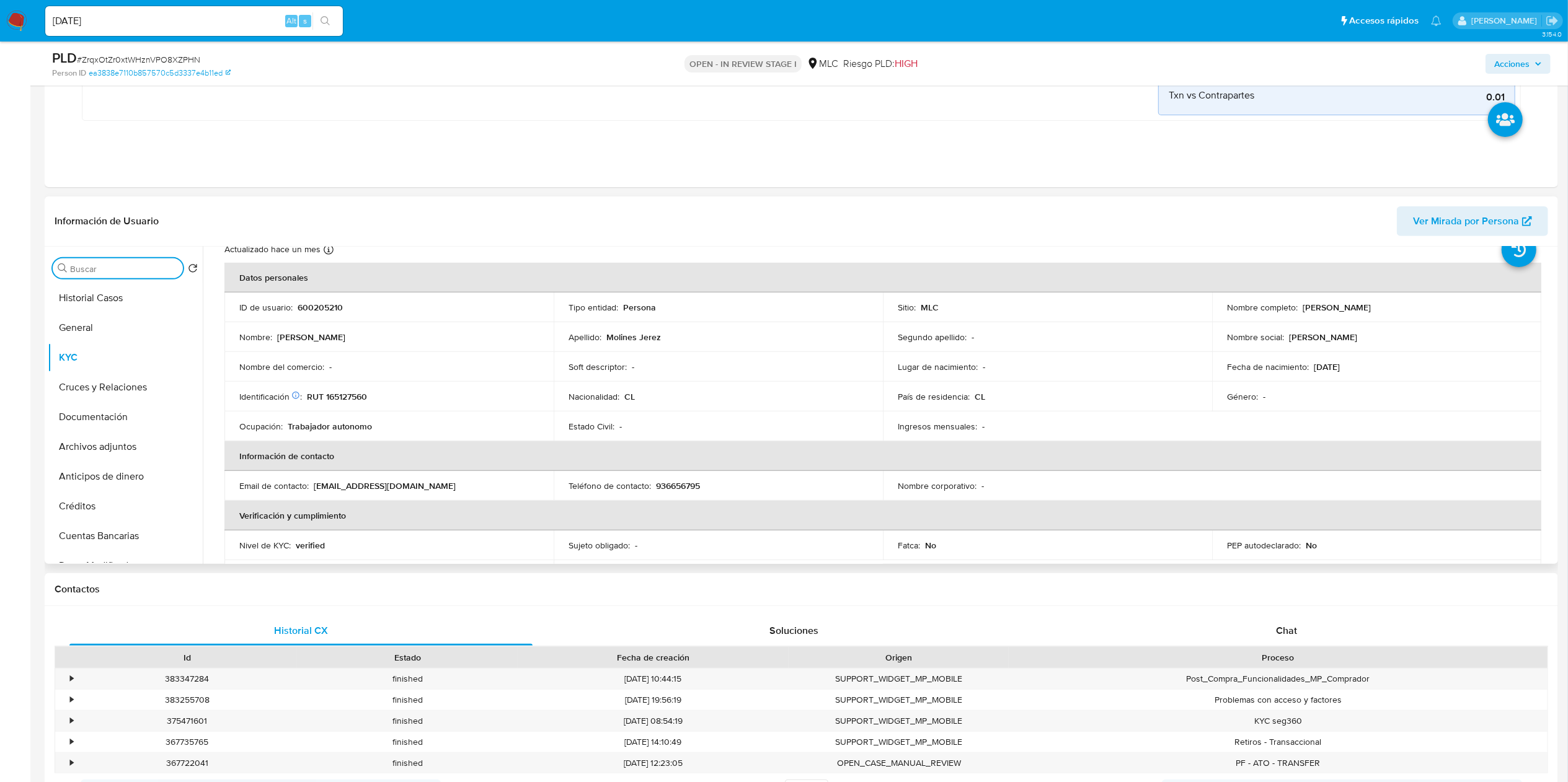
click at [105, 270] on input "Buscar" at bounding box center [124, 269] width 108 height 11
type input "cr"
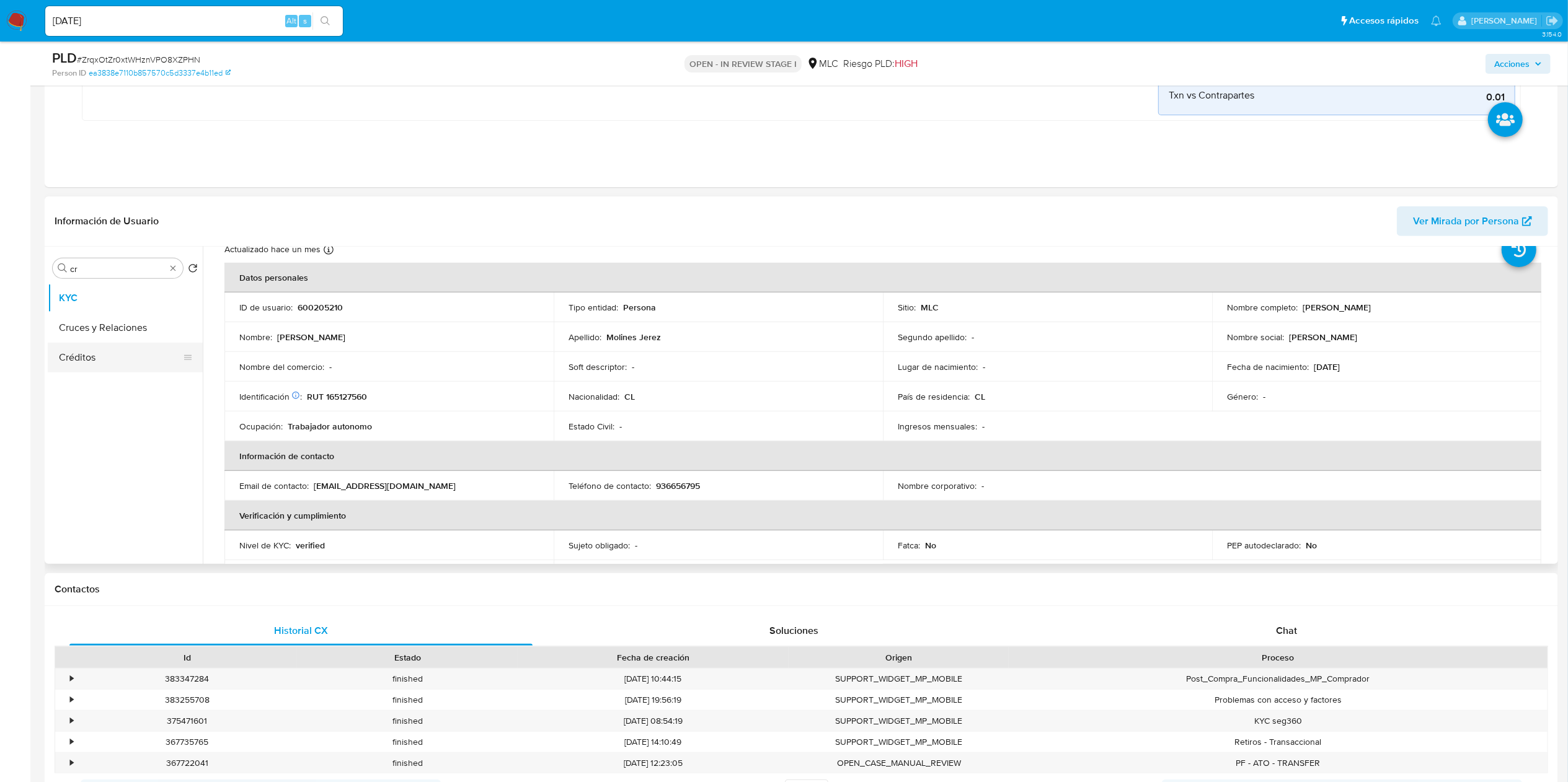
click at [105, 343] on button "Créditos" at bounding box center [121, 357] width 145 height 29
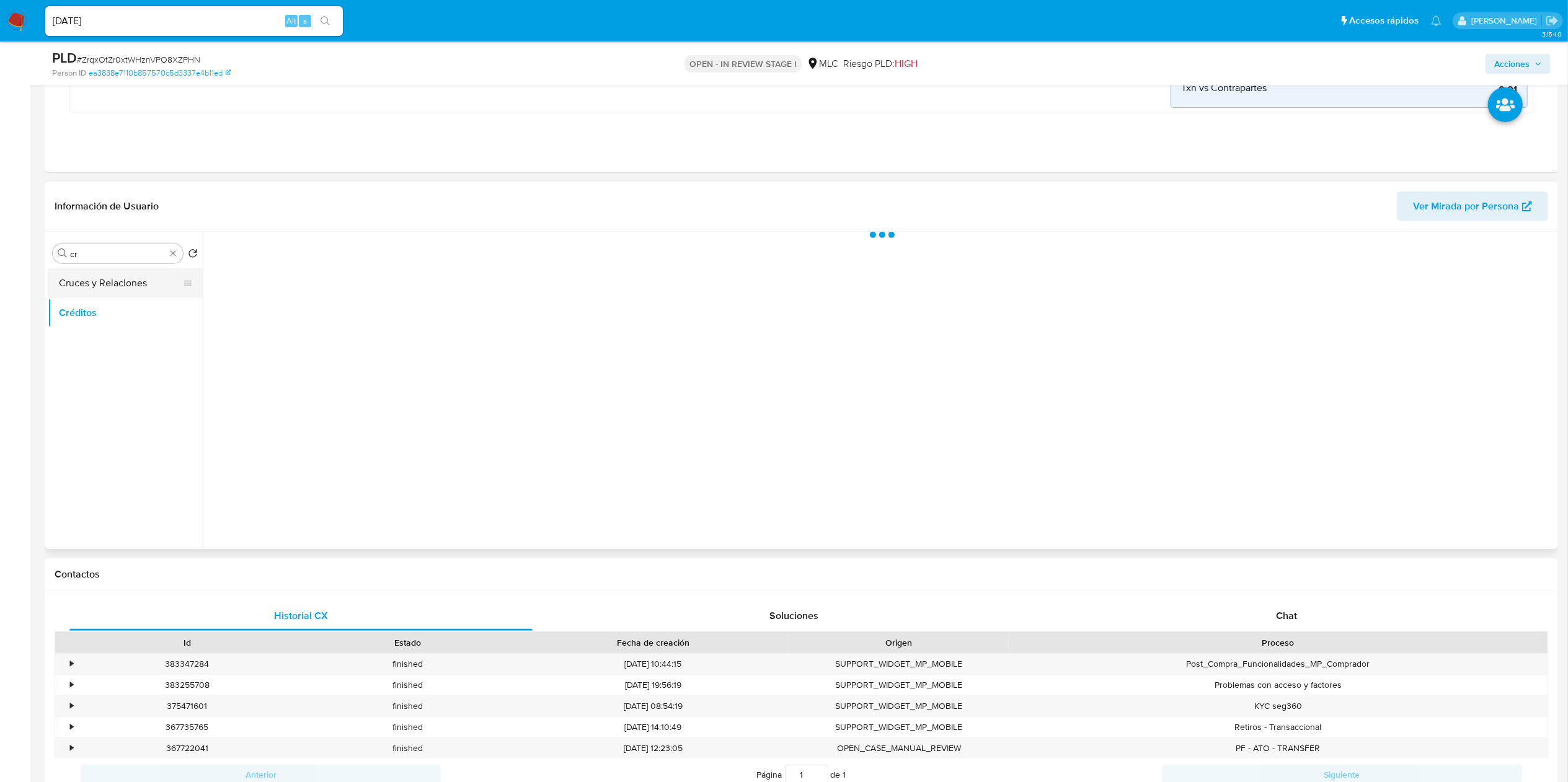
click at [124, 287] on button "Cruces y Relaciones" at bounding box center [121, 282] width 145 height 29
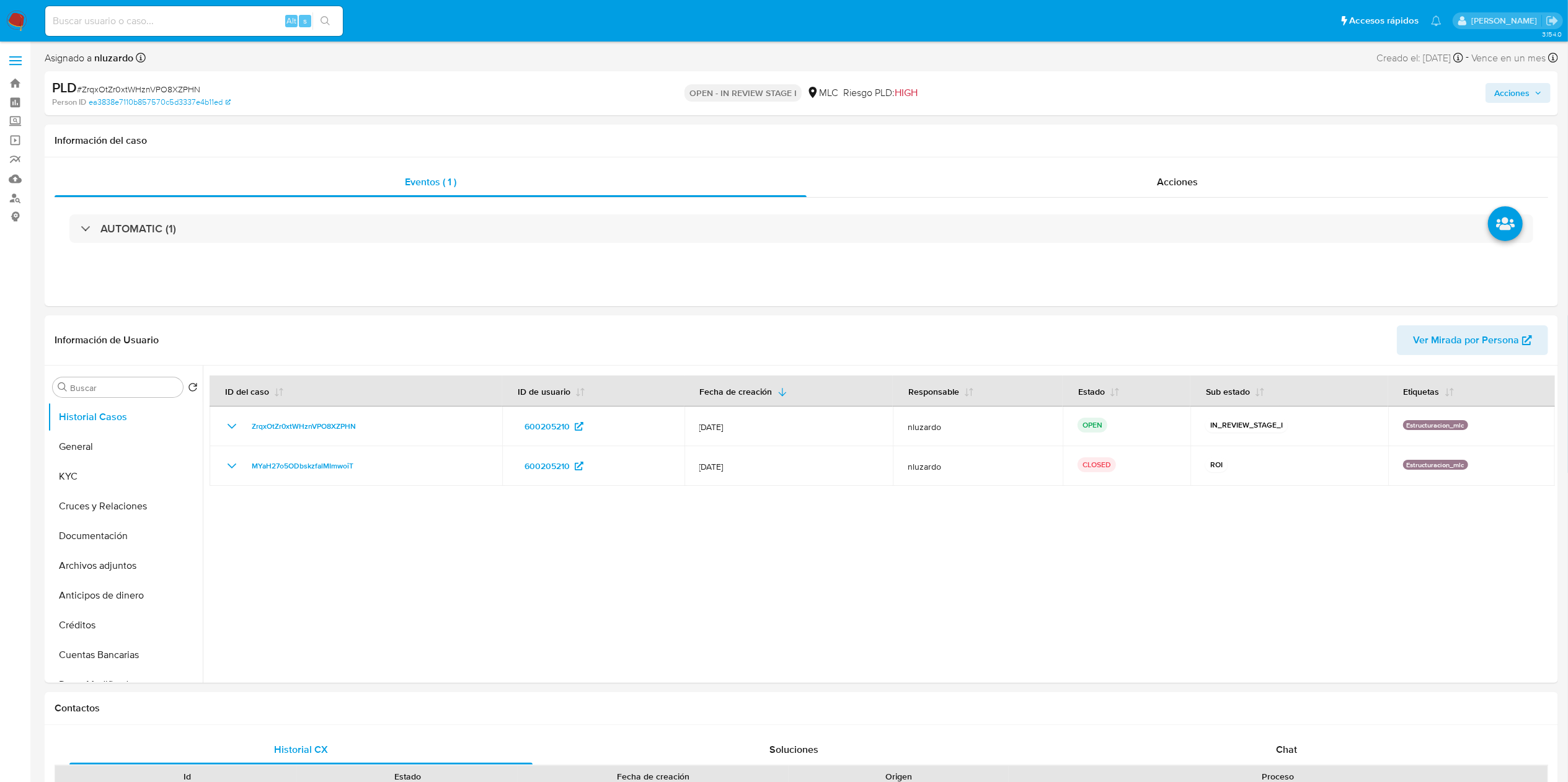
select select "10"
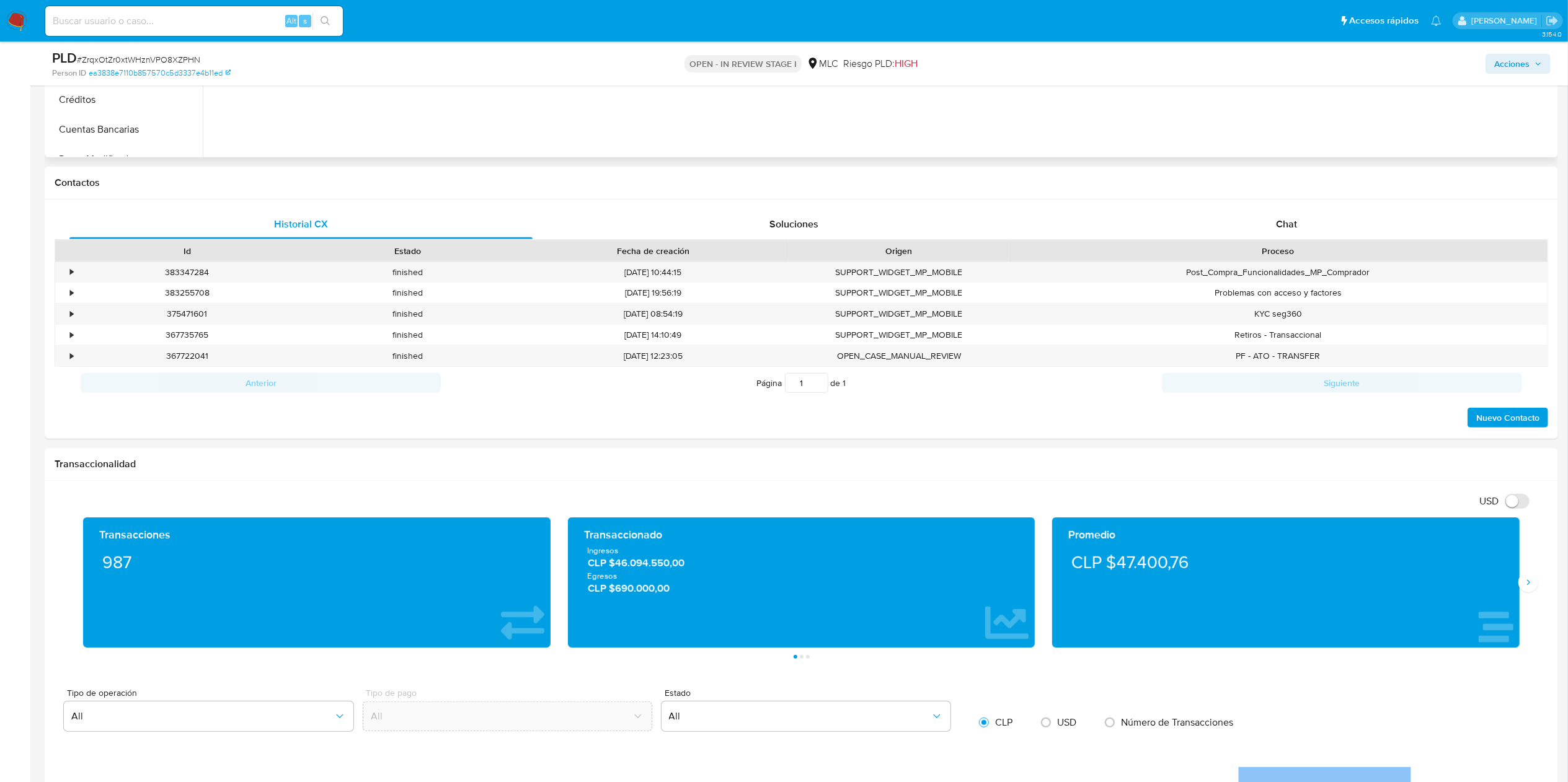
scroll to position [495, 0]
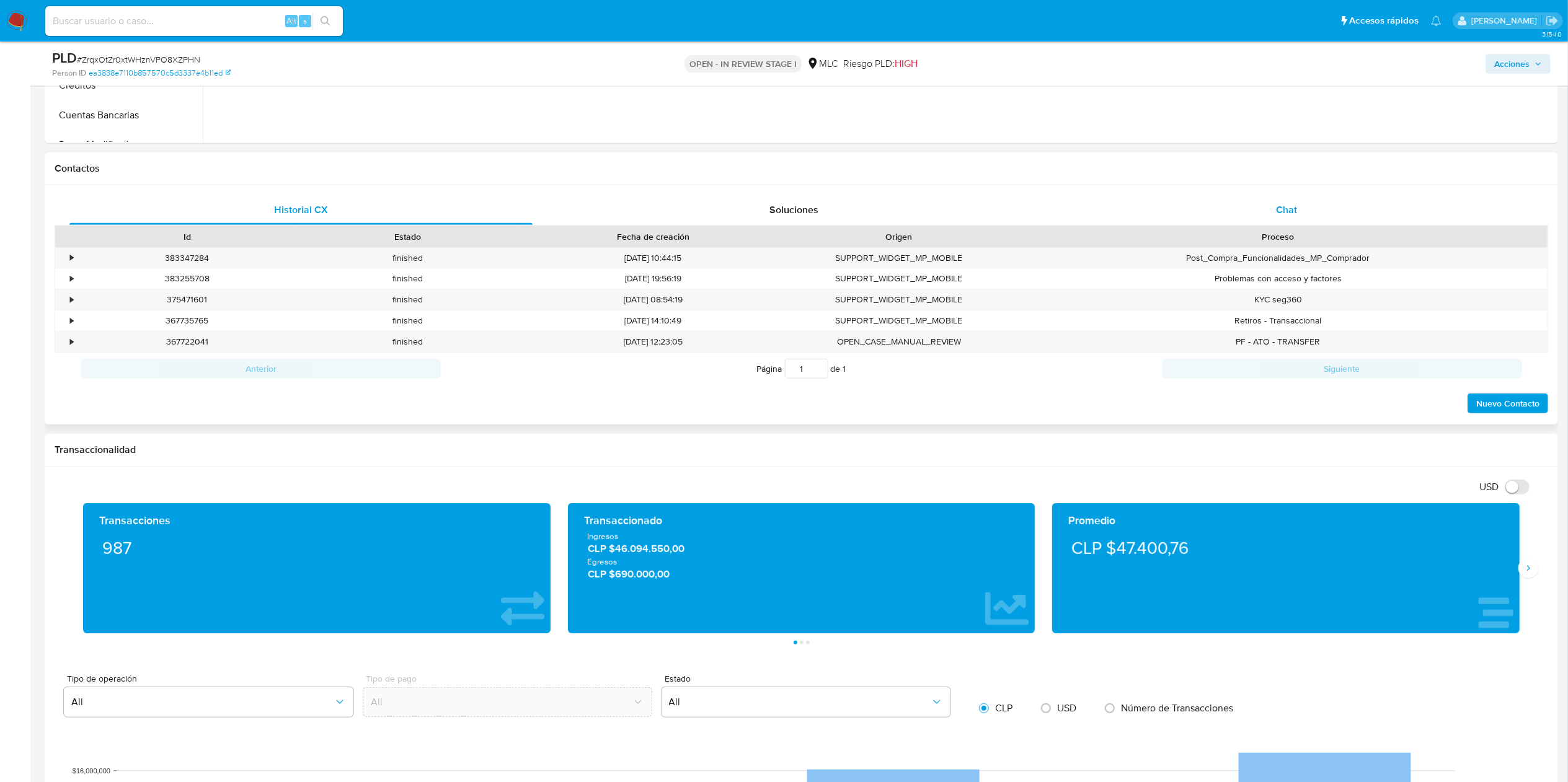
click at [1270, 210] on div "Chat" at bounding box center [1286, 210] width 463 height 29
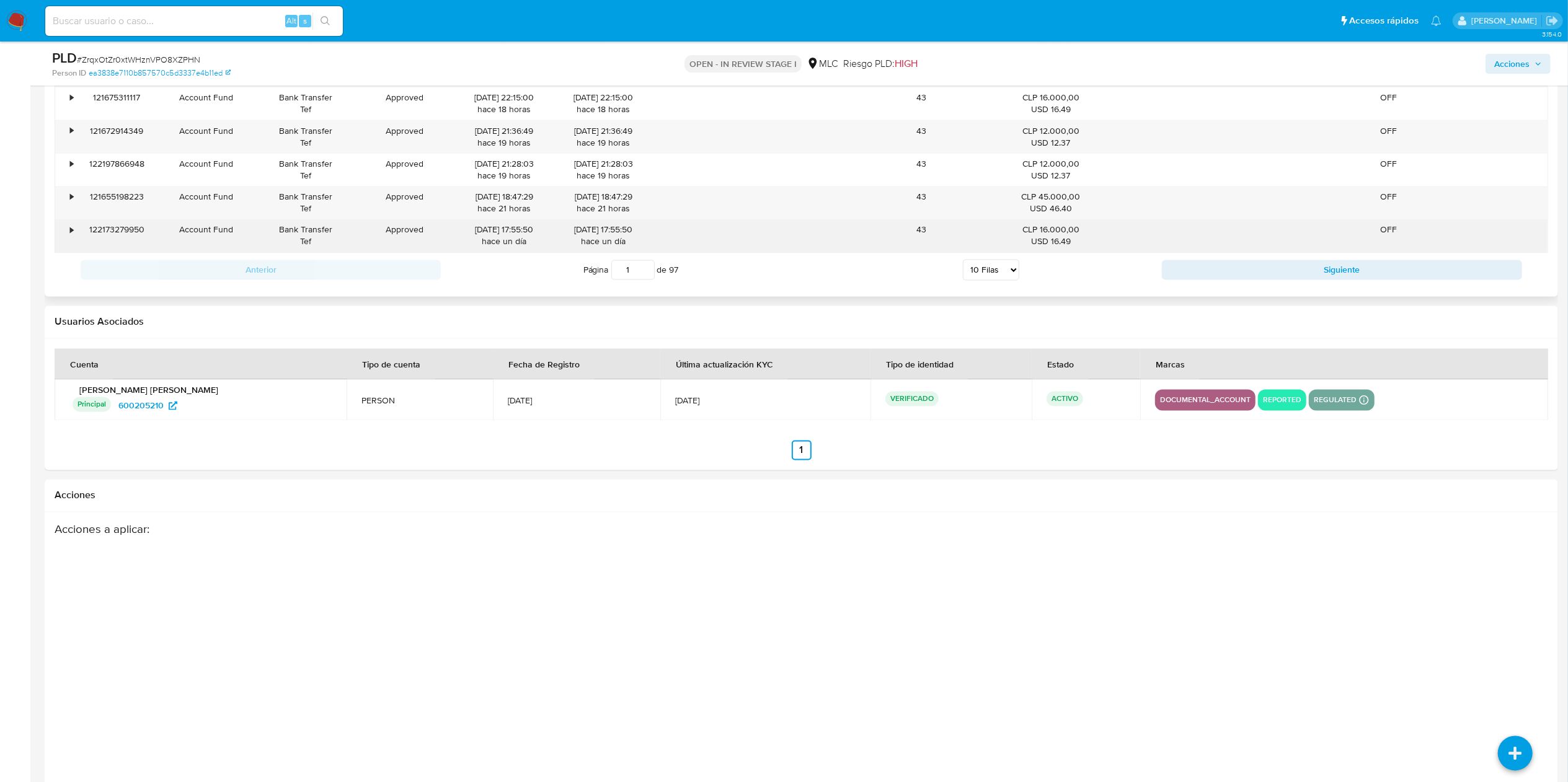
scroll to position [2189, 0]
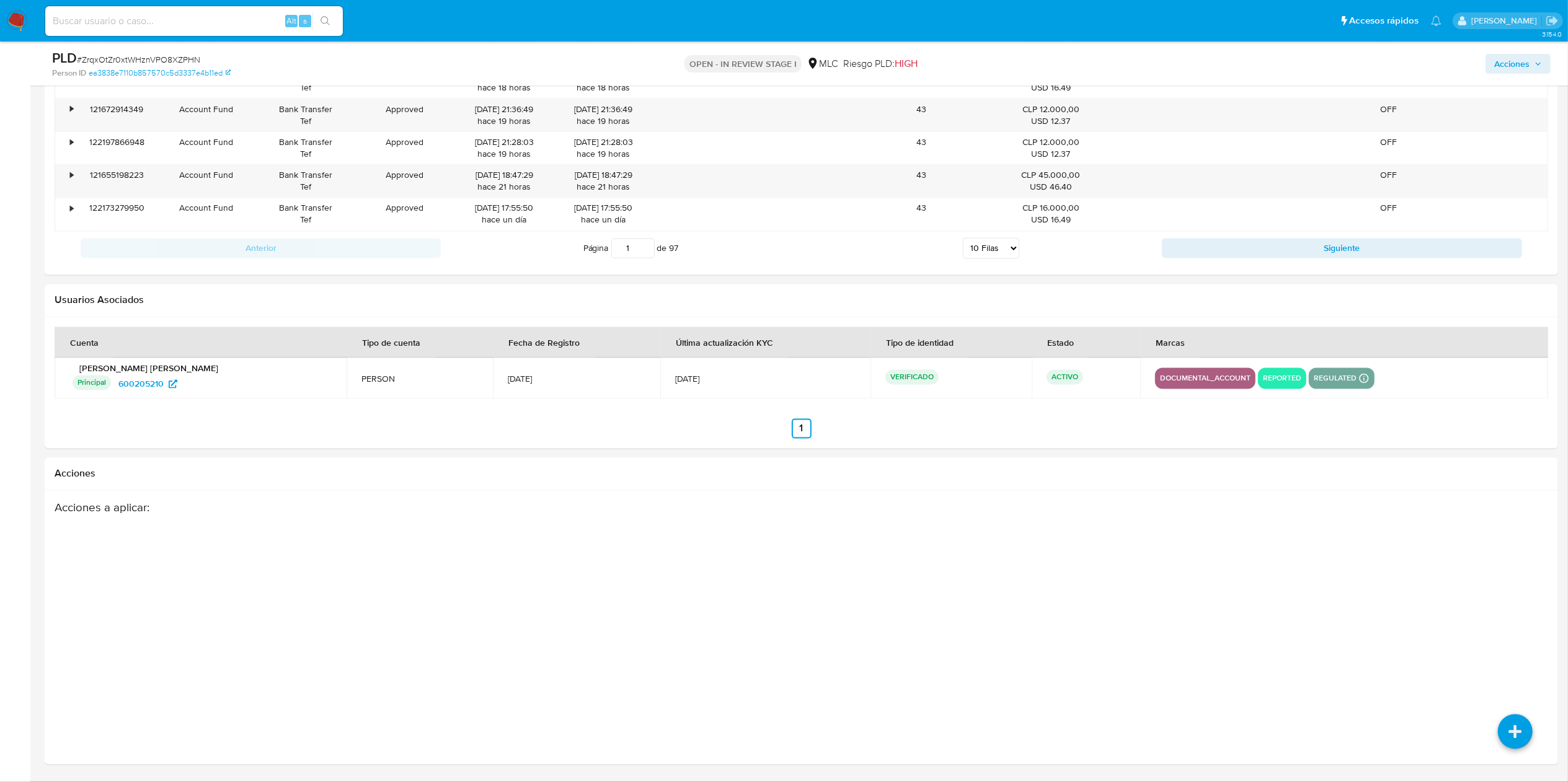
click at [1276, 373] on p "reported" at bounding box center [1281, 379] width 48 height 15
click at [1124, 510] on h3 "Acciones a aplicar :" at bounding box center [719, 507] width 1329 height 14
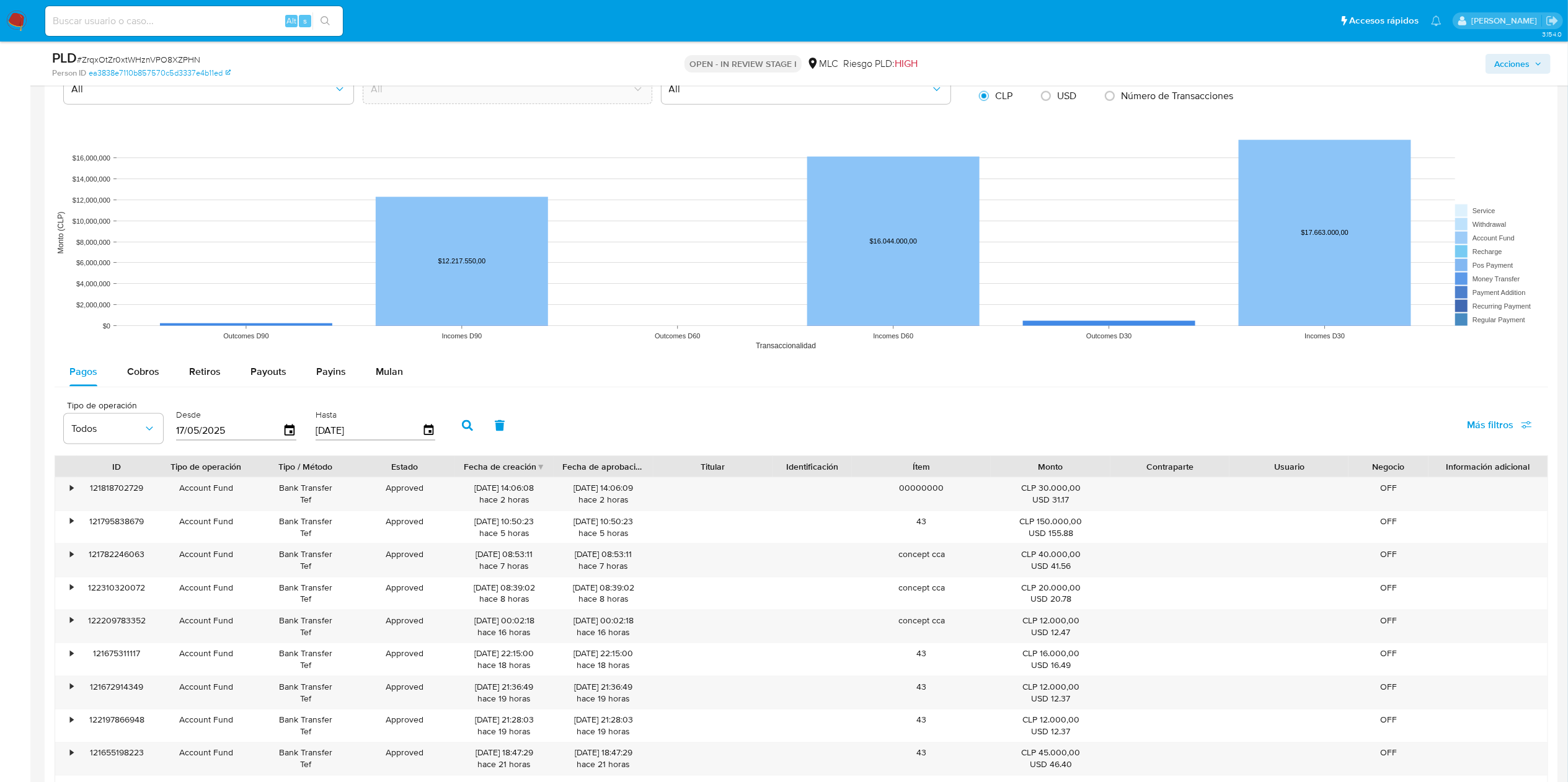
scroll to position [0, 0]
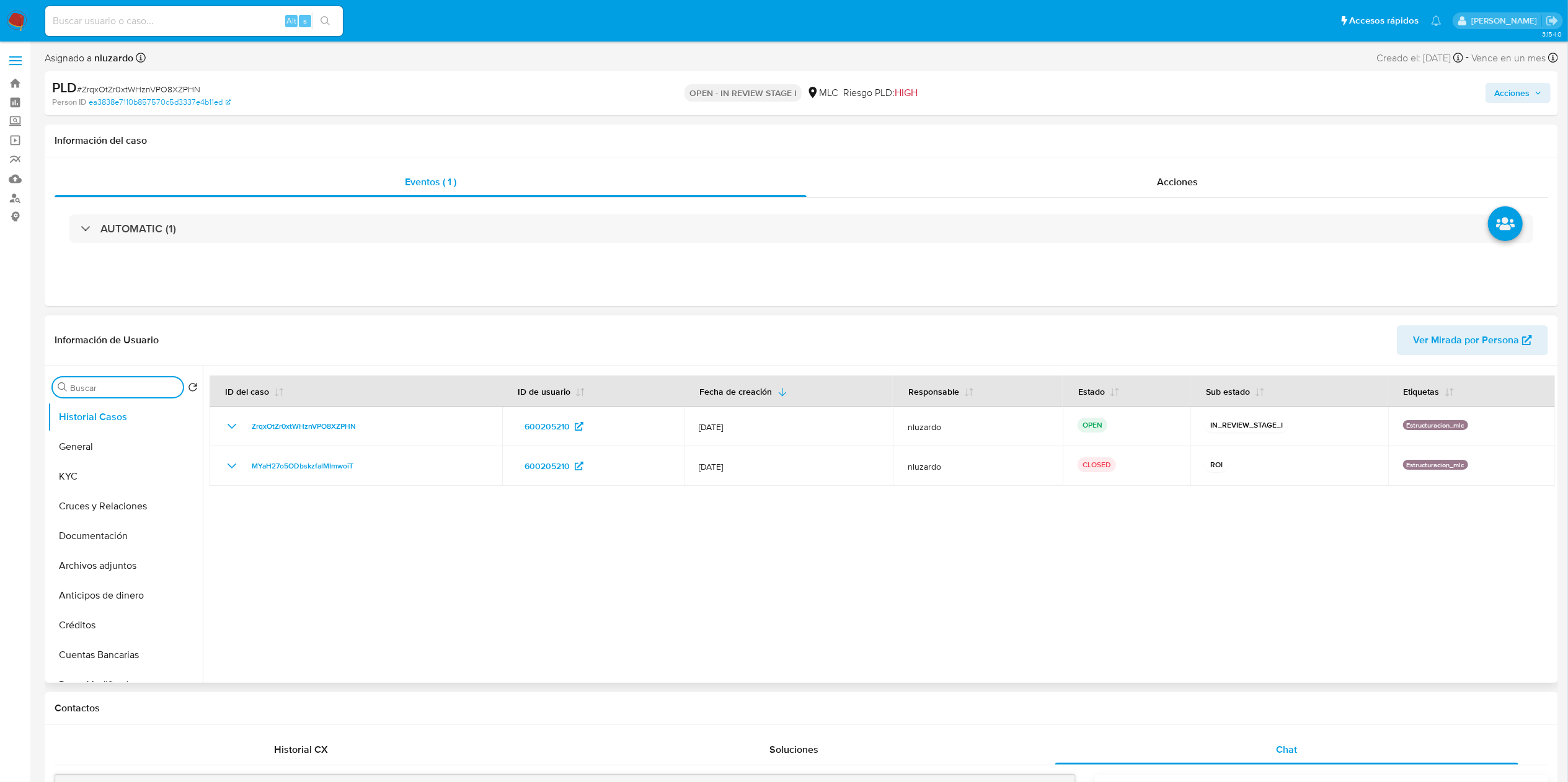
click at [98, 389] on input "Buscar" at bounding box center [124, 388] width 108 height 11
type input "cr"
click at [121, 439] on button "Cruces y Relaciones" at bounding box center [121, 447] width 145 height 29
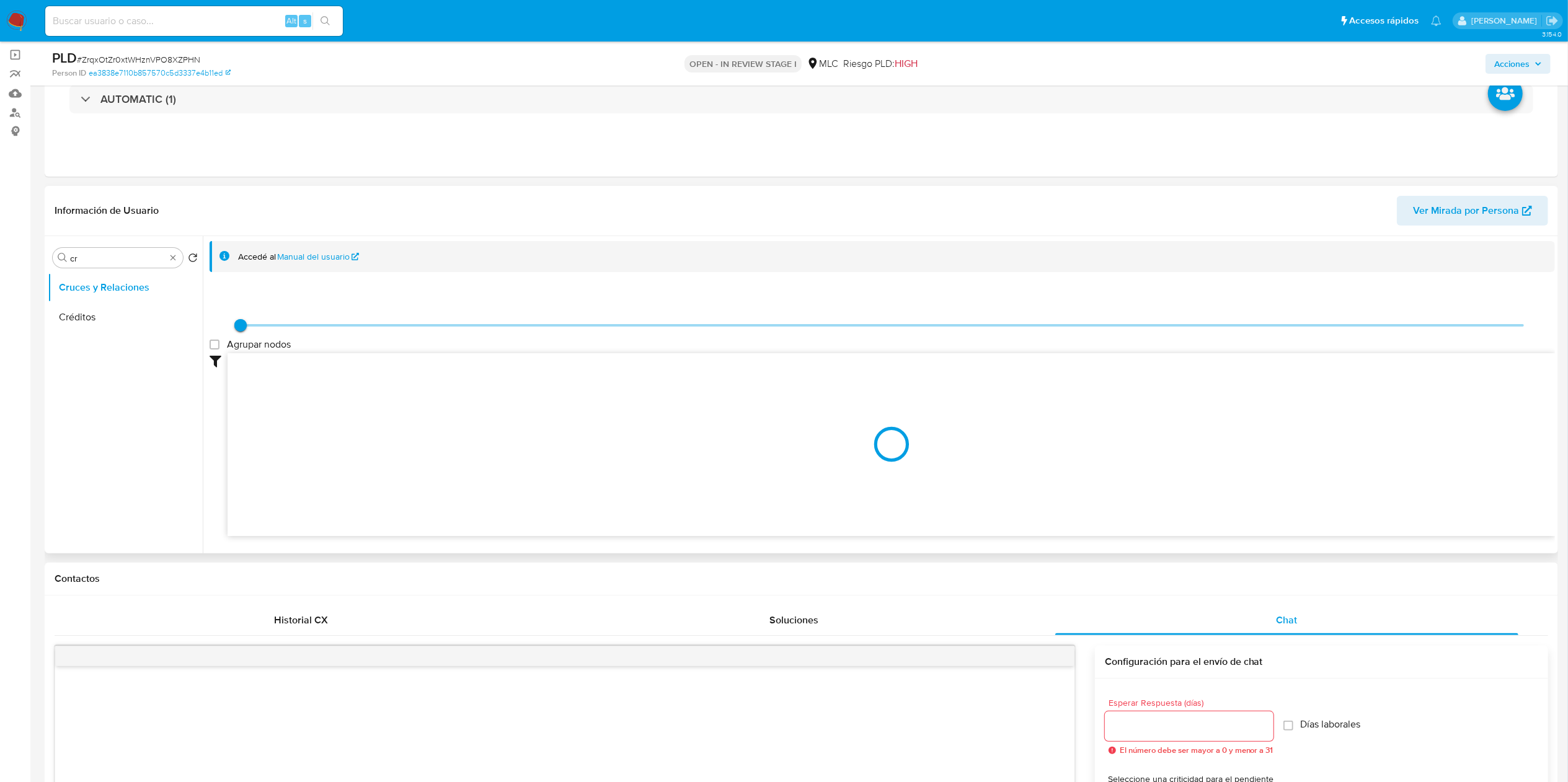
scroll to position [124, 0]
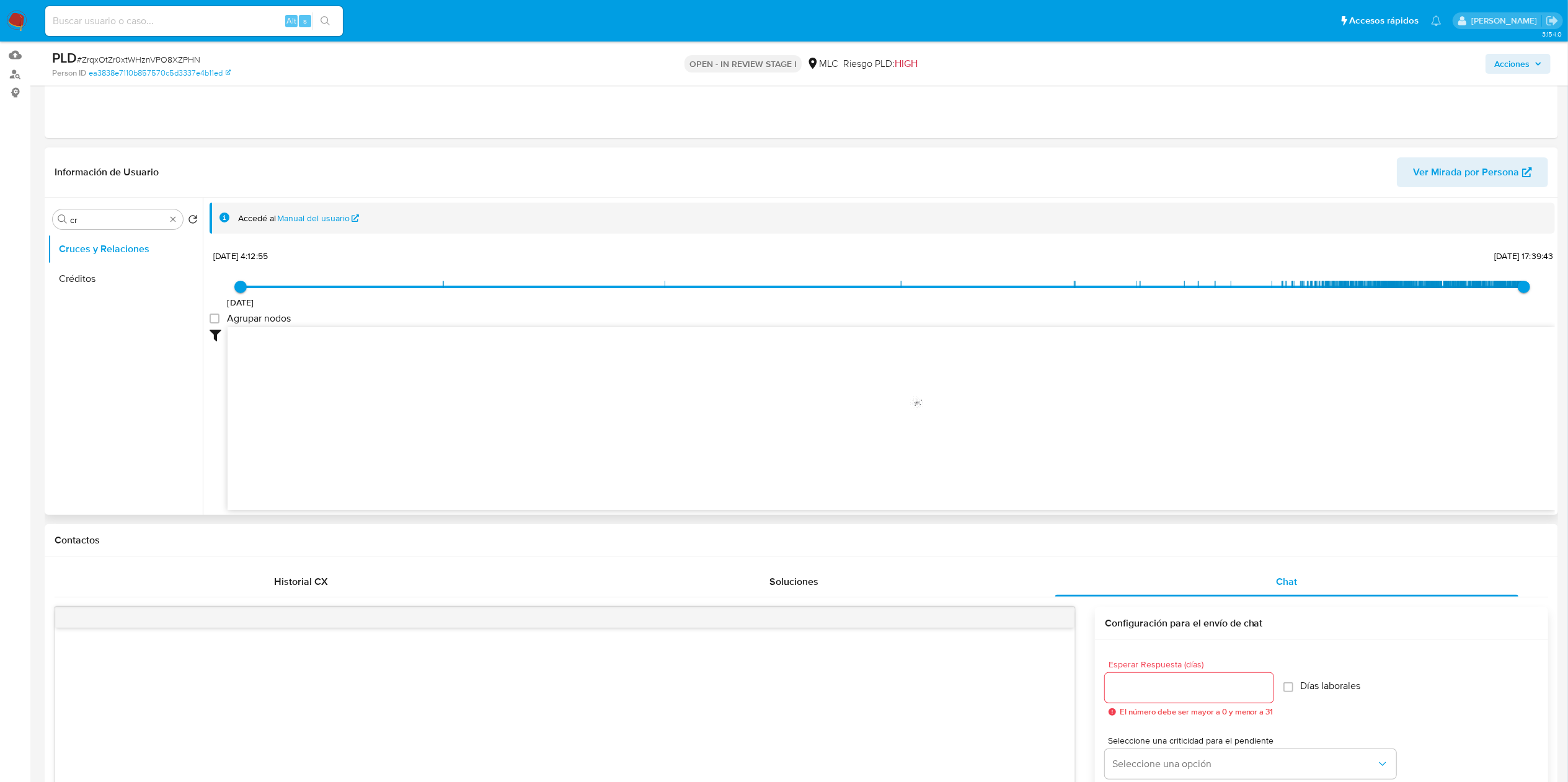
click at [883, 433] on icon "user-600205210  600205210 phone-fa89ca53c9a2974581e11c4ab2630ca7  phone-fa89c…" at bounding box center [891, 416] width 1328 height 179
drag, startPoint x: 821, startPoint y: 427, endPoint x: 856, endPoint y: 524, distance: 103.1
click at [809, 429] on icon "user-600205210  600205210 phone-fa89ca53c9a2974581e11c4ab2630ca7  phone-fa89c…" at bounding box center [891, 416] width 1328 height 179
click at [765, 448] on icon "user-600205210  600205210 phone-fa89ca53c9a2974581e11c4ab2630ca7  phone-fa89c…" at bounding box center [891, 416] width 1328 height 179
drag, startPoint x: 577, startPoint y: 401, endPoint x: 674, endPoint y: 415, distance: 98.0
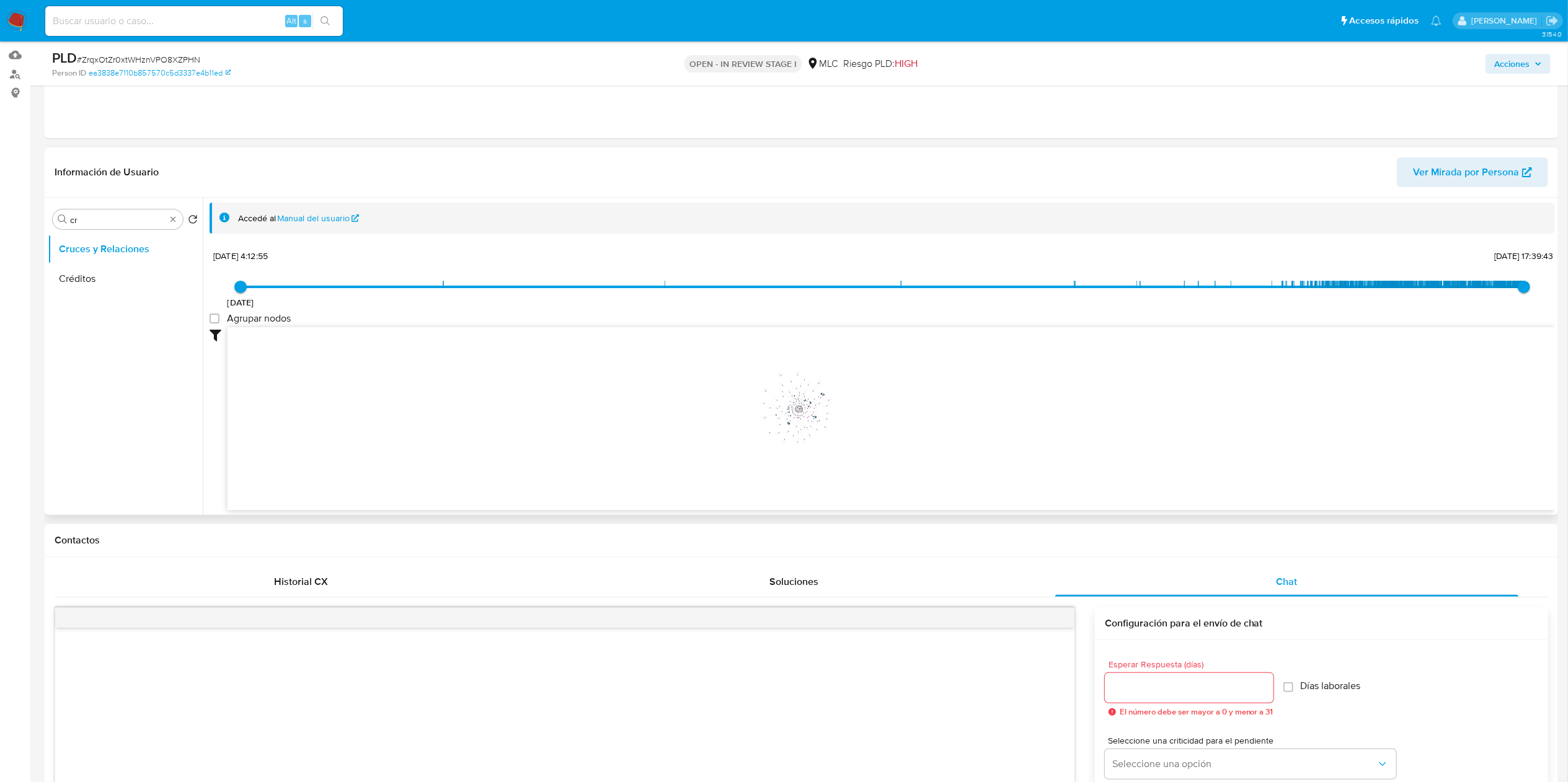
click at [660, 411] on icon "user-600205210  600205210 phone-fa89ca53c9a2974581e11c4ab2630ca7  phone-fa89c…" at bounding box center [891, 416] width 1328 height 179
click at [1000, 465] on icon "user-600205210  600205210 phone-fa89ca53c9a2974581e11c4ab2630ca7  phone-fa89c…" at bounding box center [891, 416] width 1328 height 179
click at [950, 430] on icon "user-600205210  600205210 phone-fa89ca53c9a2974581e11c4ab2630ca7  phone-fa89c…" at bounding box center [891, 416] width 1328 height 179
click at [1054, 415] on icon "user-600205210  600205210 phone-fa89ca53c9a2974581e11c4ab2630ca7  phone-fa89c…" at bounding box center [891, 416] width 1328 height 179
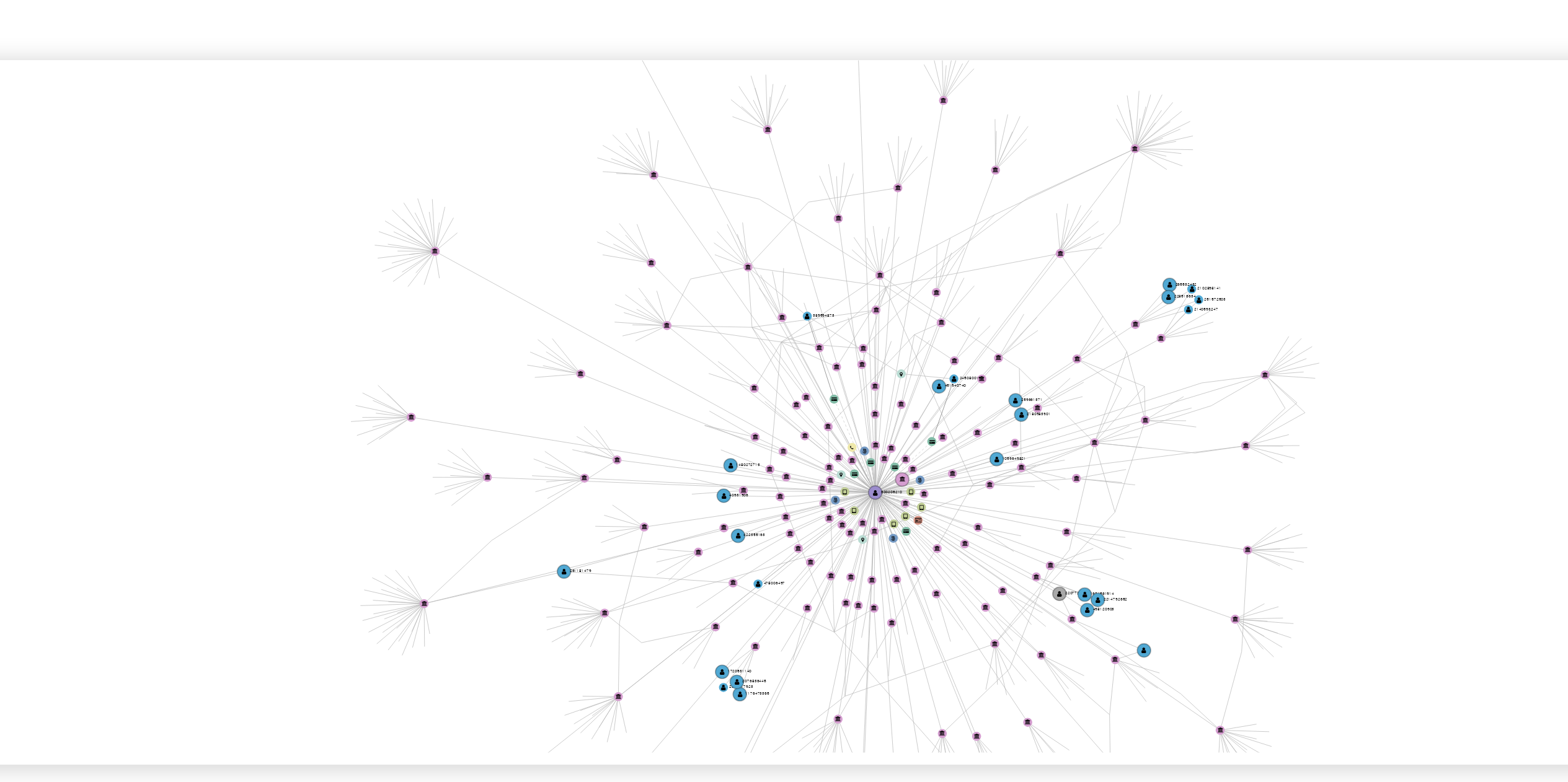
click at [944, 422] on icon "user-600205210  600205210 phone-fa89ca53c9a2974581e11c4ab2630ca7  phone-fa89c…" at bounding box center [891, 416] width 1328 height 179
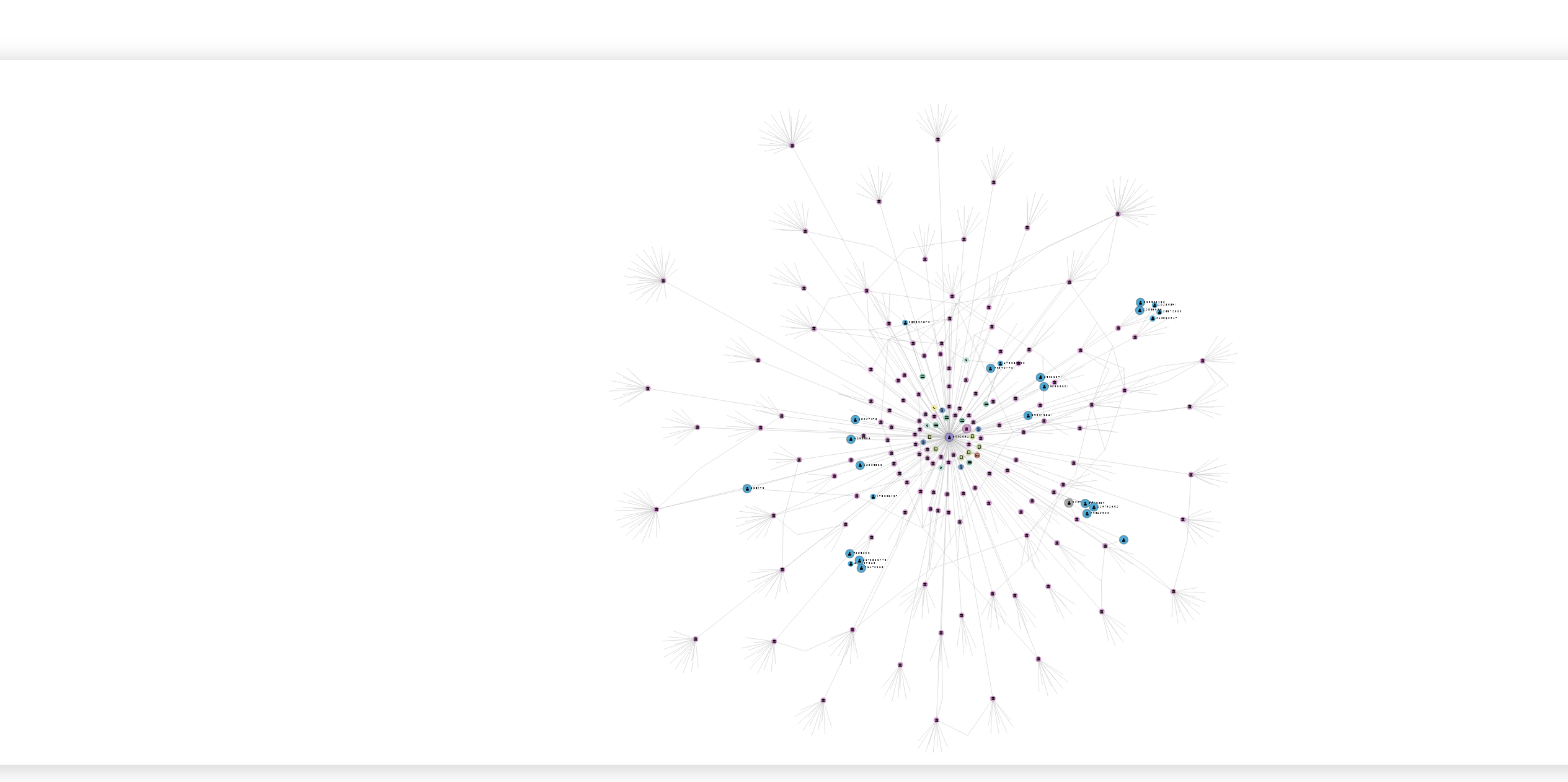
drag, startPoint x: 942, startPoint y: 419, endPoint x: 948, endPoint y: 381, distance: 38.5
click at [907, 414] on icon "user-600205210  600205210 phone-fa89ca53c9a2974581e11c4ab2630ca7  phone-fa89c…" at bounding box center [891, 416] width 1328 height 179
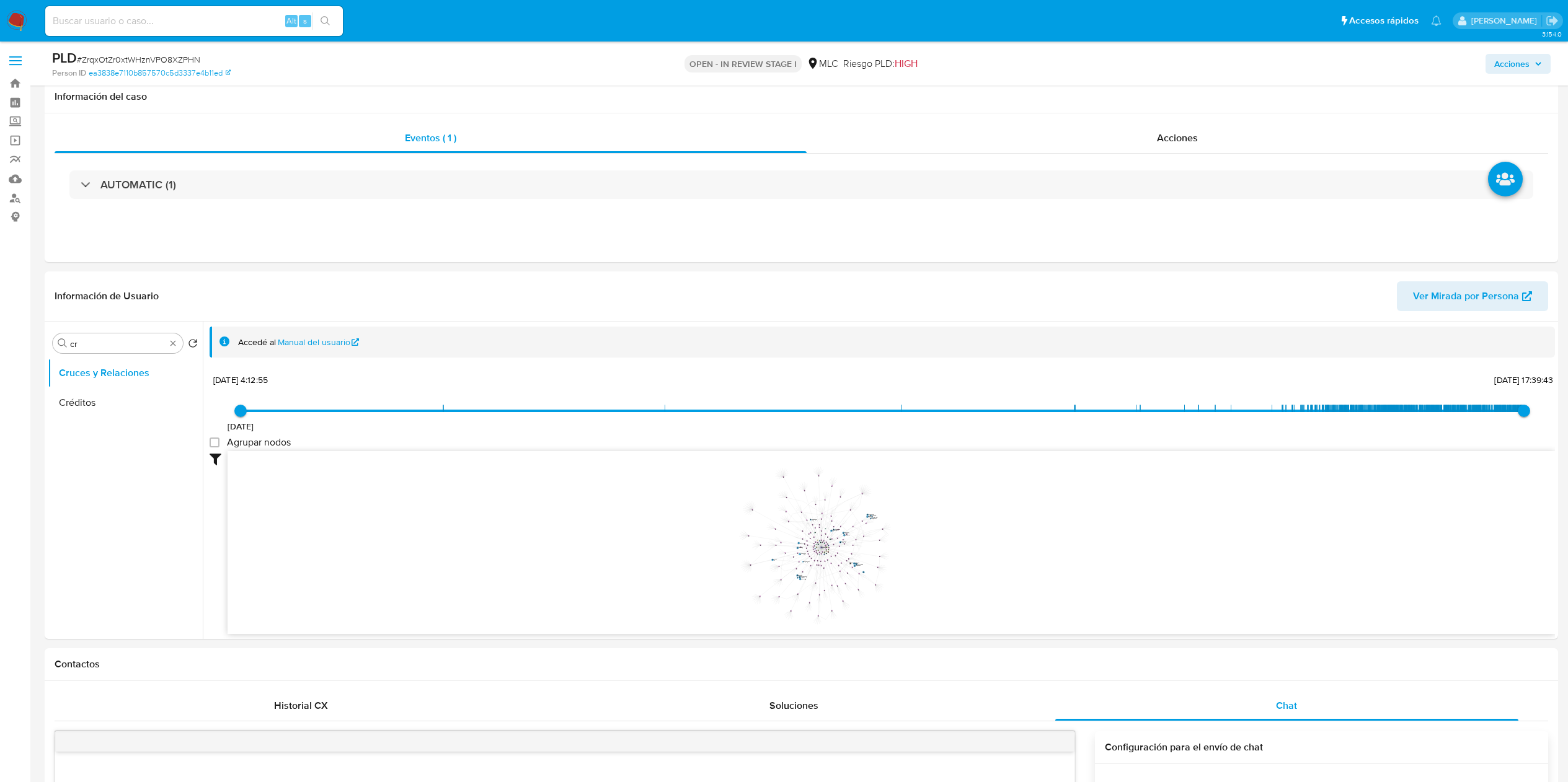
select select "10"
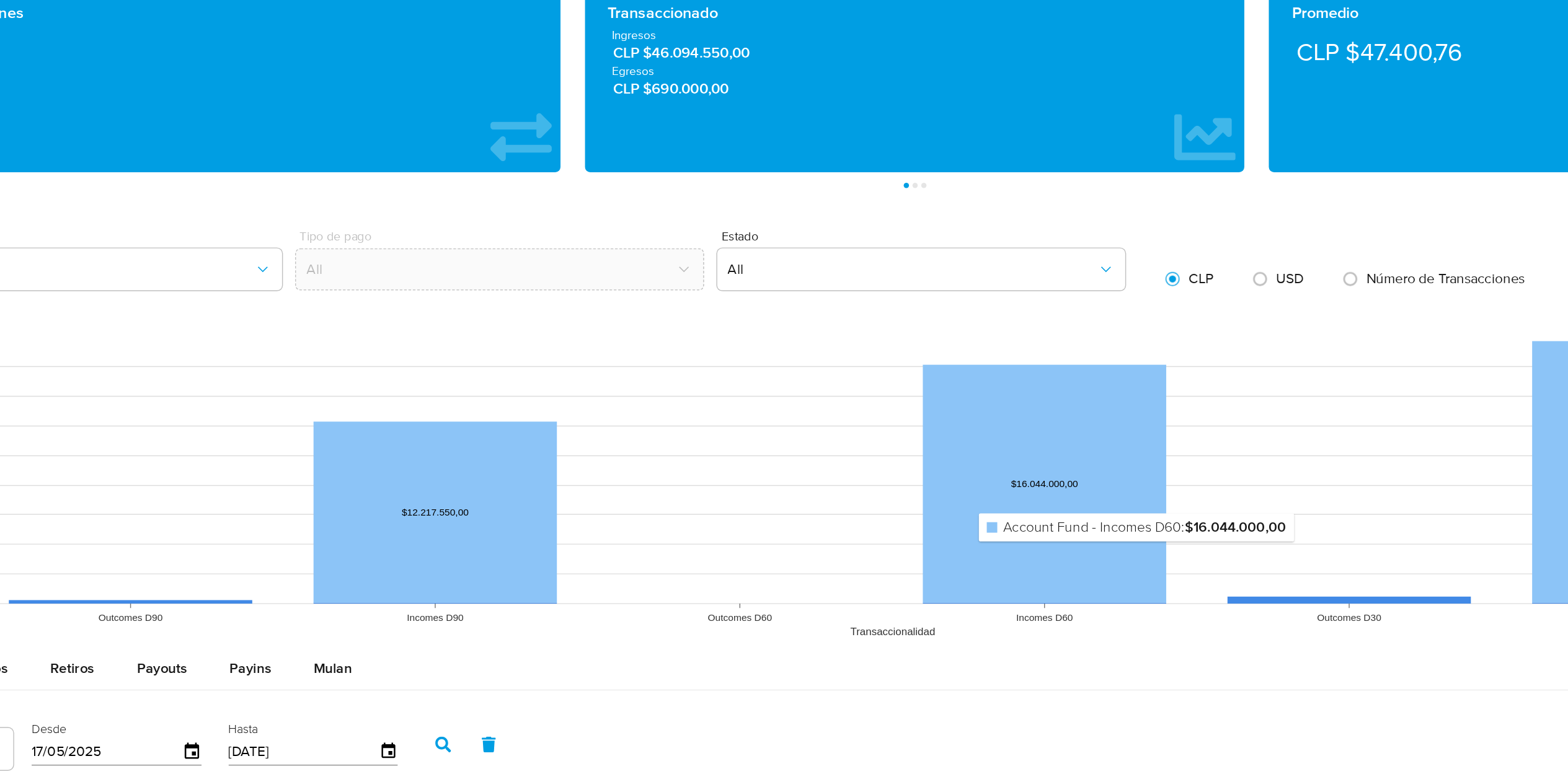
scroll to position [1627, 0]
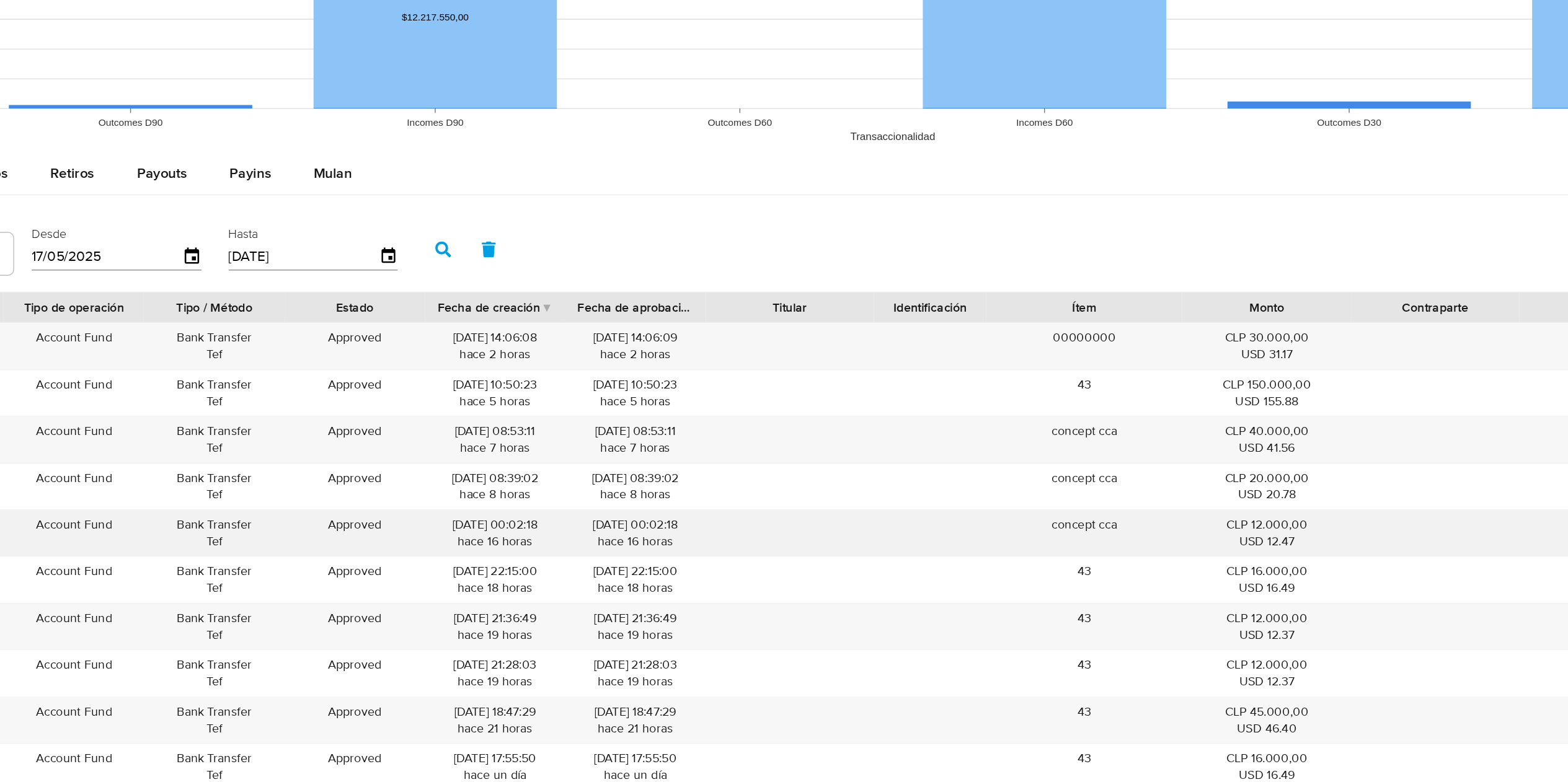
click at [958, 614] on div "concept cca" at bounding box center [921, 605] width 139 height 32
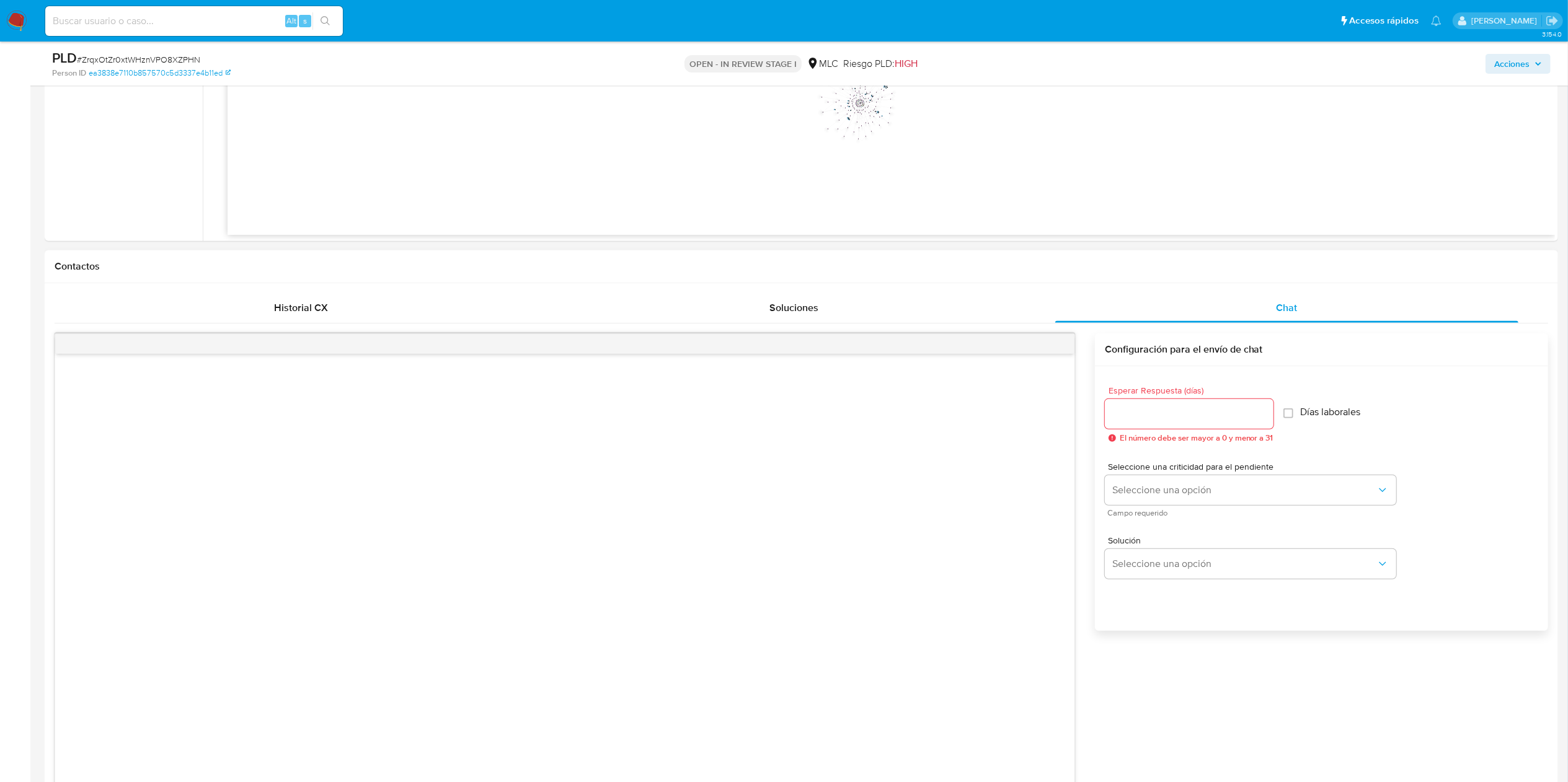
scroll to position [140, 0]
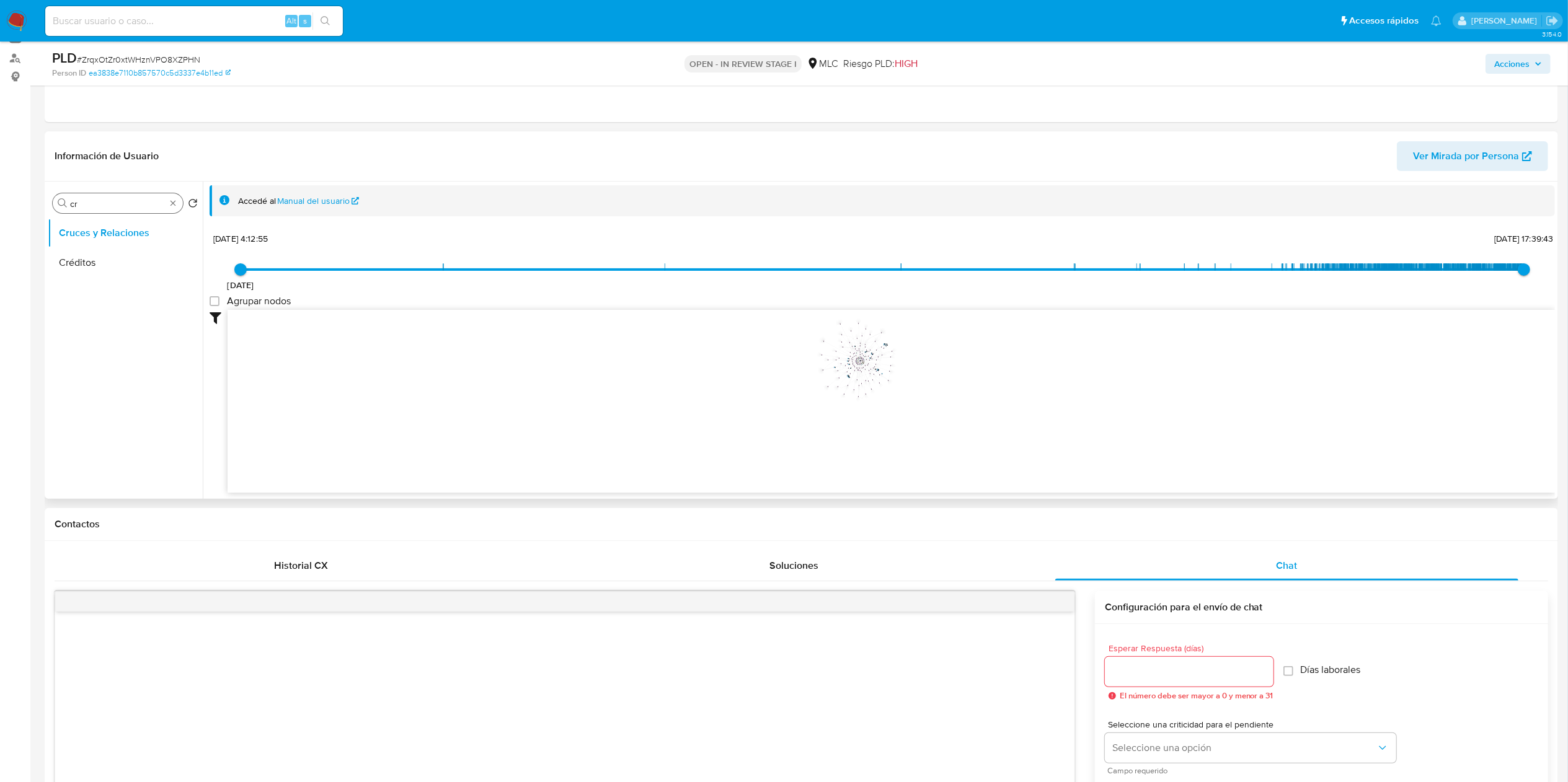
click at [127, 202] on input "cr" at bounding box center [117, 203] width 95 height 11
type input "DOC"
click at [87, 253] on button "Documentación" at bounding box center [121, 262] width 145 height 29
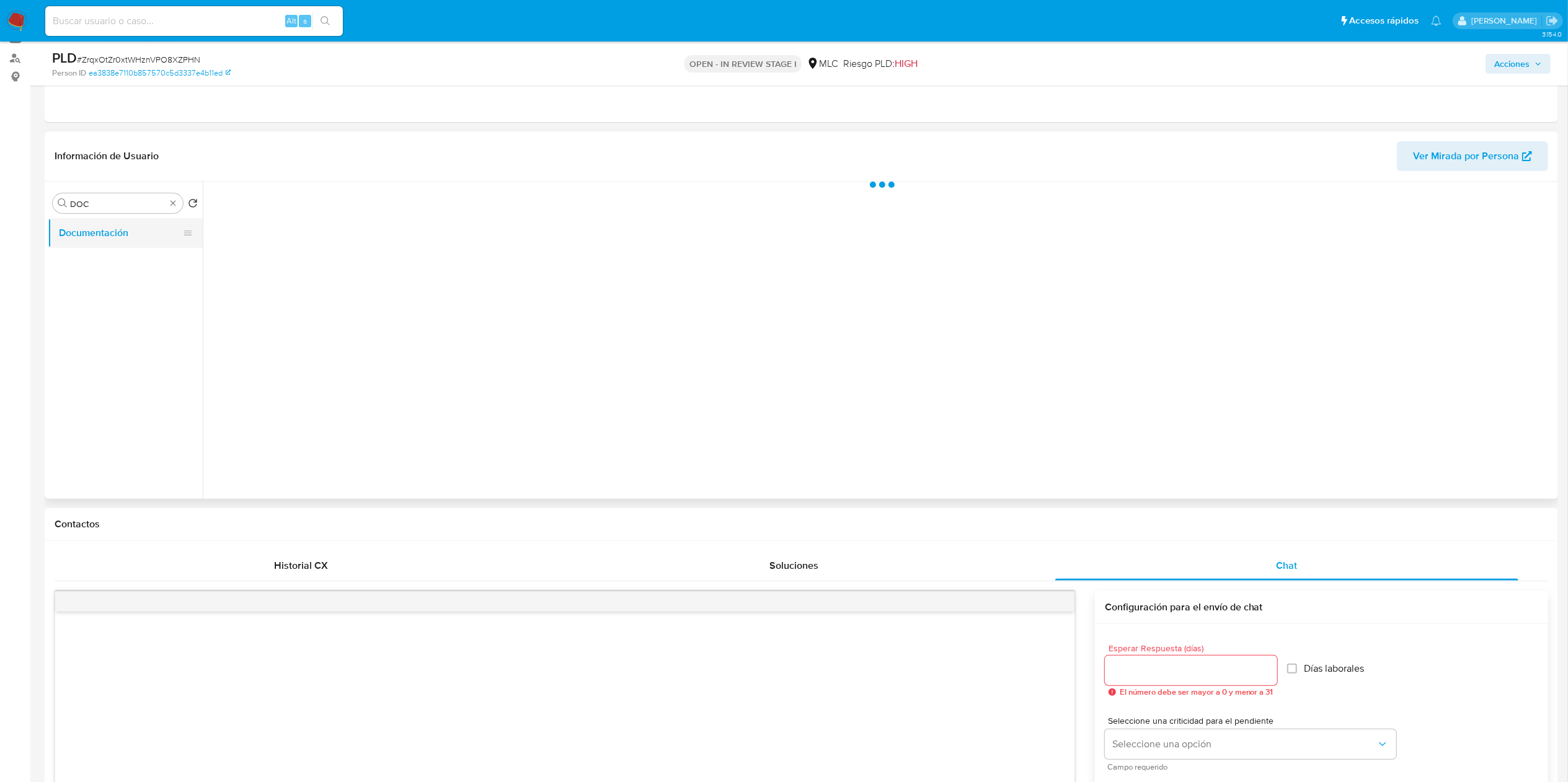
scroll to position [0, 0]
click at [327, 247] on button "Prueba de vida" at bounding box center [368, 243] width 317 height 32
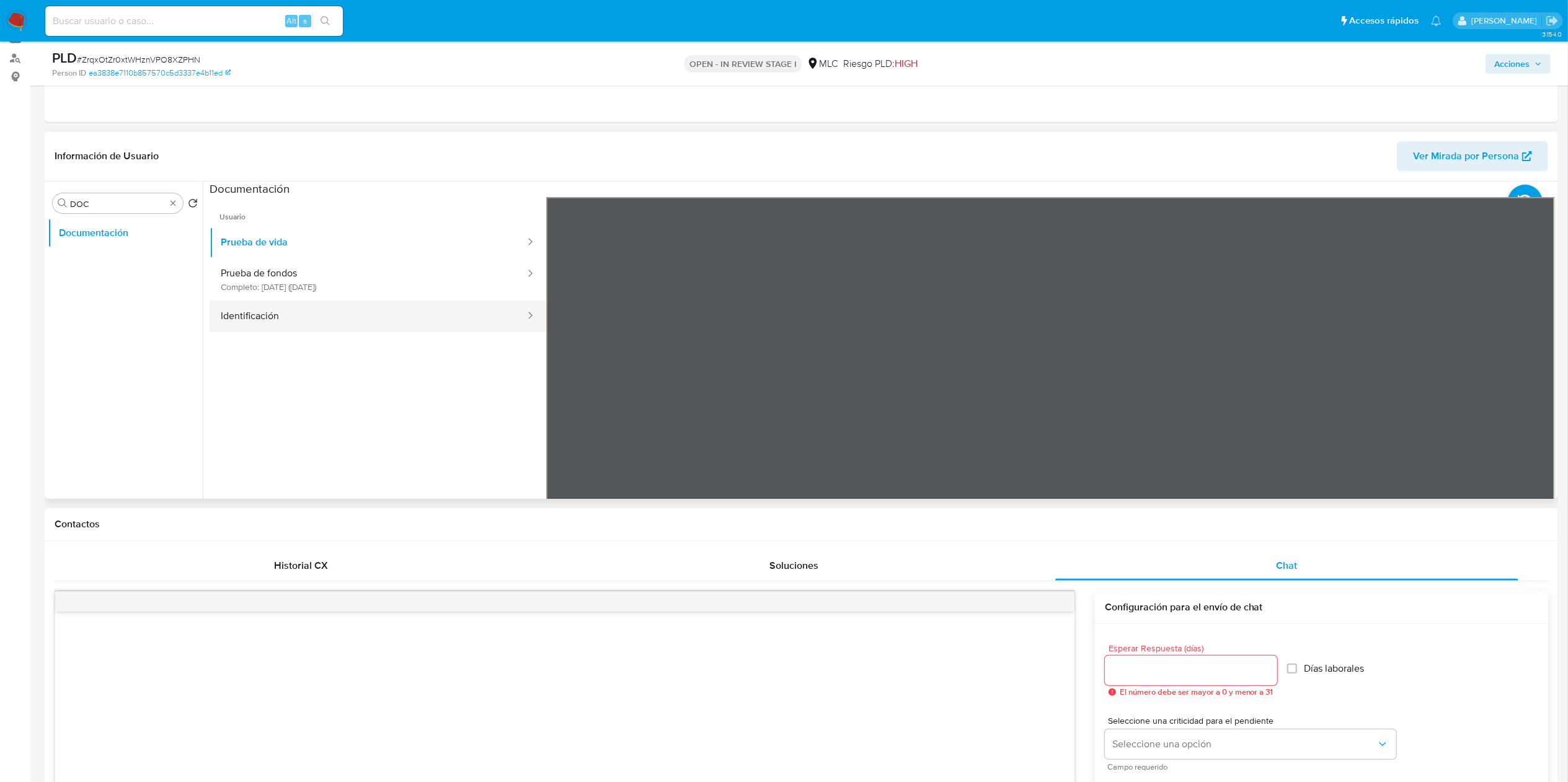
click at [351, 327] on button "Identificación" at bounding box center [368, 317] width 317 height 32
click at [1541, 401] on icon at bounding box center [1538, 398] width 24 height 24
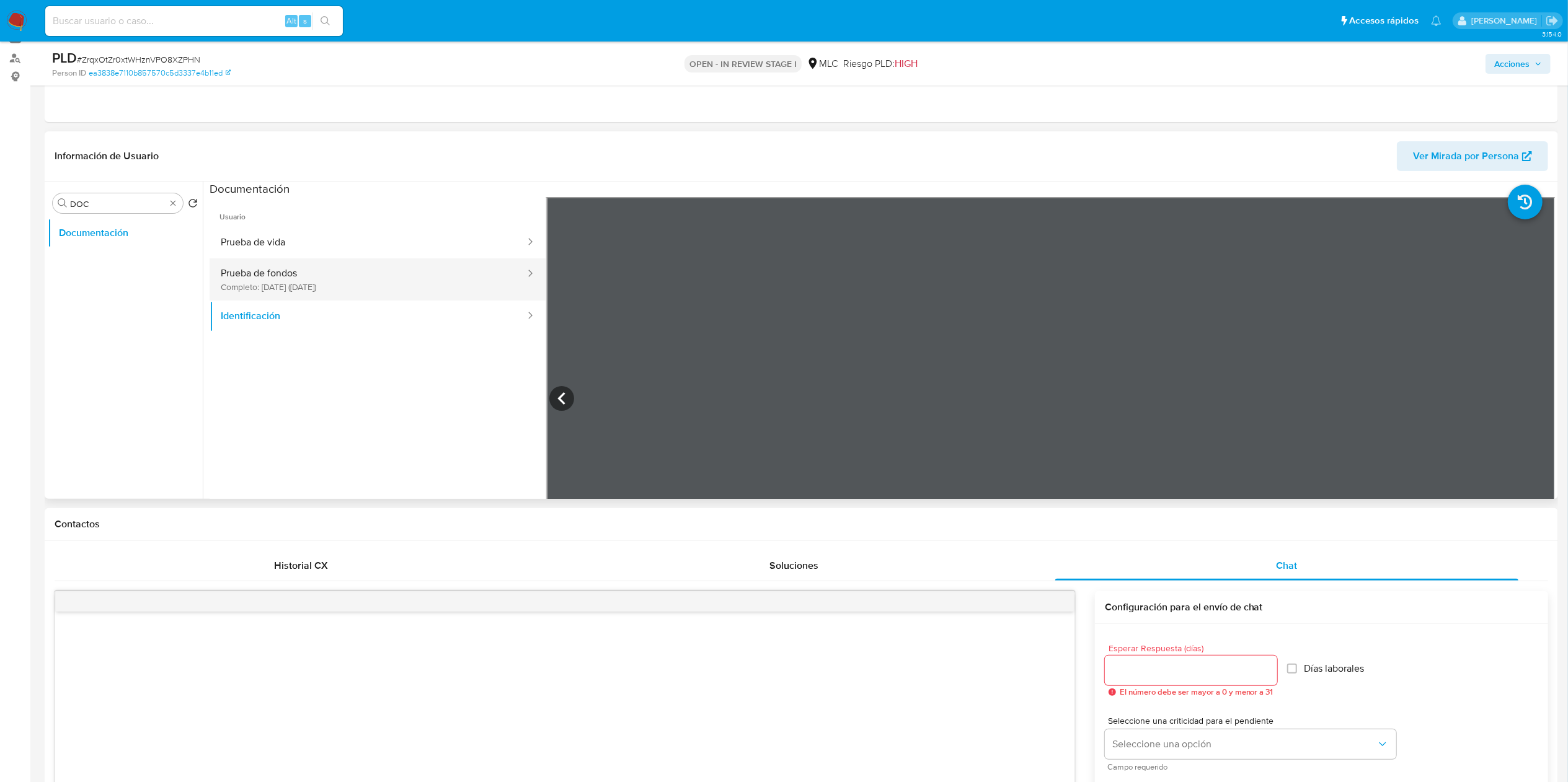
click at [405, 280] on button "Prueba de fondos Completo: 17/03/2025 (hace 5 meses)" at bounding box center [368, 280] width 317 height 42
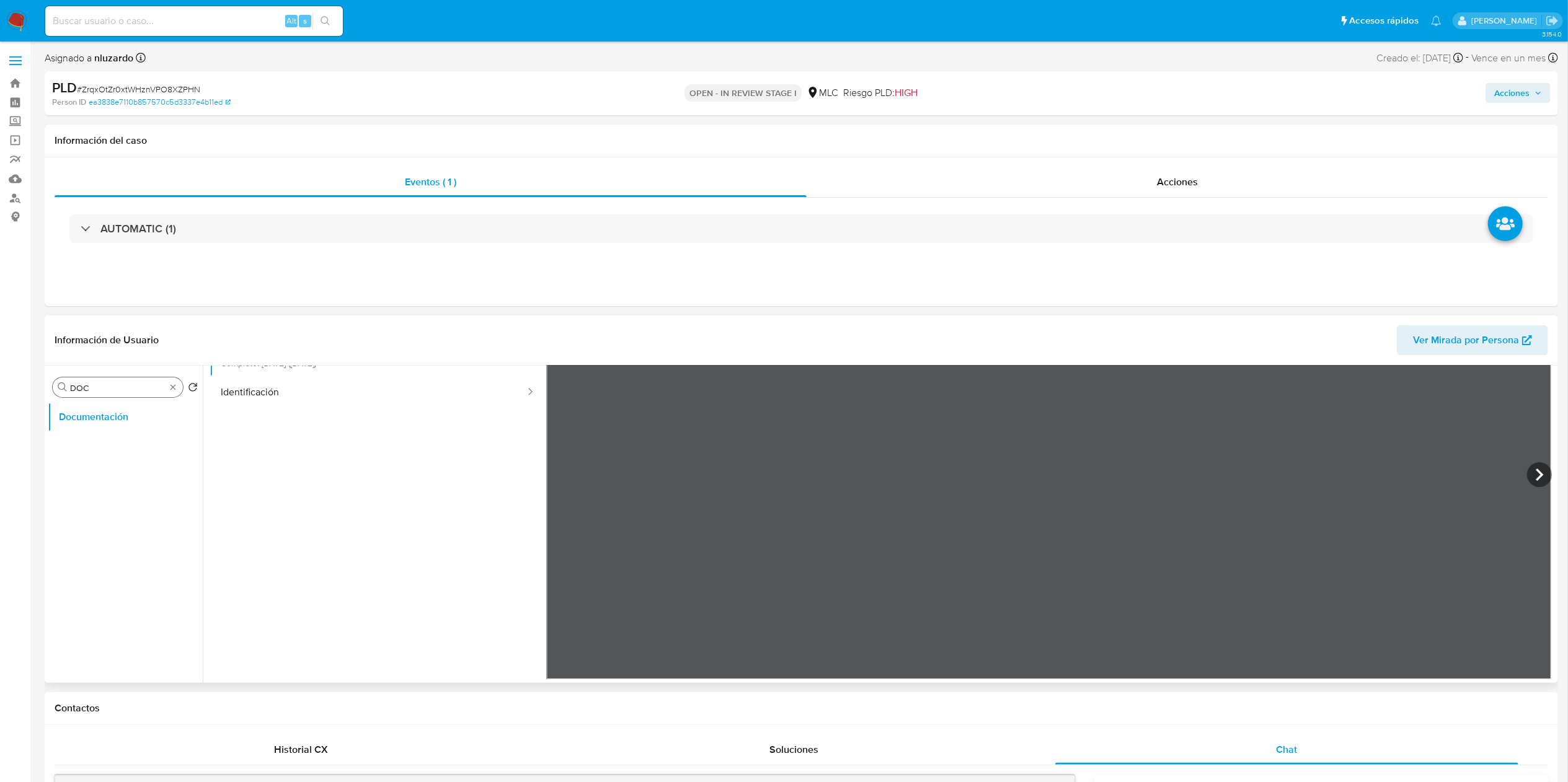
click at [107, 393] on input "DOC" at bounding box center [117, 388] width 95 height 11
type input "ad"
click at [126, 435] on button "Archivos adjuntos" at bounding box center [121, 447] width 145 height 29
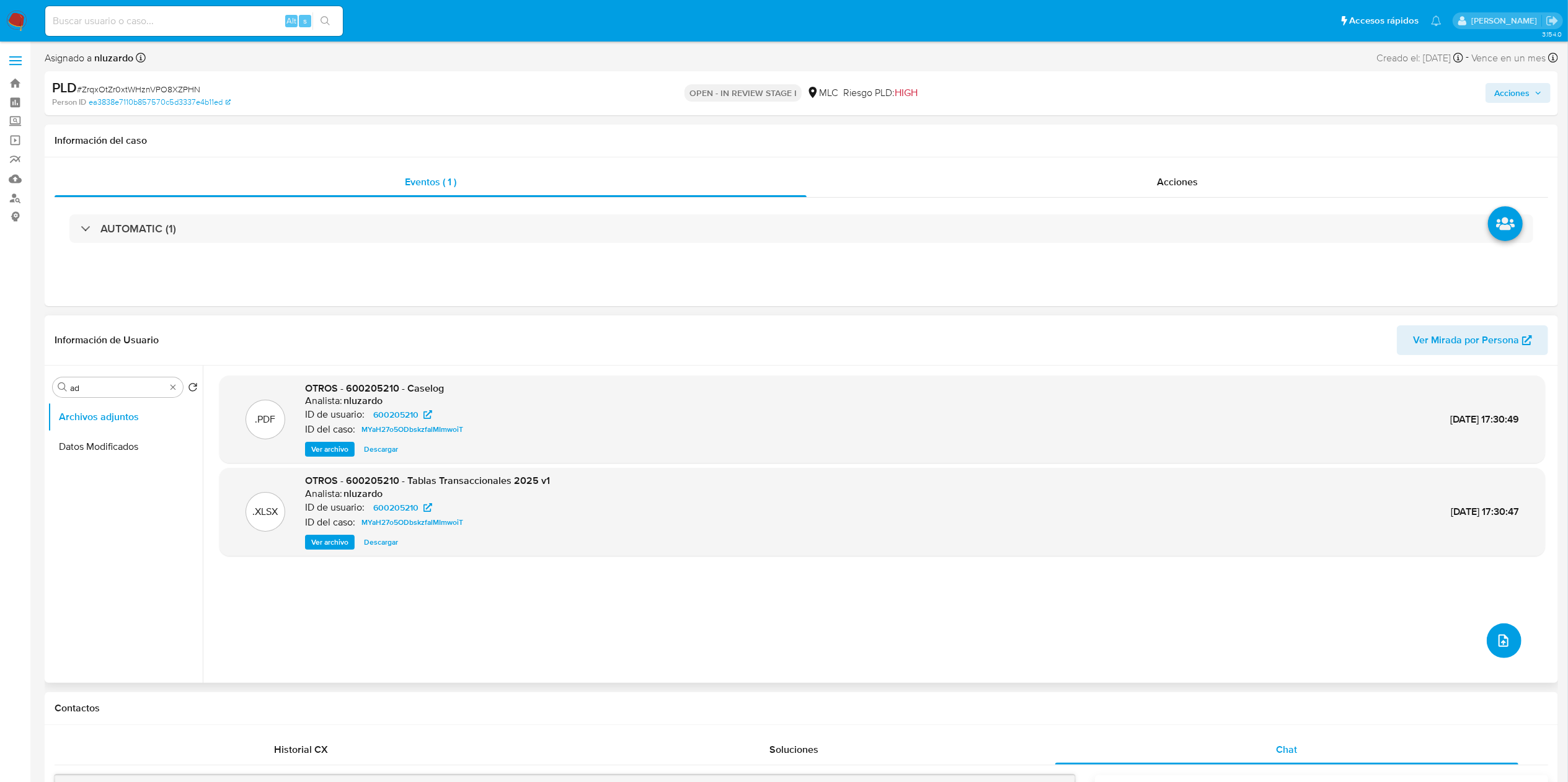
click at [1491, 631] on button "upload-file" at bounding box center [1504, 640] width 35 height 35
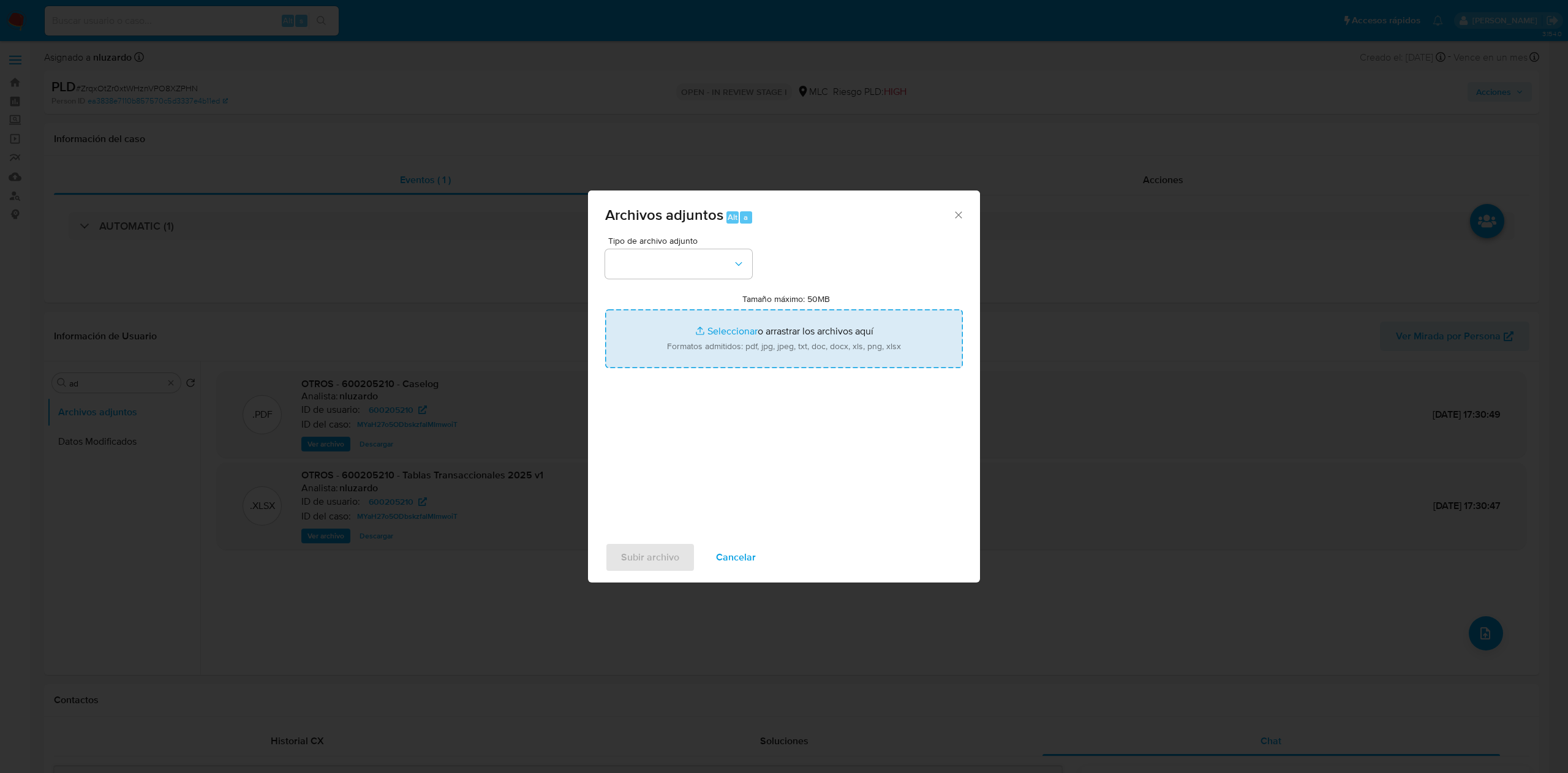
type input "C:\fakepath\600205210 v2 - Tablas Transaccionales 2025 v1.2.xlsx"
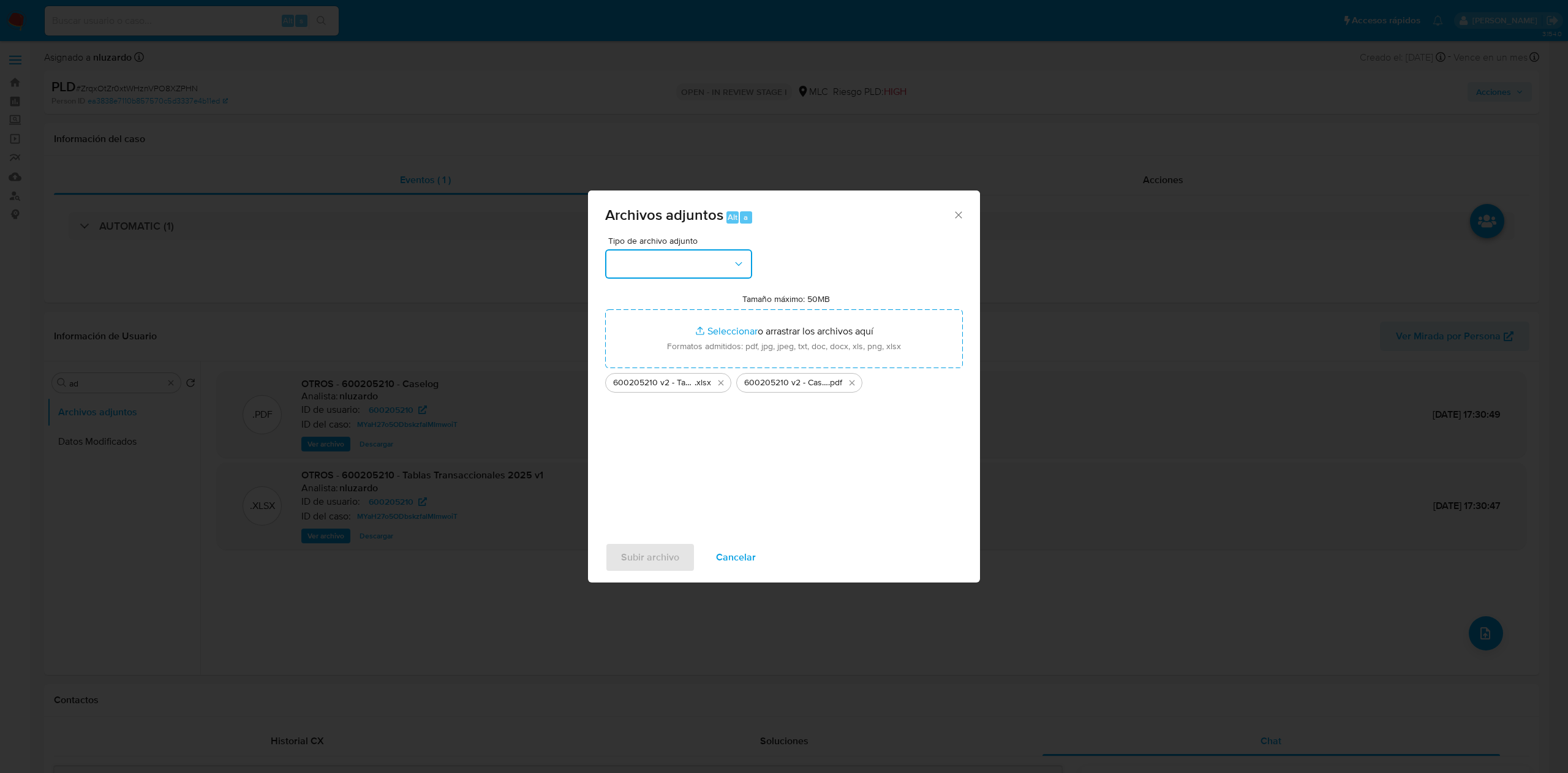
click at [726, 261] on button "button" at bounding box center [679, 263] width 147 height 29
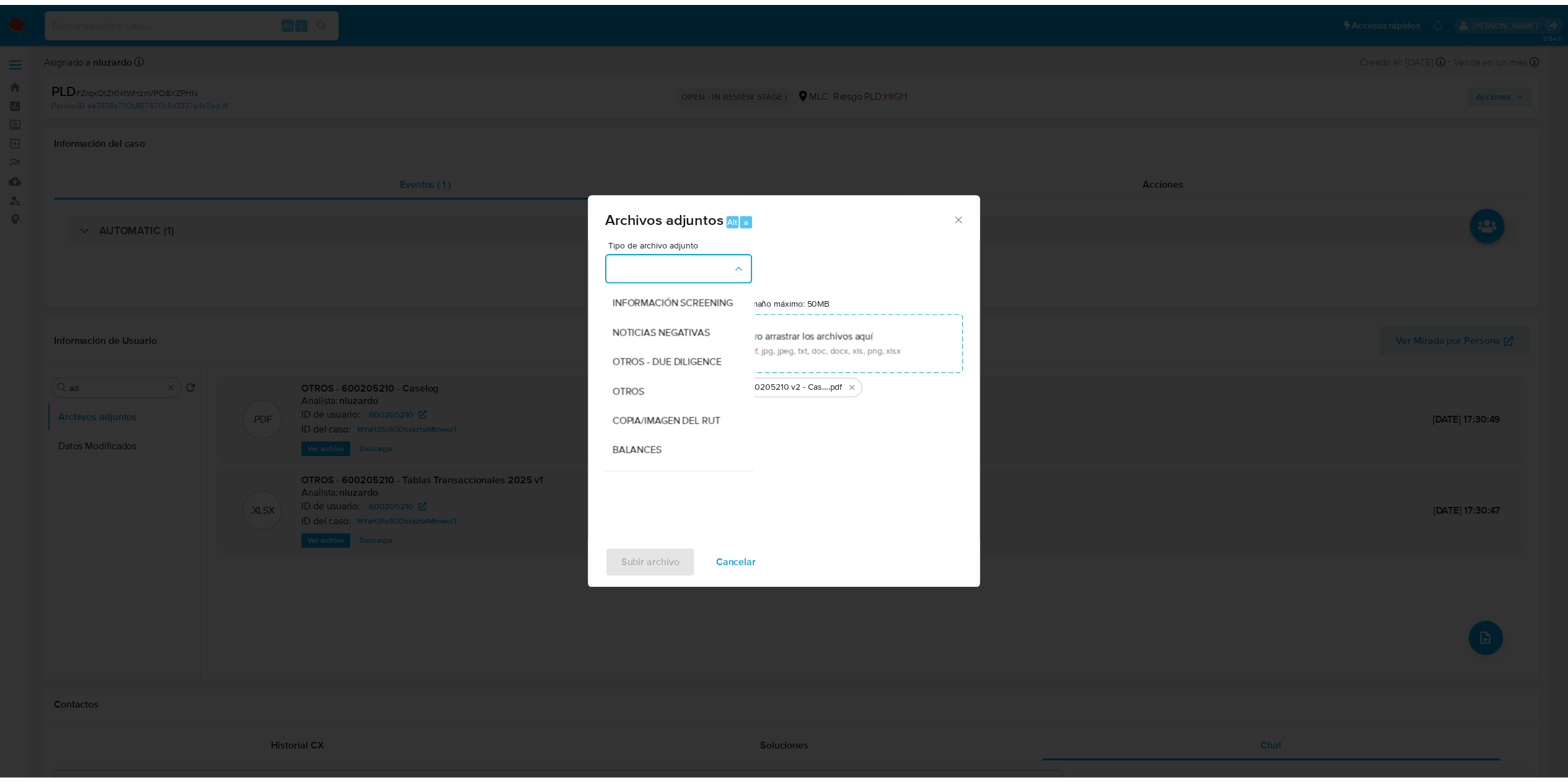
scroll to position [169, 0]
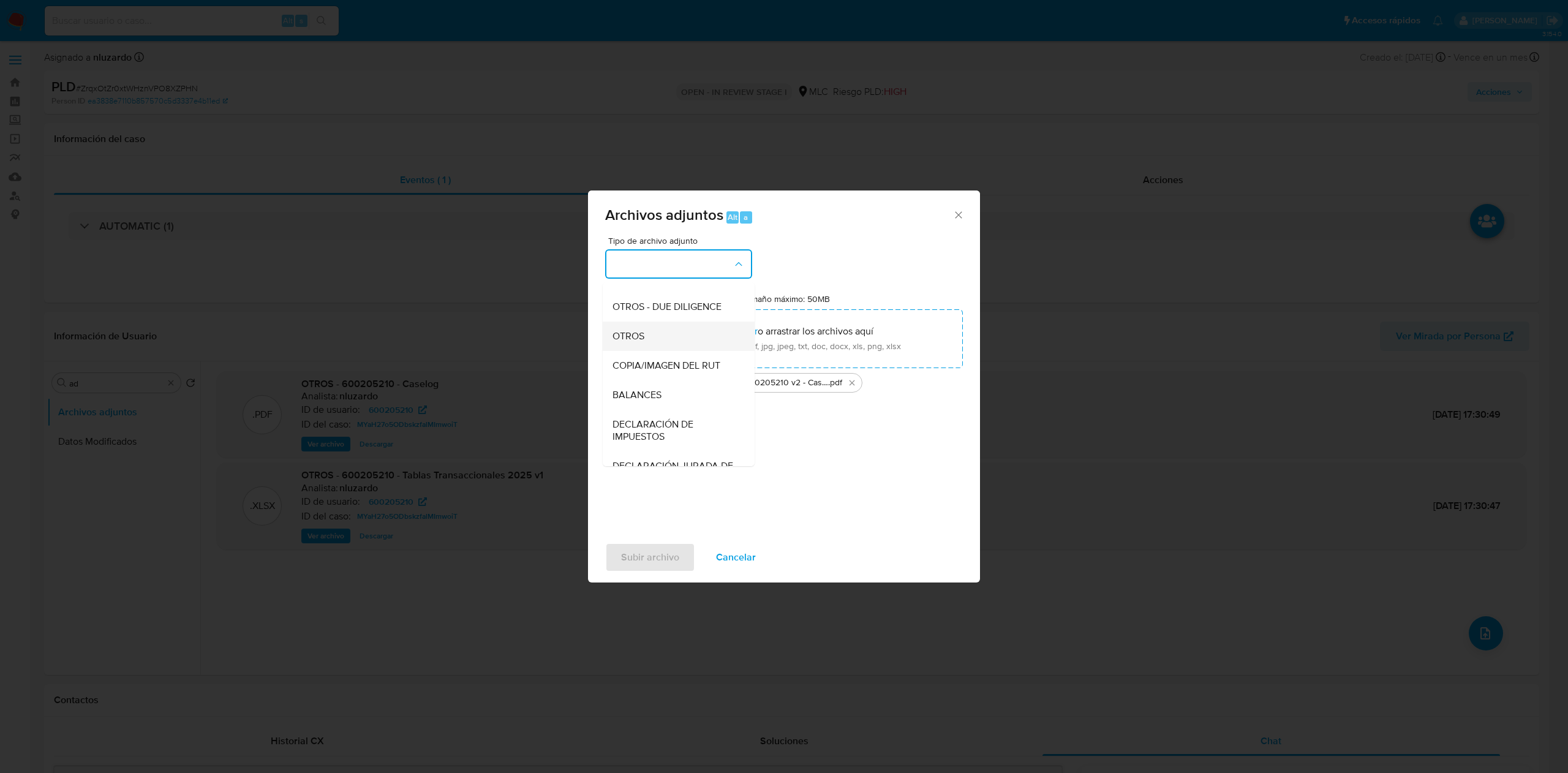
click at [658, 351] on div "OTROS" at bounding box center [674, 336] width 125 height 29
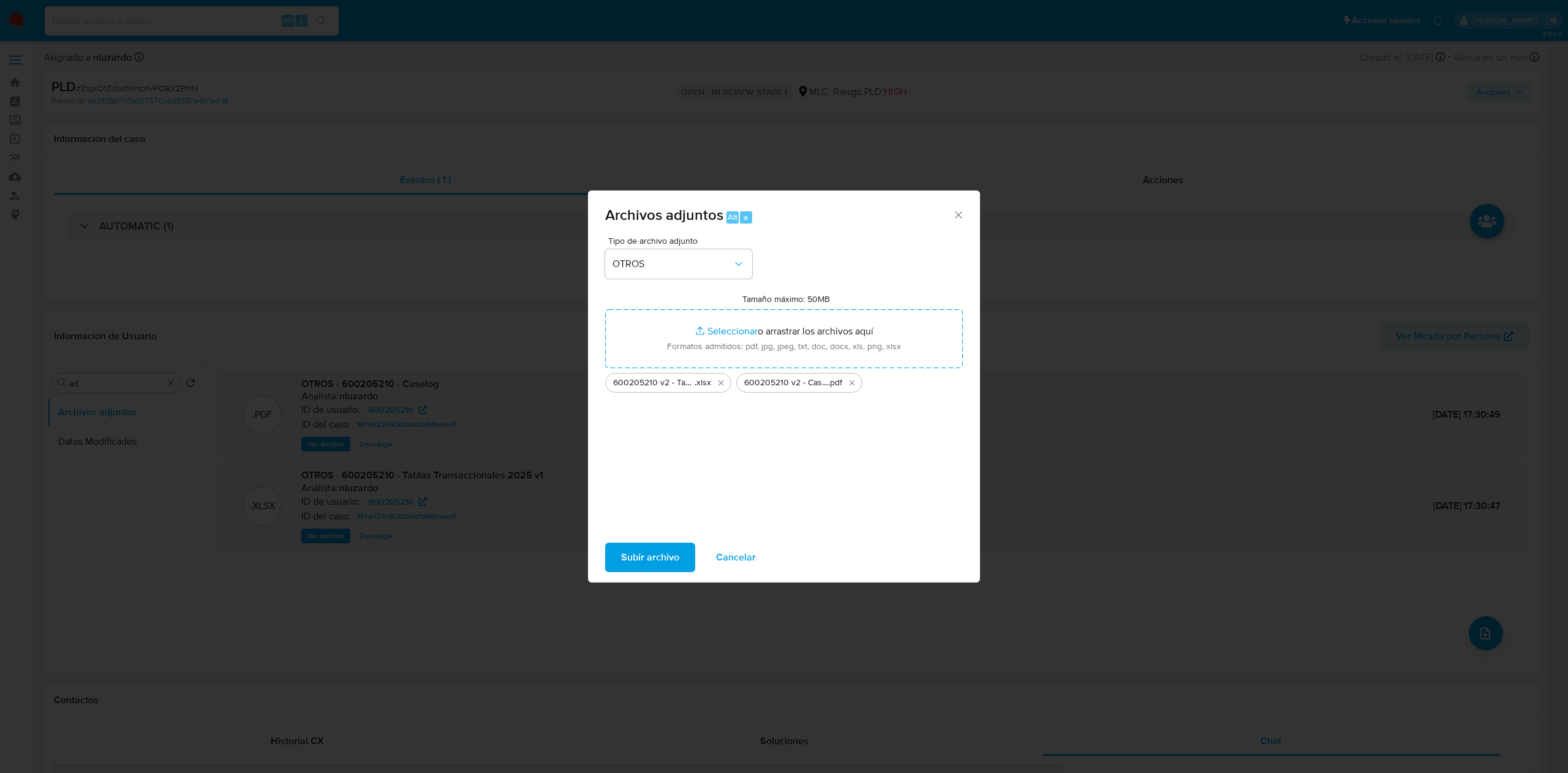
click at [640, 546] on span "Subir archivo" at bounding box center [650, 557] width 58 height 27
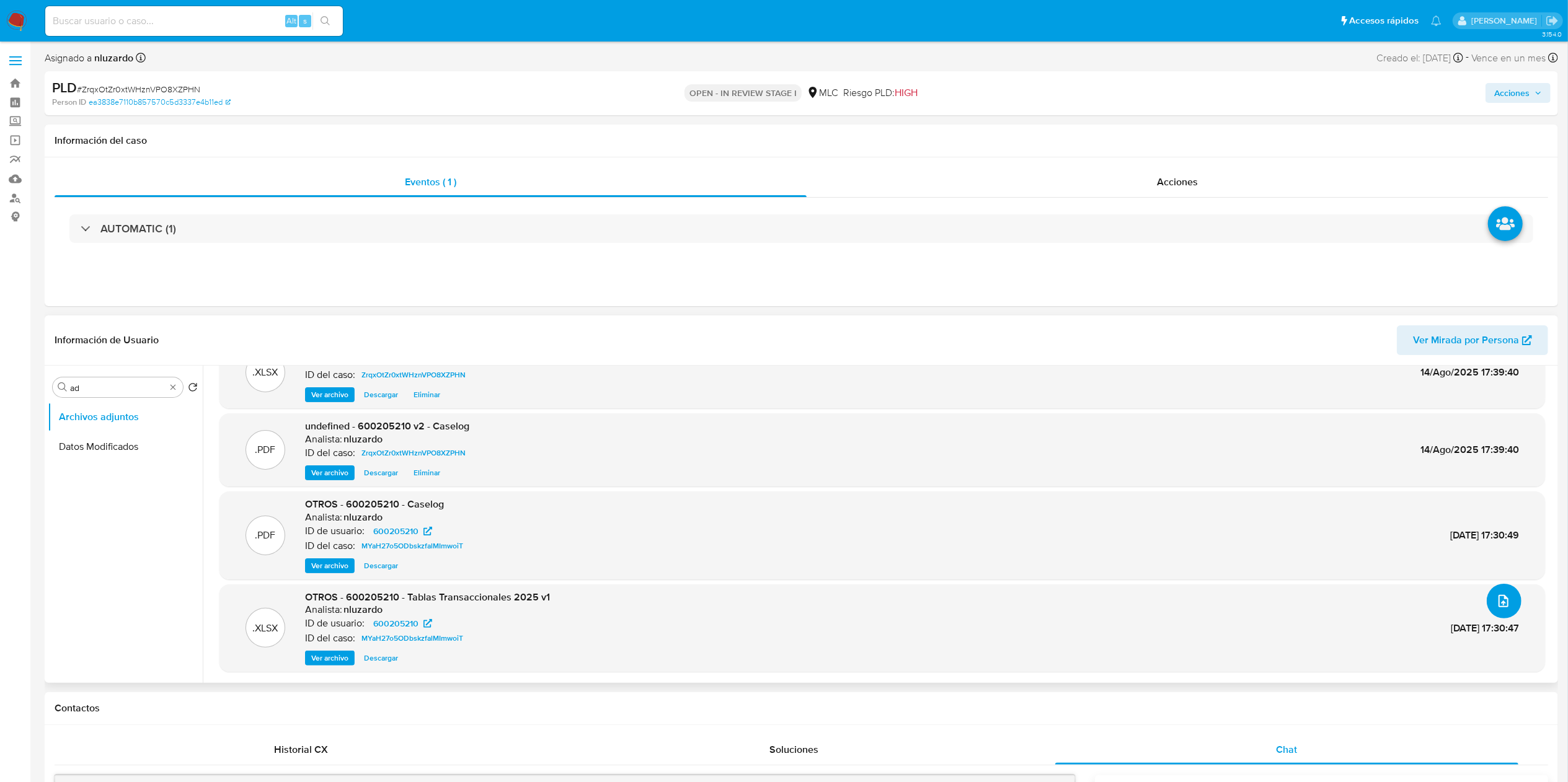
scroll to position [0, 0]
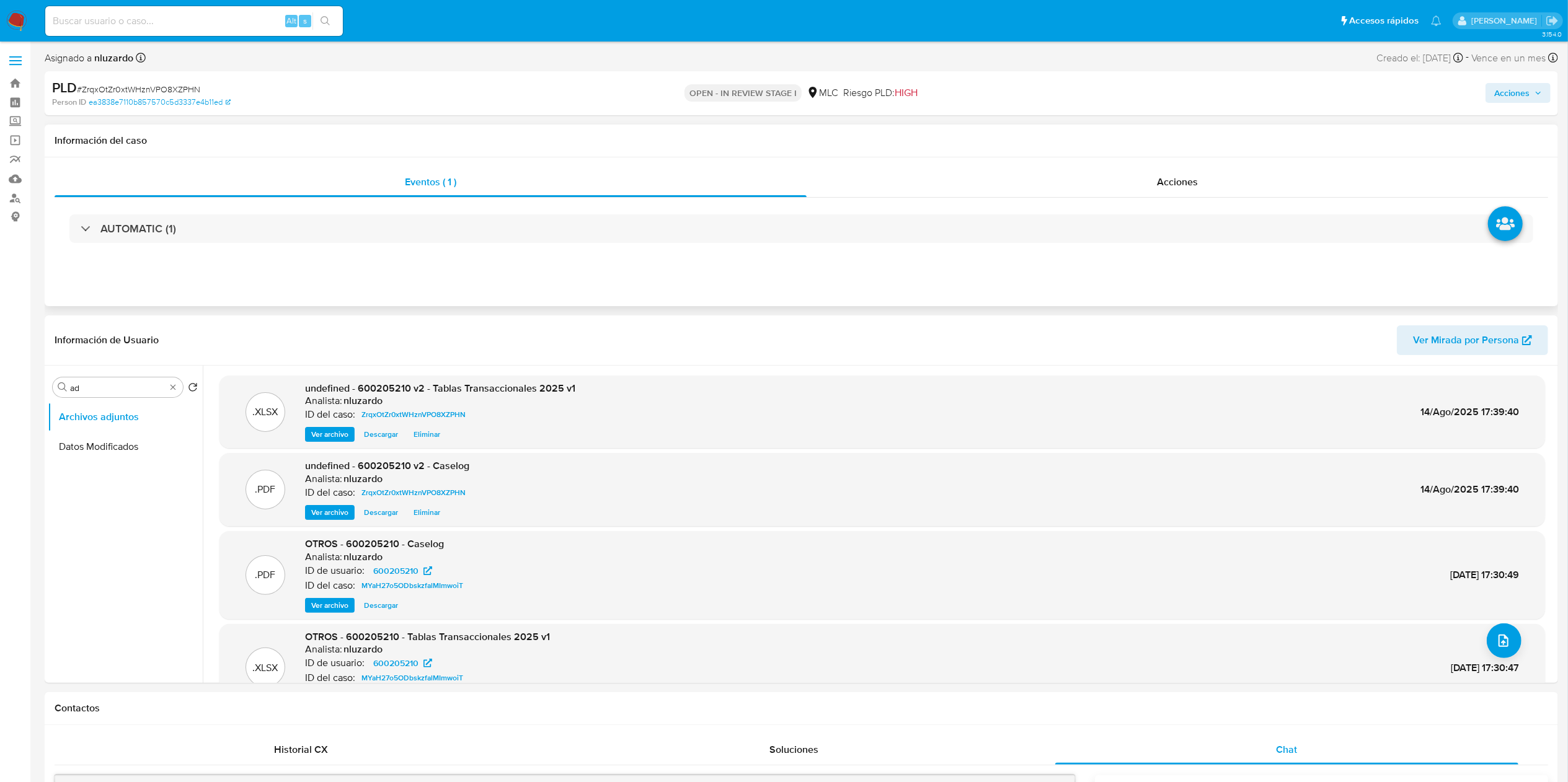
drag, startPoint x: 459, startPoint y: 261, endPoint x: 873, endPoint y: 253, distance: 414.1
click at [459, 261] on div "Eventos ( 1 ) Acciones AUTOMATIC (1)" at bounding box center [801, 232] width 1513 height 149
click at [1034, 193] on div "Acciones" at bounding box center [1178, 182] width 742 height 29
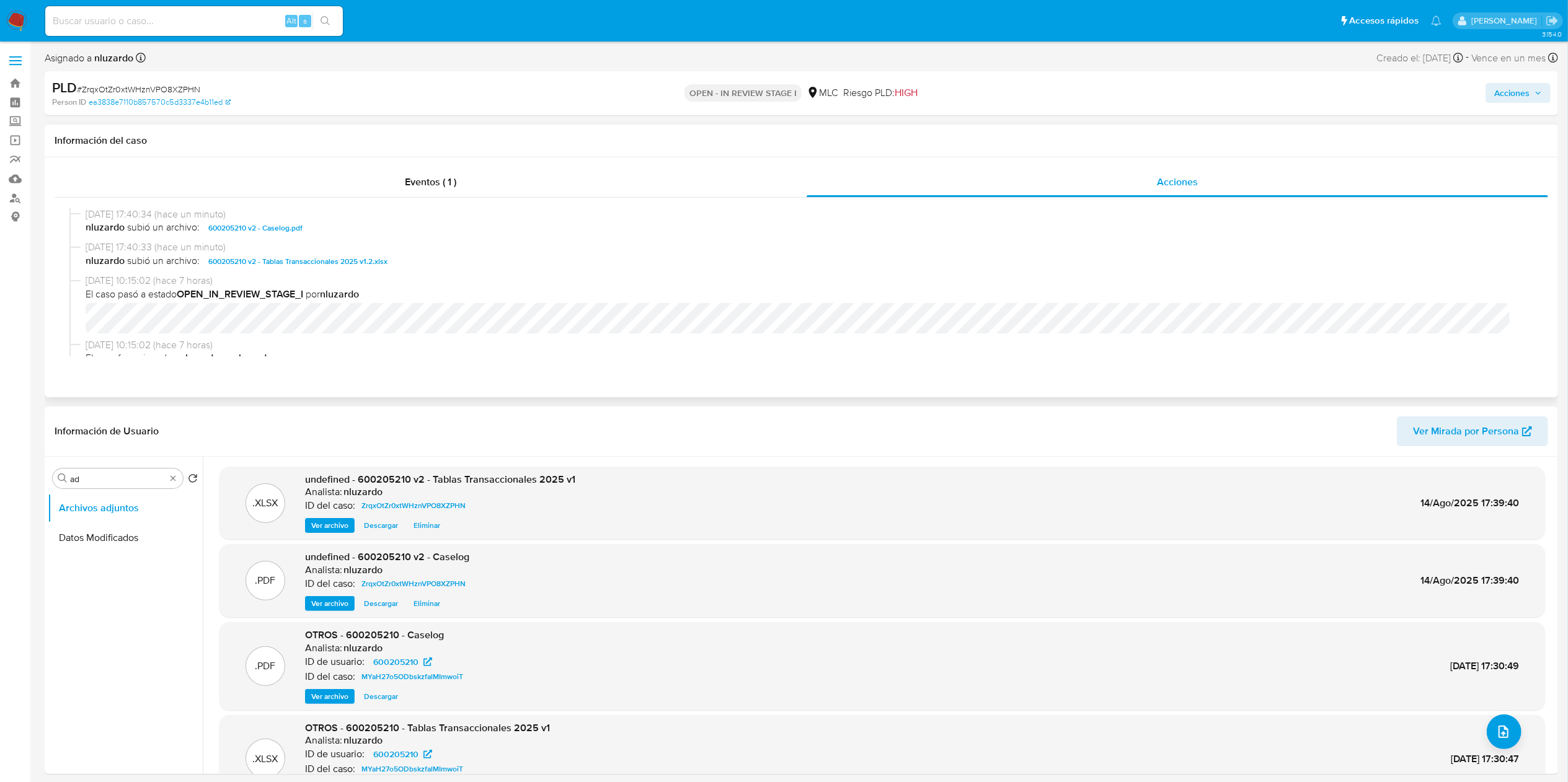
click at [408, 230] on span "nluzardo subió un archivo: 600205210 v2 - Caselog.pdf" at bounding box center [806, 228] width 1442 height 15
copy span "600205210 v2 - Caselog.pdf"
click at [1508, 94] on span "Acciones" at bounding box center [1512, 94] width 35 height 20
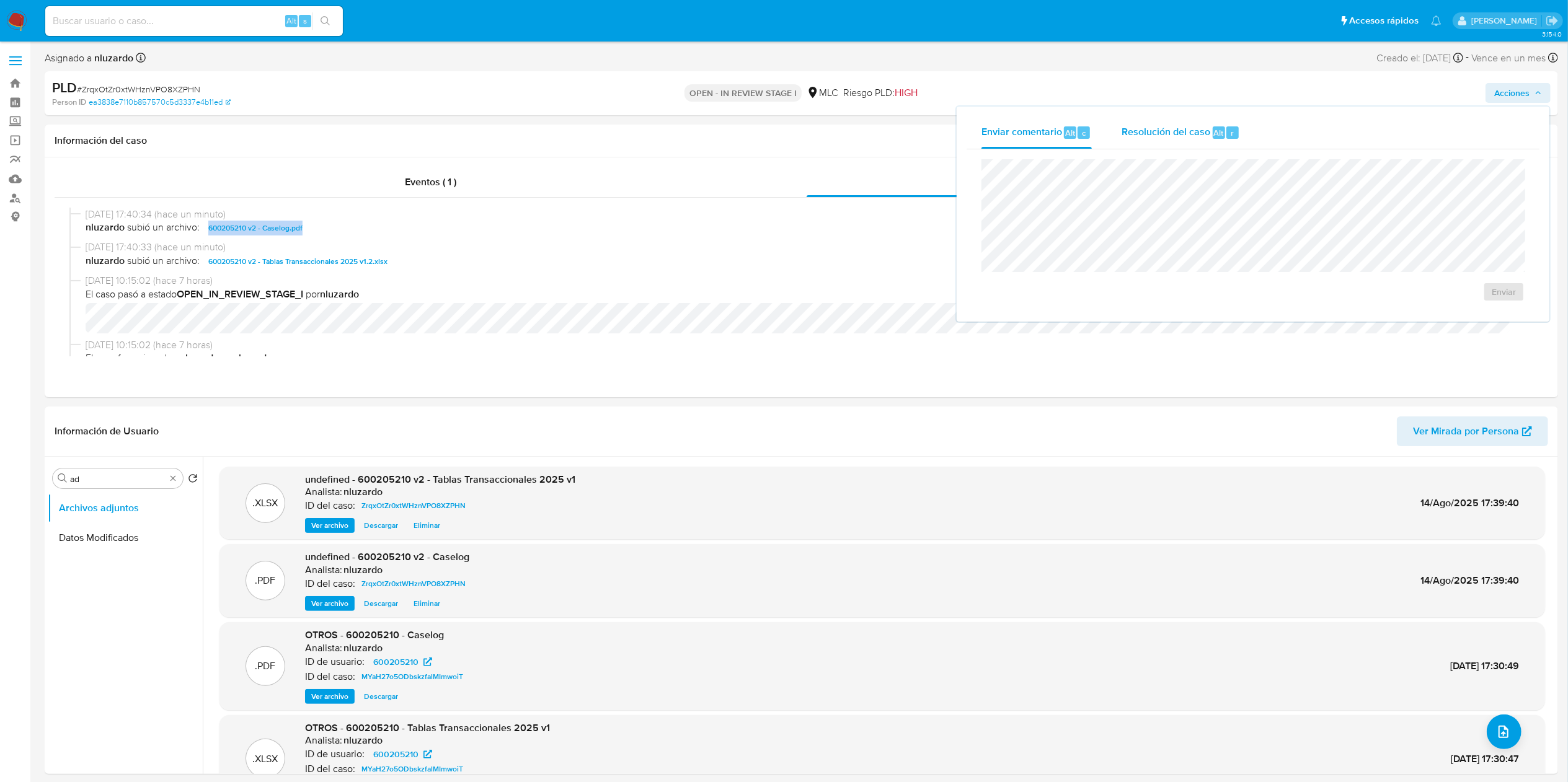
click at [1199, 126] on span "Resolución del caso" at bounding box center [1165, 132] width 89 height 14
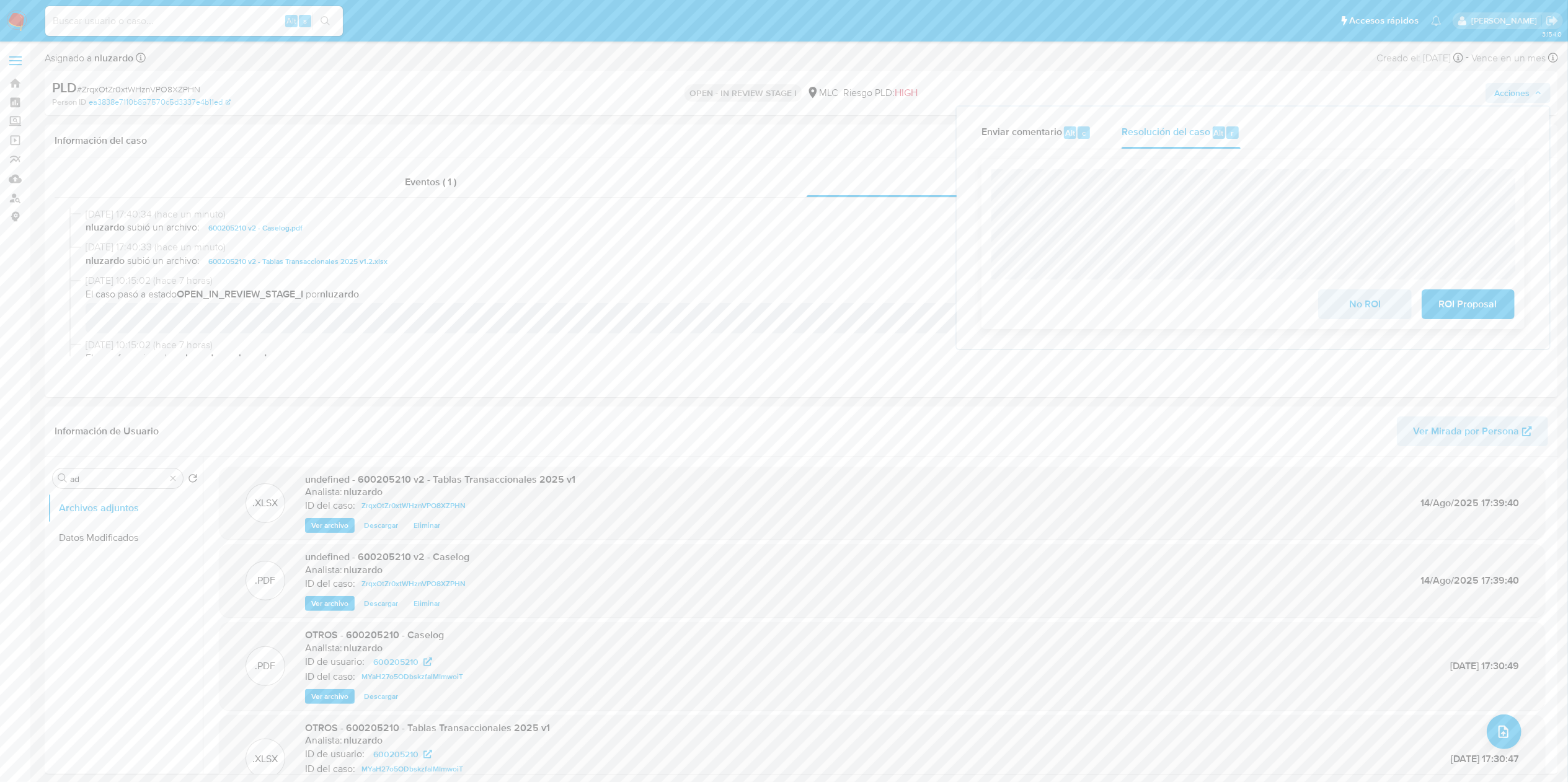
click at [1390, 166] on div "No ROI ROI Proposal" at bounding box center [1253, 244] width 543 height 170
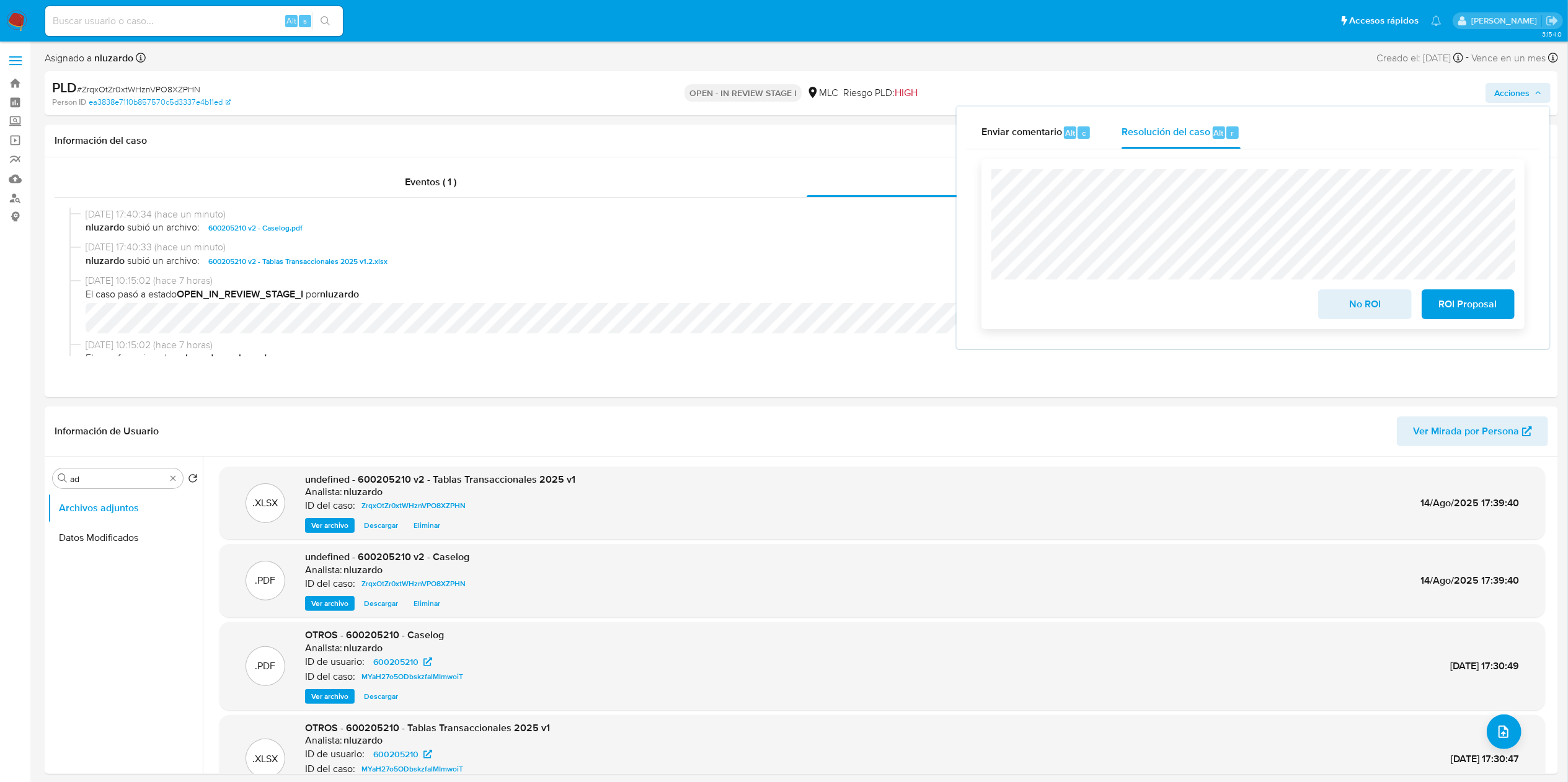
click at [1478, 307] on span "ROI Proposal" at bounding box center [1469, 304] width 61 height 27
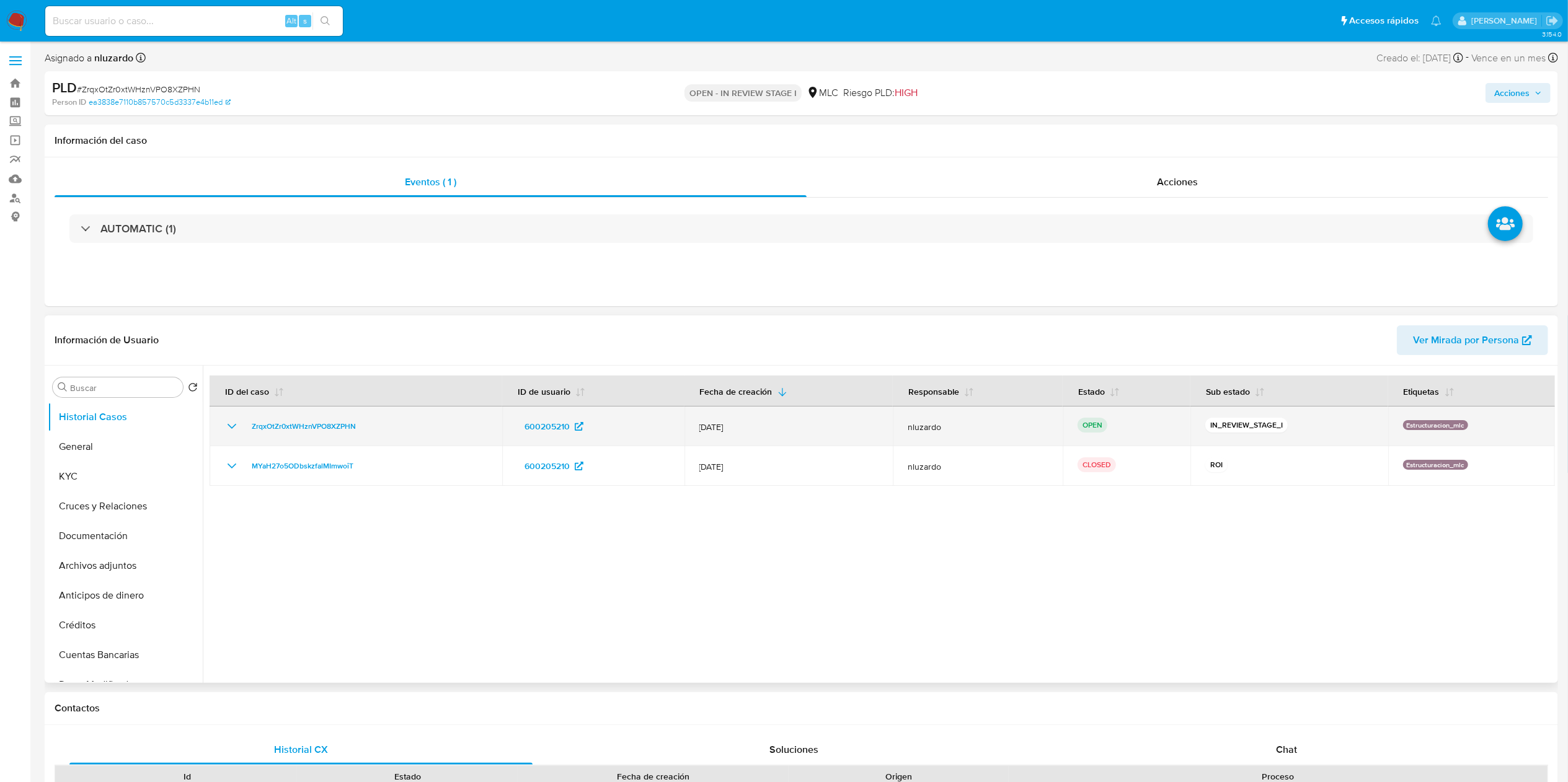
select select "10"
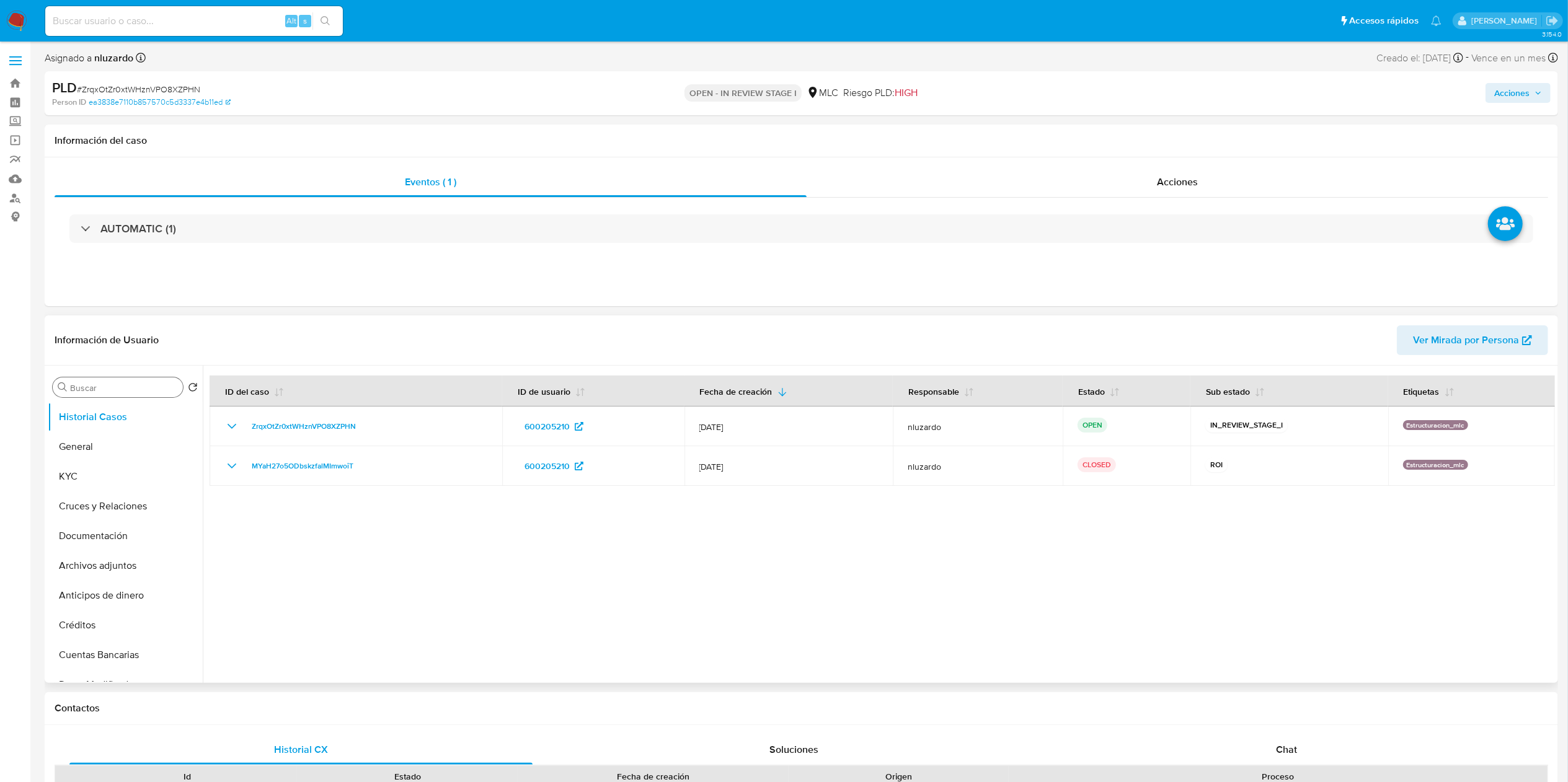
click at [123, 388] on input "Buscar" at bounding box center [124, 388] width 108 height 11
type input "res"
click at [124, 458] on button "Restricciones Nuevo Mundo" at bounding box center [121, 447] width 145 height 29
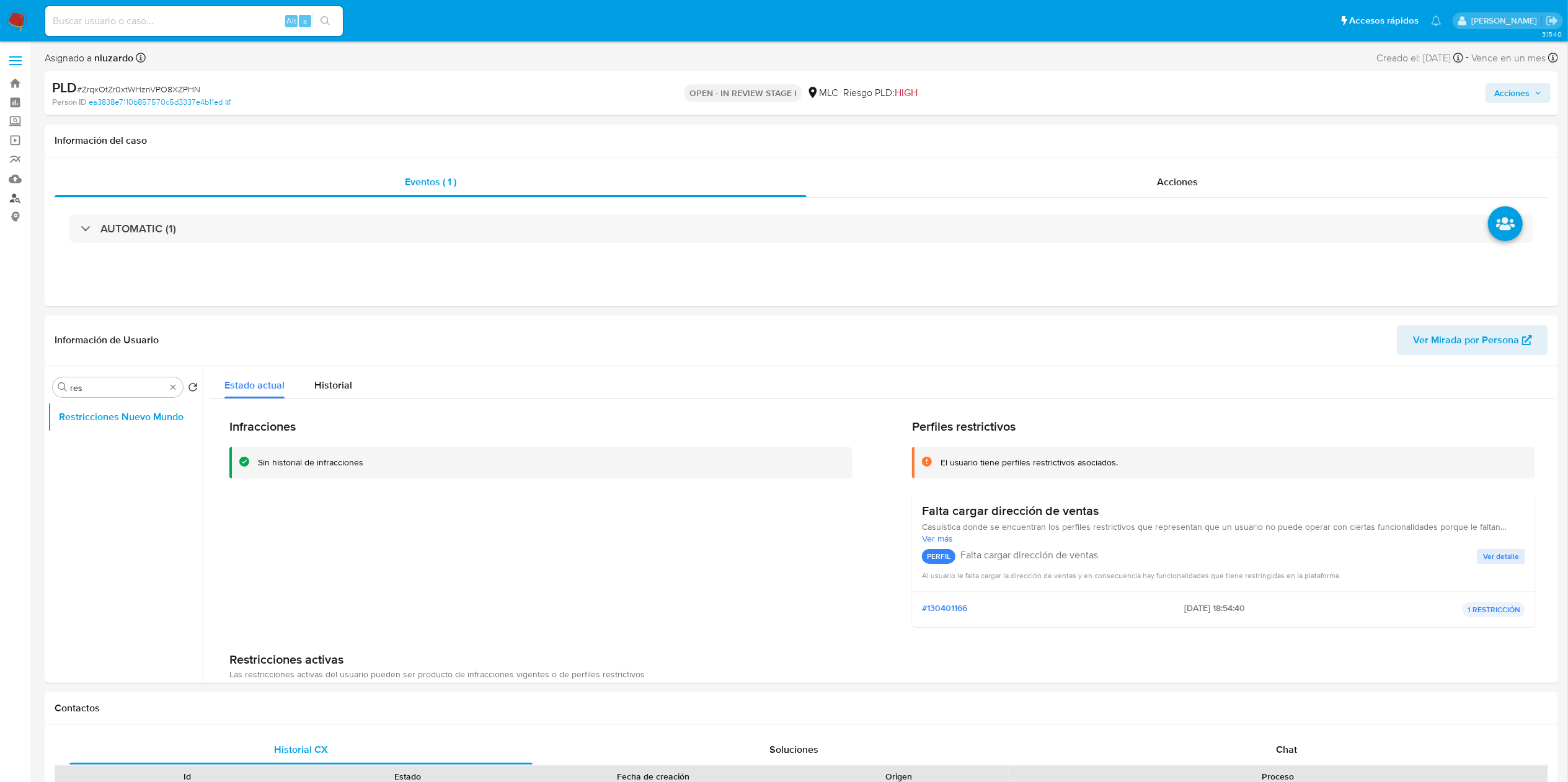
click at [20, 196] on link "Buscador de personas" at bounding box center [73, 198] width 148 height 19
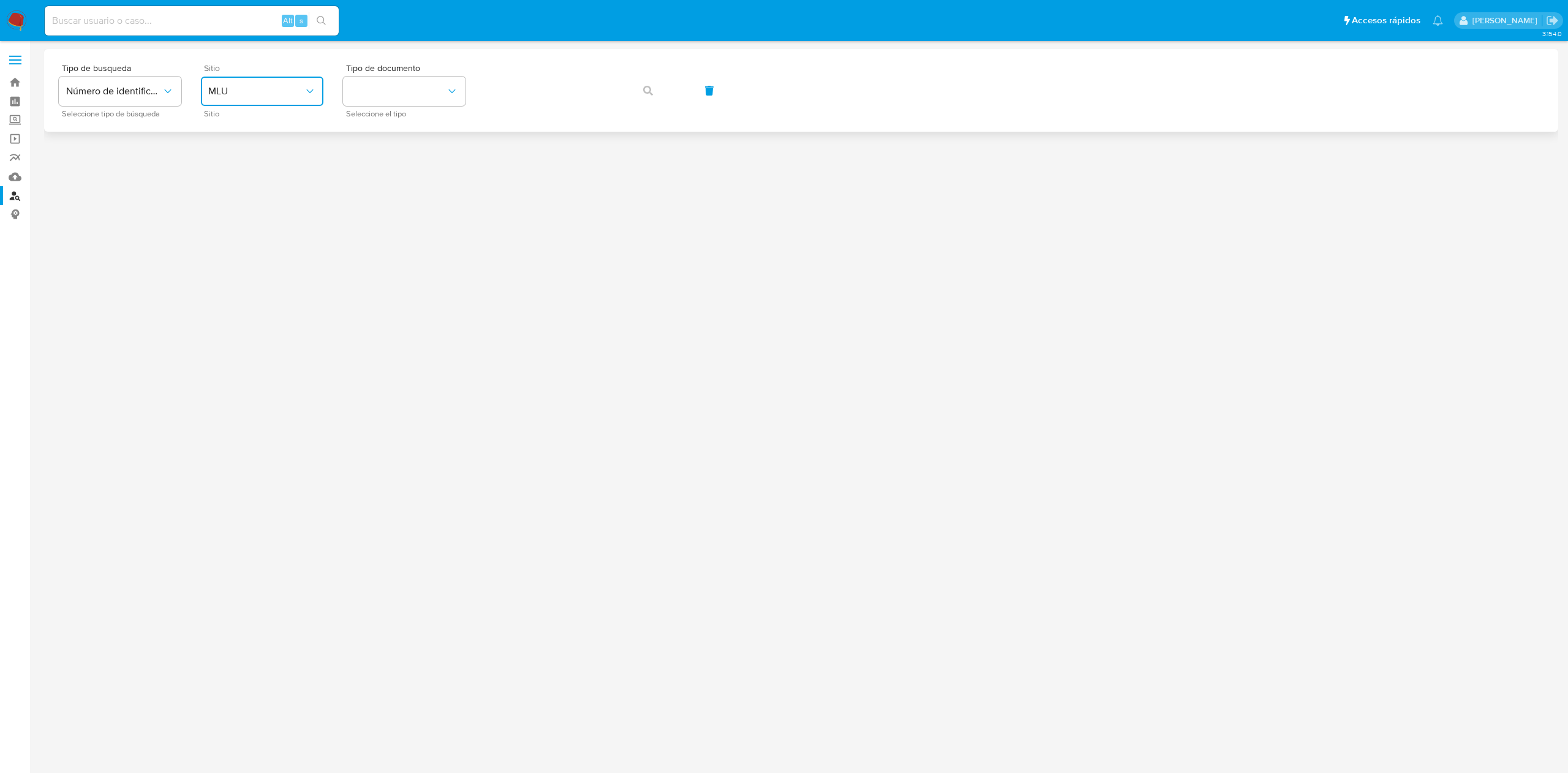
click at [290, 93] on span "MLU" at bounding box center [256, 91] width 96 height 12
click at [251, 303] on div "MLC" at bounding box center [258, 300] width 101 height 29
click at [441, 89] on button "identificationType" at bounding box center [404, 91] width 122 height 29
click at [430, 127] on div "RUT RUT" at bounding box center [401, 131] width 101 height 42
click at [652, 96] on span "button" at bounding box center [648, 91] width 10 height 27
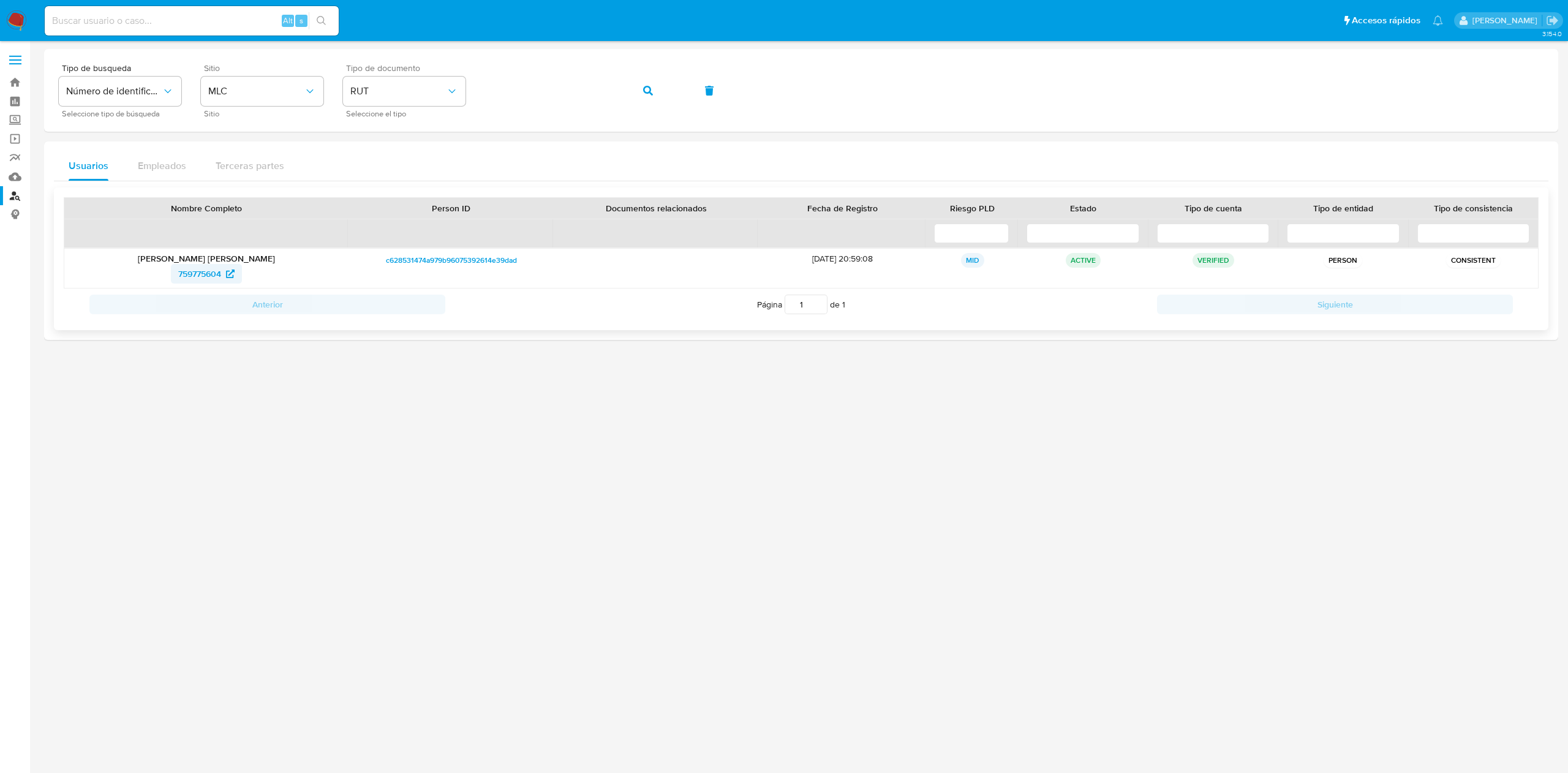
click at [208, 279] on span "759775604" at bounding box center [199, 274] width 42 height 20
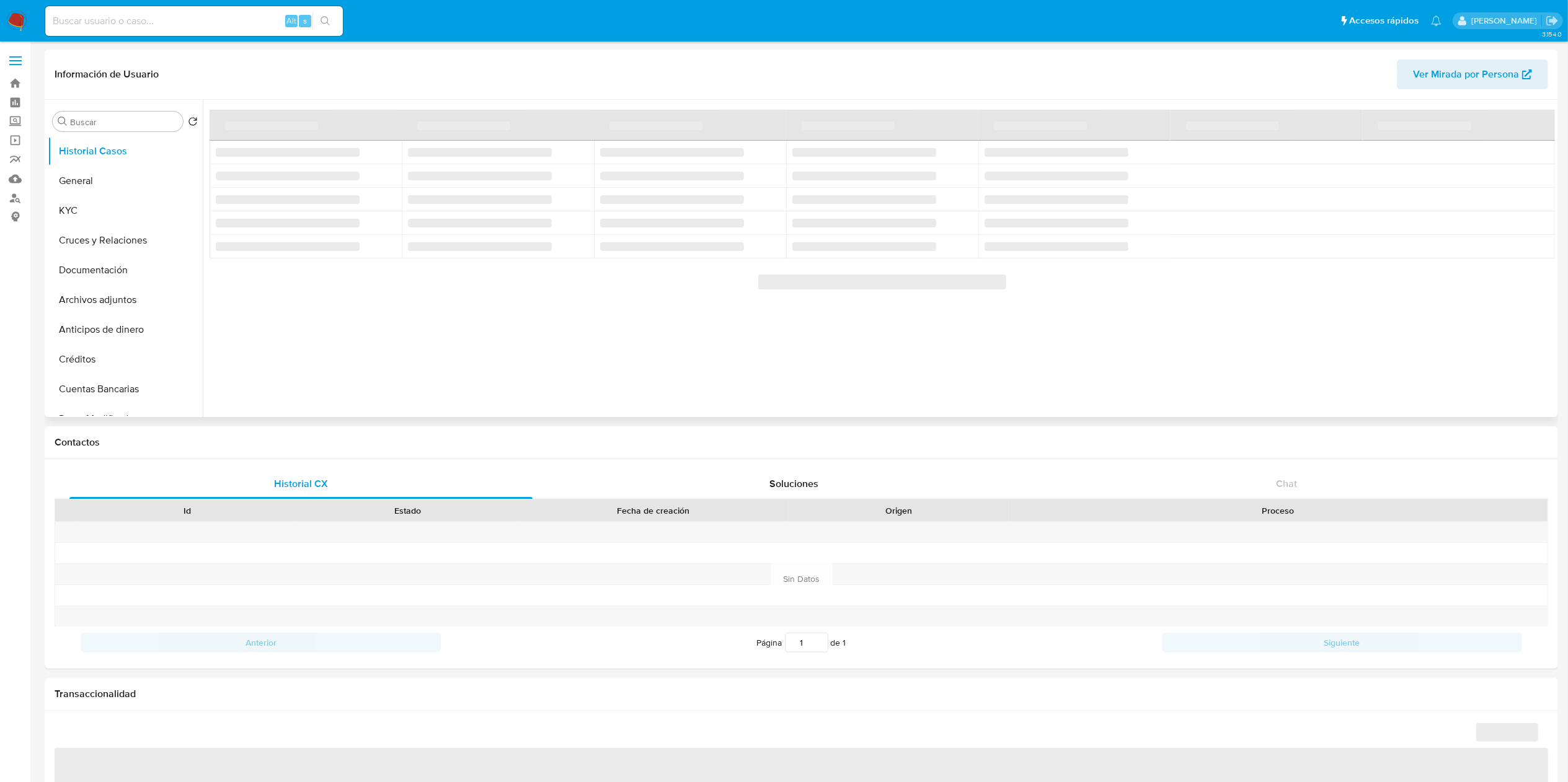
select select "10"
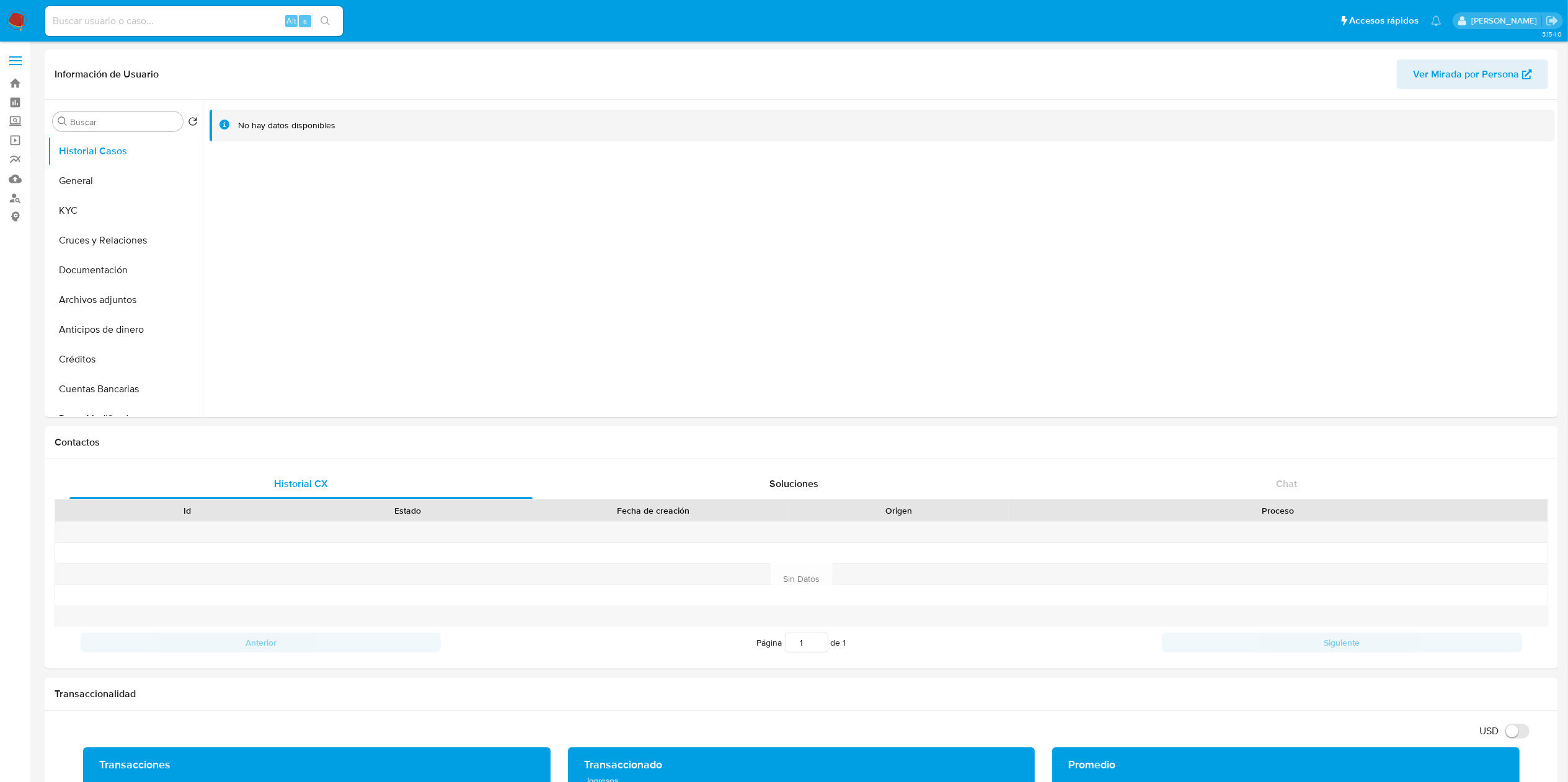
click at [43, 216] on main "3.154.0 Información de Usuario Ver Mirada por Persona Buscar Volver al orden po…" at bounding box center [784, 795] width 1568 height 1589
click at [77, 212] on button "KYC" at bounding box center [121, 210] width 145 height 29
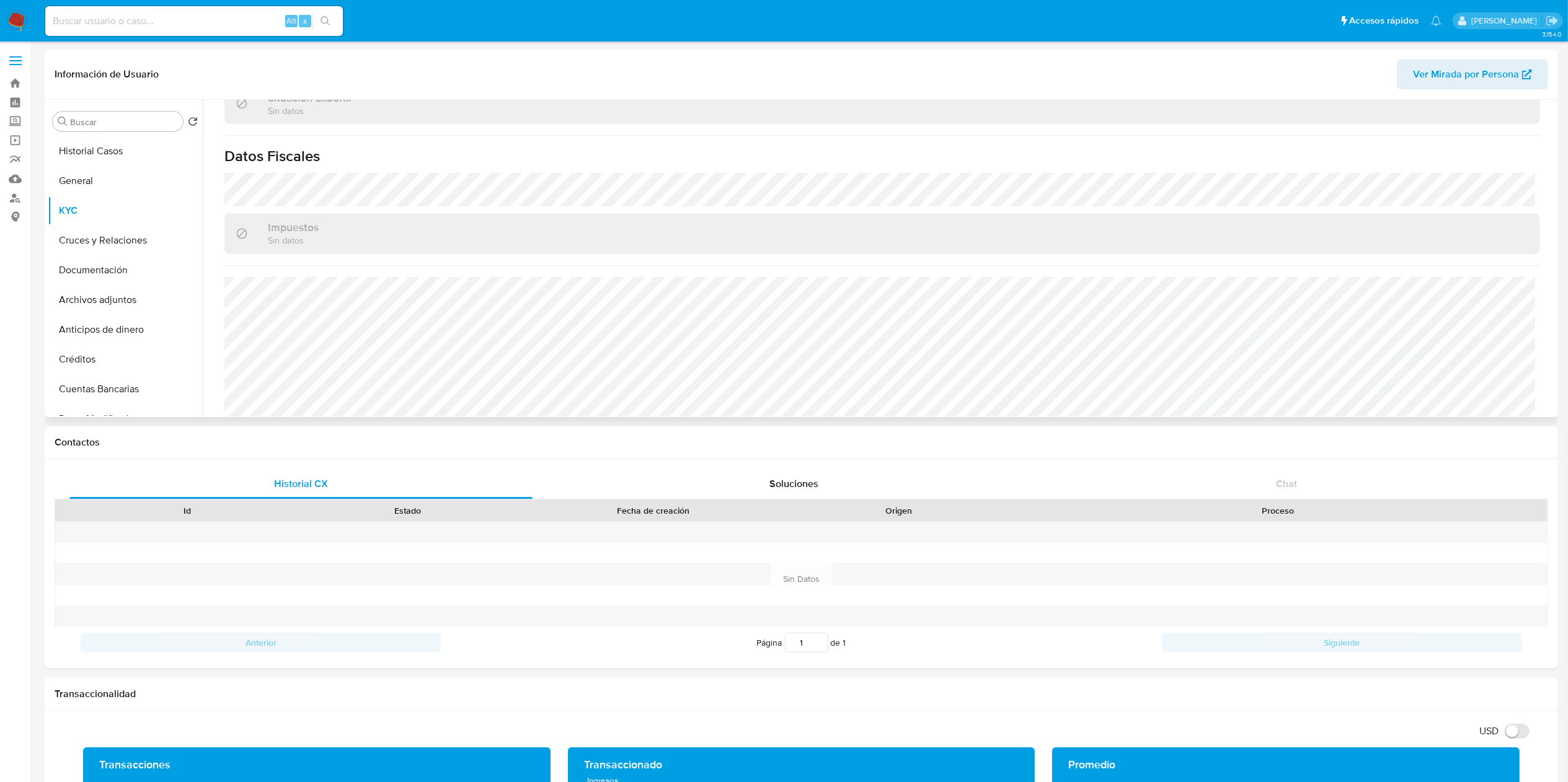
scroll to position [684, 0]
click at [121, 114] on div "Buscar" at bounding box center [118, 121] width 130 height 20
click at [105, 146] on button "Historial Casos" at bounding box center [121, 151] width 145 height 29
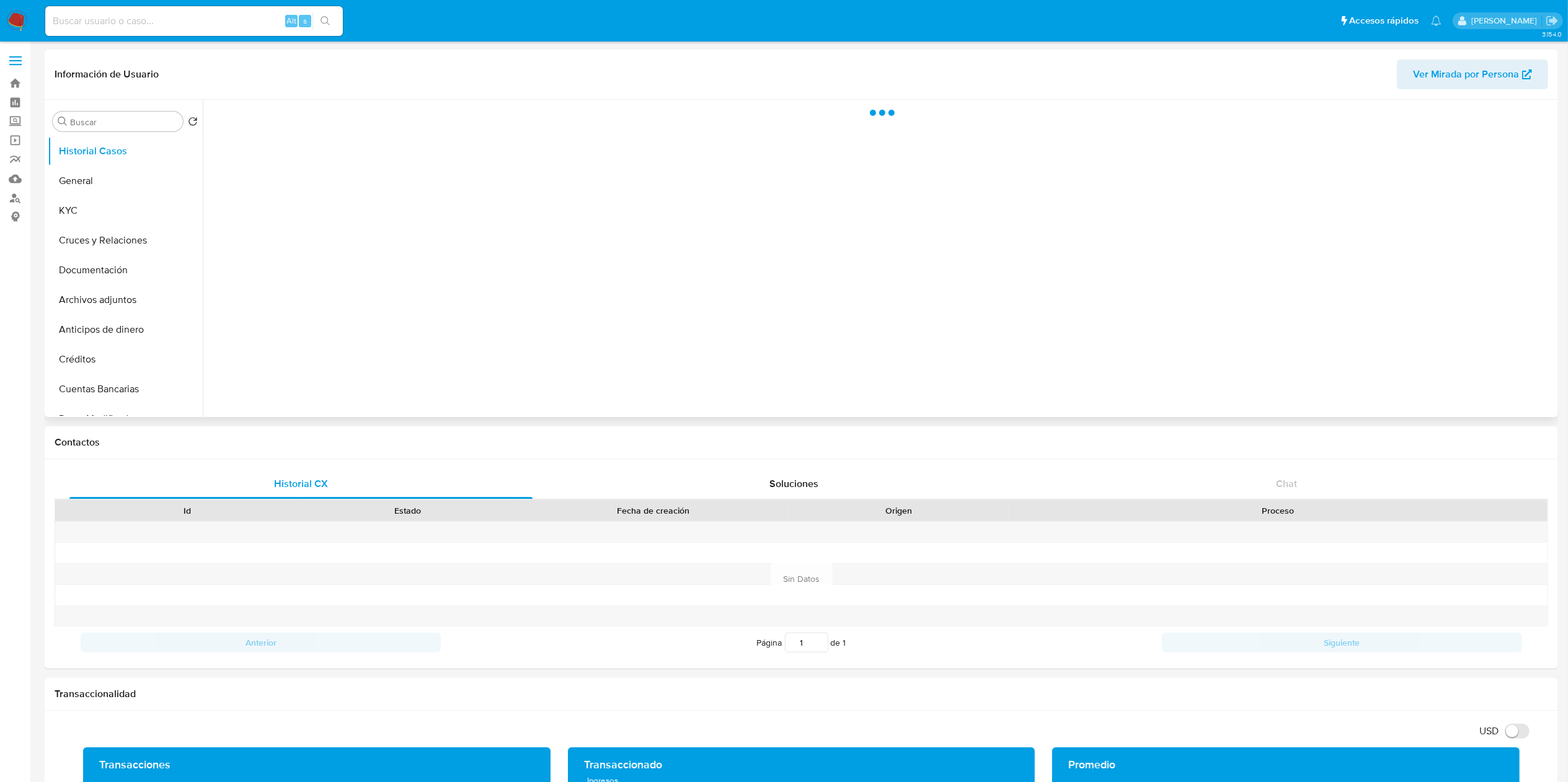
scroll to position [0, 0]
click at [130, 118] on input "Buscar" at bounding box center [124, 121] width 108 height 11
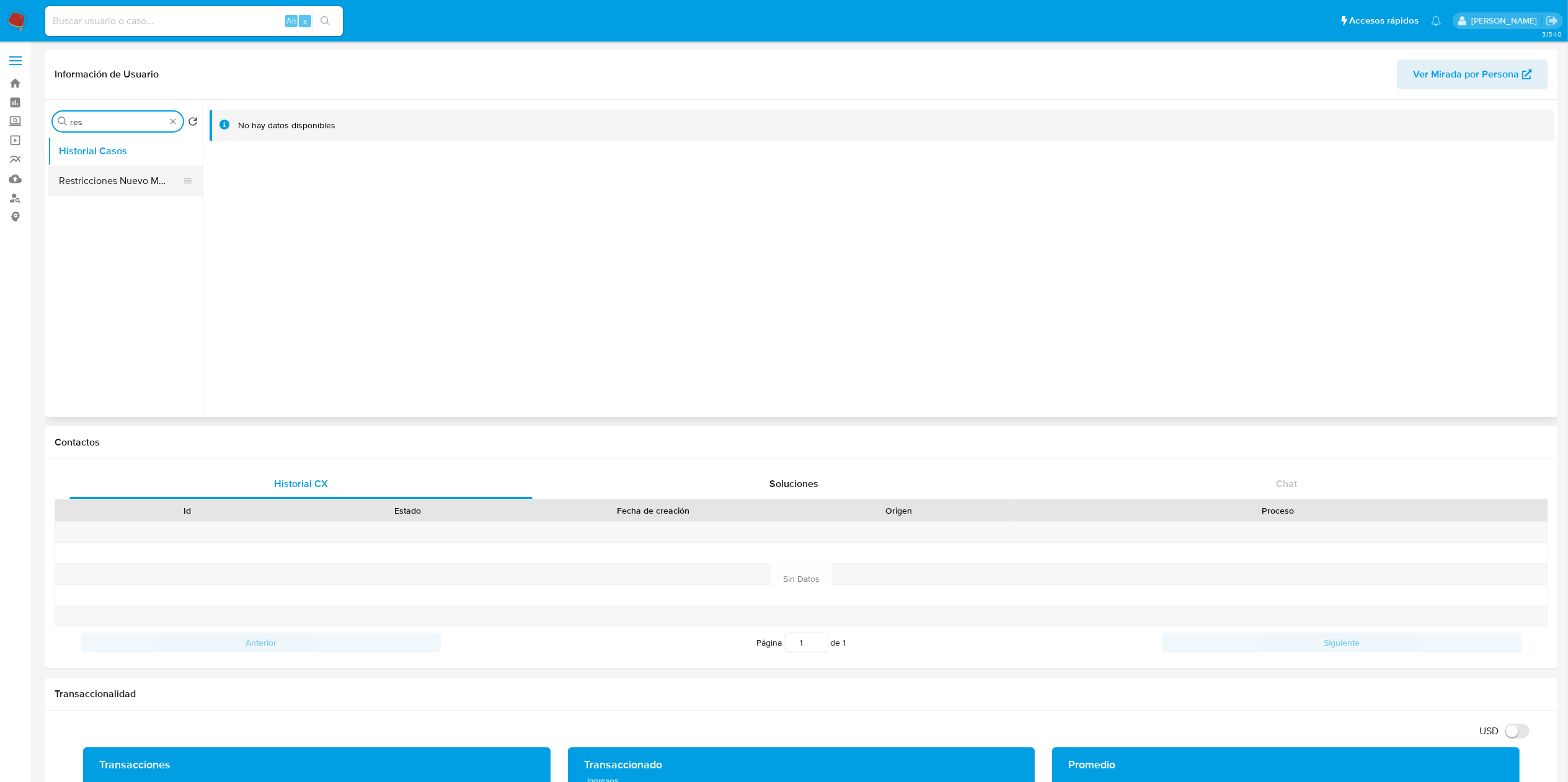
type input "res"
click at [137, 184] on button "Restricciones Nuevo Mundo" at bounding box center [121, 180] width 145 height 29
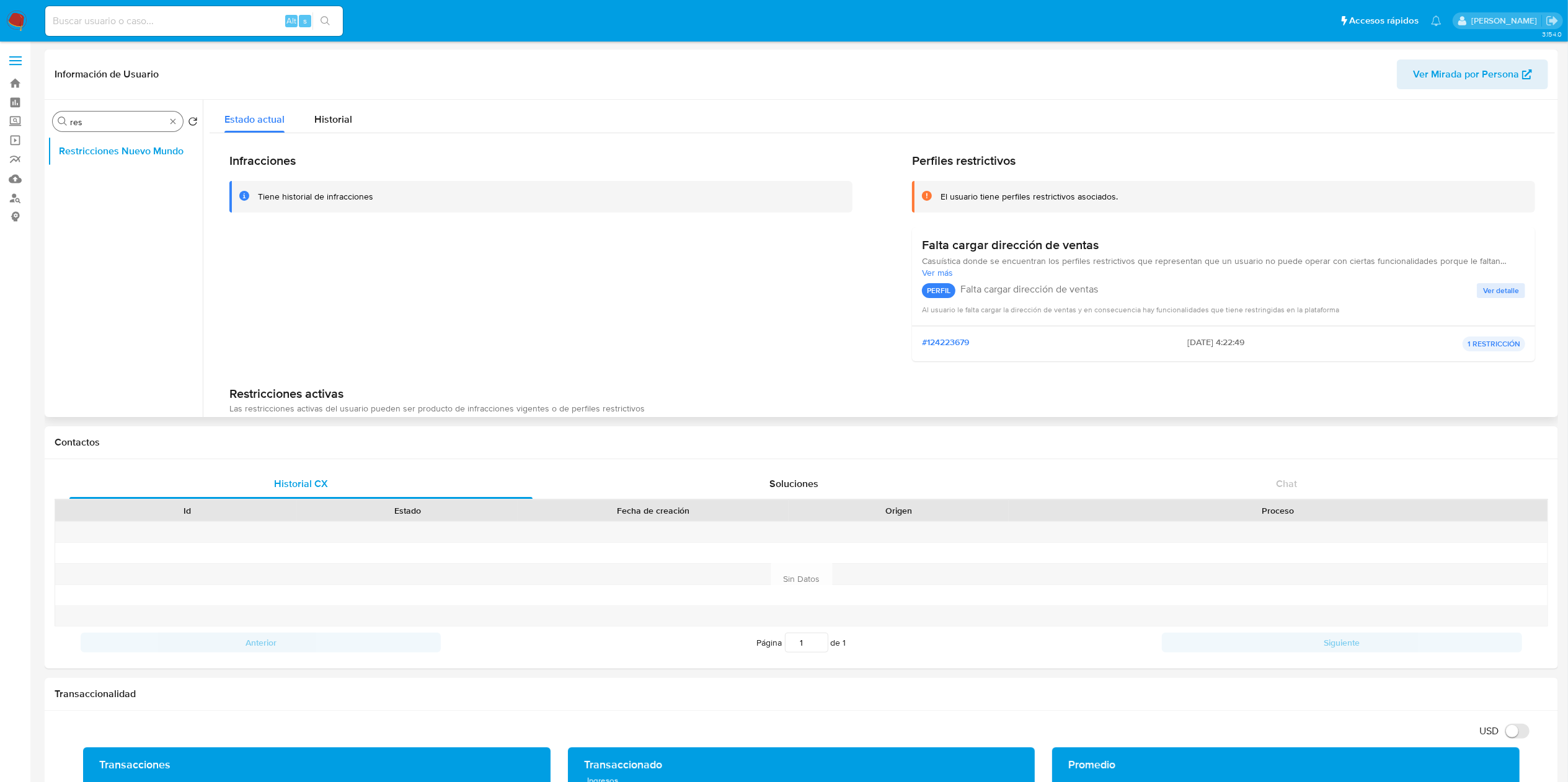
click at [174, 121] on div "Buscar res" at bounding box center [118, 121] width 130 height 20
click at [112, 210] on button "KYC" at bounding box center [121, 210] width 145 height 29
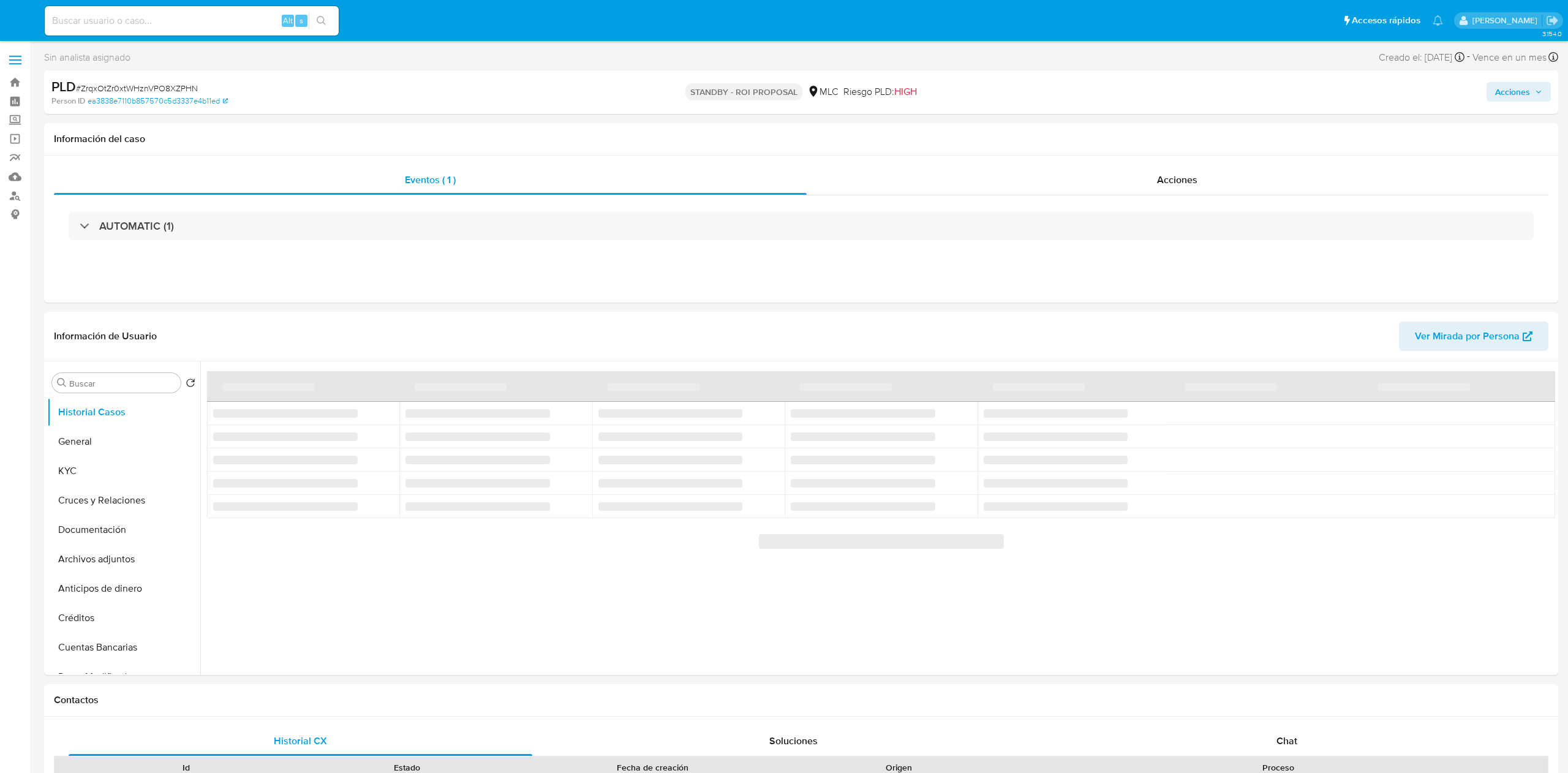
select select "10"
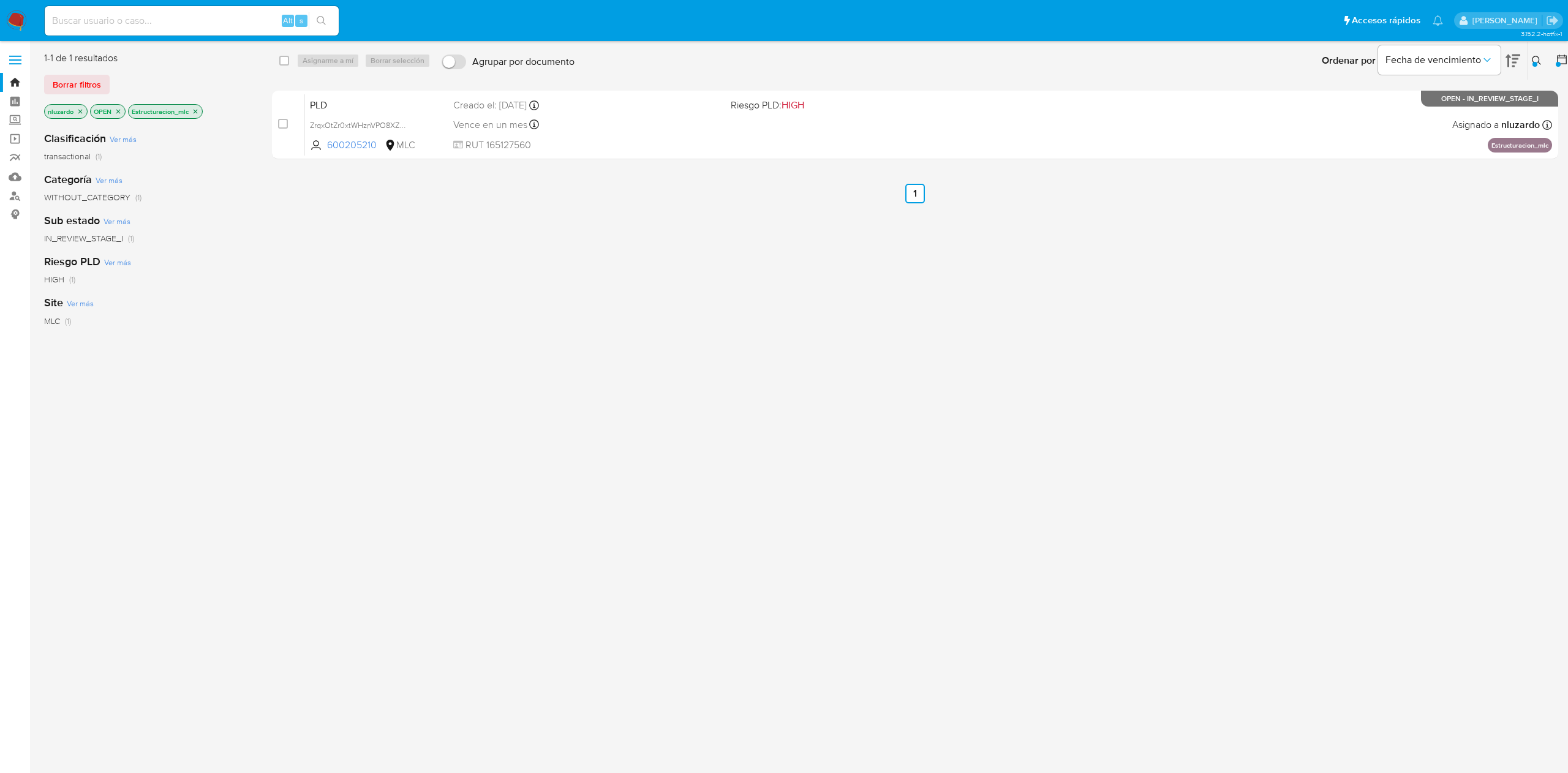
click at [1537, 62] on icon at bounding box center [1536, 61] width 10 height 10
click at [1431, 112] on input "600205210" at bounding box center [1435, 107] width 207 height 16
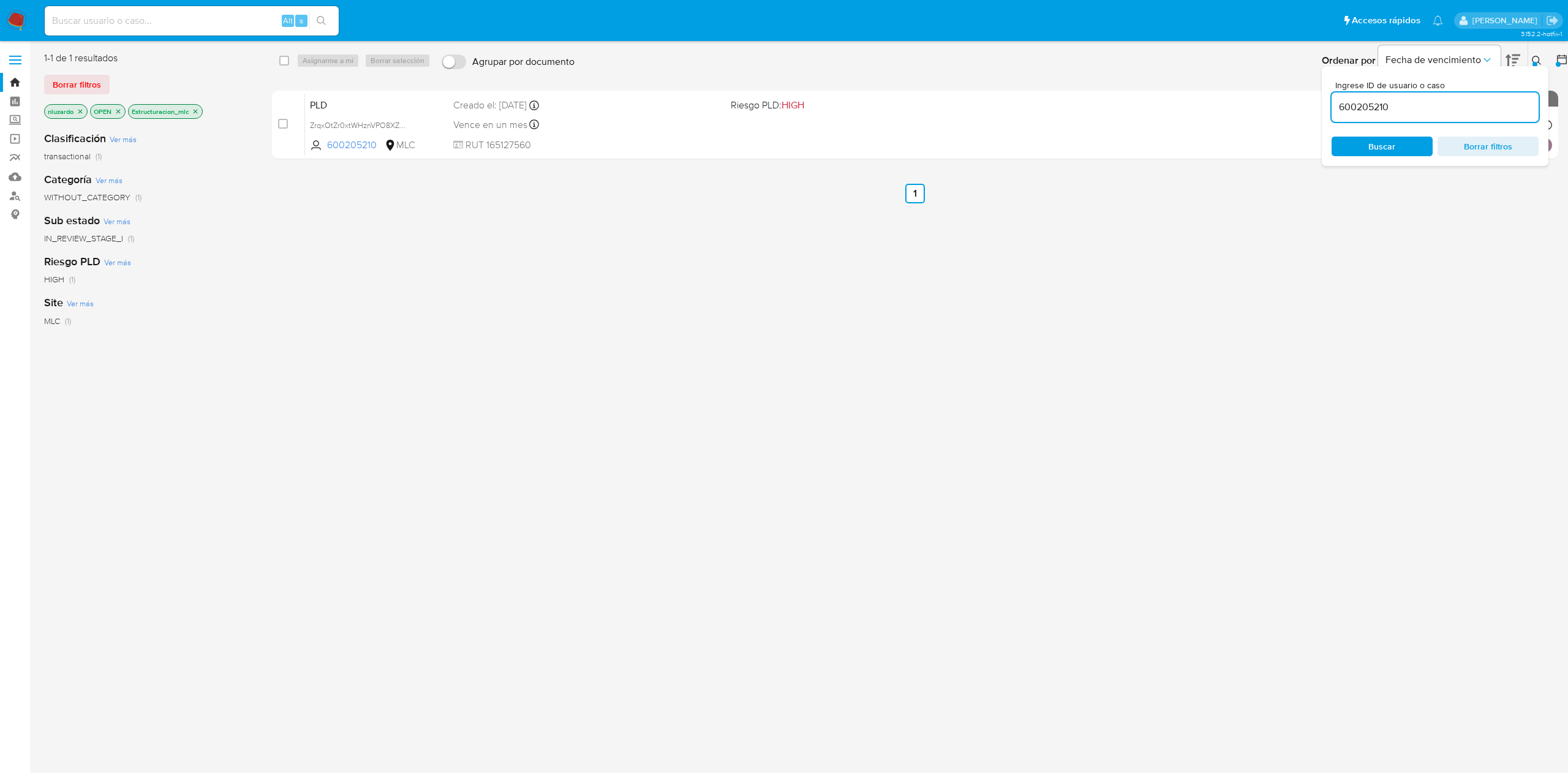
click at [1431, 112] on input "600205210" at bounding box center [1435, 107] width 207 height 16
type input "639591644"
click at [1405, 139] on span "Buscar" at bounding box center [1381, 146] width 84 height 17
click at [1534, 53] on button at bounding box center [1538, 61] width 20 height 15
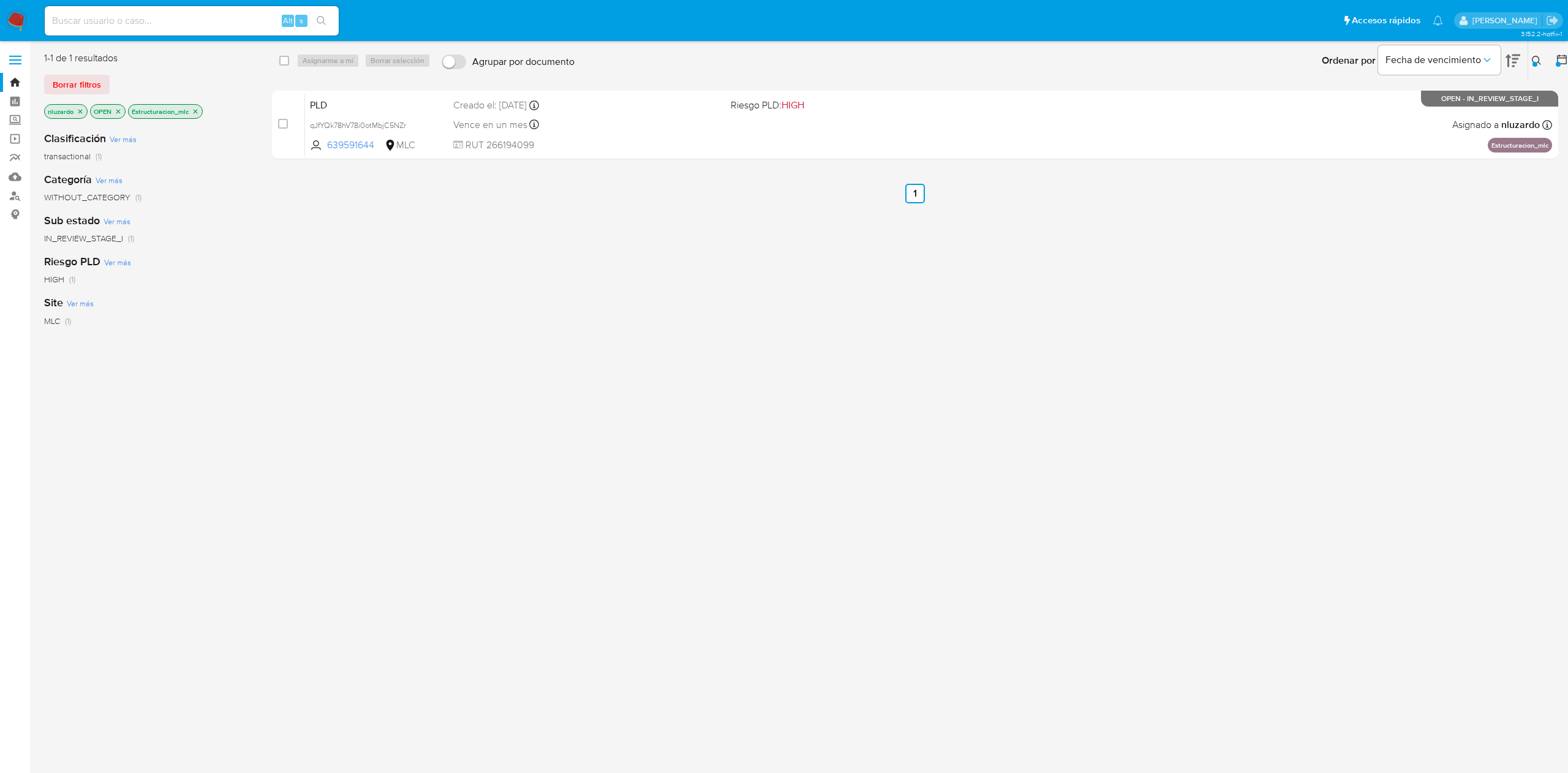
click at [1337, 267] on div "select-all-cases-checkbox Asignarme a mí Borrar selección Agrupar por documento…" at bounding box center [915, 324] width 1286 height 546
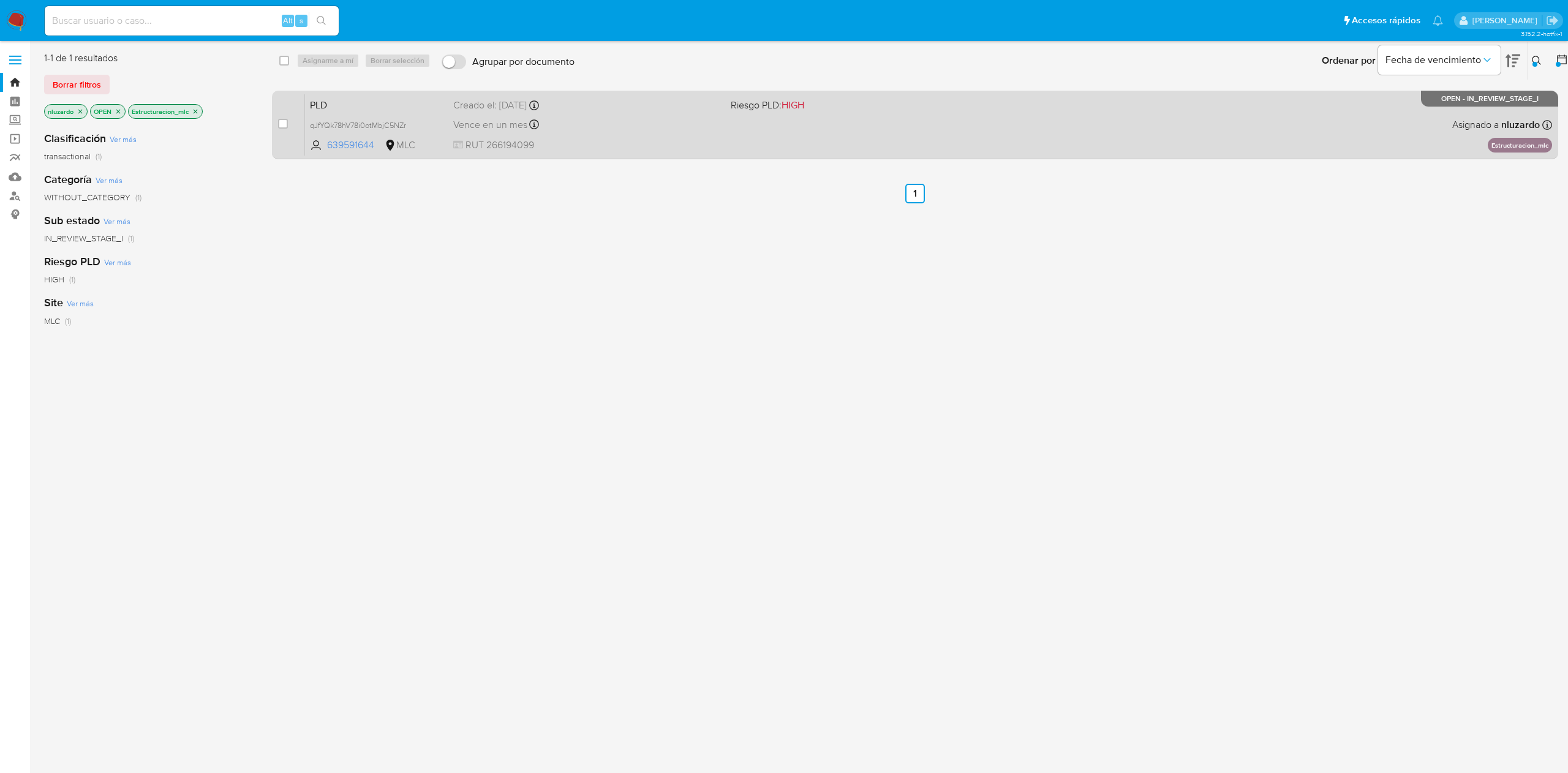
click at [1174, 130] on div "PLD qJfYQk78hV78i0otMbjC5NZr 639591644 MLC Riesgo PLD: HIGH Creado el: [DATE] C…" at bounding box center [928, 125] width 1247 height 62
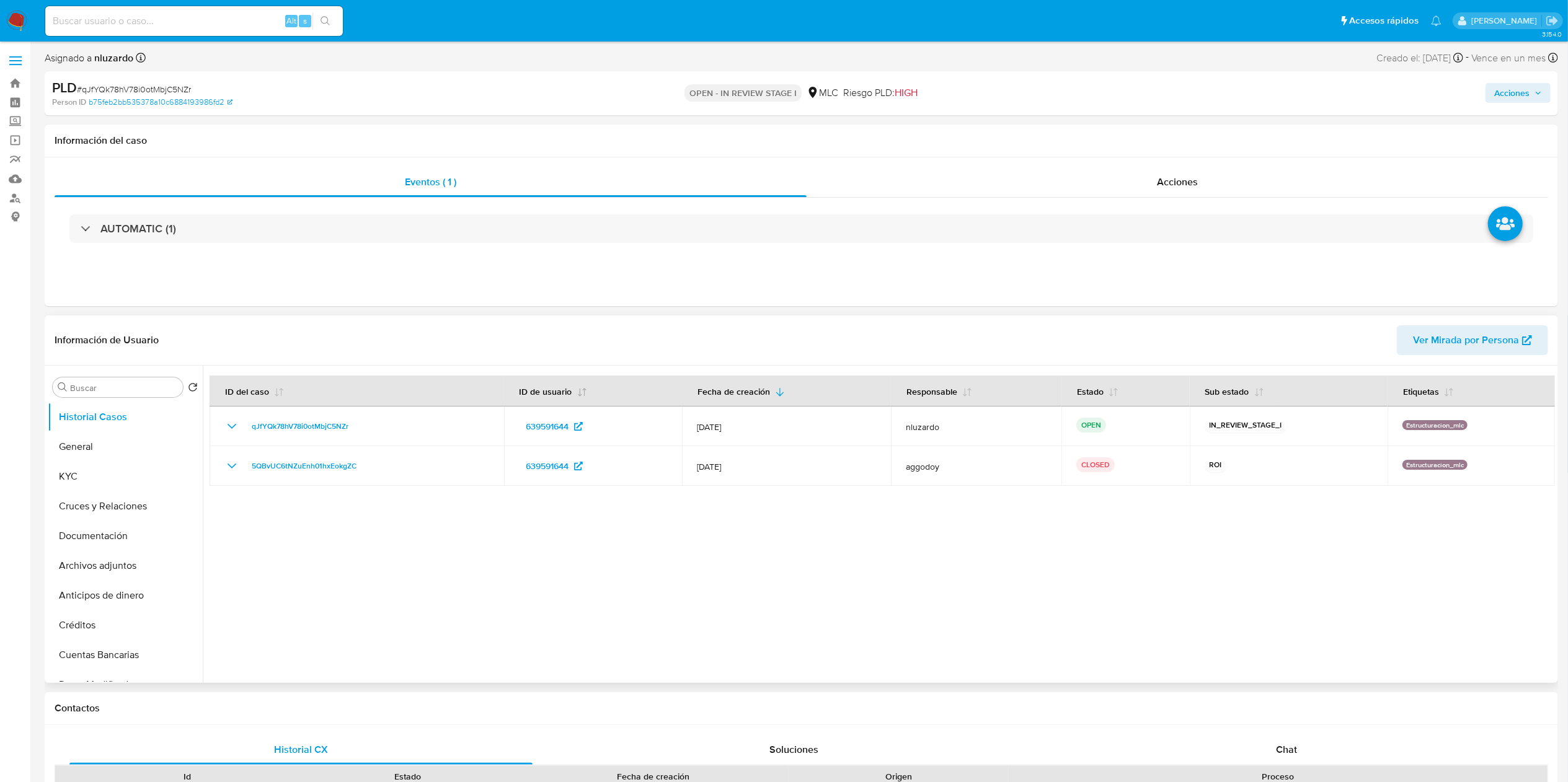
select select "10"
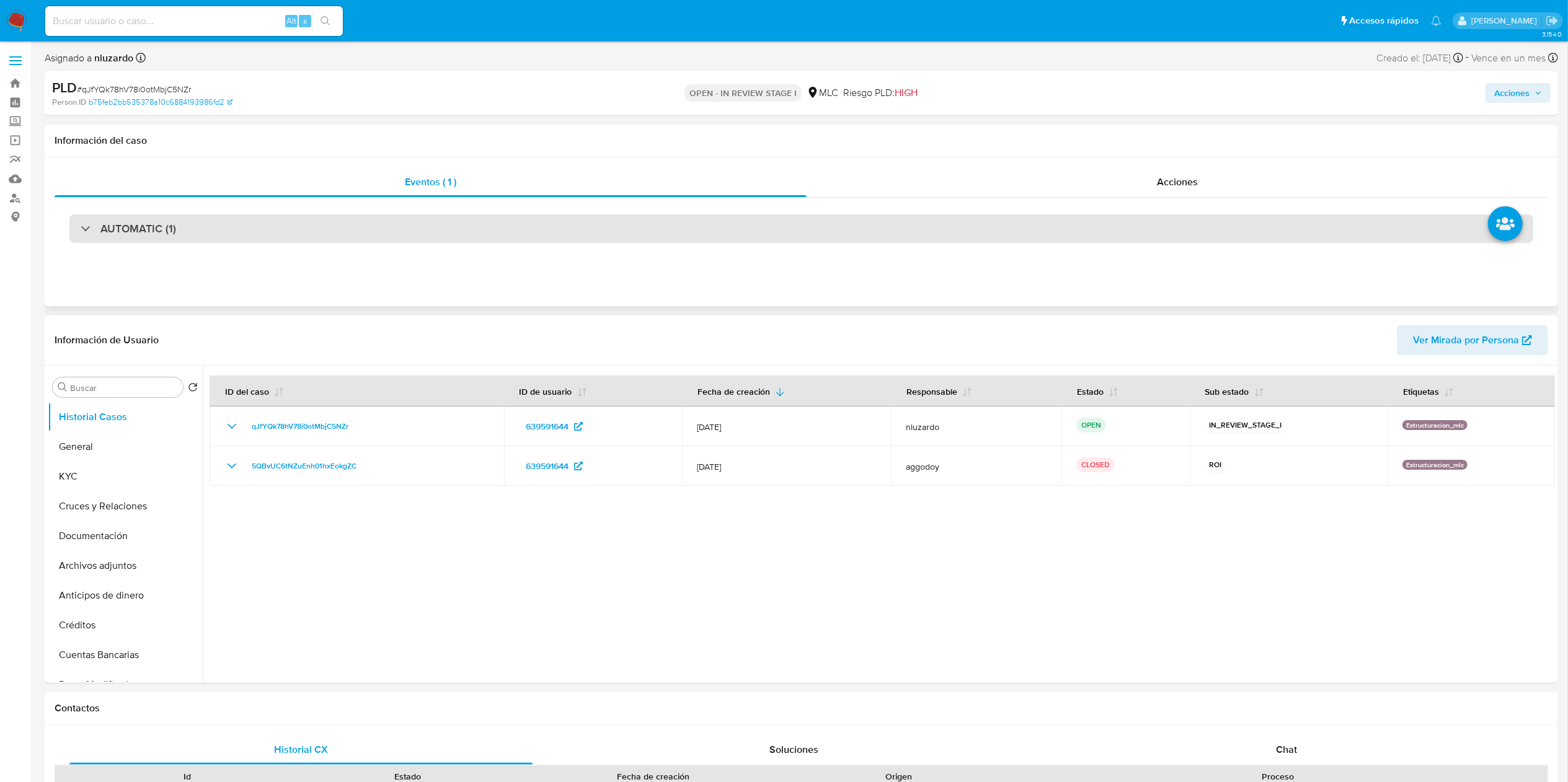
click at [219, 224] on div "AUTOMATIC (1)" at bounding box center [801, 228] width 1463 height 29
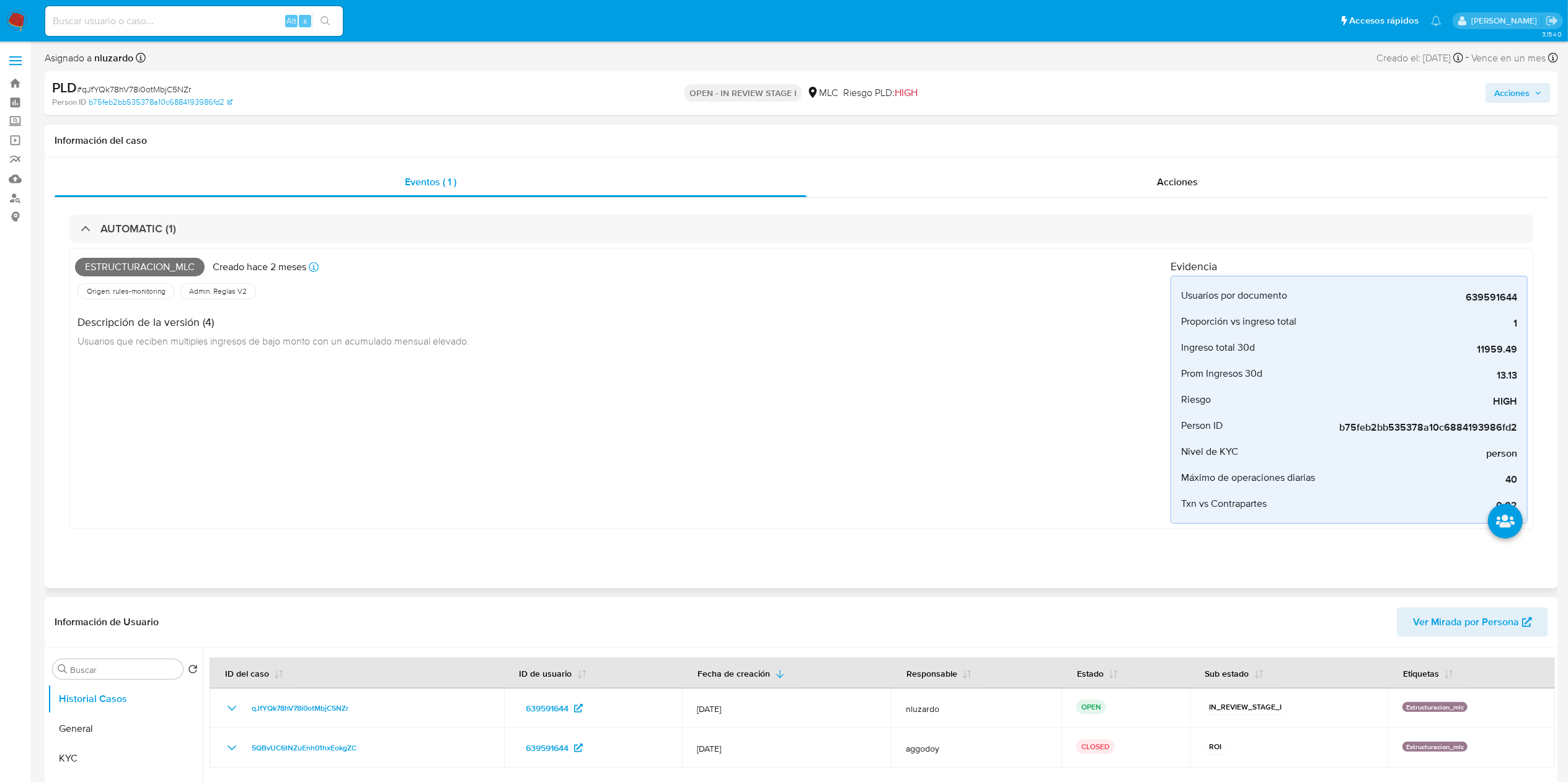
click at [169, 263] on span "Estructuracion_mlc" at bounding box center [140, 267] width 130 height 19
copy span "Estructuracion_mlc"
click at [228, 19] on input at bounding box center [194, 20] width 298 height 16
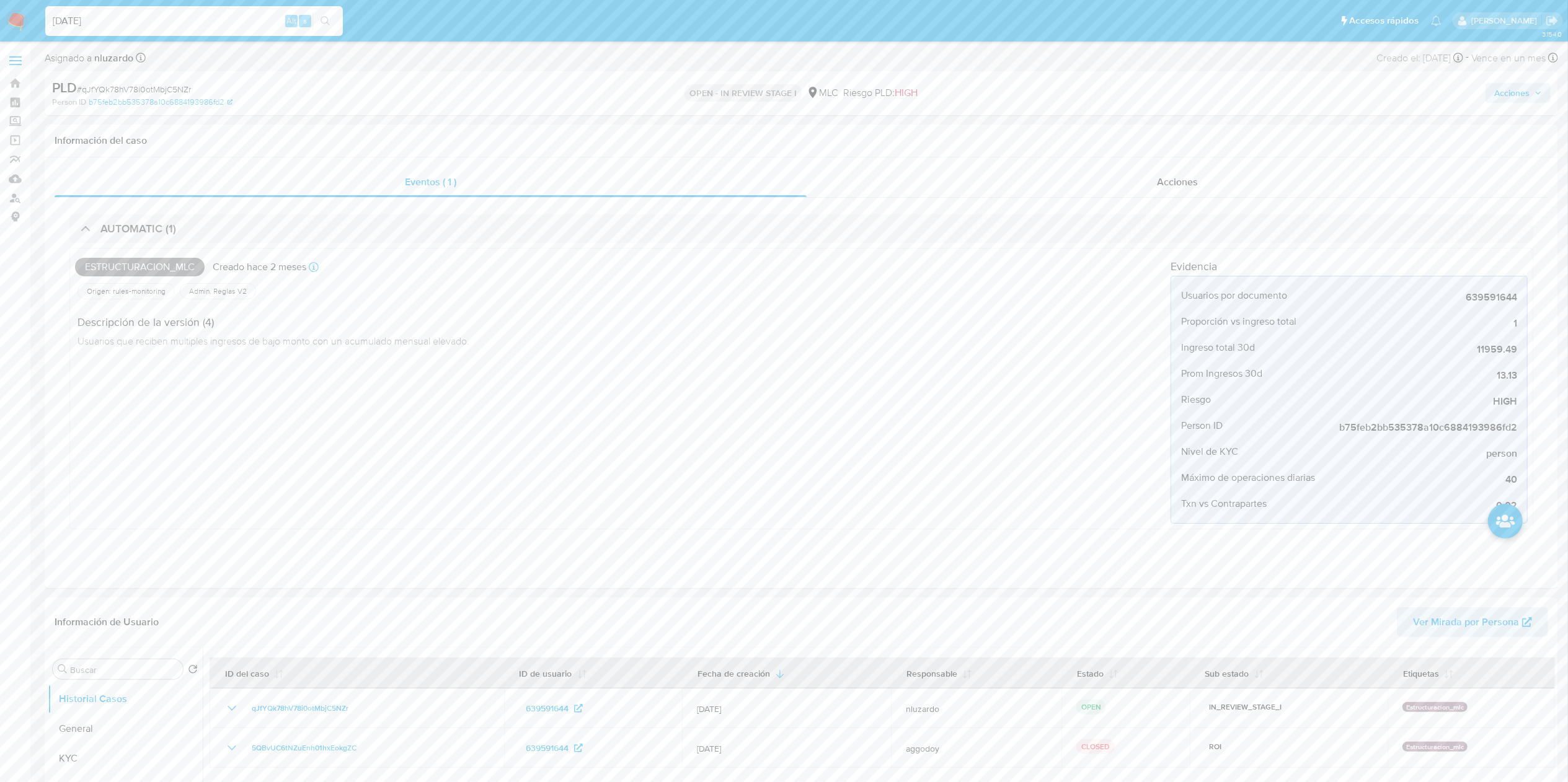
type input "[DATE]"
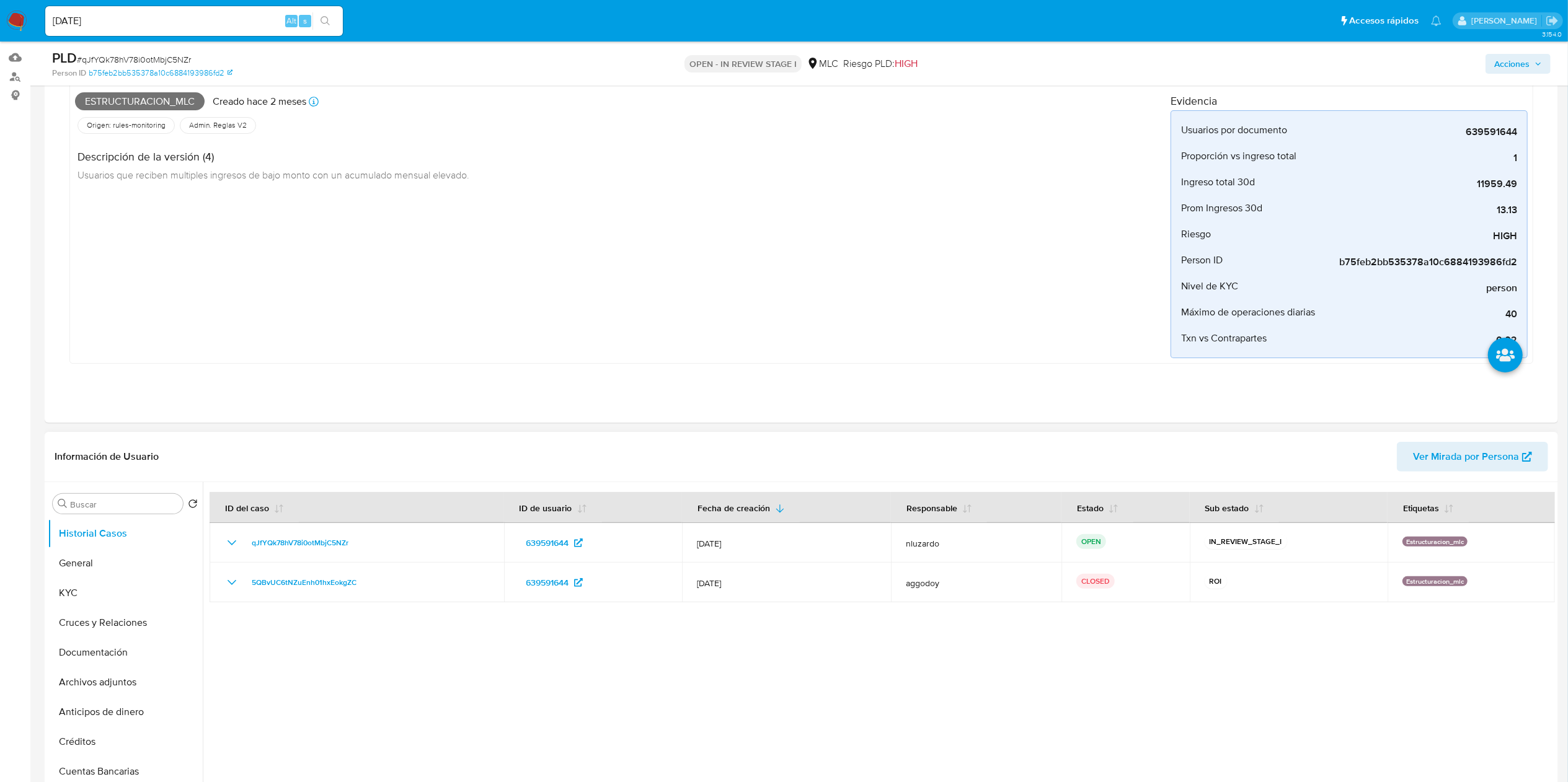
scroll to position [248, 0]
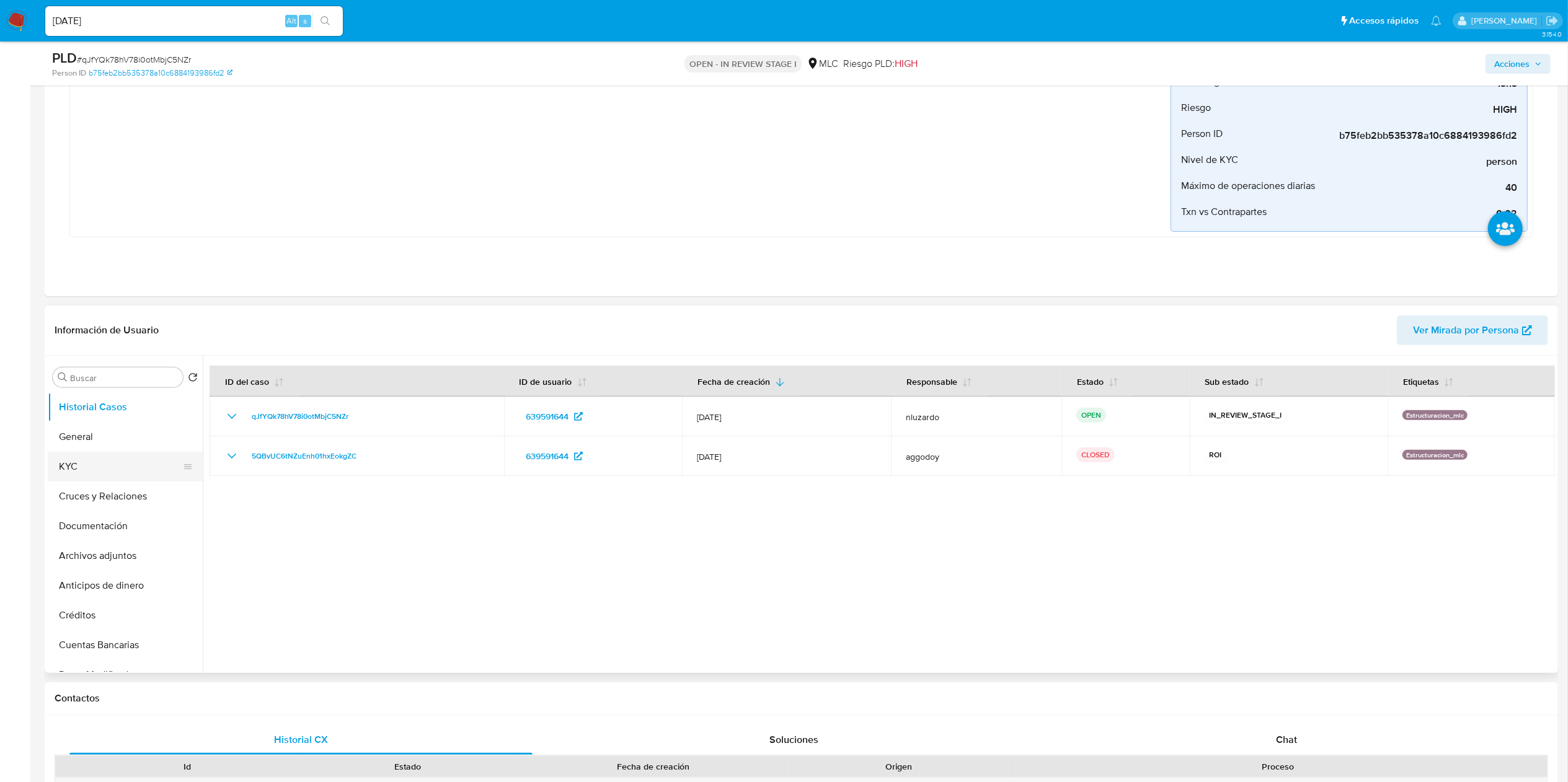
click at [98, 480] on ul "Historial Casos General KYC Cruces y Relaciones Documentación Archivos adjuntos…" at bounding box center [126, 533] width 155 height 280
click at [110, 463] on button "KYC" at bounding box center [121, 466] width 145 height 29
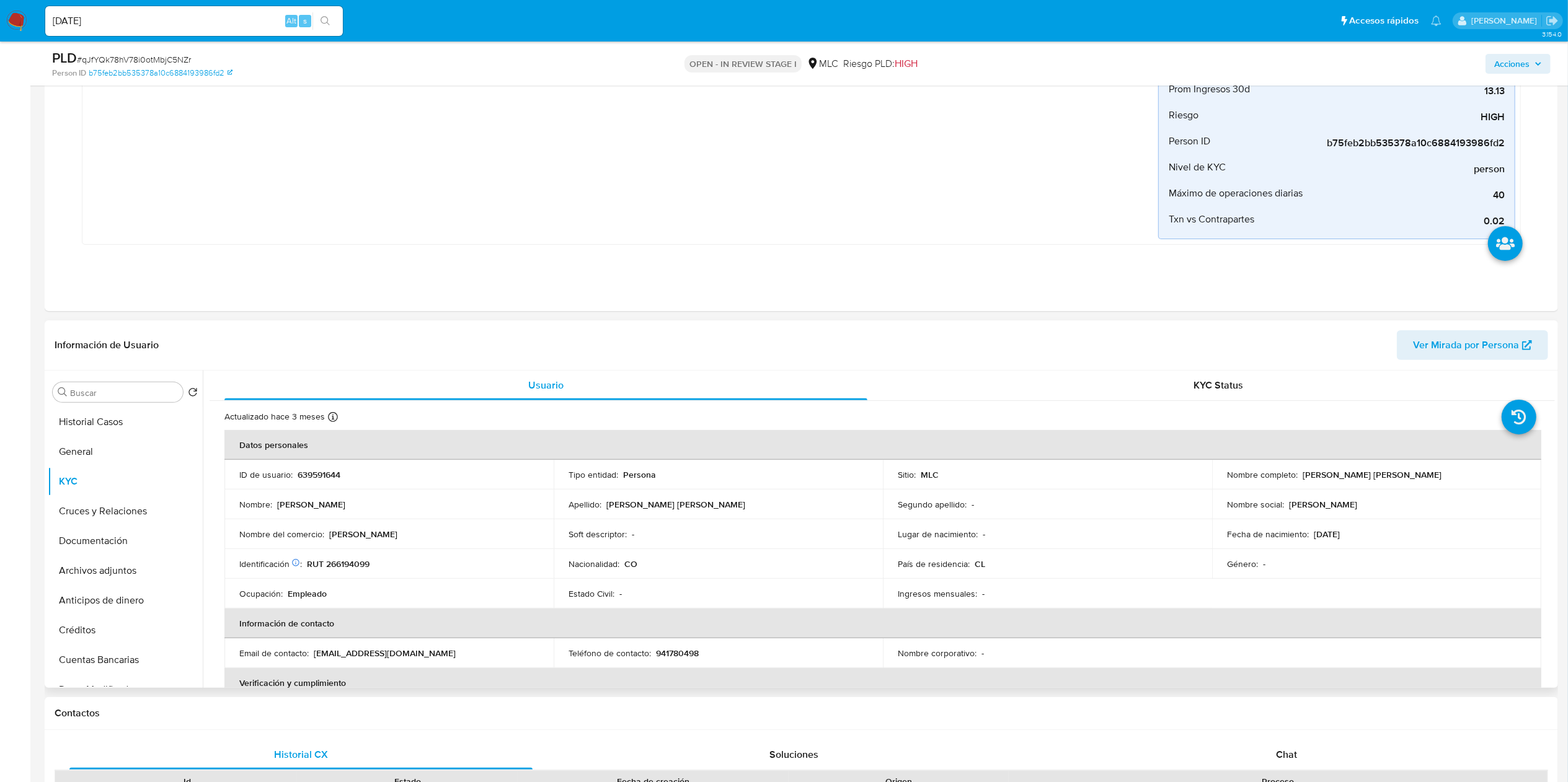
click at [1313, 469] on p "[PERSON_NAME] [PERSON_NAME]" at bounding box center [1372, 474] width 139 height 11
drag, startPoint x: 1392, startPoint y: 482, endPoint x: 1498, endPoint y: 478, distance: 106.1
click at [1498, 478] on td "Nombre completo : [PERSON_NAME] [PERSON_NAME]" at bounding box center [1377, 474] width 330 height 29
copy p "[PERSON_NAME] [PERSON_NAME]"
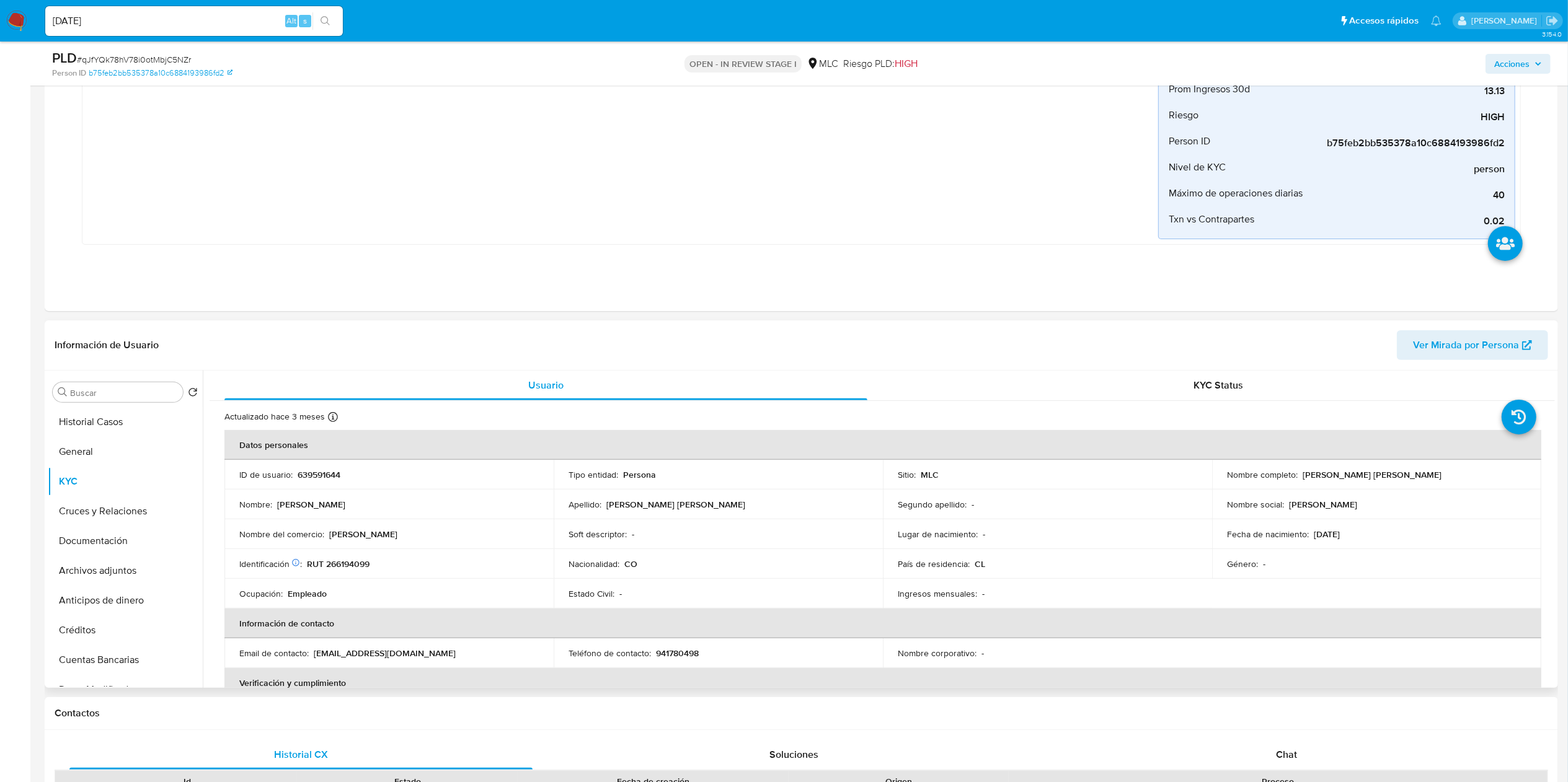
click at [347, 560] on p "RUT 266194099" at bounding box center [338, 564] width 62 height 11
copy p "266194099"
